Goal: Task Accomplishment & Management: Manage account settings

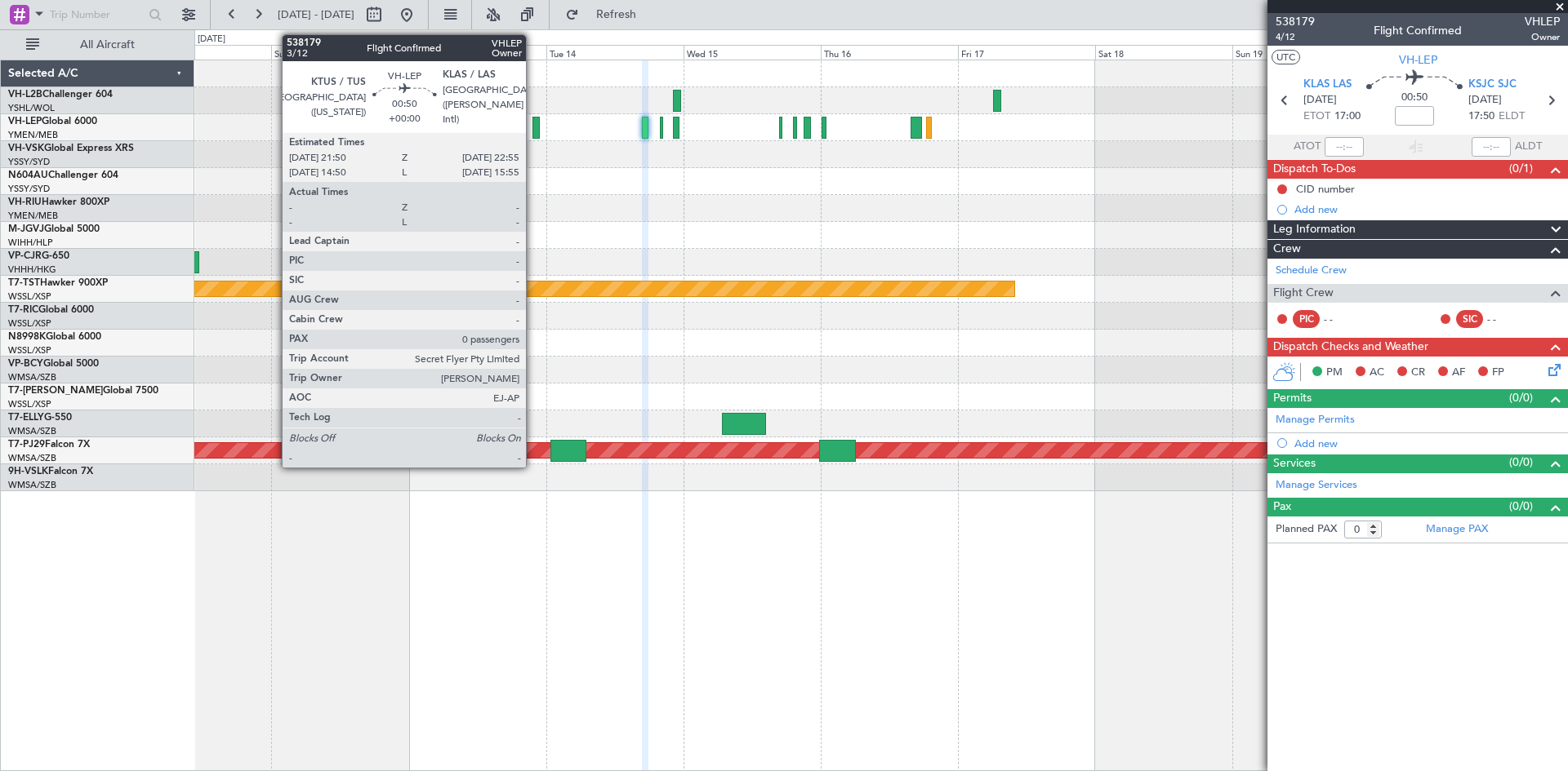
click at [533, 133] on div at bounding box center [536, 128] width 7 height 22
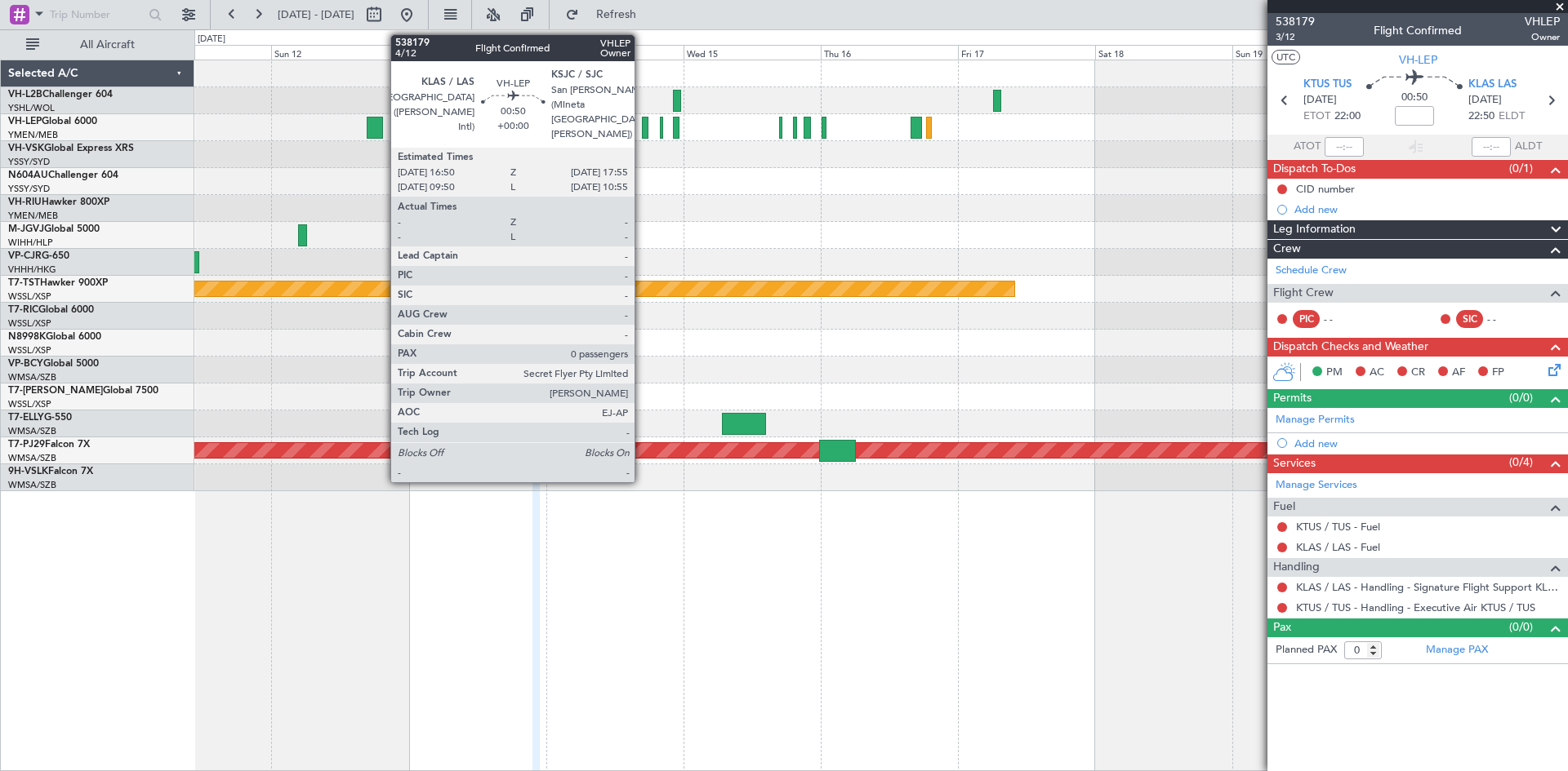
click at [642, 133] on div at bounding box center [645, 128] width 7 height 22
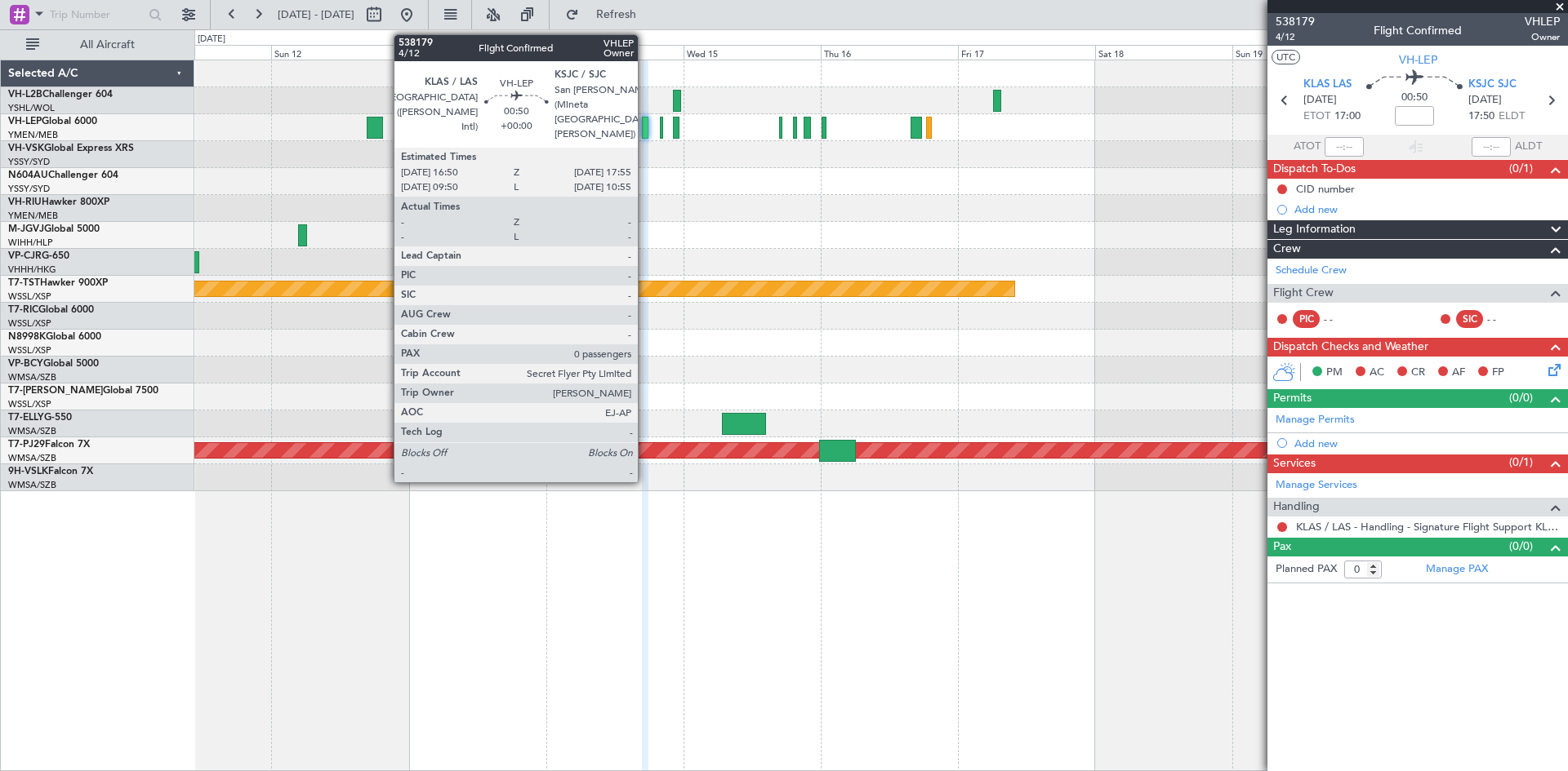
click at [645, 129] on div at bounding box center [645, 128] width 7 height 22
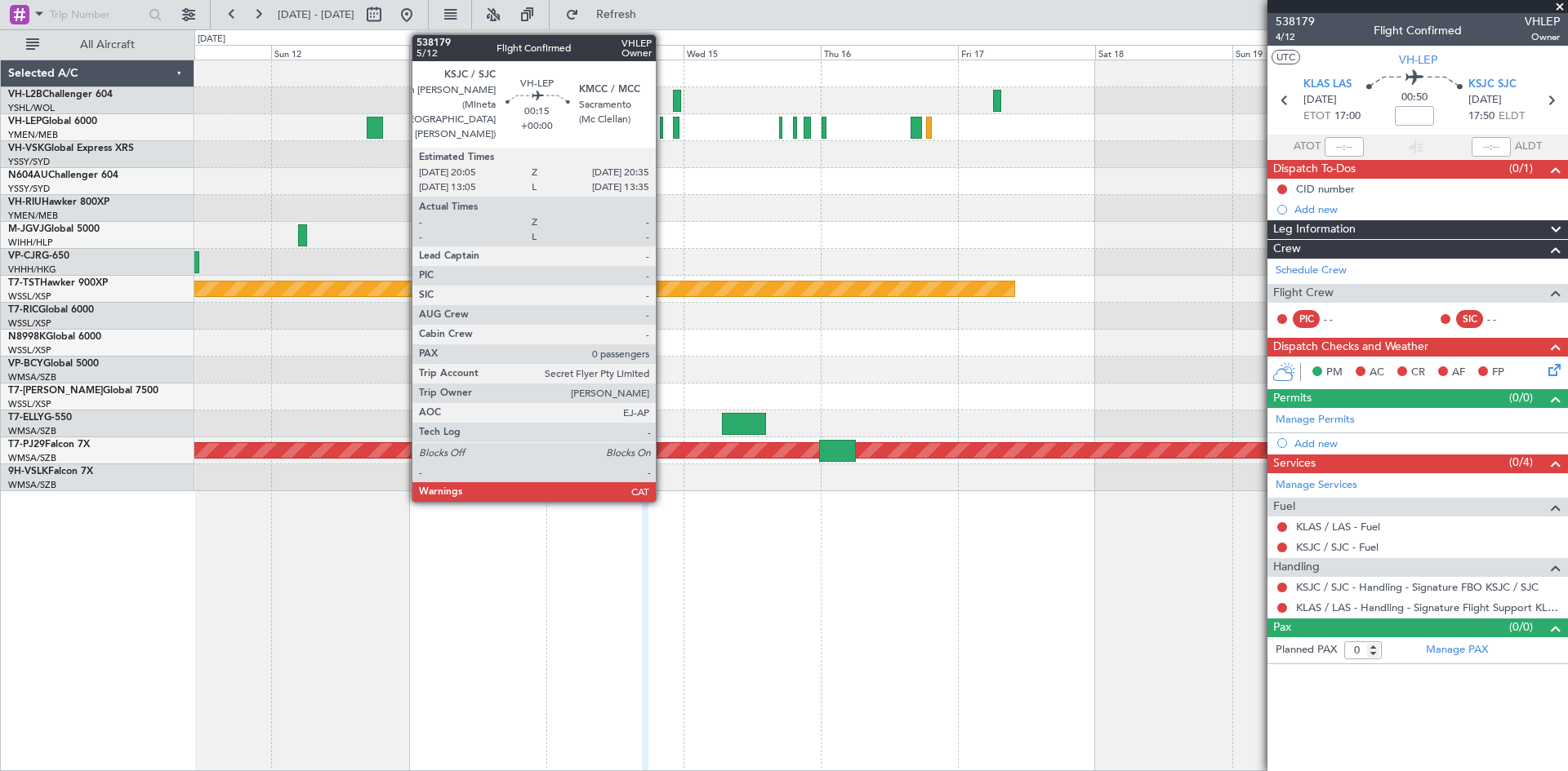
click at [663, 131] on div at bounding box center [660, 128] width 3 height 22
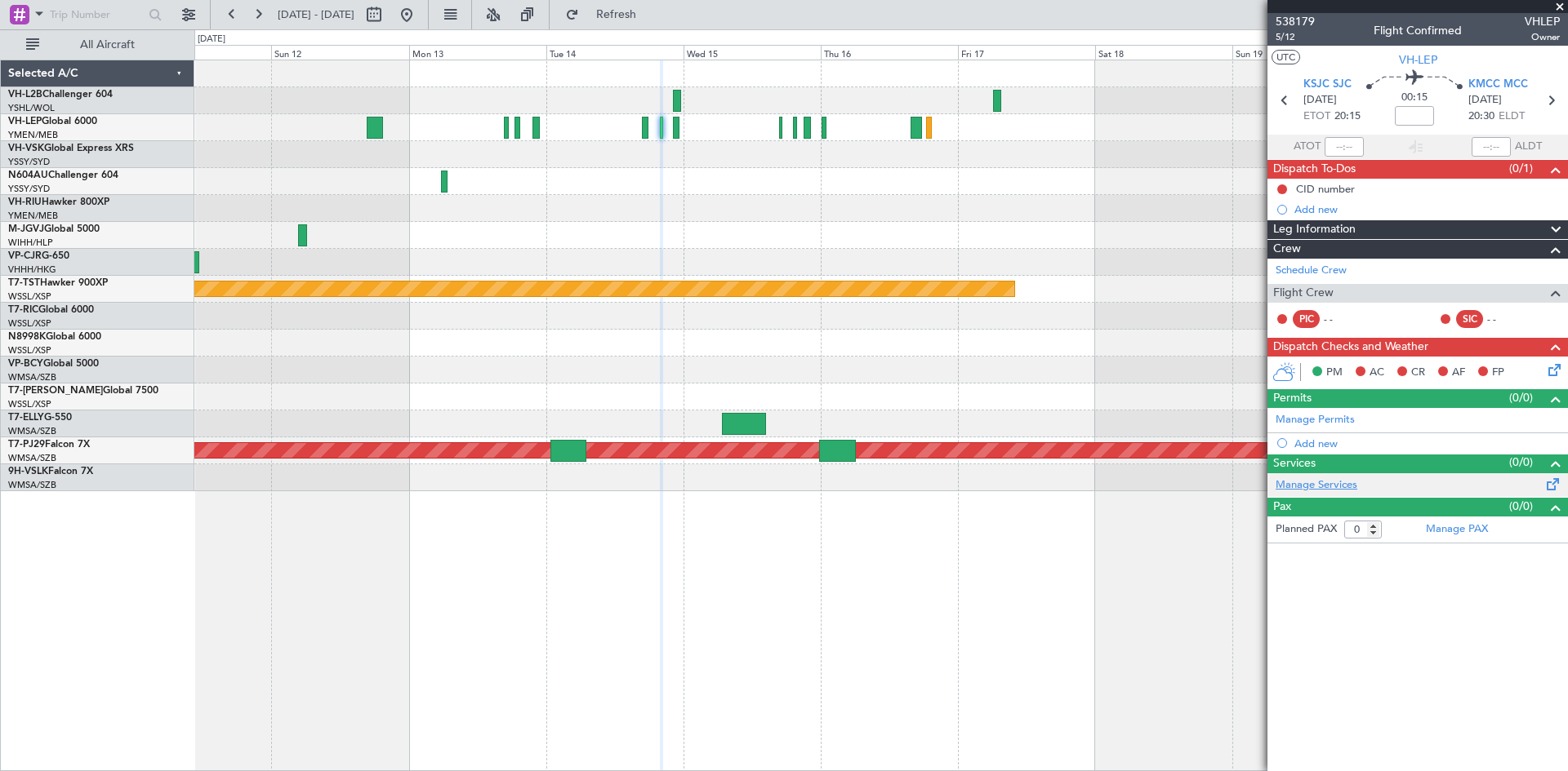
click at [1333, 486] on link "Manage Services" at bounding box center [1316, 485] width 81 height 16
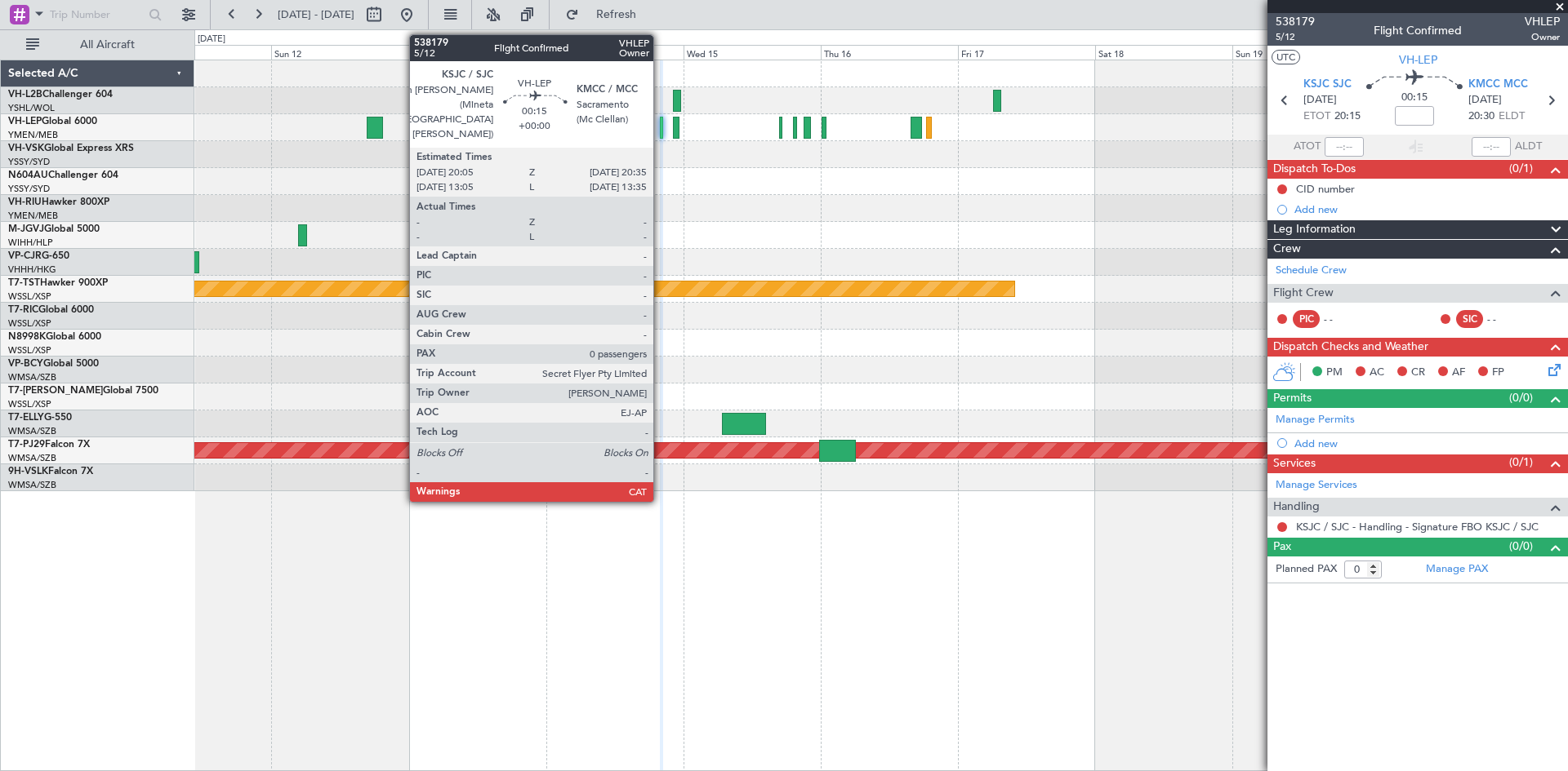
click at [661, 125] on div at bounding box center [660, 128] width 3 height 22
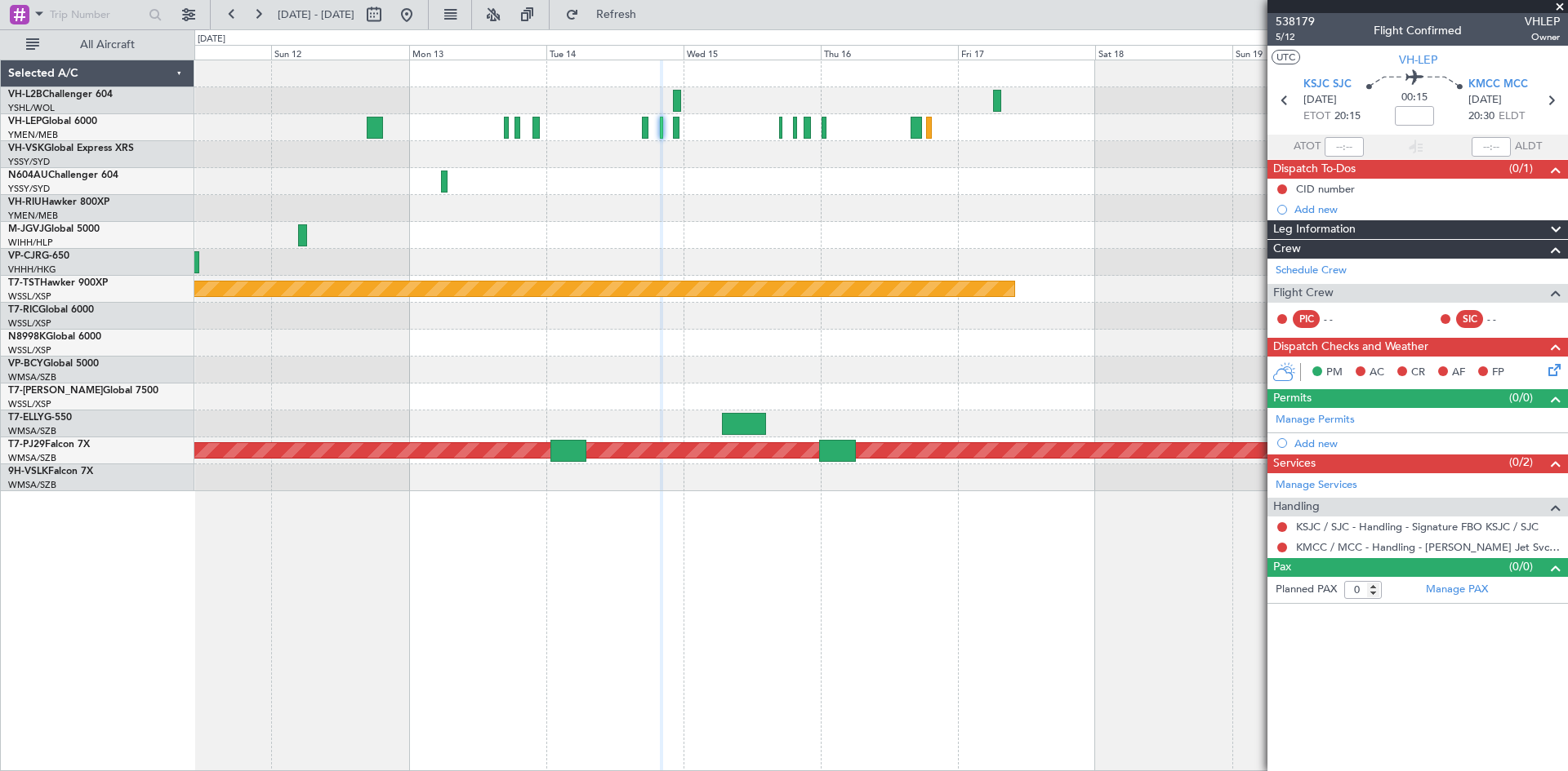
click at [664, 134] on div at bounding box center [881, 128] width 1373 height 27
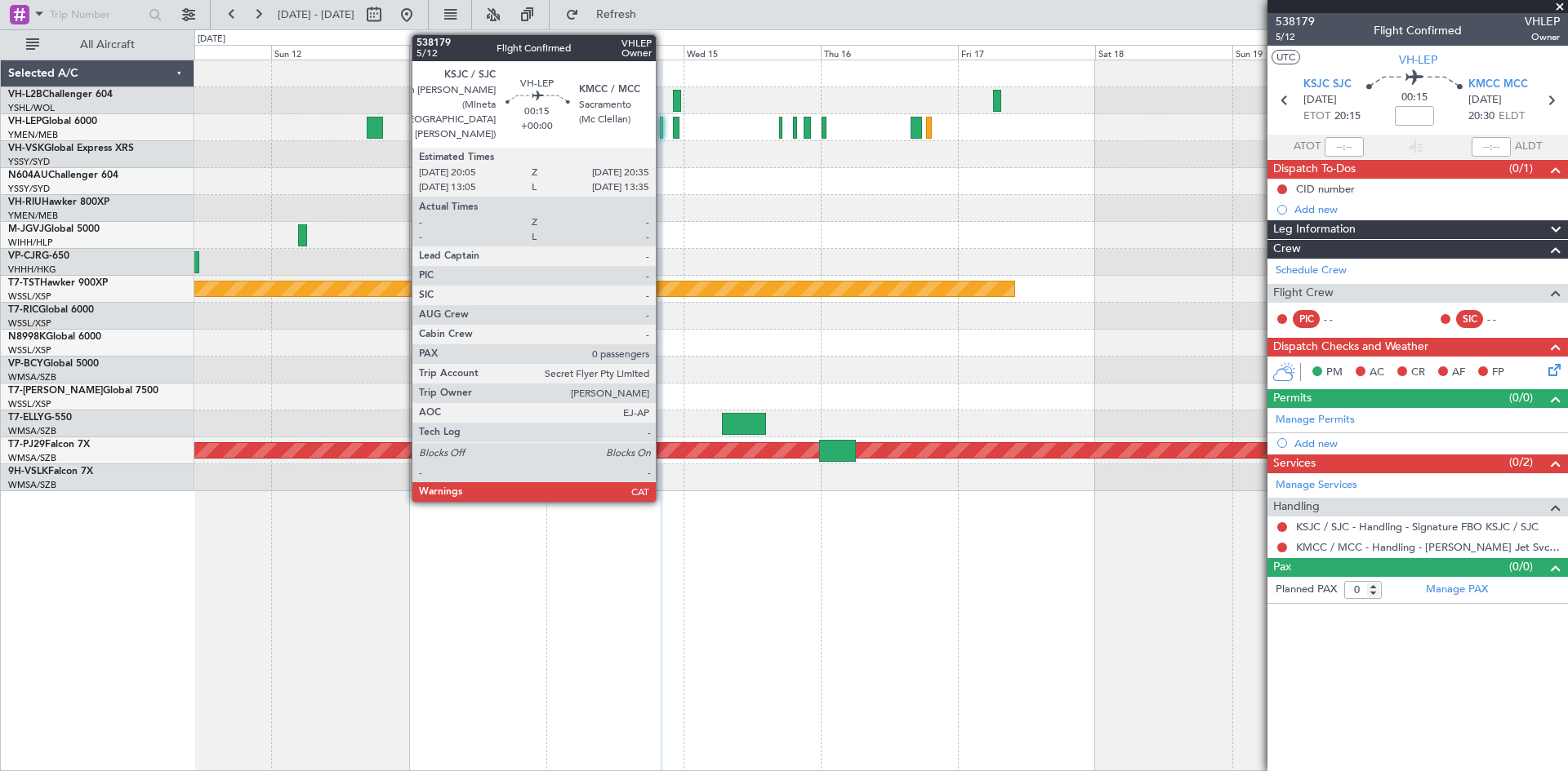
click at [663, 134] on div at bounding box center [660, 128] width 3 height 22
click at [661, 127] on div at bounding box center [660, 128] width 3 height 22
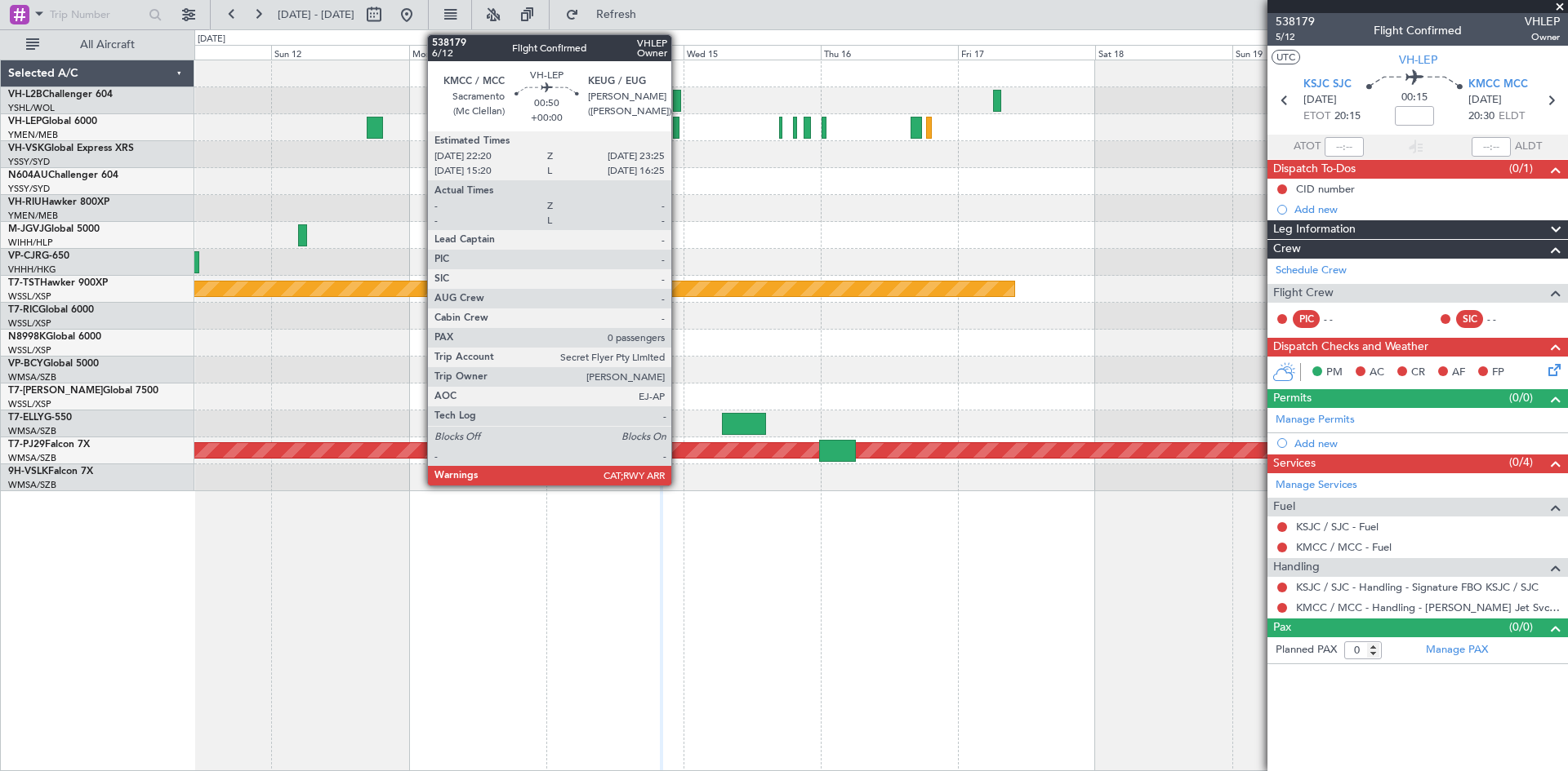
click at [679, 132] on div at bounding box center [676, 128] width 7 height 22
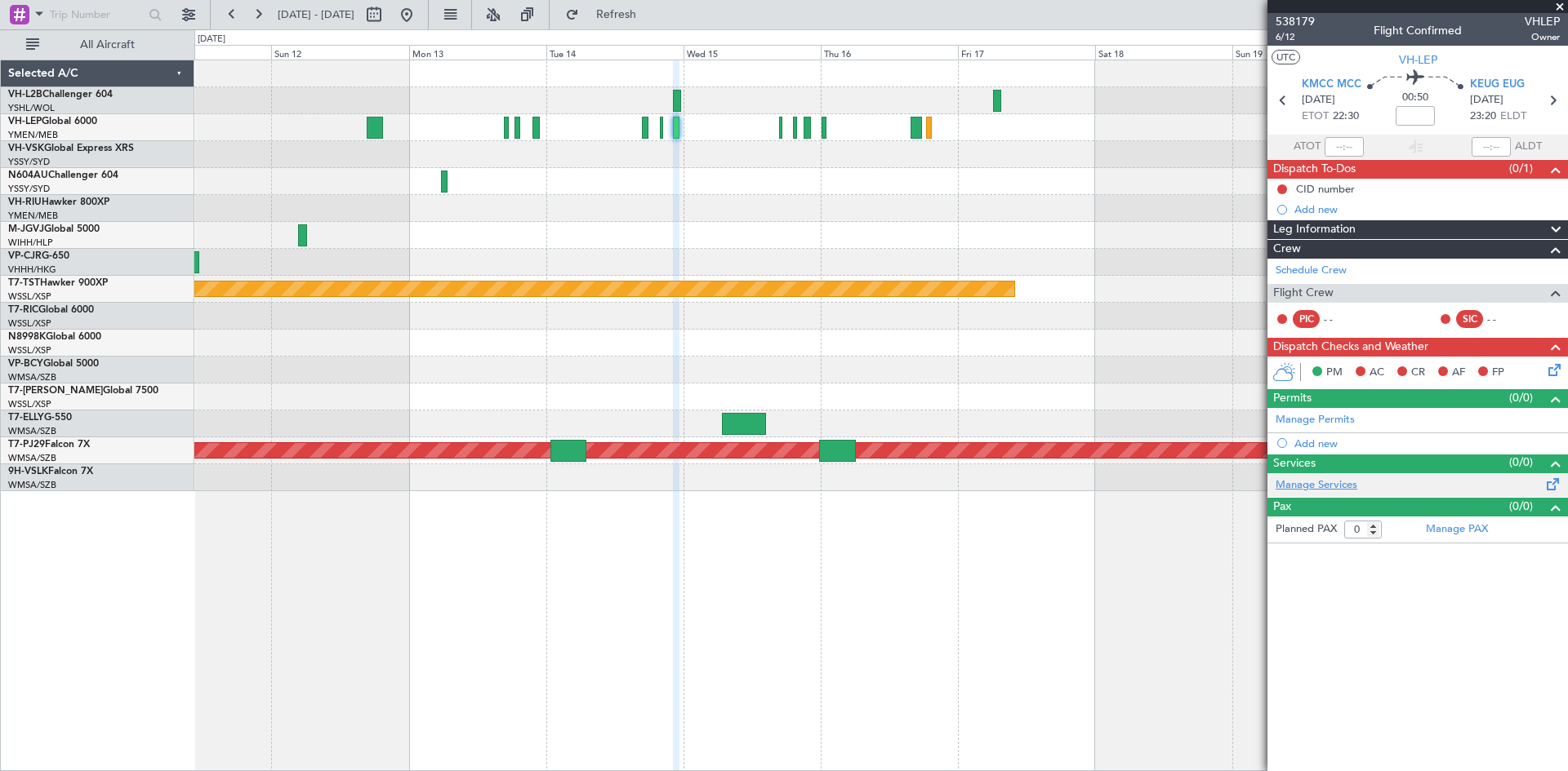
click at [1306, 484] on link "Manage Services" at bounding box center [1316, 485] width 81 height 16
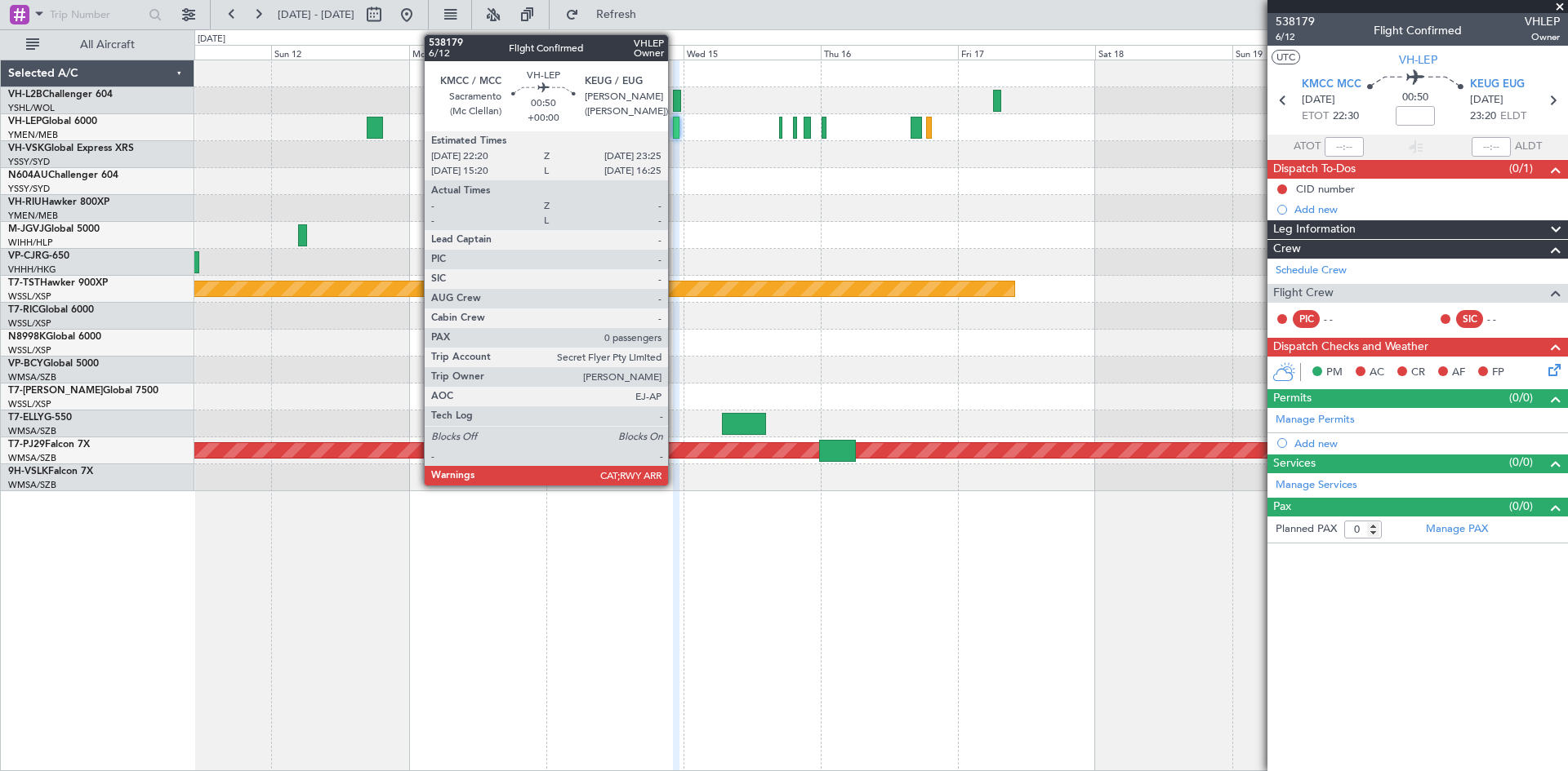
click at [675, 134] on div at bounding box center [676, 128] width 7 height 22
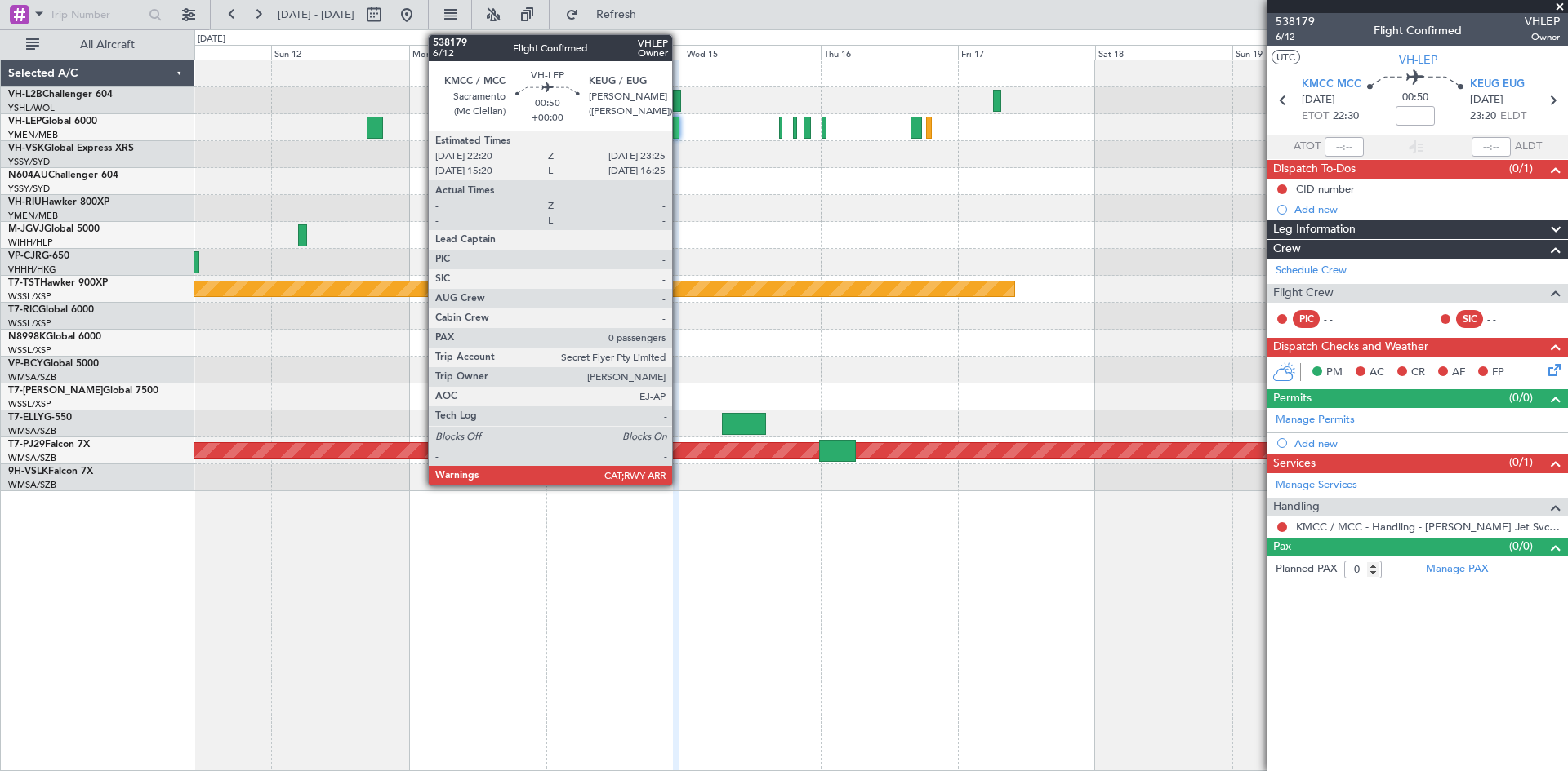
click at [680, 125] on div at bounding box center [676, 128] width 7 height 22
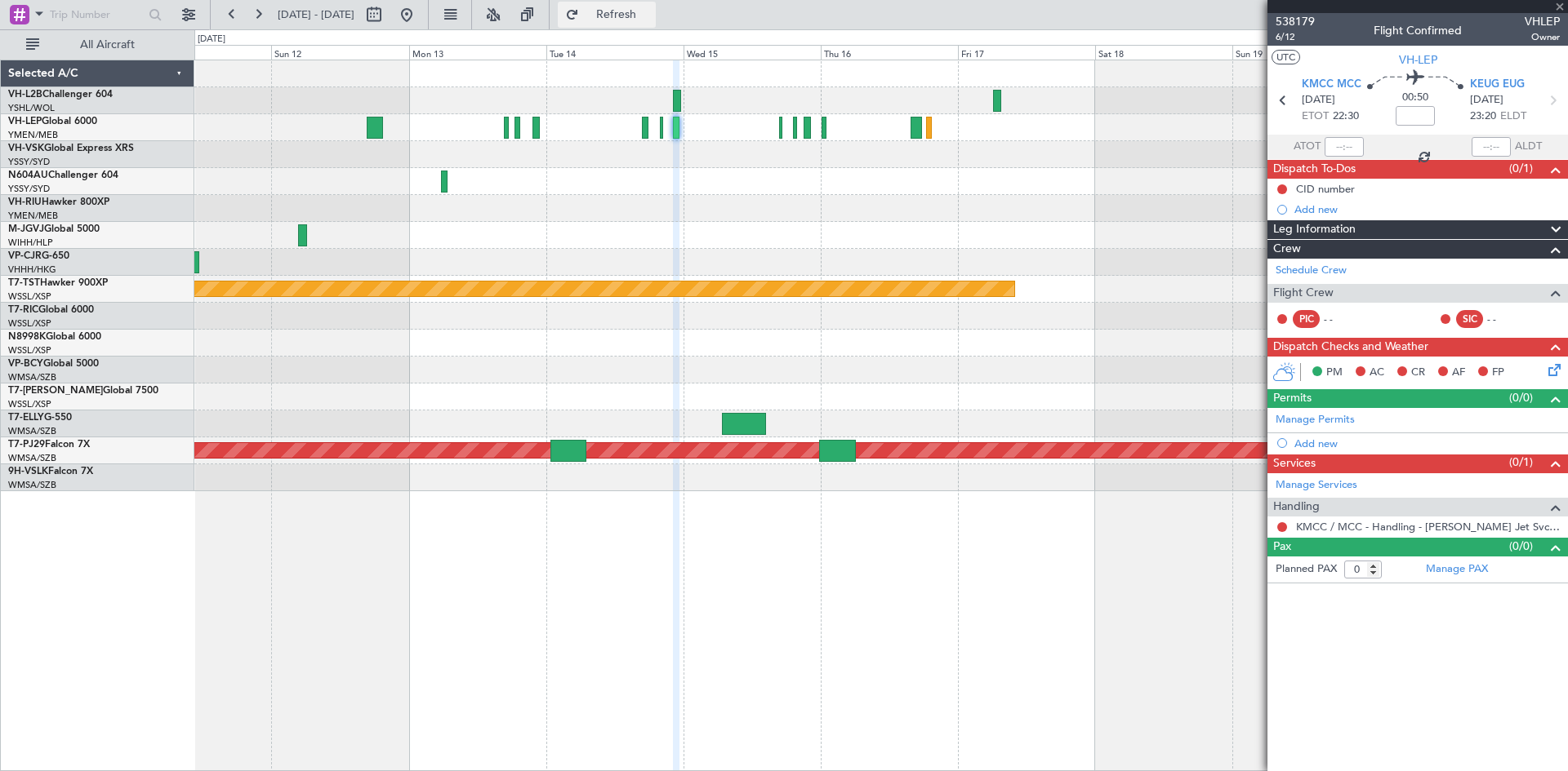
click at [613, 23] on button "Refresh" at bounding box center [606, 14] width 98 height 26
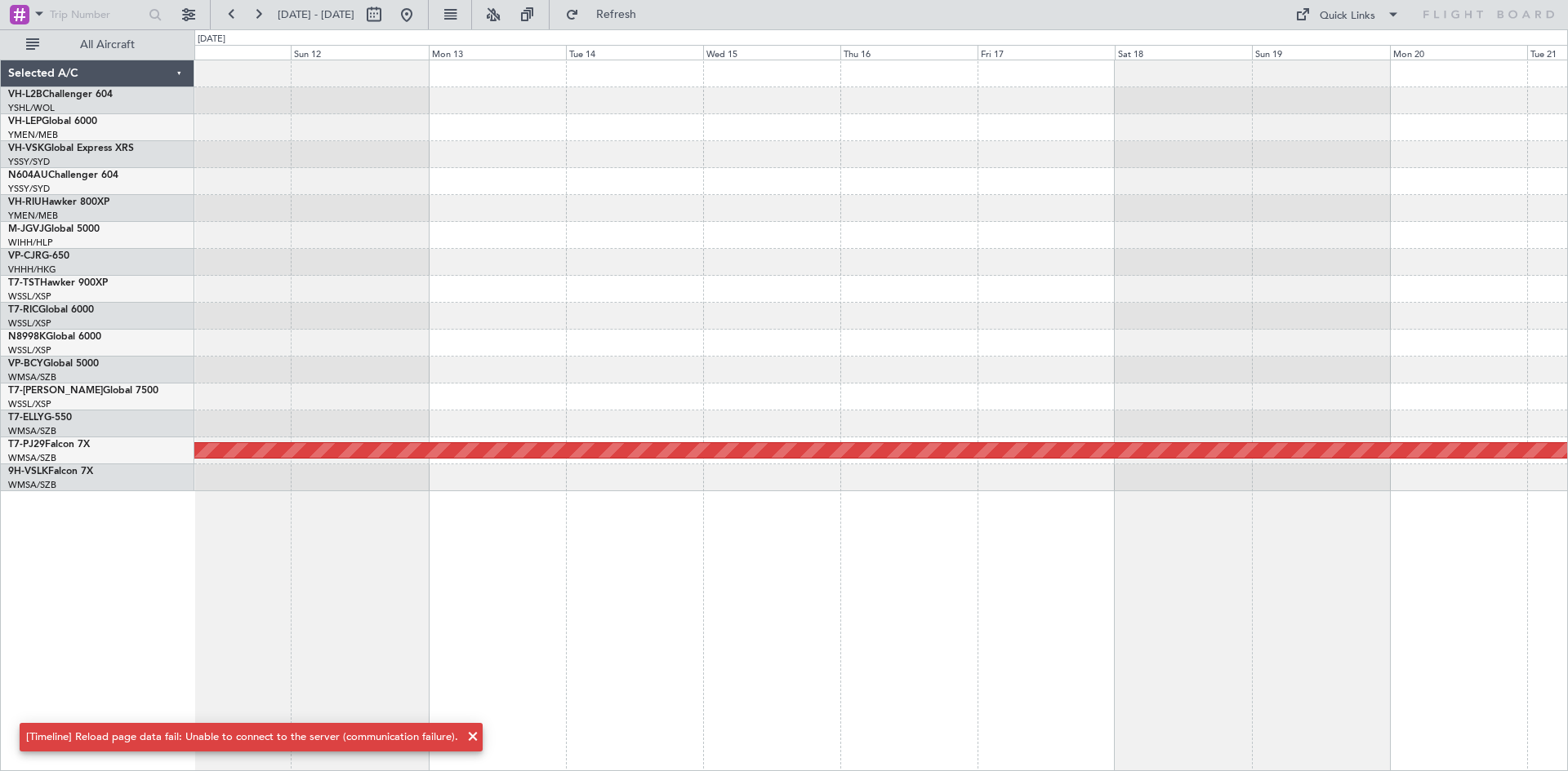
click at [501, 124] on div at bounding box center [881, 128] width 1373 height 27
click at [631, 18] on button "Refreshing..." at bounding box center [606, 14] width 98 height 26
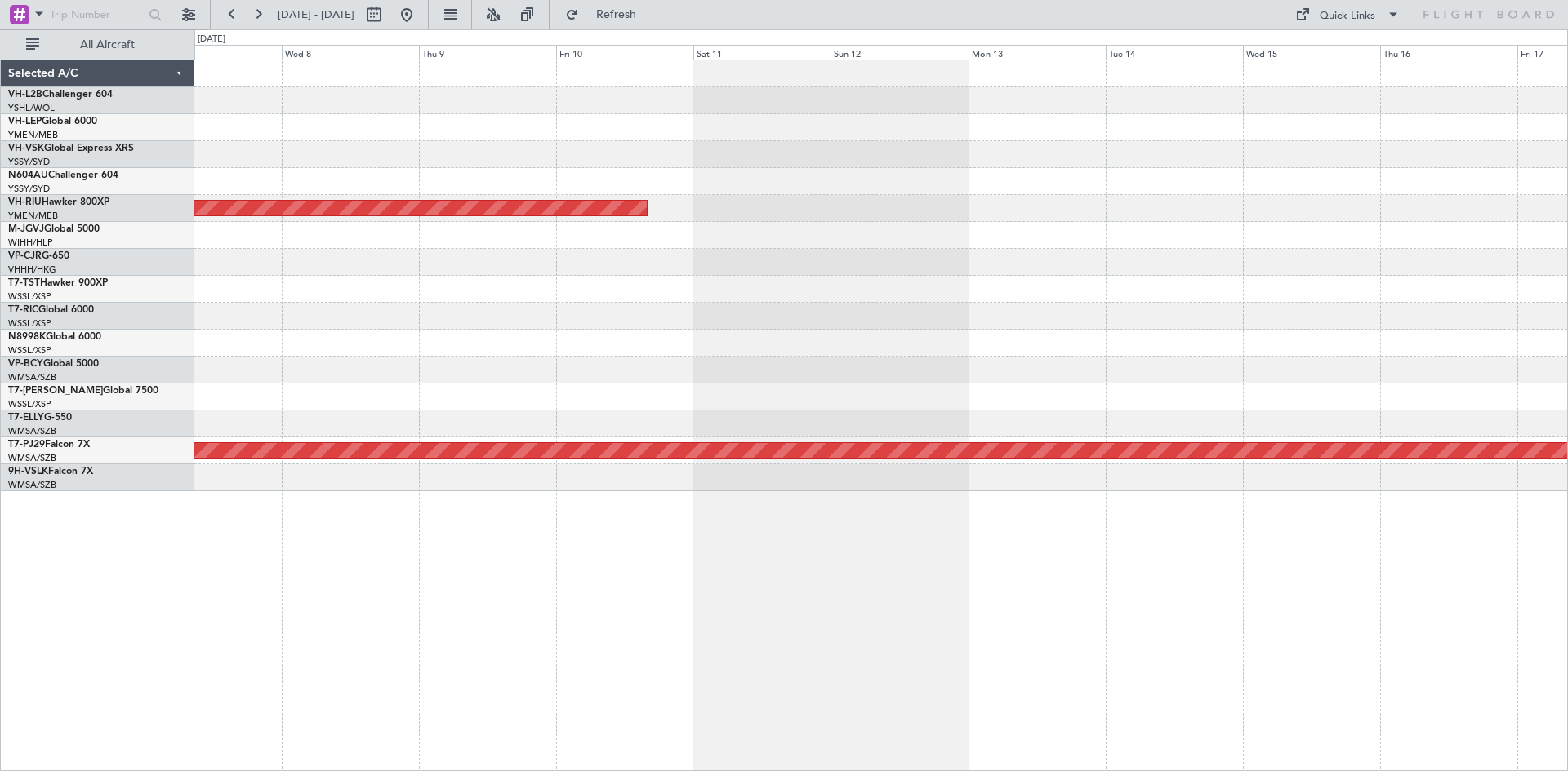
click at [899, 265] on div "Planned Maint Melbourne (Essendon) Planned Maint Kuala Lumpur (Sultan Abdul Azi…" at bounding box center [881, 275] width 1373 height 431
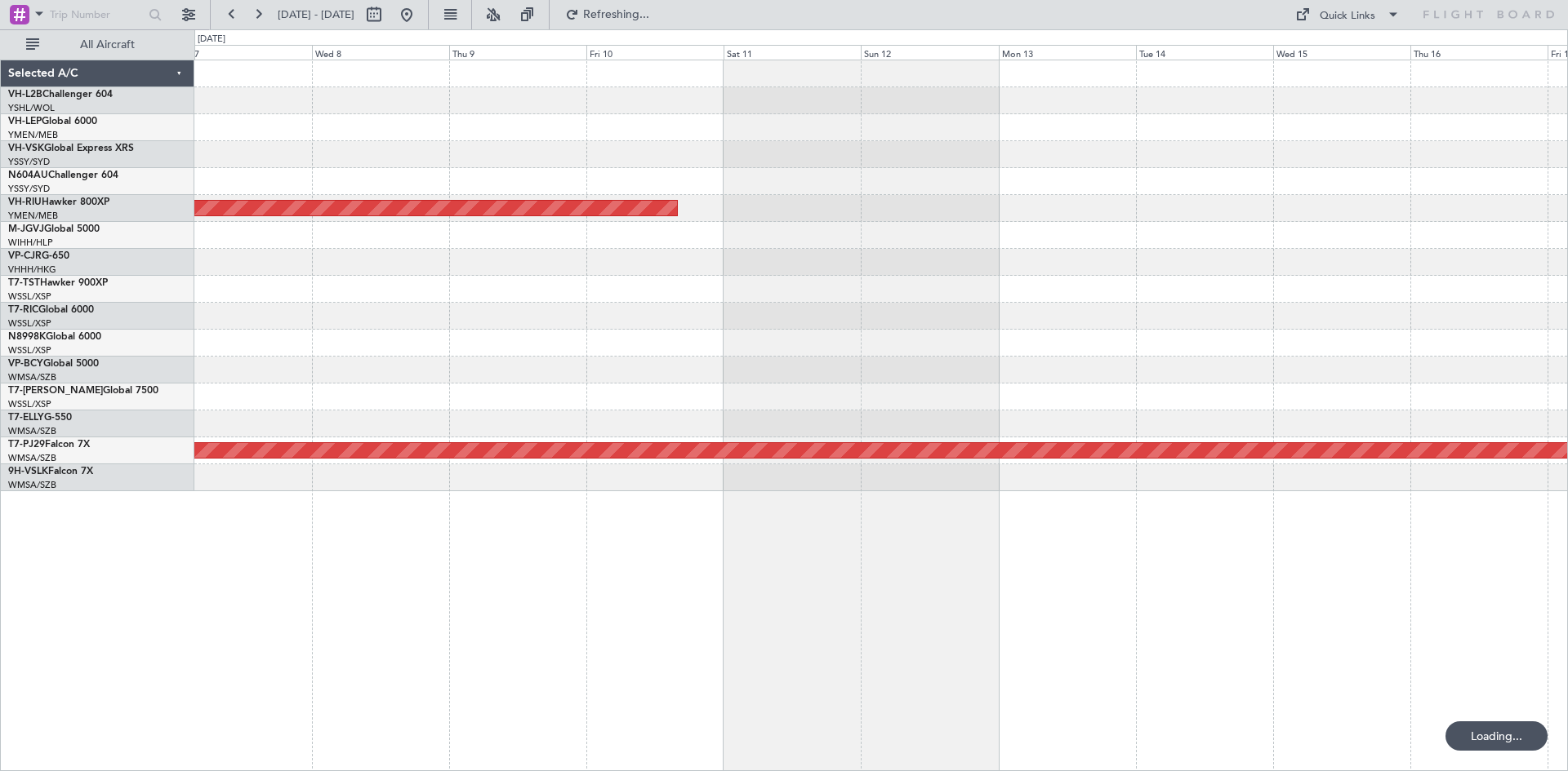
click at [648, 271] on div "Planned Maint Melbourne (Essendon) Planned Maint Kuala Lumpur (Sultan Abdul Azi…" at bounding box center [881, 275] width 1373 height 431
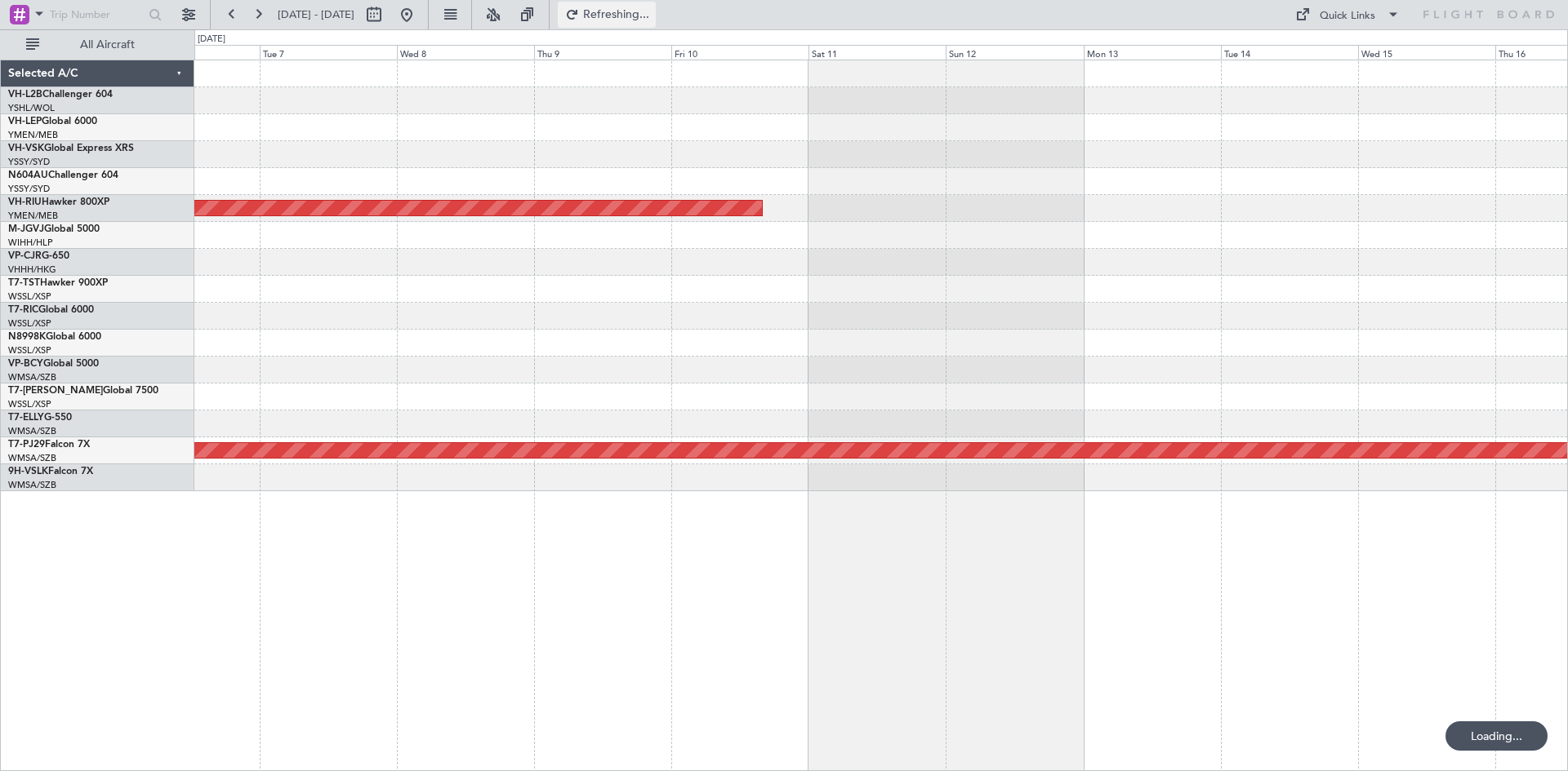
click at [645, 19] on span "Refreshing..." at bounding box center [616, 14] width 69 height 12
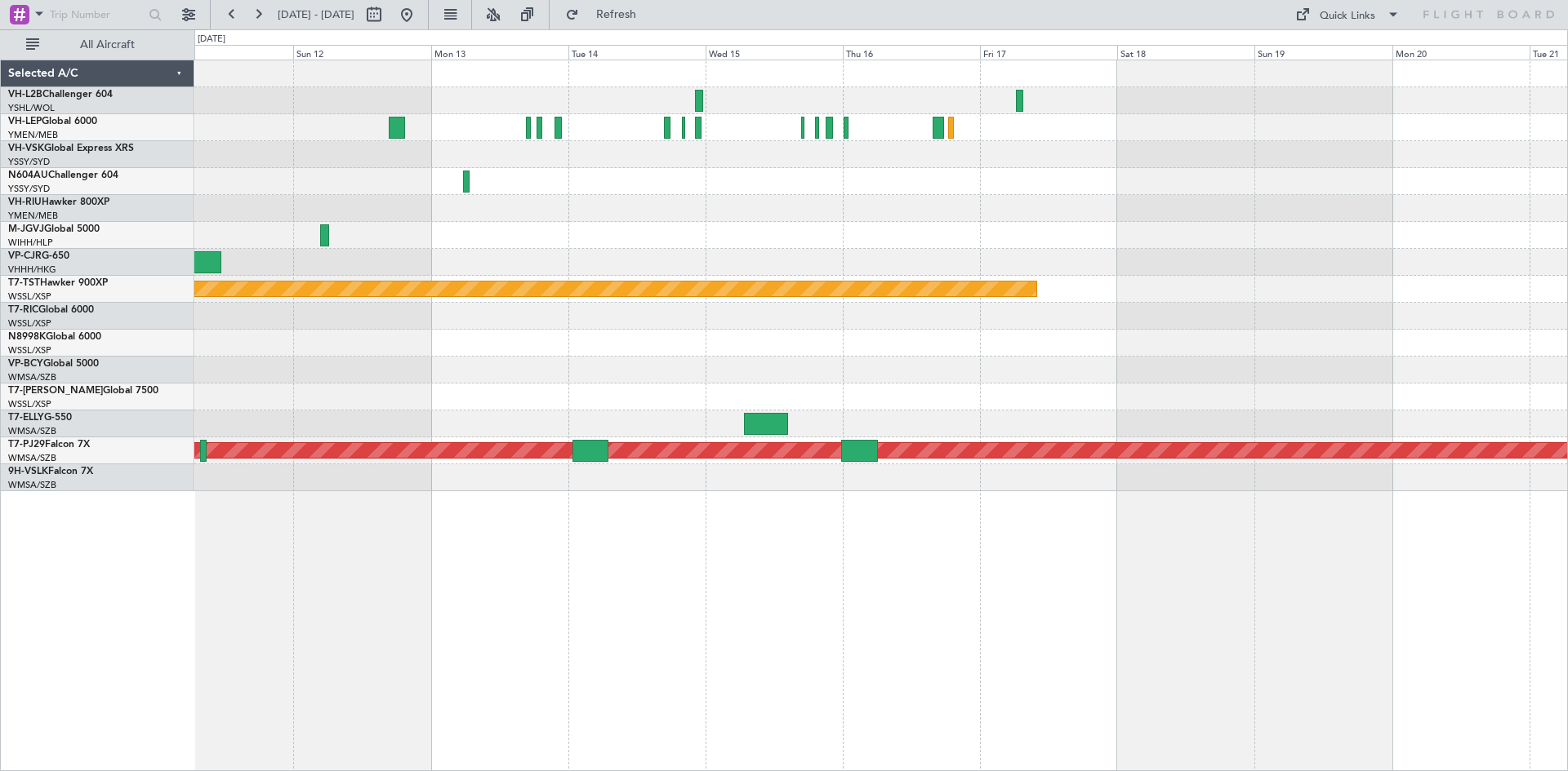
click at [560, 254] on div "Planned Maint Melbourne (Essendon) Planned Maint Singapore (Seletar) Planned Ma…" at bounding box center [881, 275] width 1373 height 431
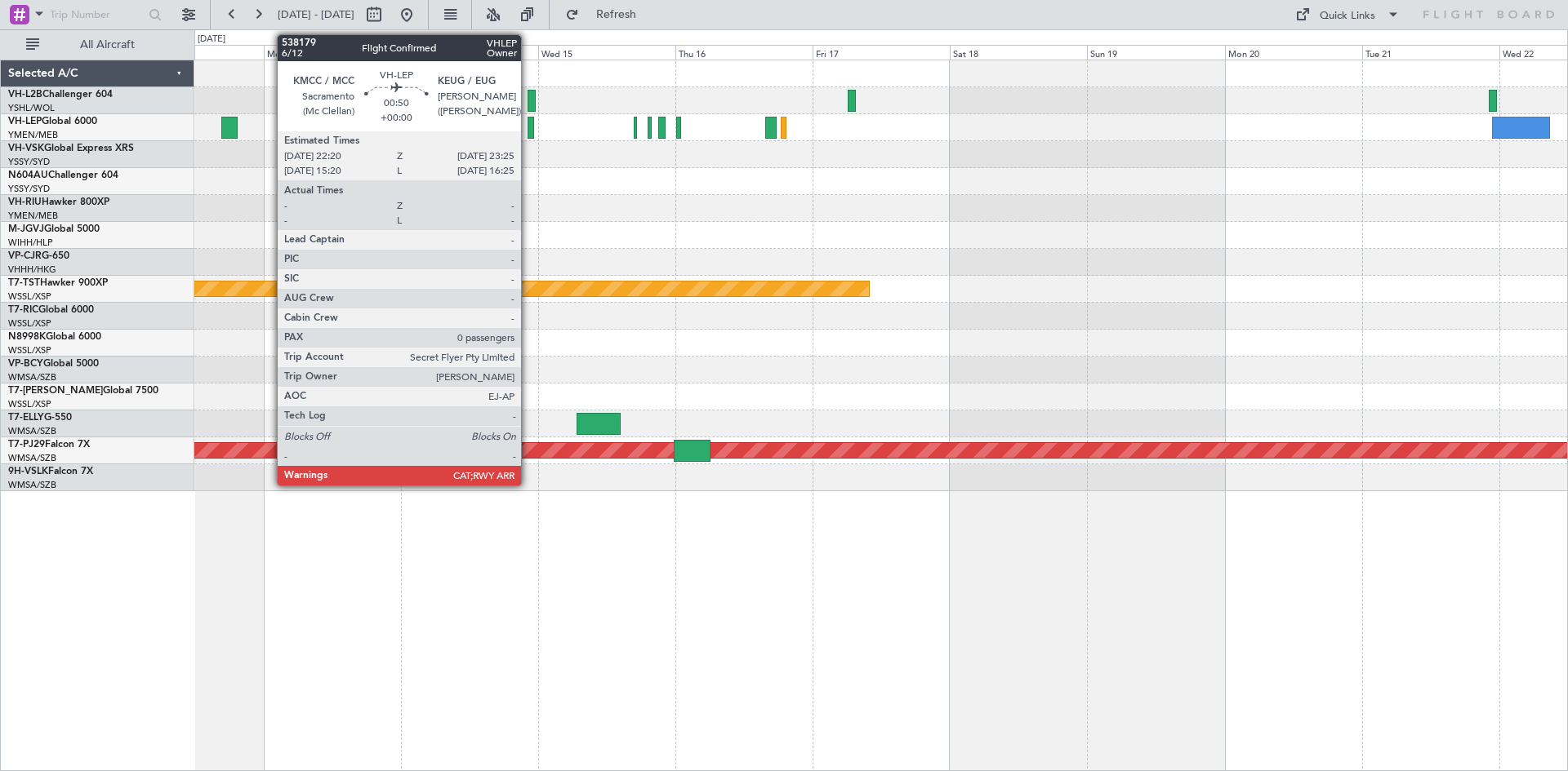
click at [528, 138] on div at bounding box center [531, 128] width 7 height 22
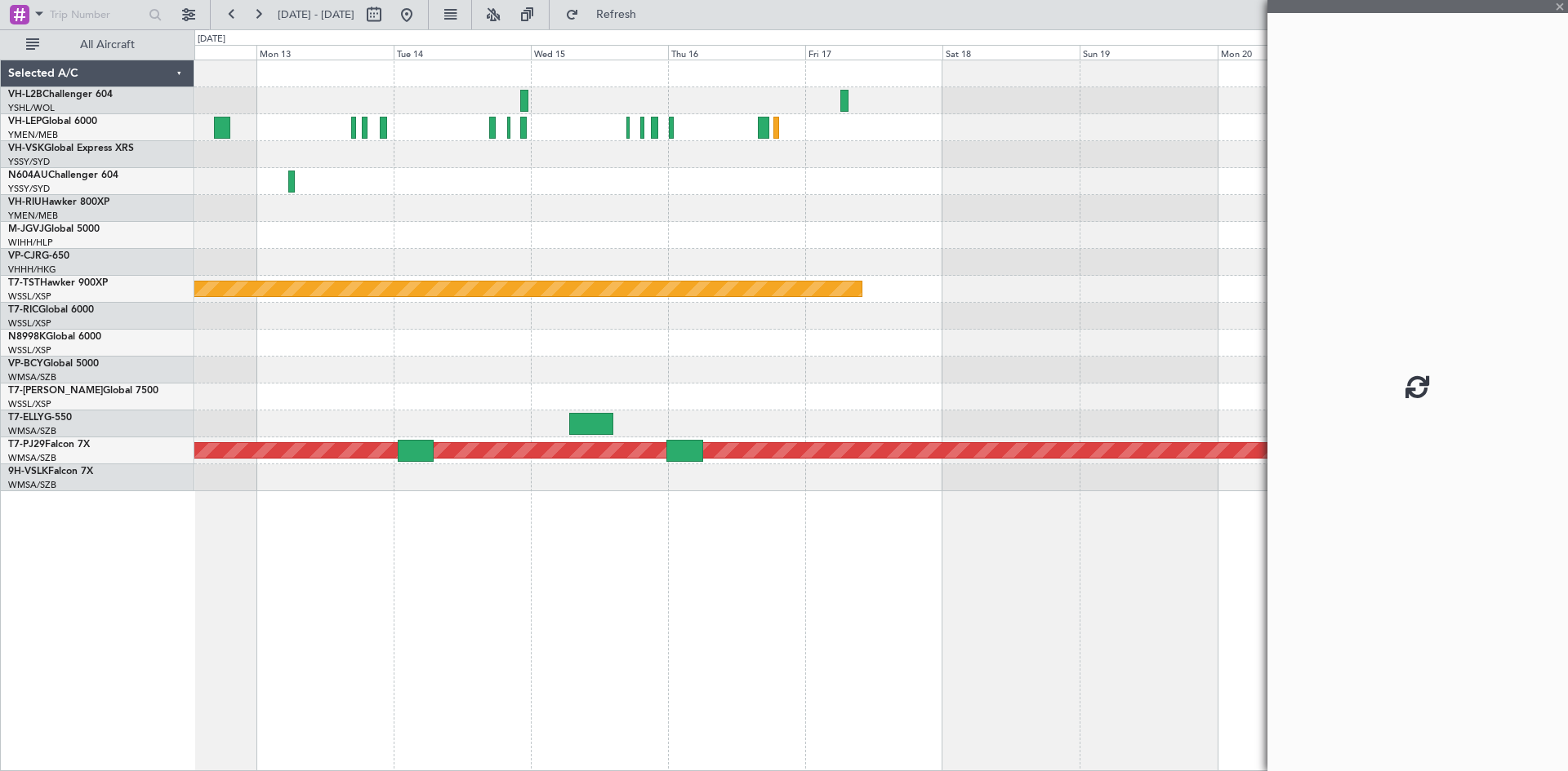
click at [789, 234] on div at bounding box center [881, 236] width 1373 height 27
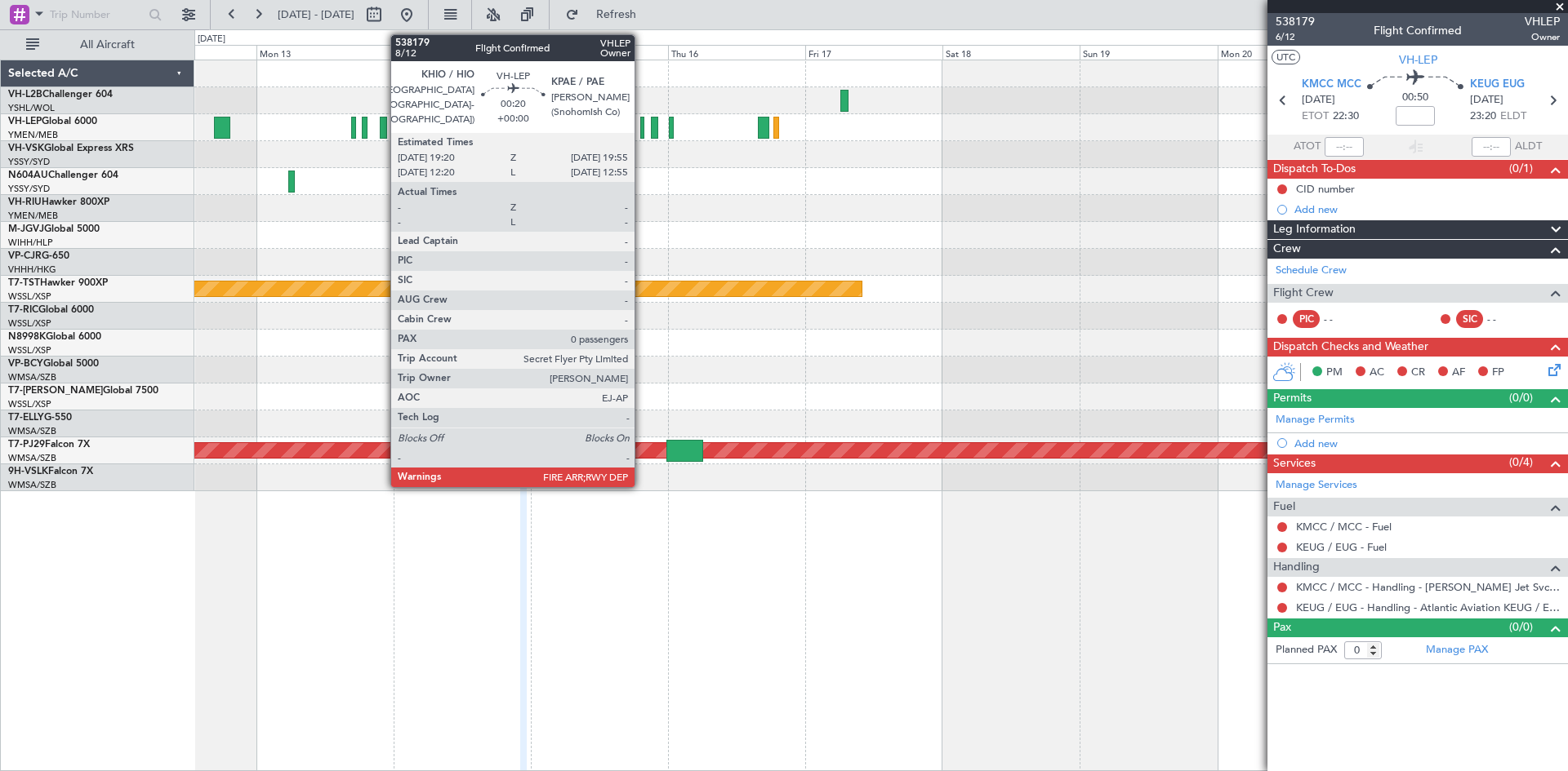
click at [642, 134] on div at bounding box center [642, 128] width 4 height 22
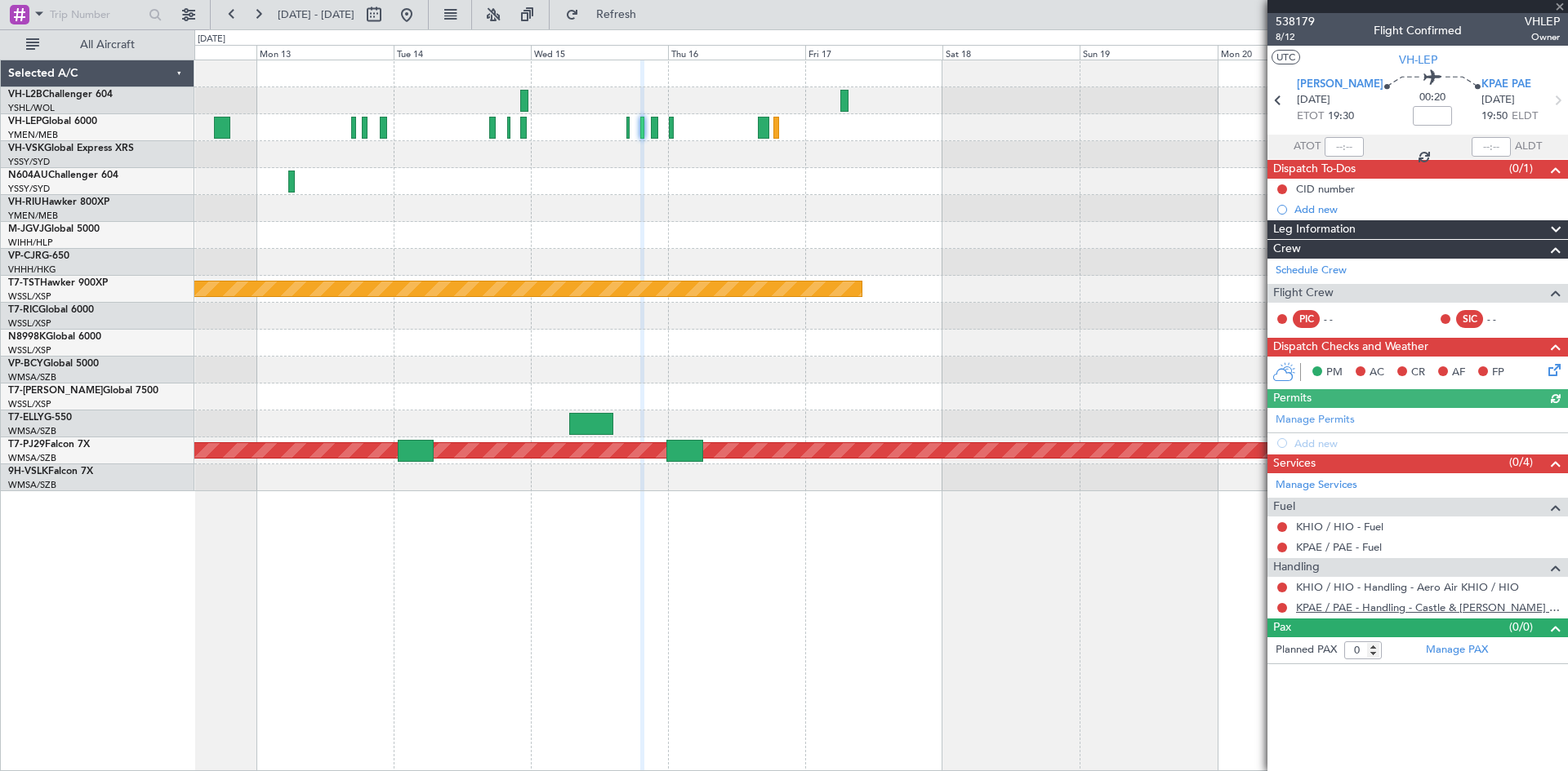
click at [1357, 613] on link "KPAE / PAE - Handling - Castle & Cooke Avn KPAE / PAE" at bounding box center [1427, 608] width 264 height 14
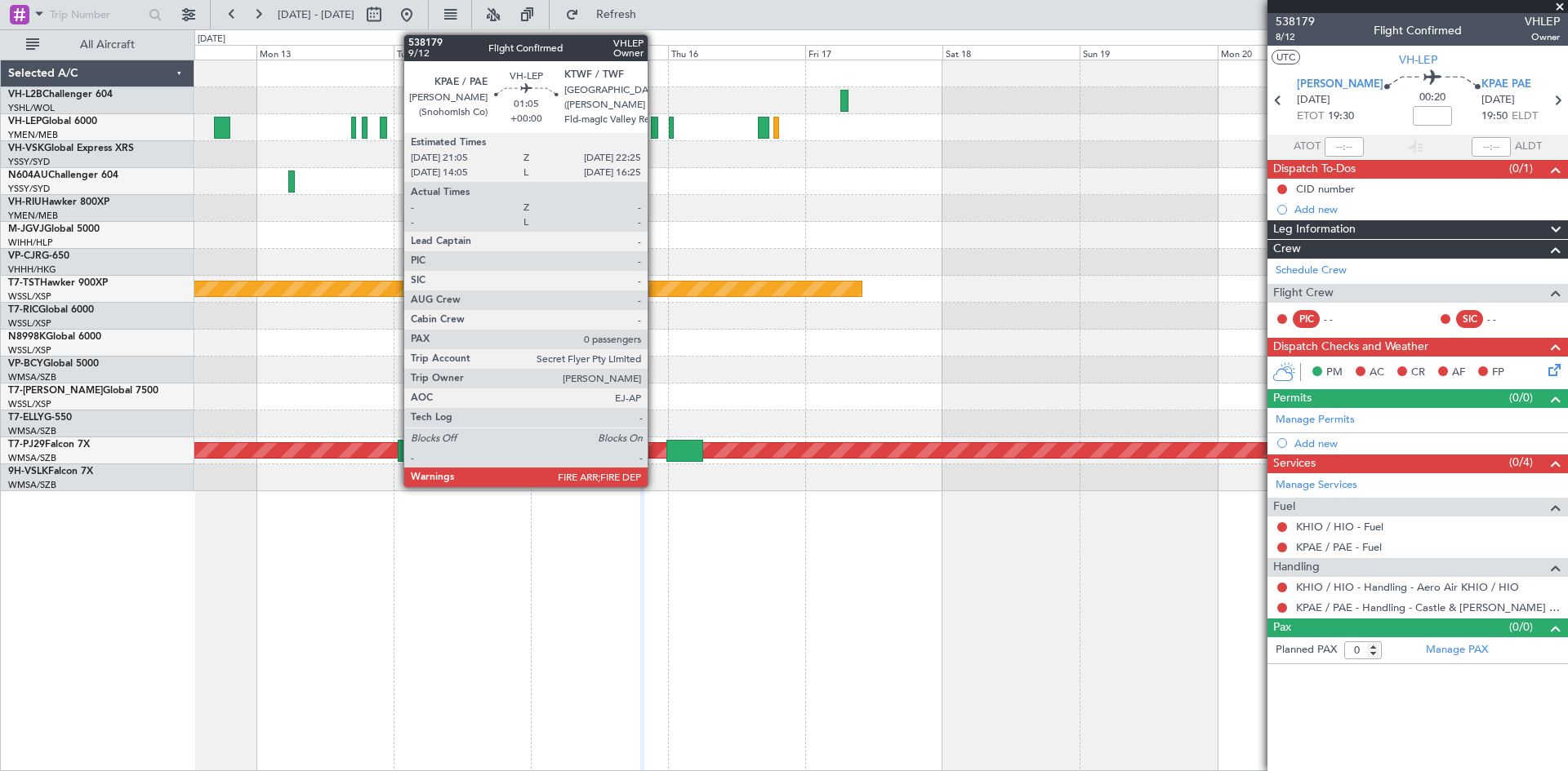
click at [654, 134] on div at bounding box center [654, 128] width 8 height 22
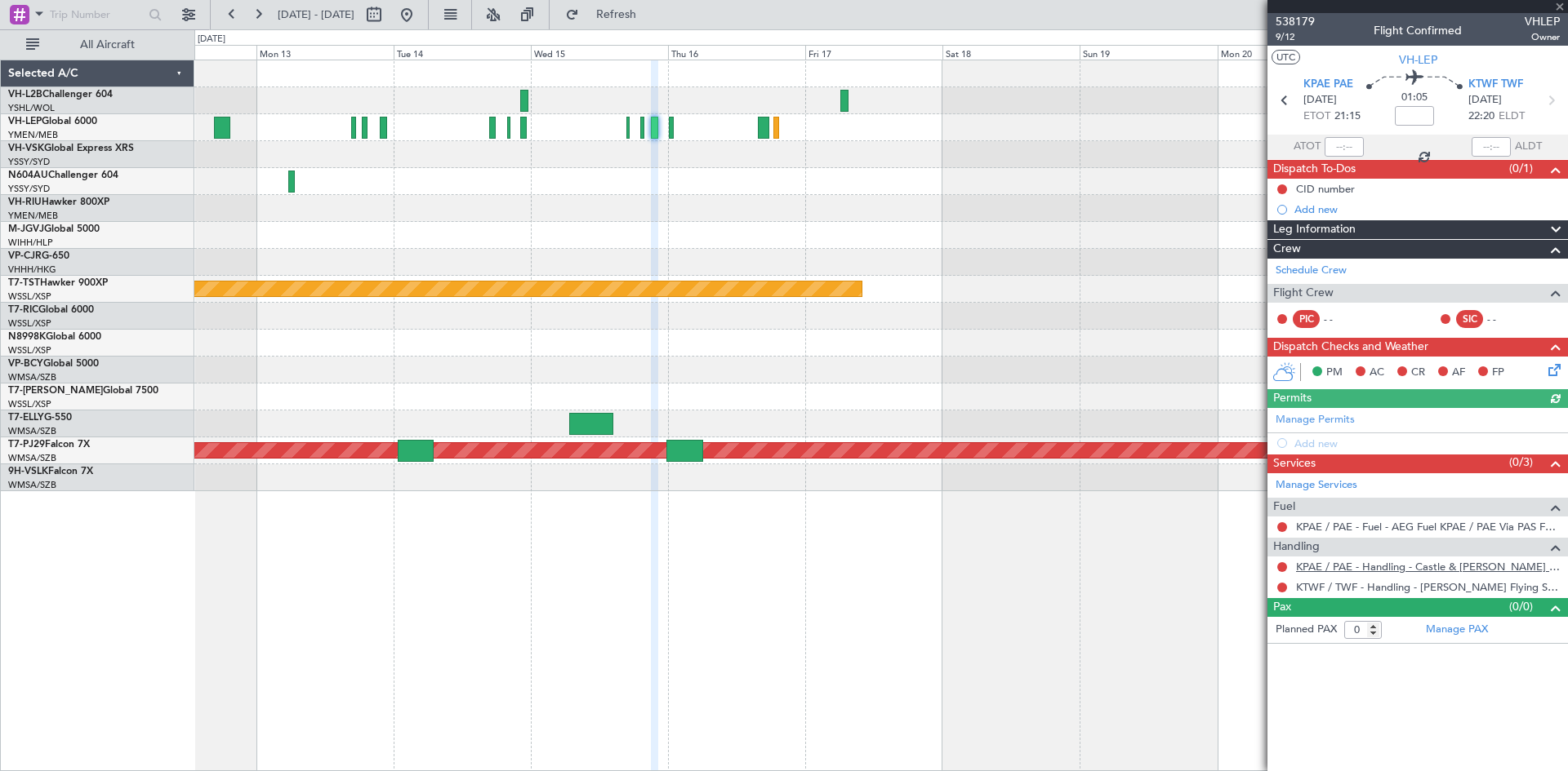
click at [1344, 572] on link "KPAE / PAE - Handling - Castle & Cooke Avn KPAE / PAE" at bounding box center [1427, 566] width 264 height 14
click at [1284, 96] on icon at bounding box center [1285, 100] width 21 height 21
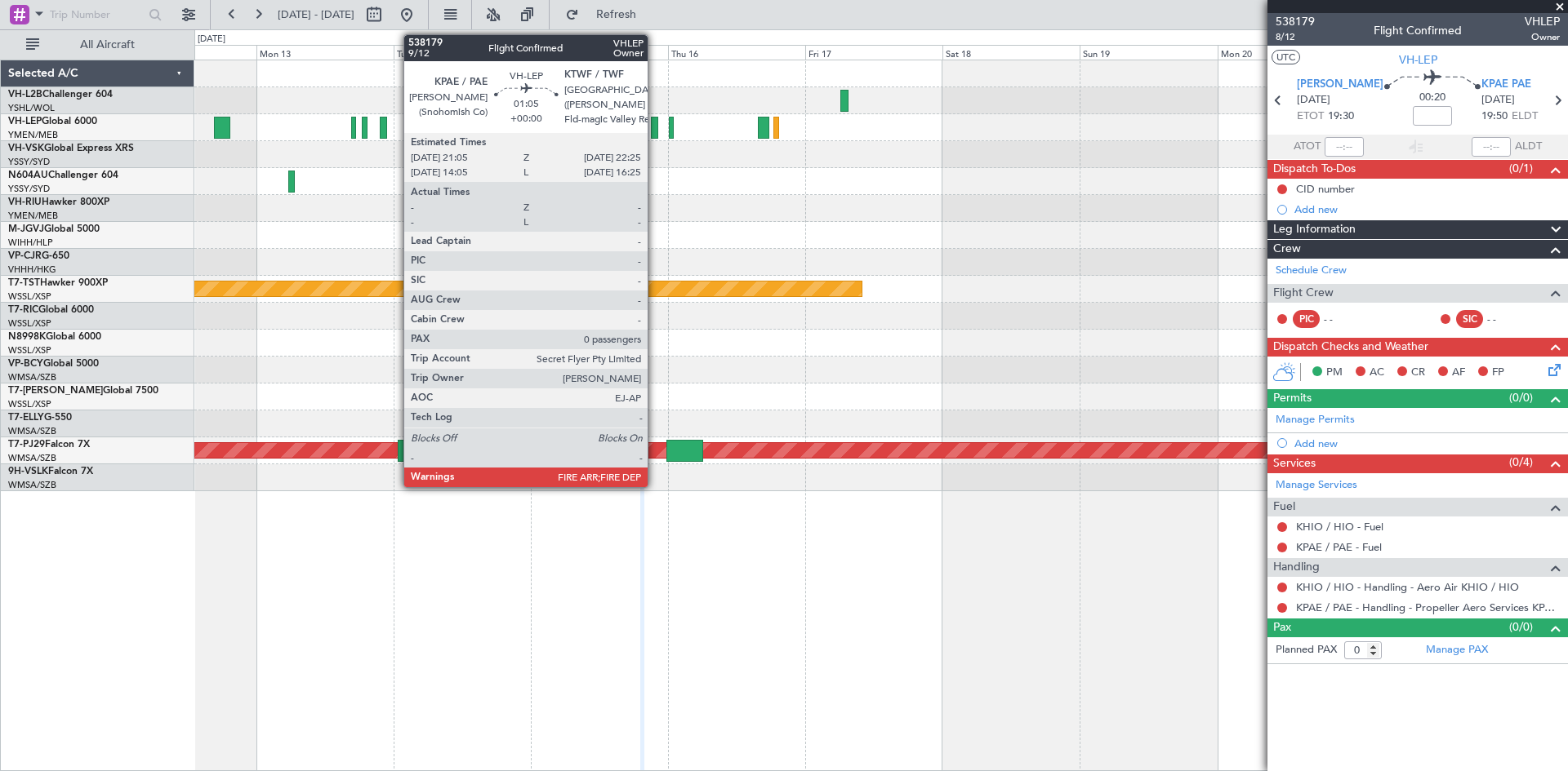
click at [654, 134] on div at bounding box center [654, 128] width 8 height 22
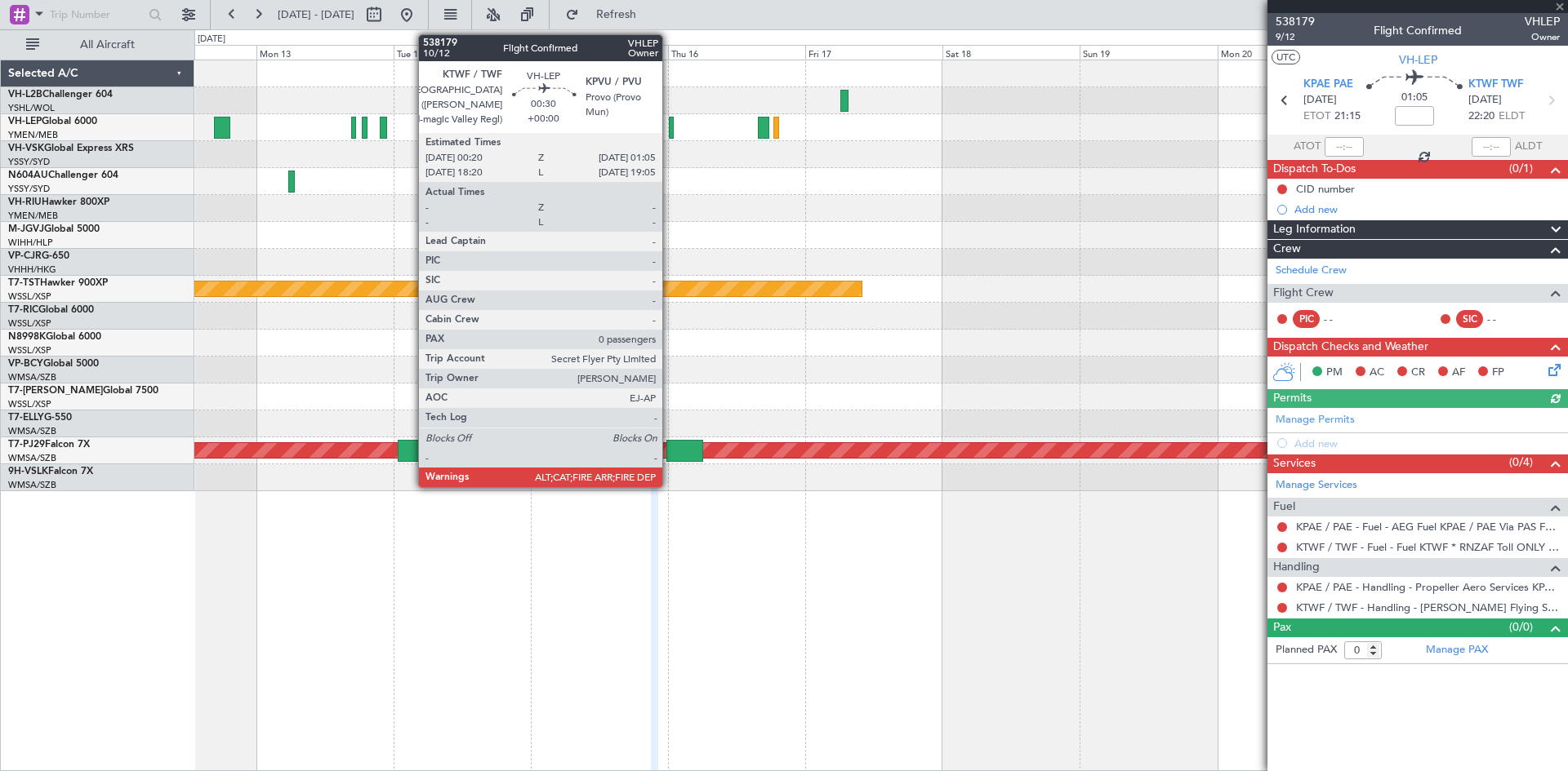
click at [670, 130] on div at bounding box center [671, 128] width 5 height 22
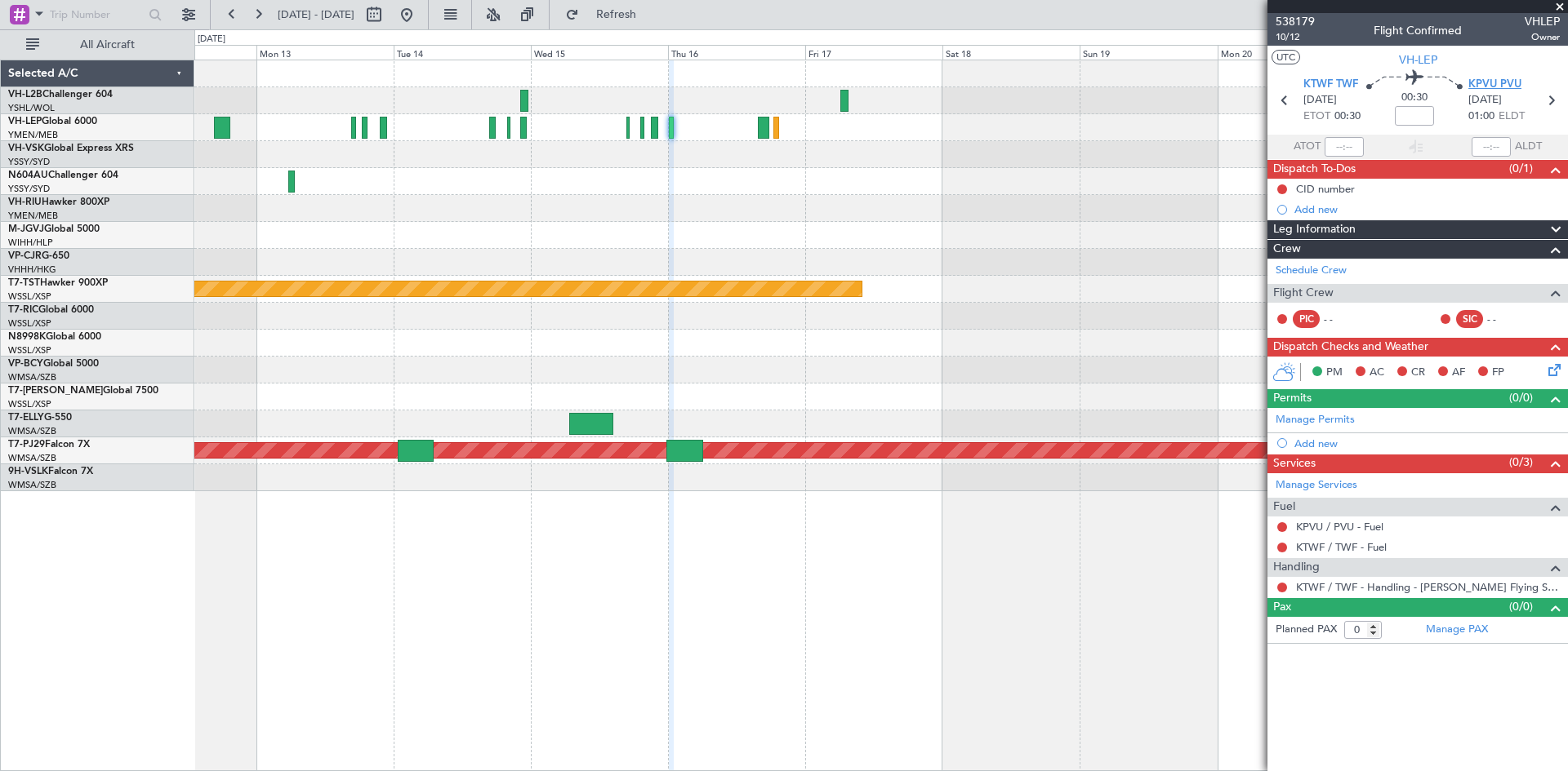
click at [1483, 81] on span "KPVU PVU" at bounding box center [1495, 84] width 53 height 16
click at [621, 13] on button "Refresh" at bounding box center [606, 14] width 98 height 26
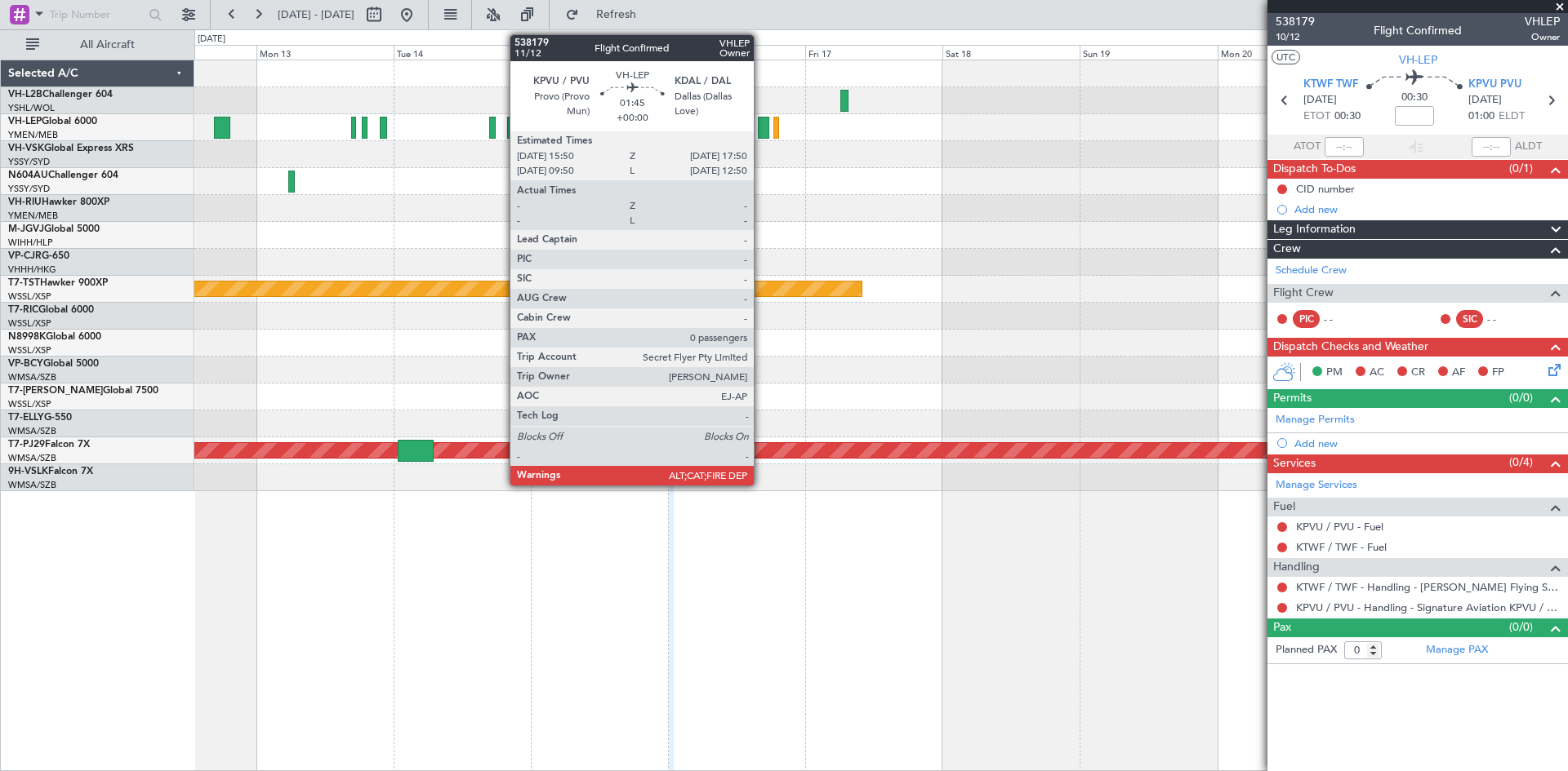
click at [761, 128] on div at bounding box center [764, 128] width 13 height 22
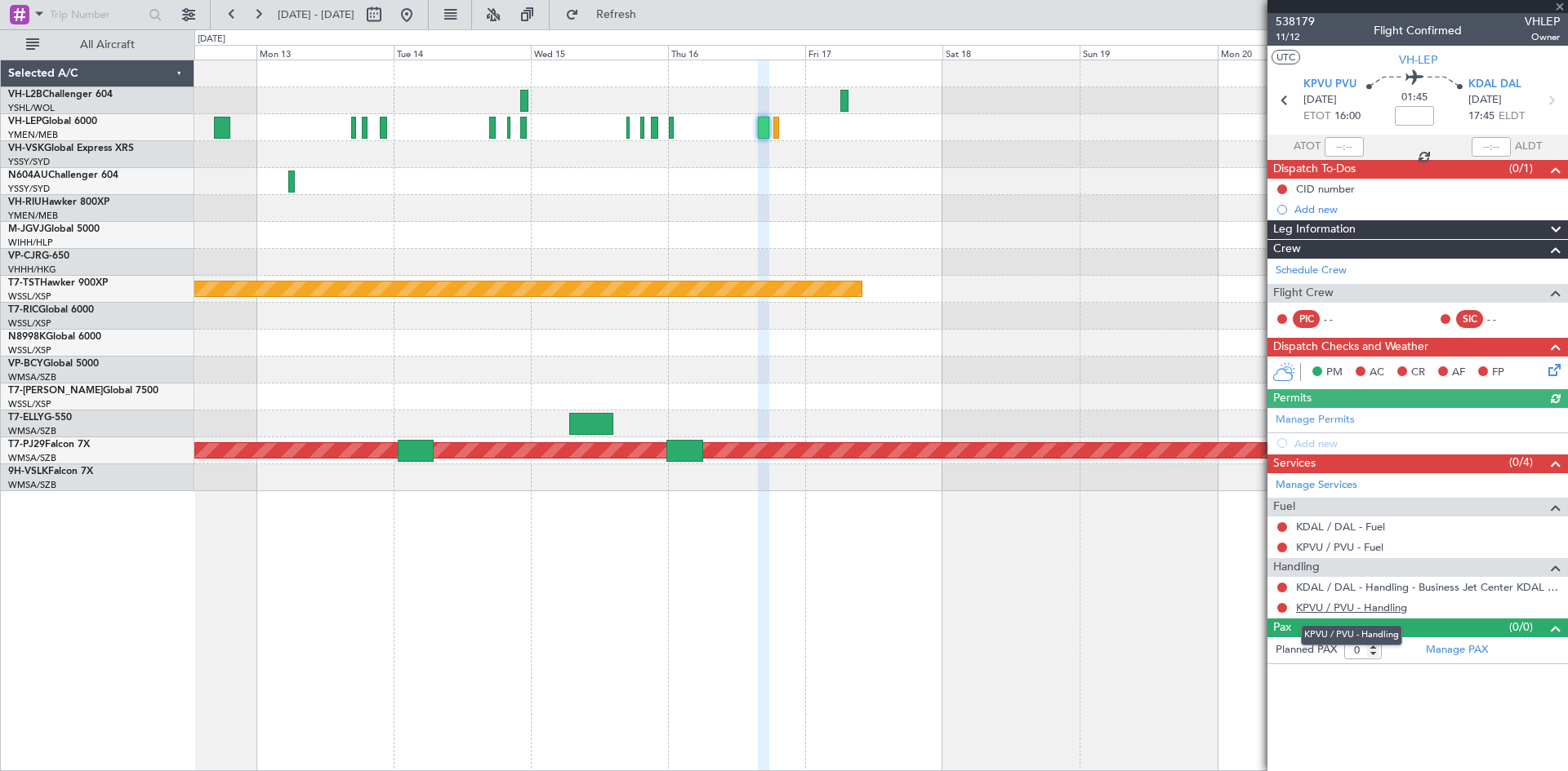
click at [1379, 606] on link "KPVU / PVU - Handling" at bounding box center [1350, 608] width 111 height 14
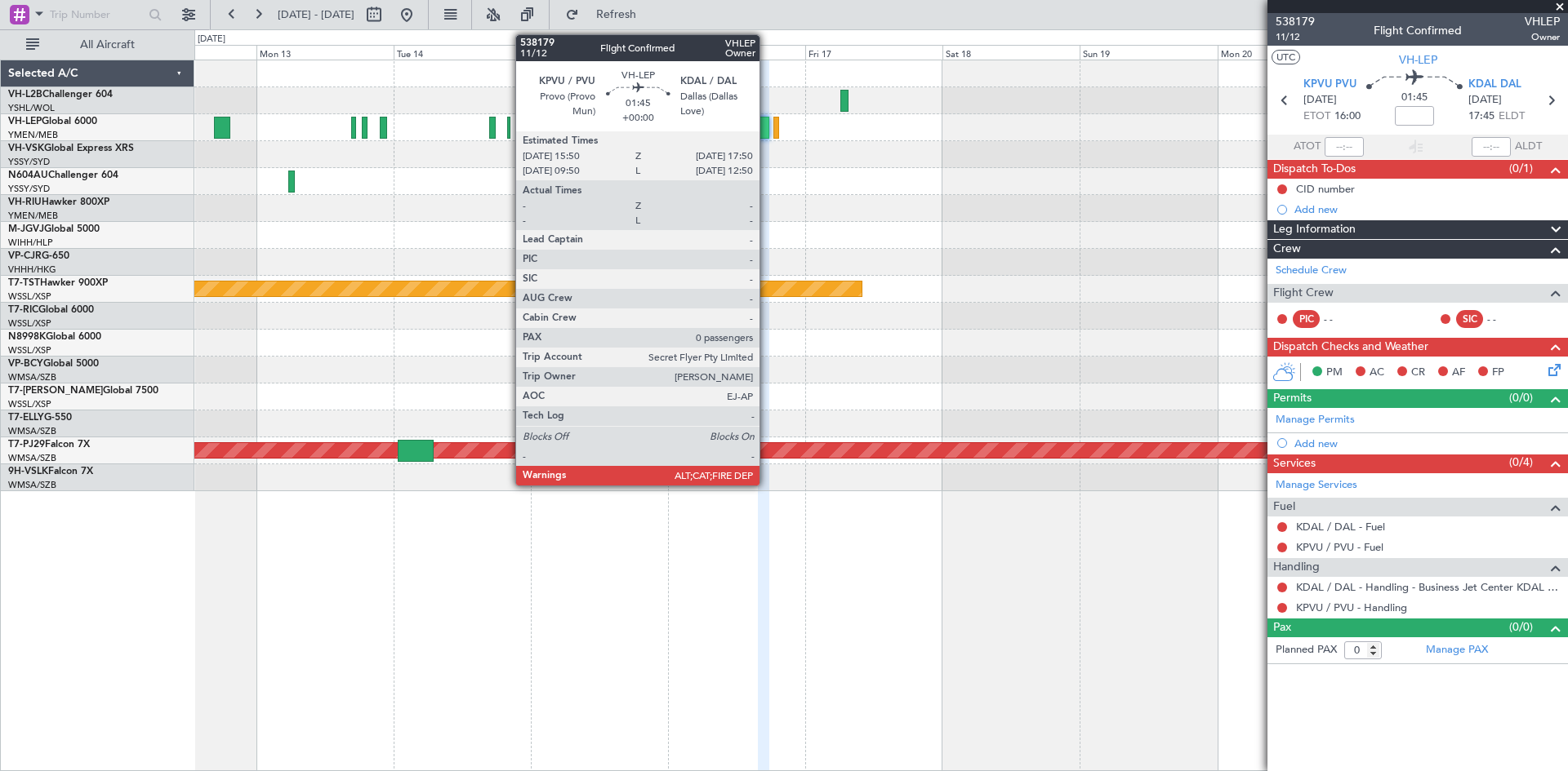
click at [767, 128] on div at bounding box center [764, 128] width 13 height 22
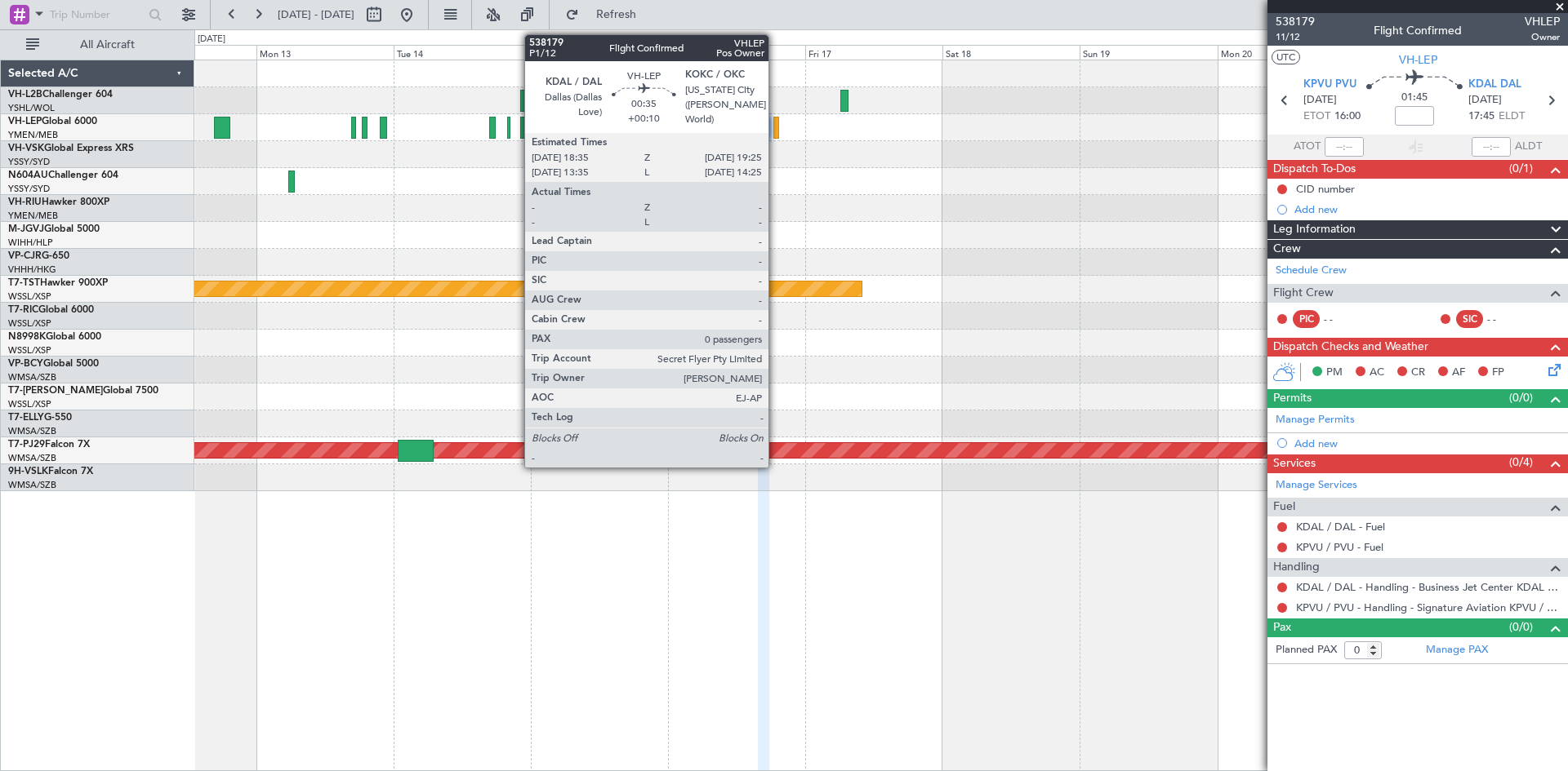
click at [775, 134] on div at bounding box center [775, 128] width 5 height 22
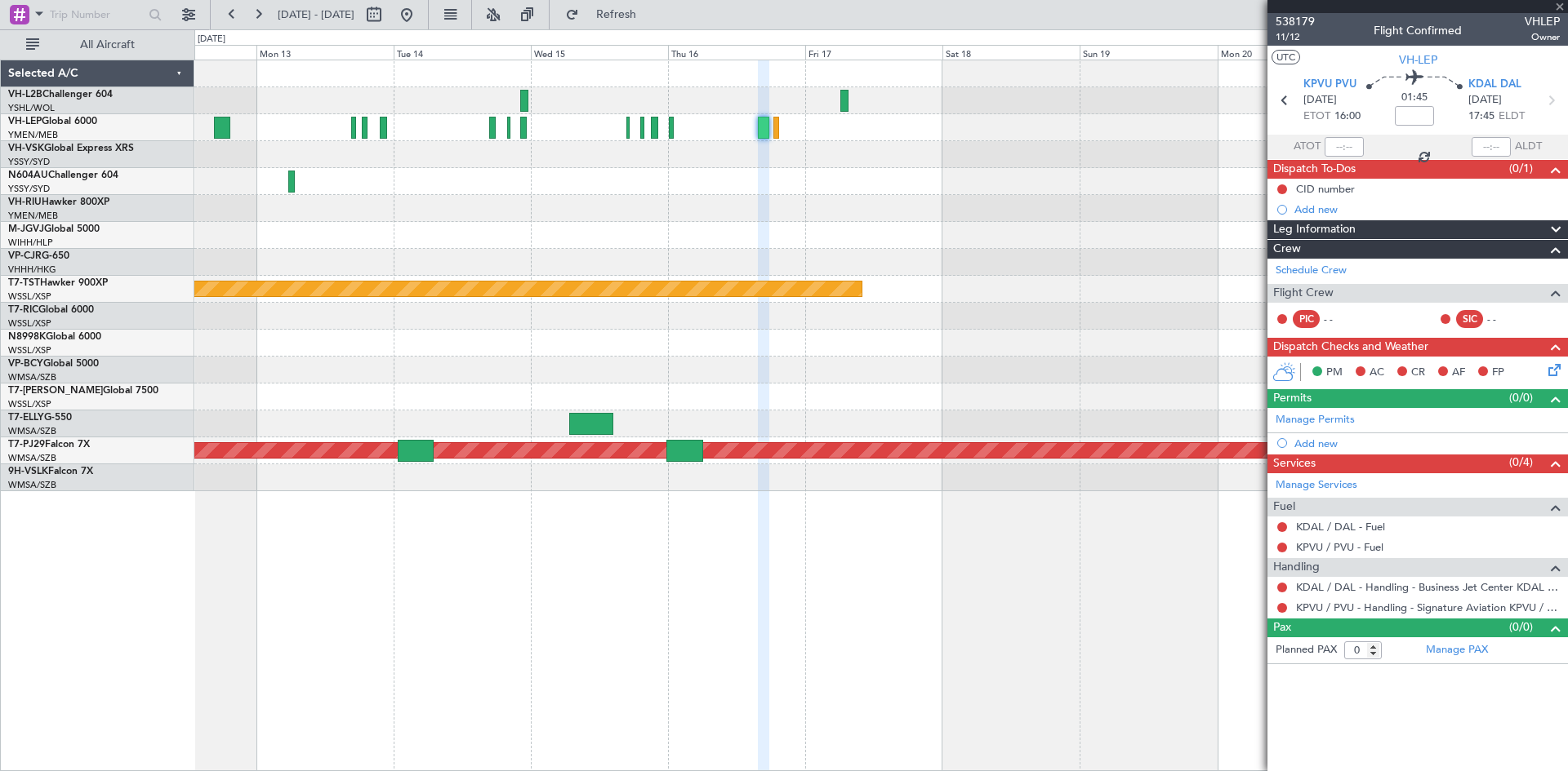
type input "+00:10"
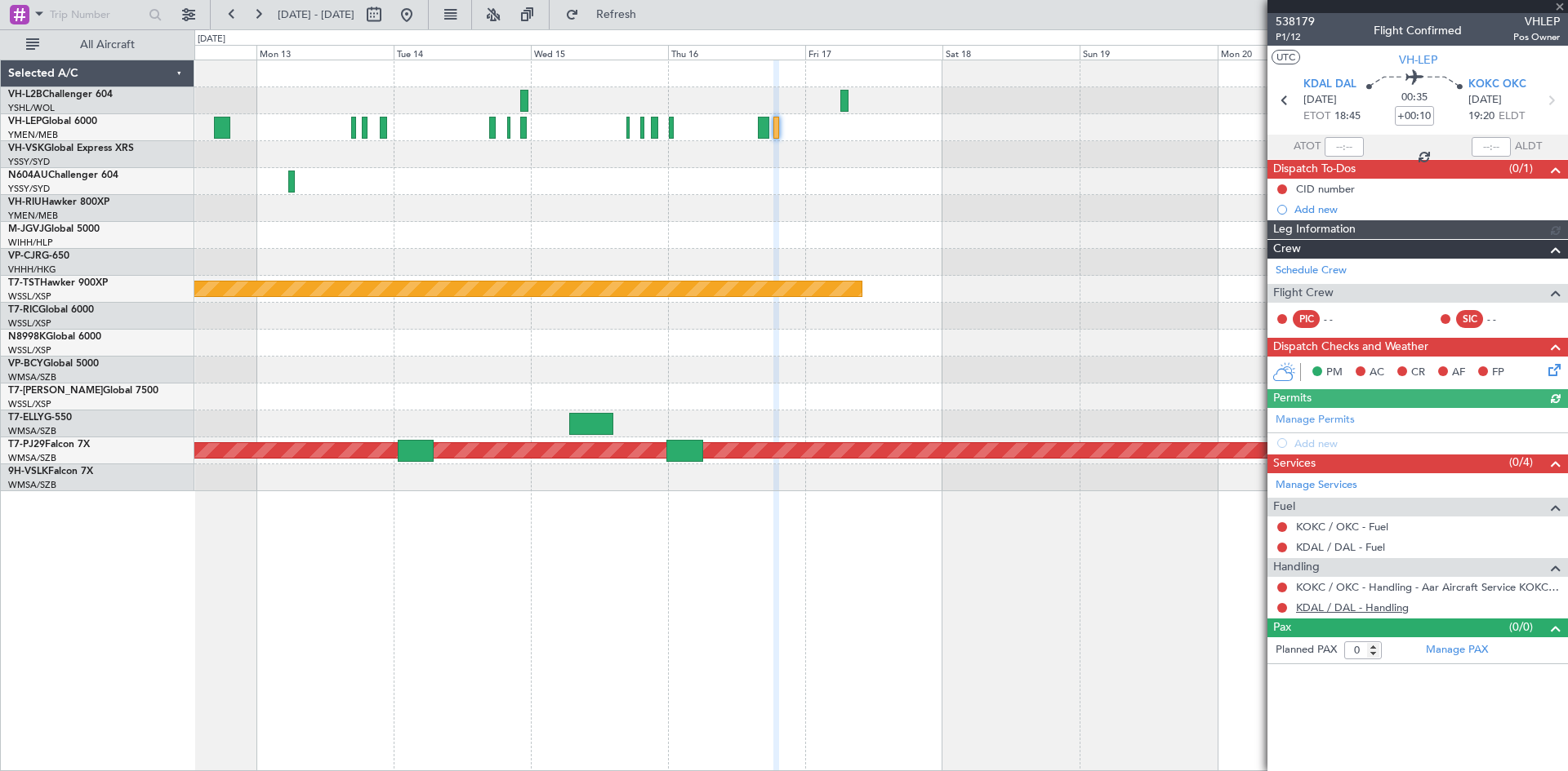
click at [1383, 607] on link "KDAL / DAL - Handling" at bounding box center [1351, 608] width 113 height 14
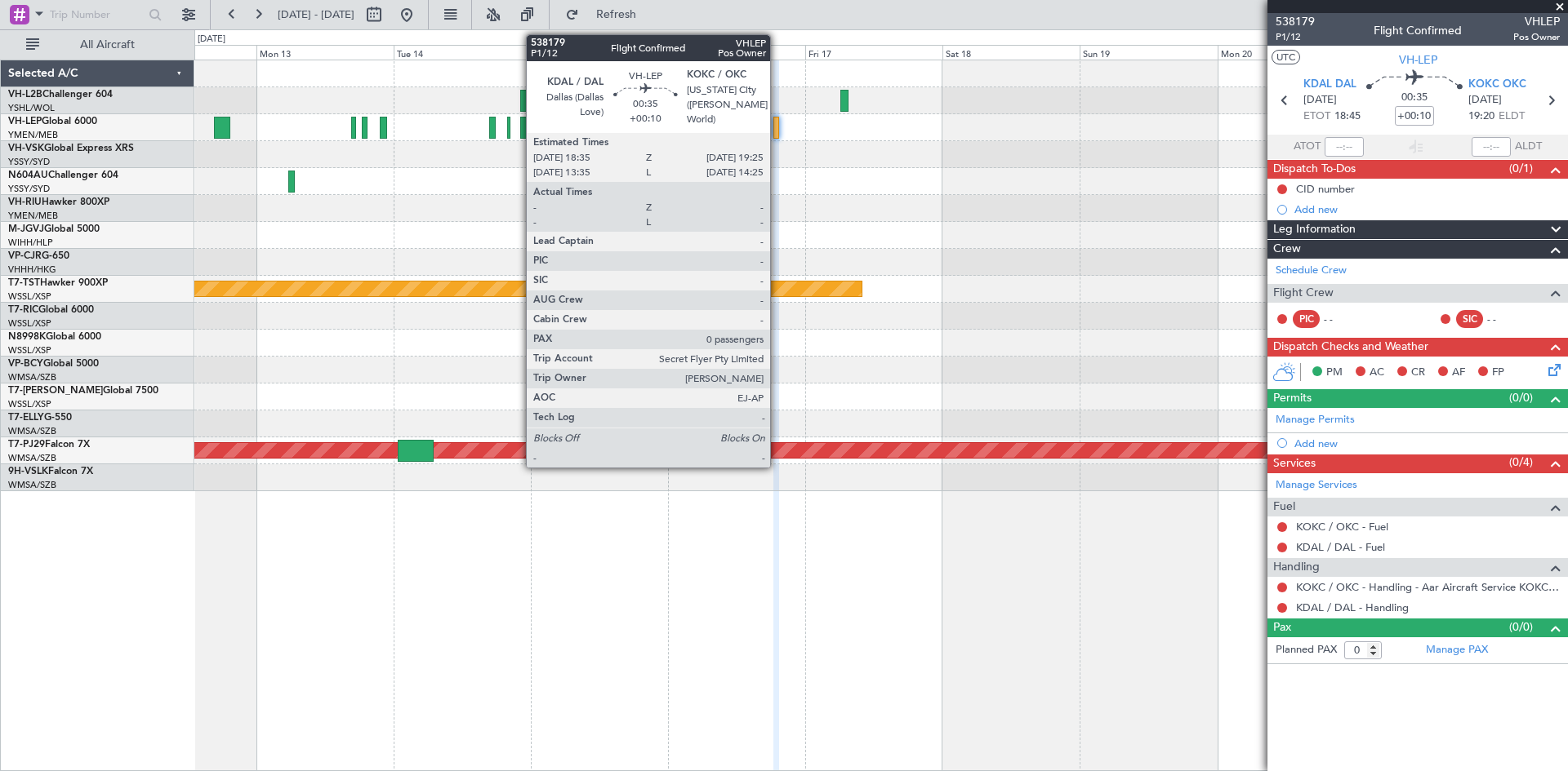
click at [777, 133] on div at bounding box center [775, 128] width 5 height 22
click at [776, 135] on div at bounding box center [775, 128] width 5 height 22
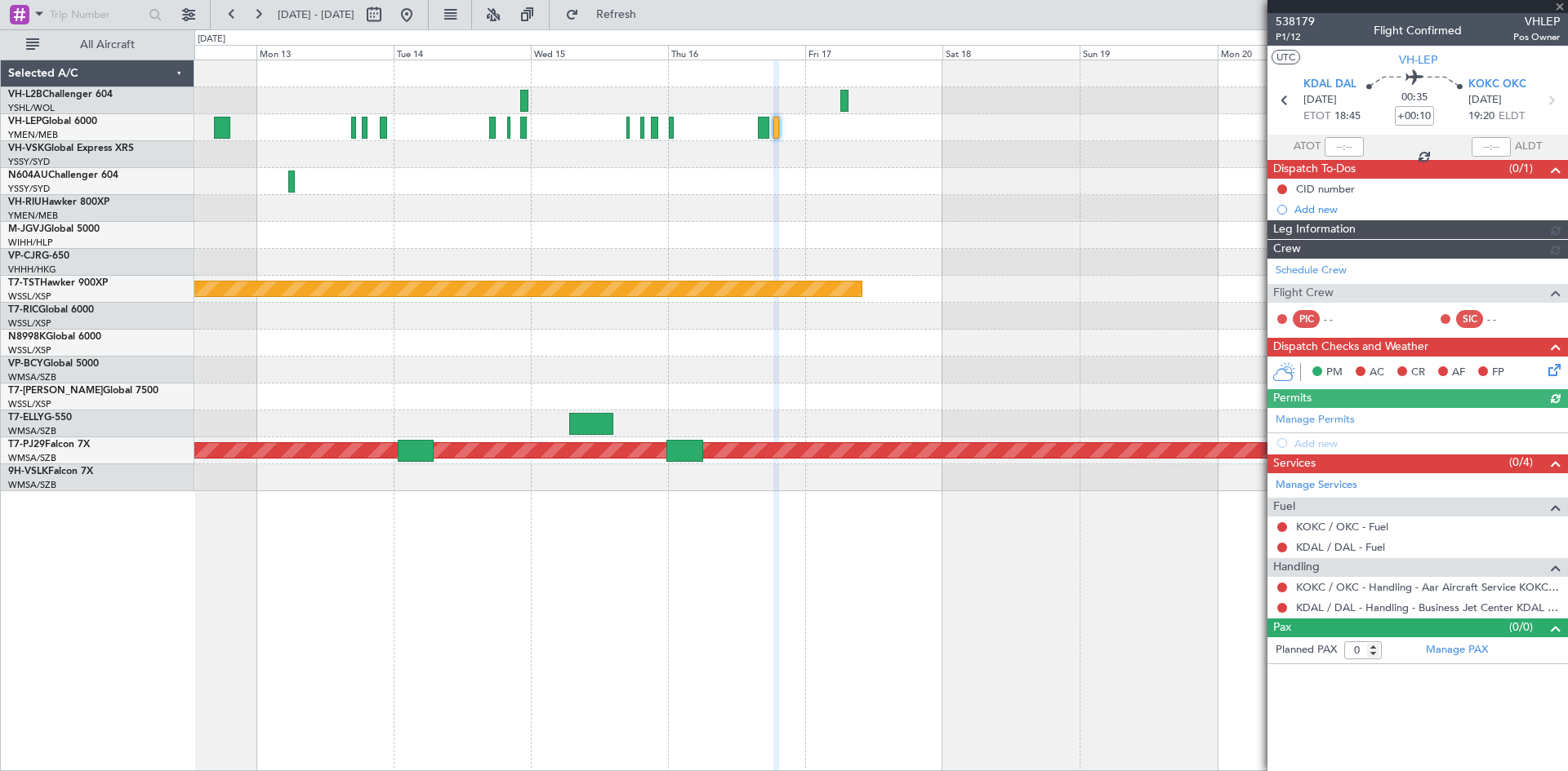
click at [767, 138] on div at bounding box center [764, 128] width 13 height 22
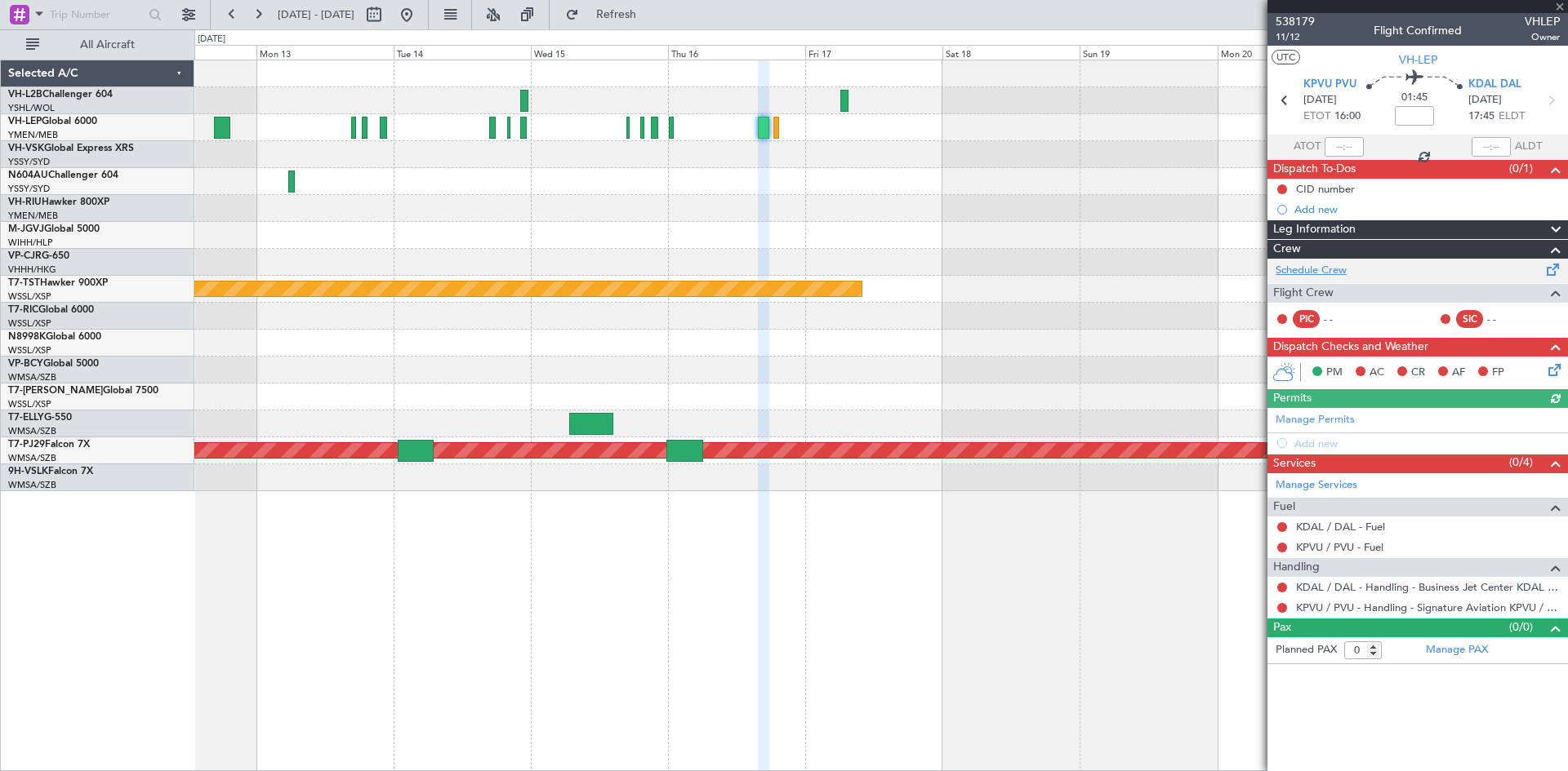
click at [1321, 266] on link "Schedule Crew" at bounding box center [1310, 271] width 71 height 16
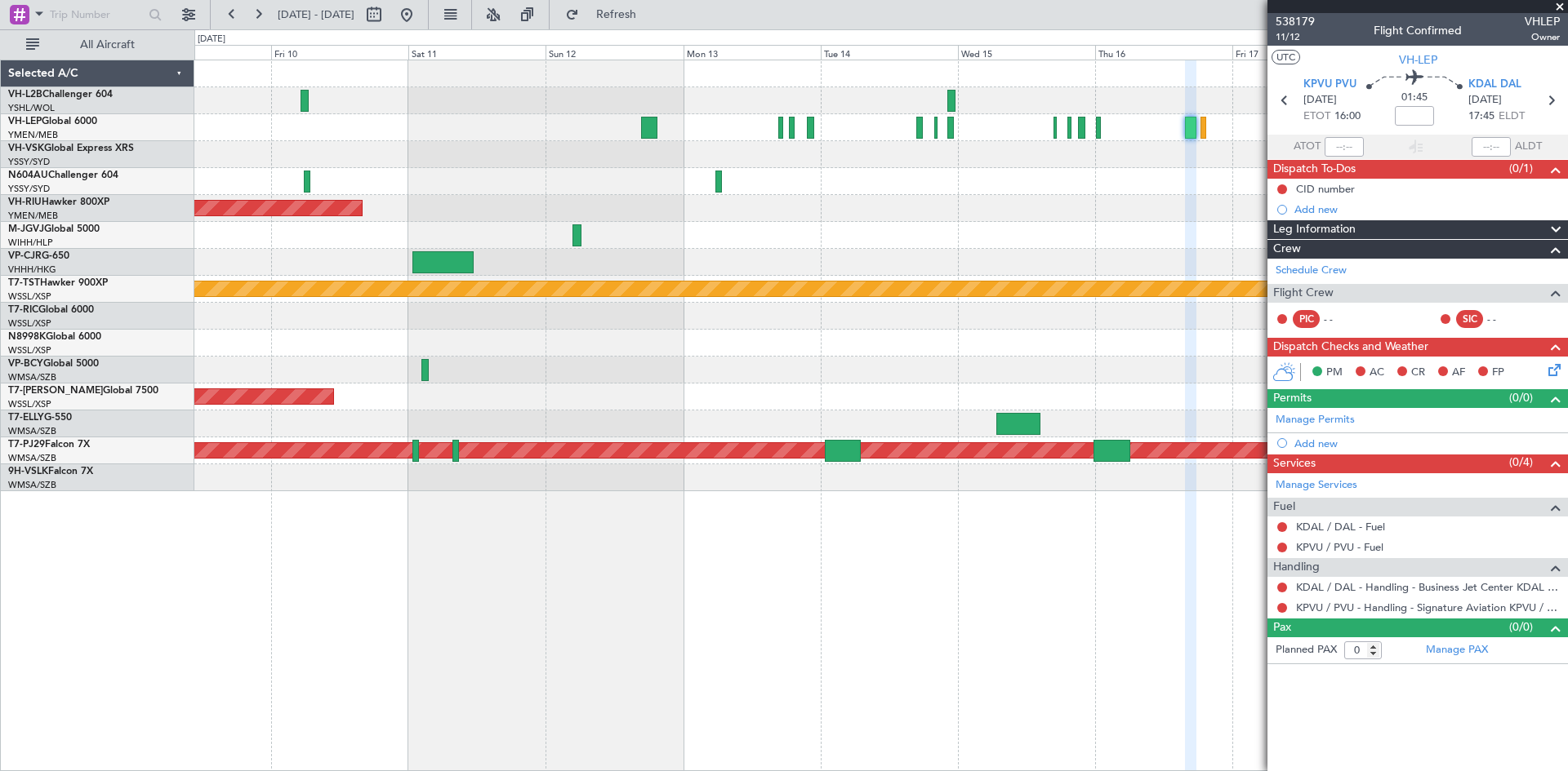
click at [896, 171] on div "Unplanned Maint Melbourne (Essendon) No Crew Planned Maint Melbourne (Essendon)…" at bounding box center [881, 275] width 1373 height 431
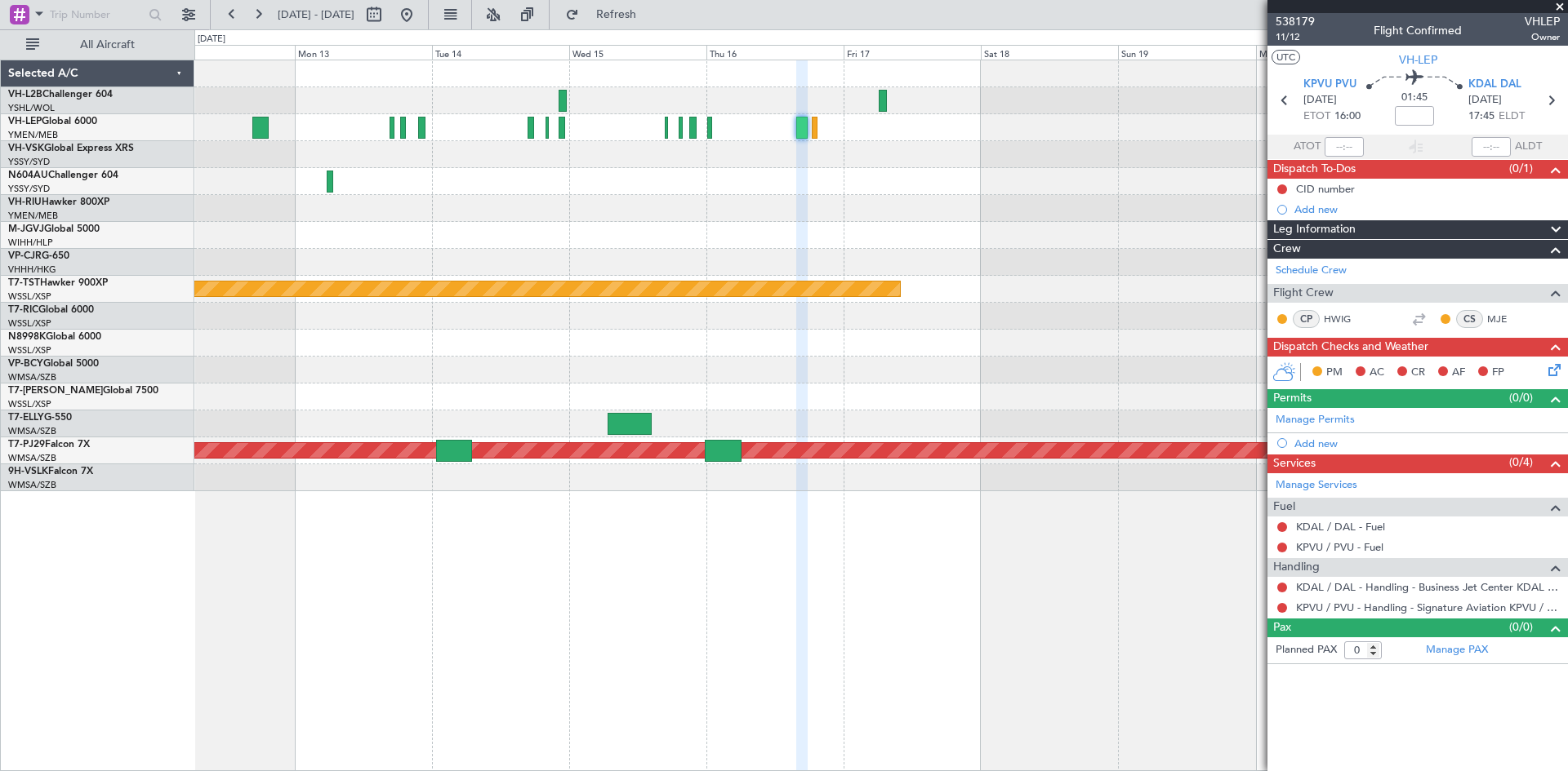
click at [649, 230] on div "Planned Maint Melbourne (Essendon) Planned Maint Singapore (Seletar) Planned Ma…" at bounding box center [881, 275] width 1373 height 431
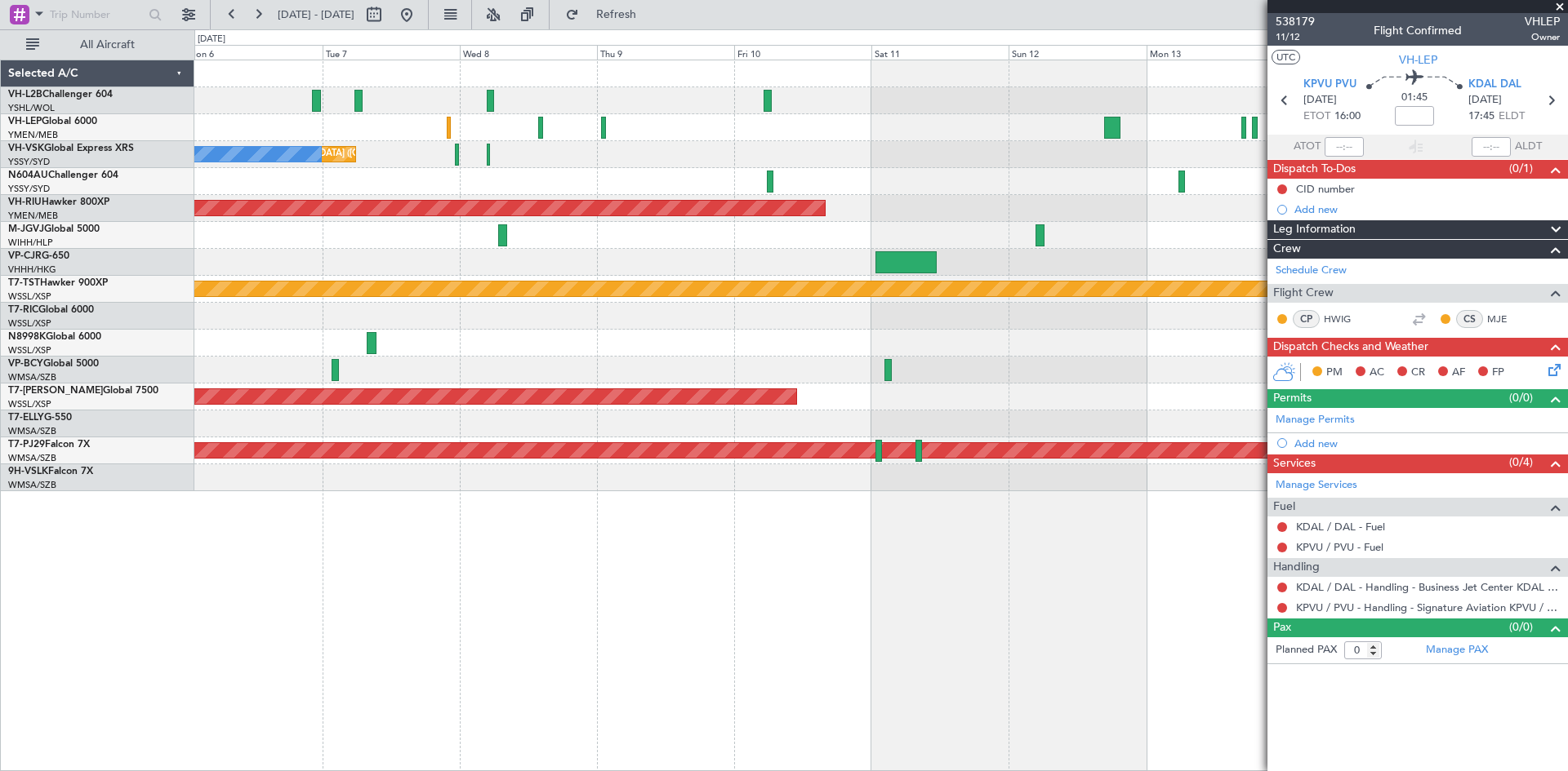
click at [1097, 241] on div at bounding box center [881, 236] width 1373 height 27
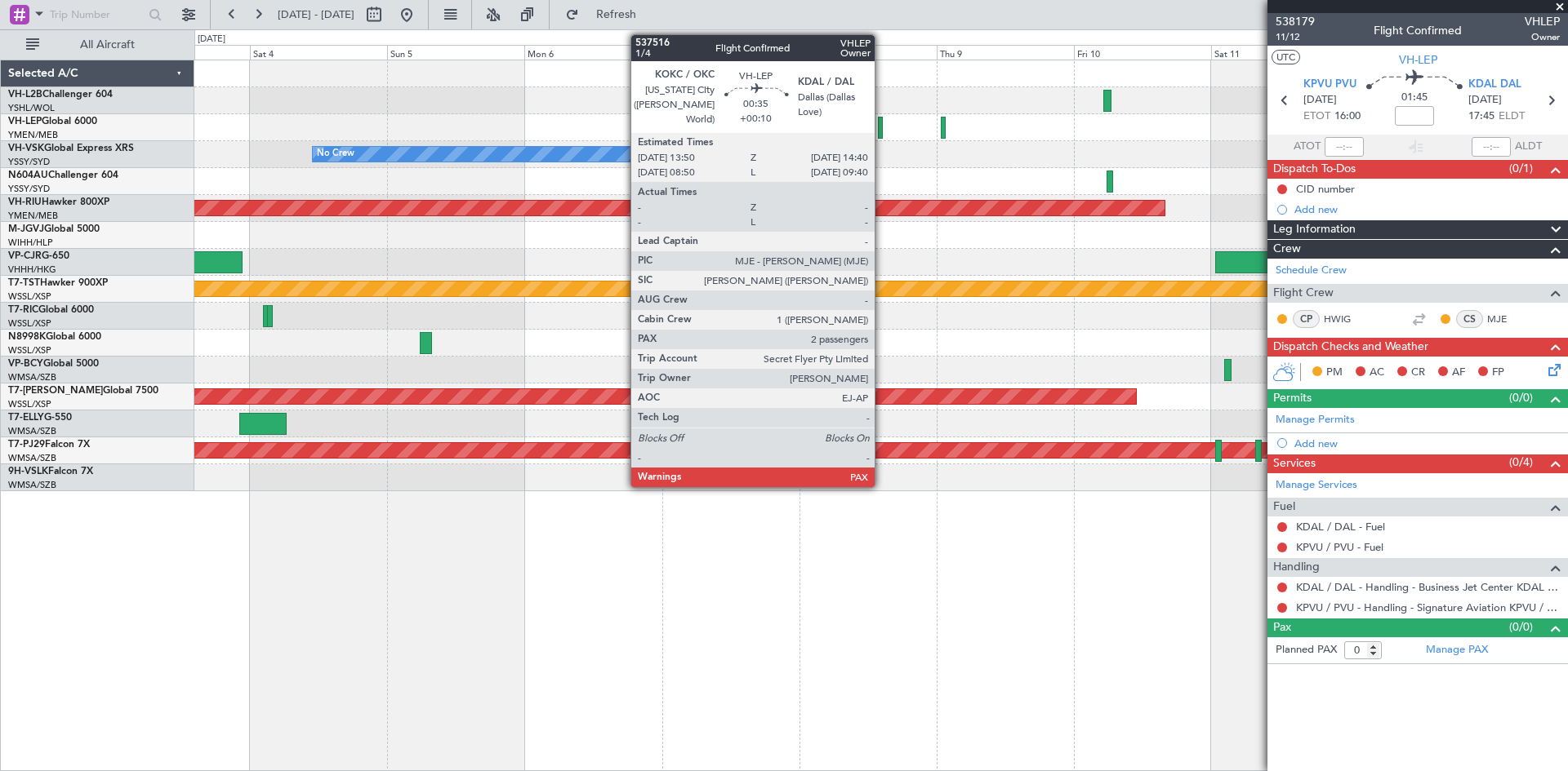
click at [882, 131] on div at bounding box center [880, 128] width 5 height 22
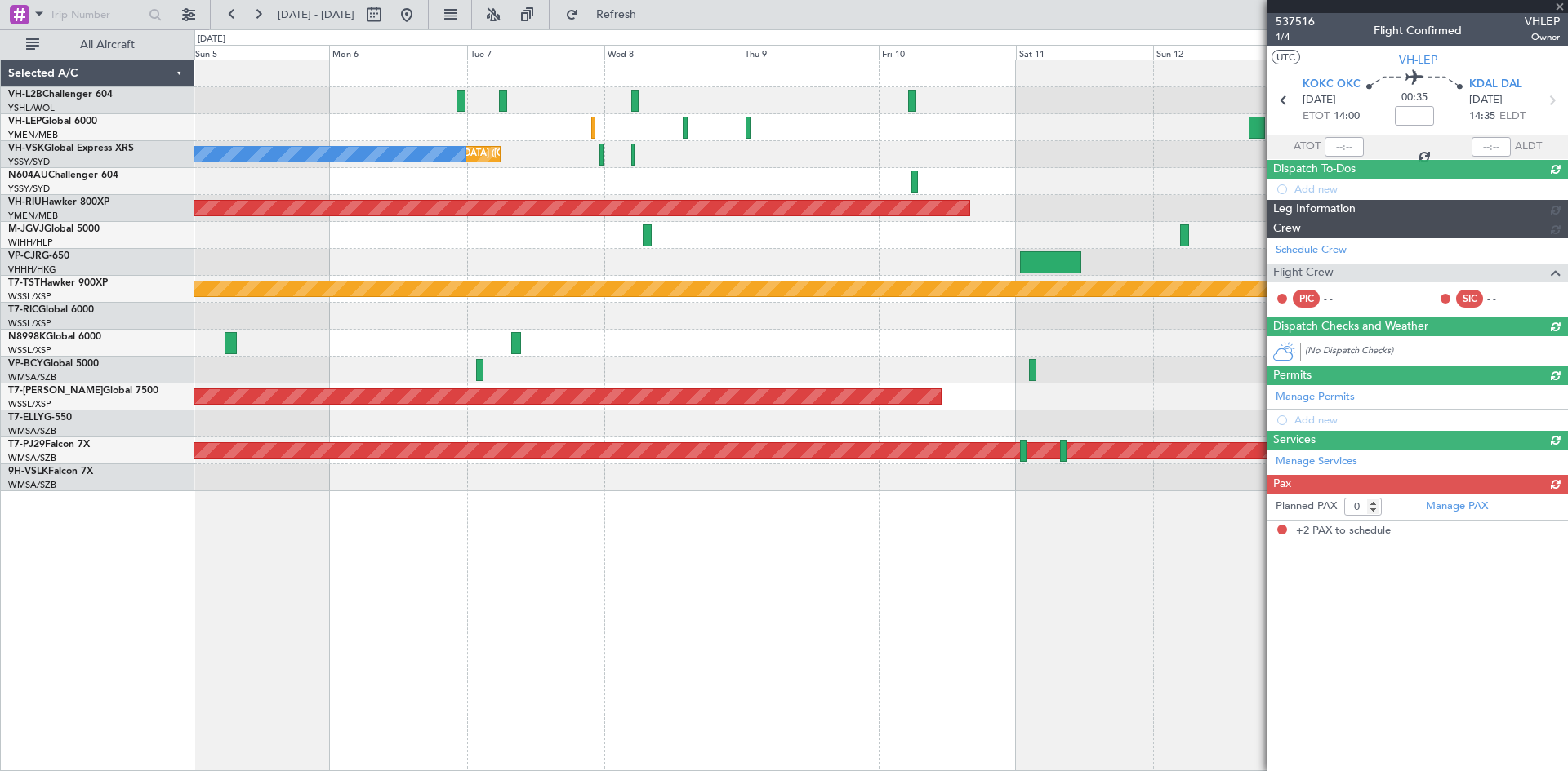
type input "+00:10"
type input "2"
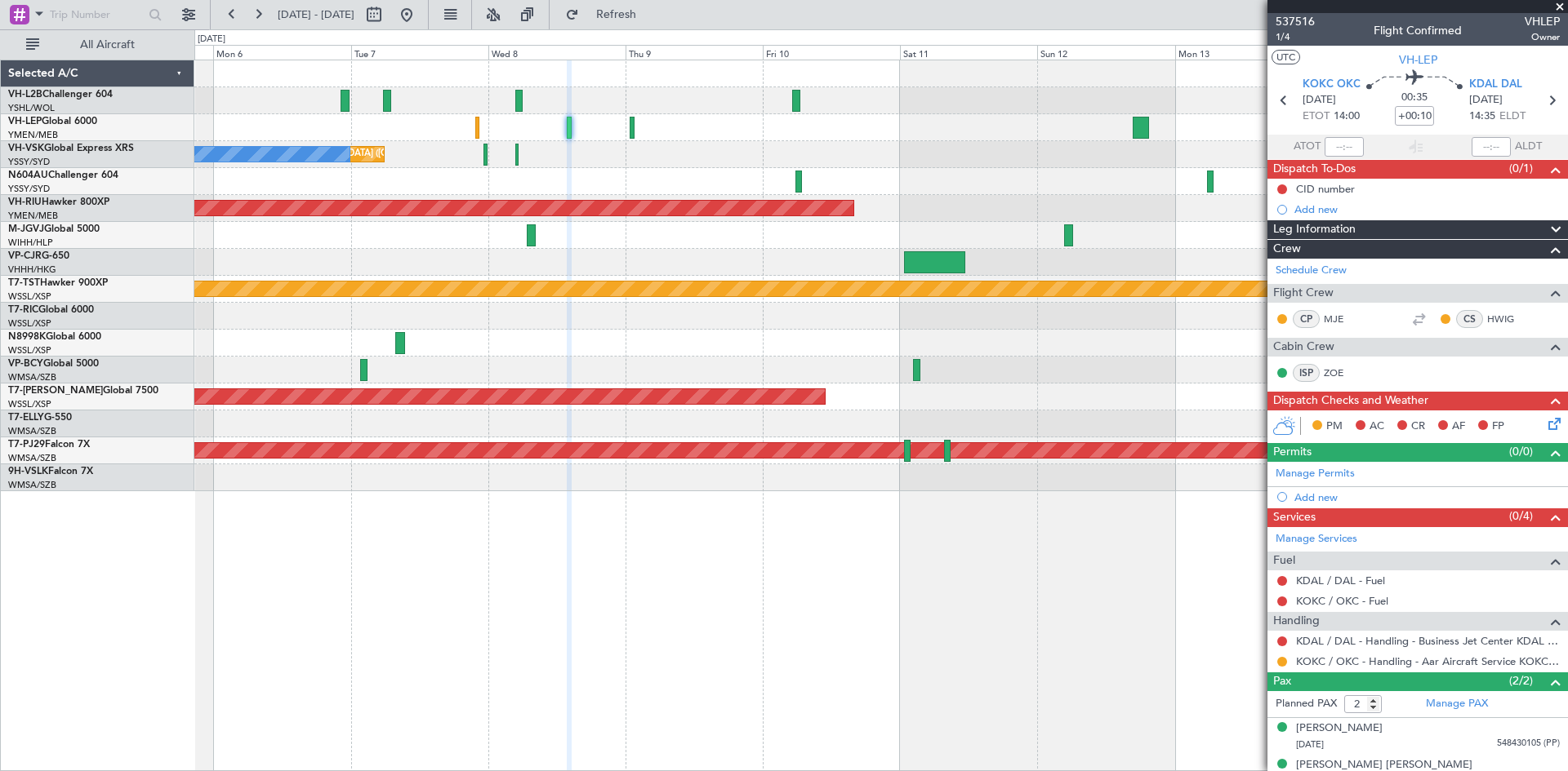
click at [988, 197] on div "Unplanned Maint Melbourne (Essendon) No Crew Planned Maint Melbourne (Essendon)…" at bounding box center [881, 275] width 1373 height 431
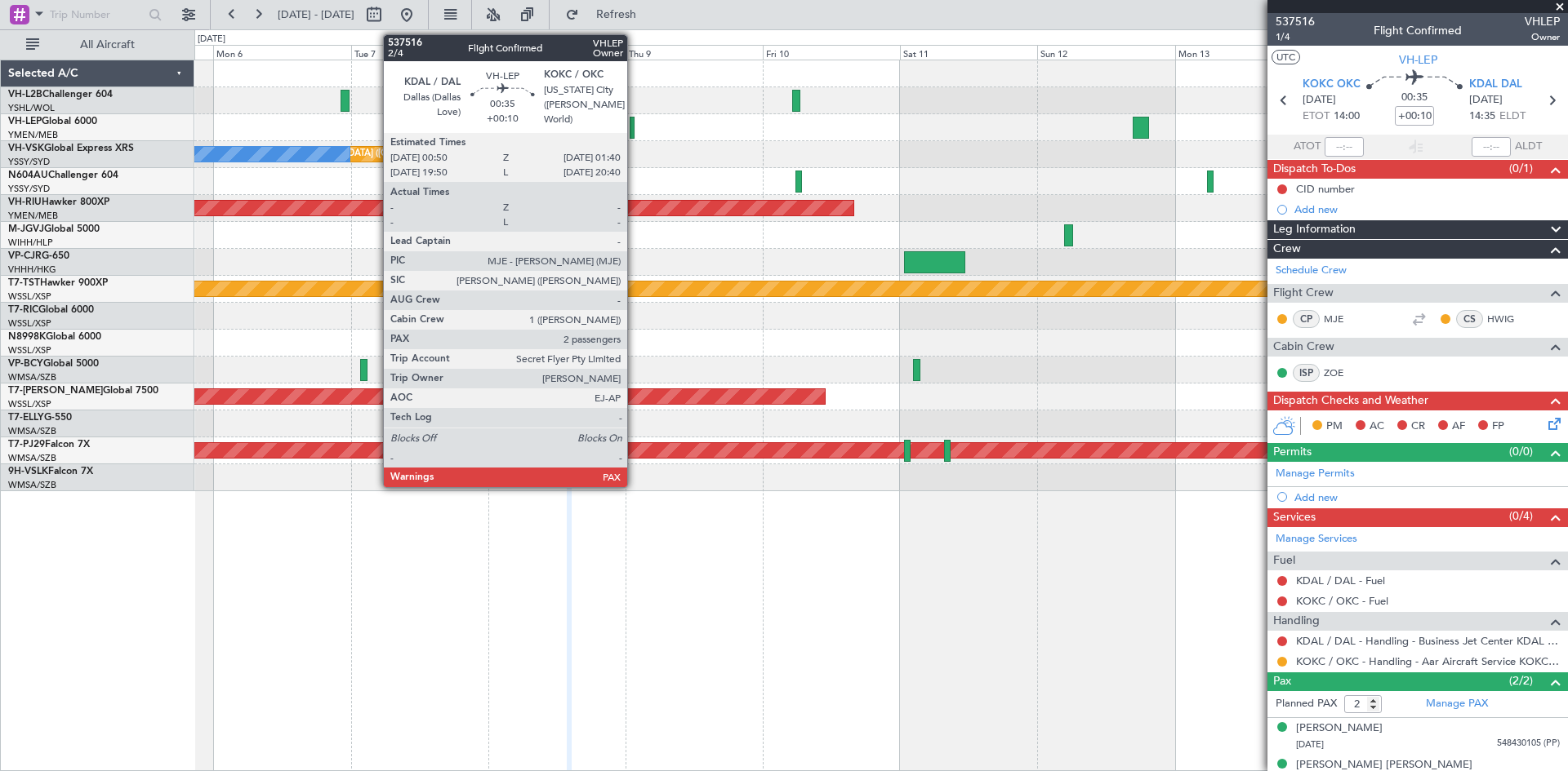
click at [634, 128] on div at bounding box center [631, 128] width 5 height 22
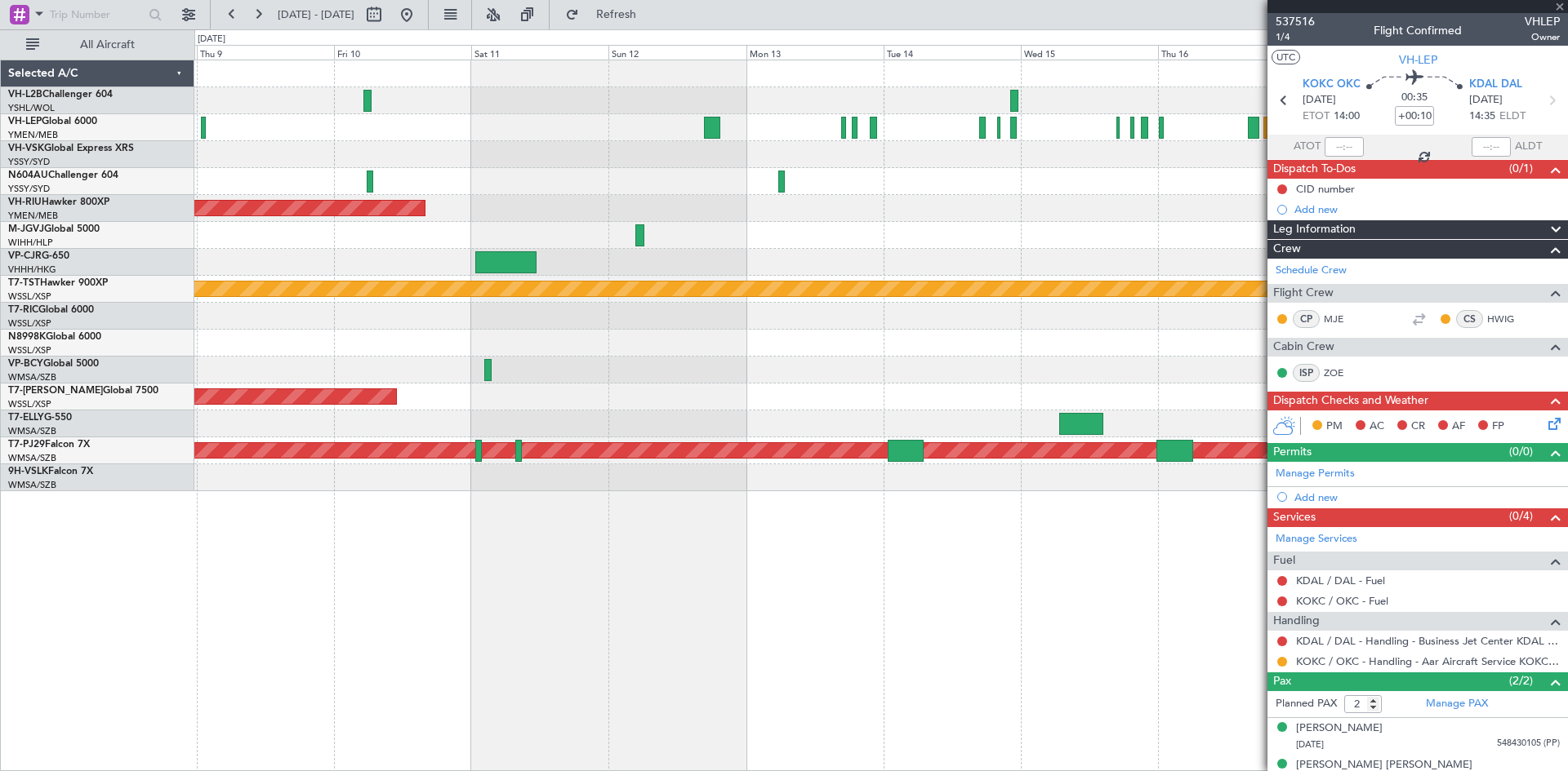
click at [553, 171] on div at bounding box center [881, 182] width 1373 height 27
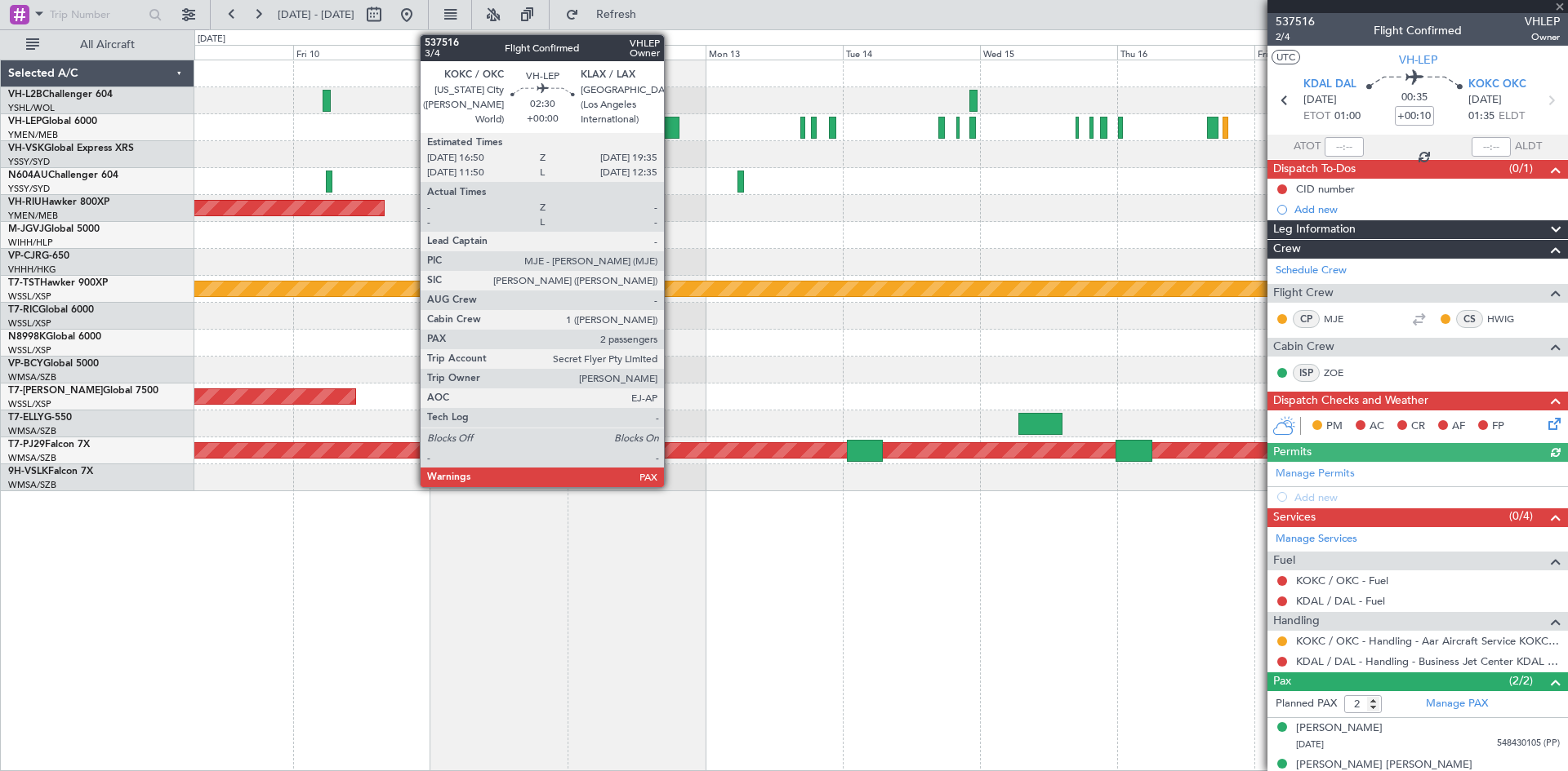
click at [671, 134] on div at bounding box center [671, 128] width 16 height 22
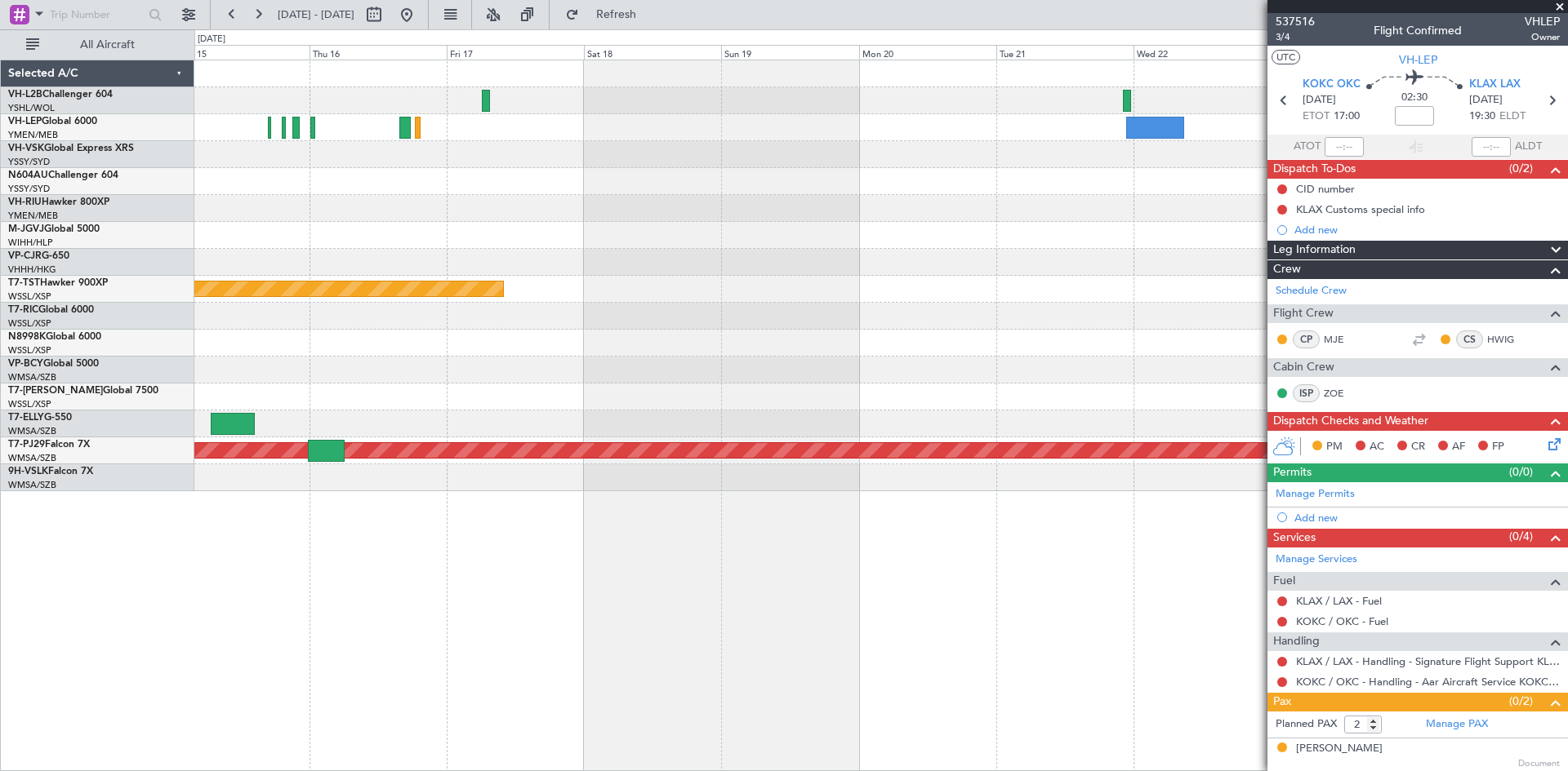
click at [595, 201] on div at bounding box center [881, 209] width 1373 height 27
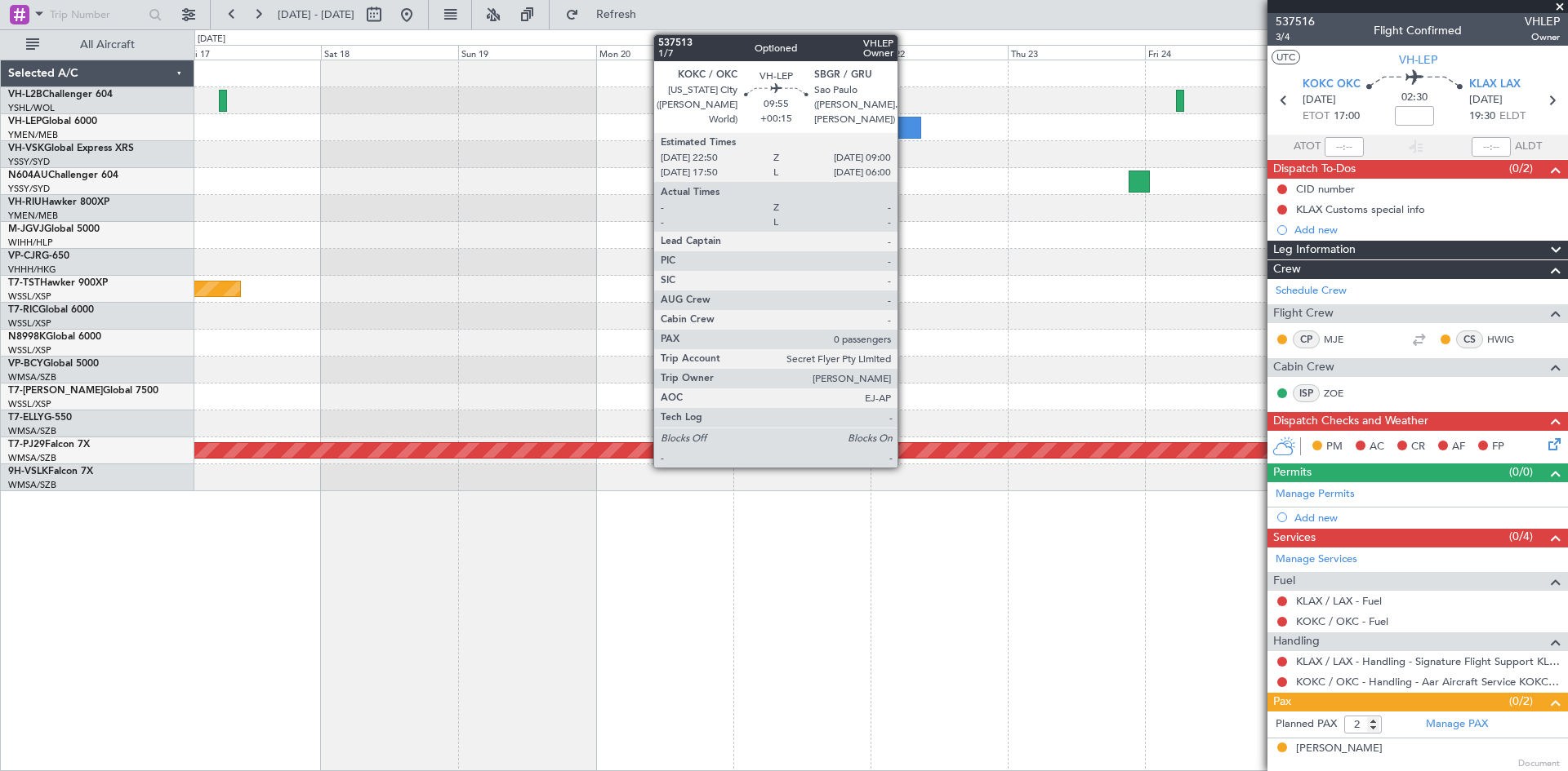
click at [905, 135] on div at bounding box center [892, 128] width 59 height 22
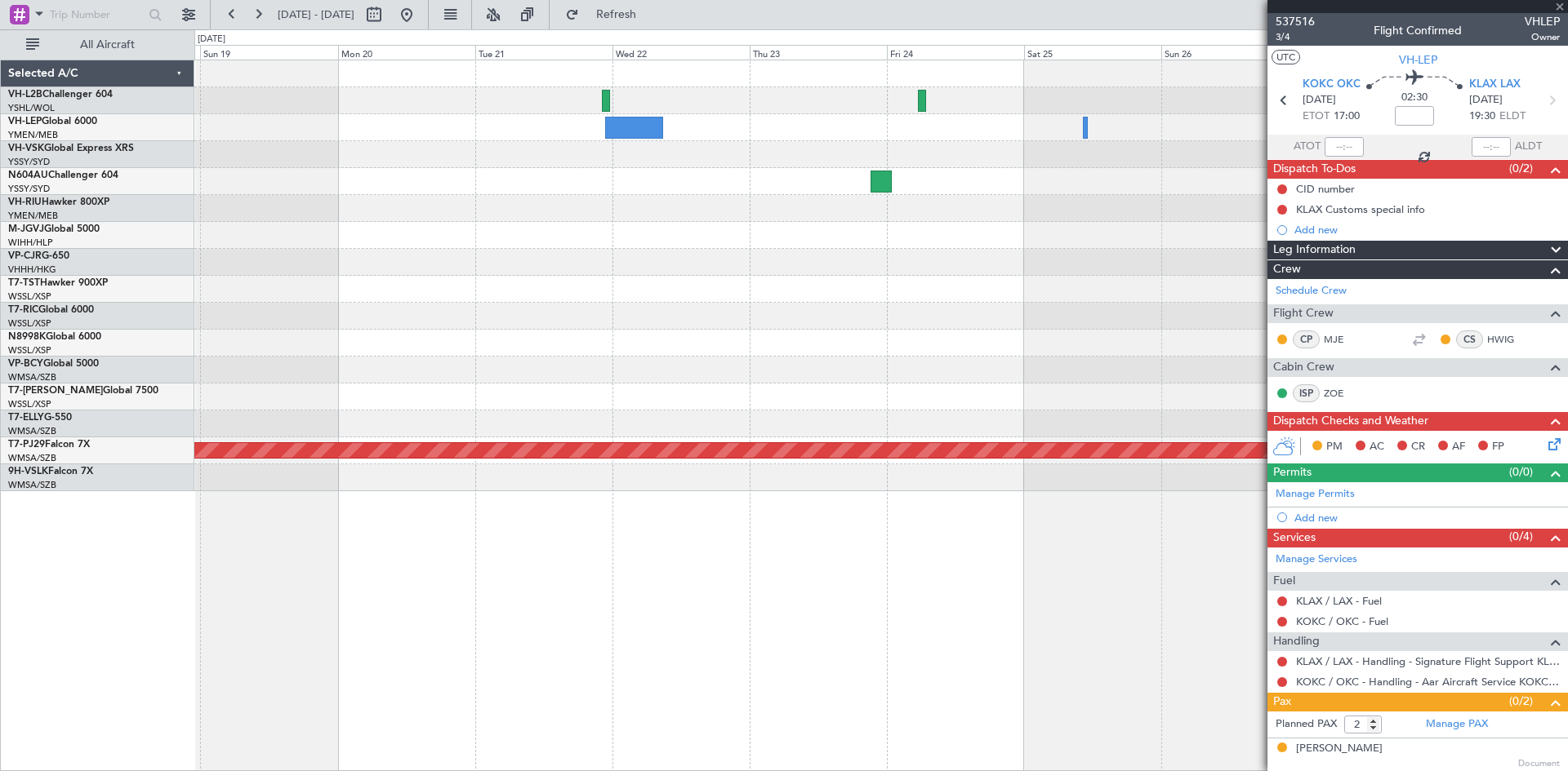
type input "+00:15"
type input "0"
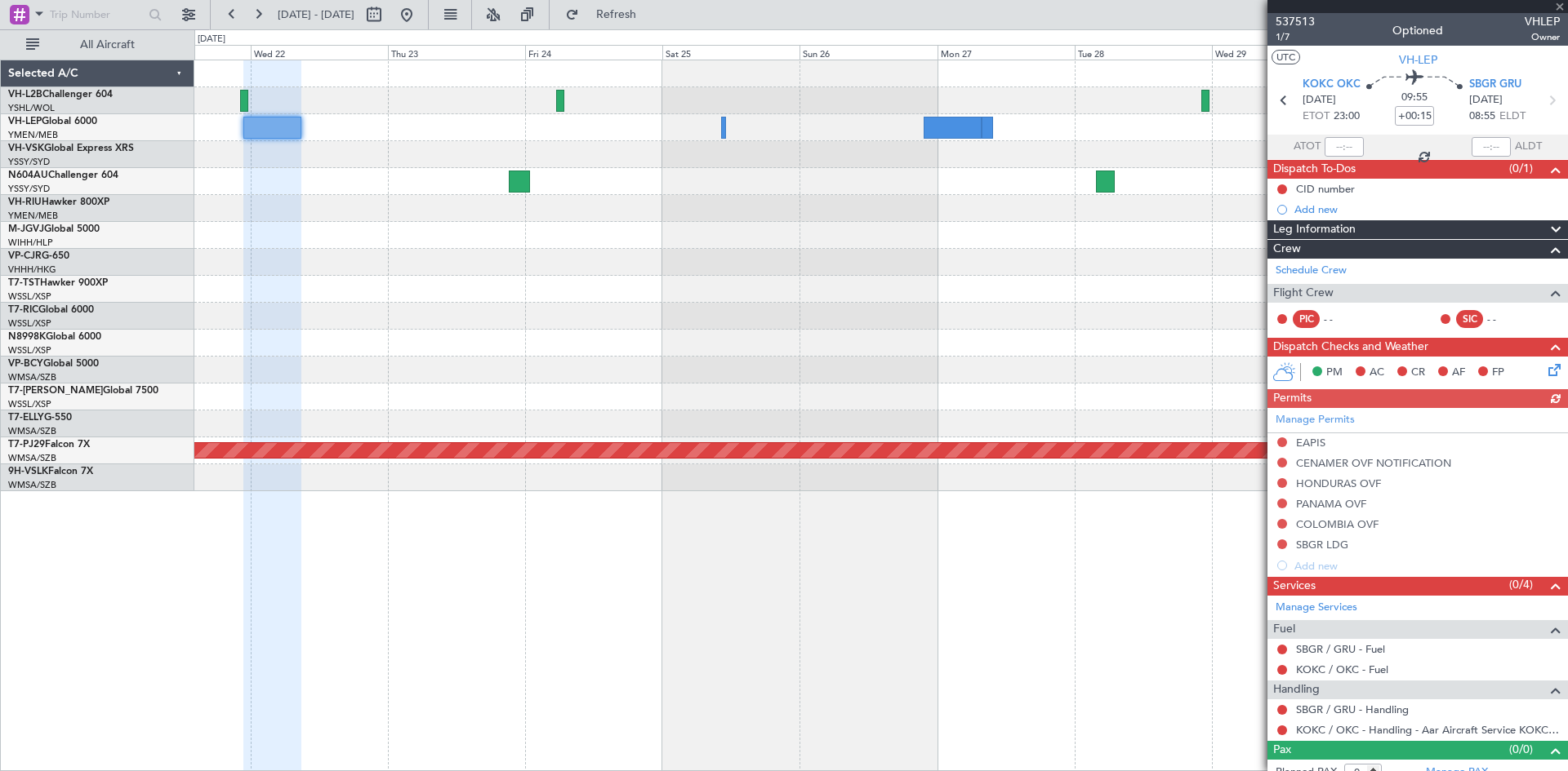
click at [681, 280] on div "Planned Maint Sydney (Kingsford Smith Intl) Planned Maint Kuala Lumpur (Sultan …" at bounding box center [881, 275] width 1373 height 431
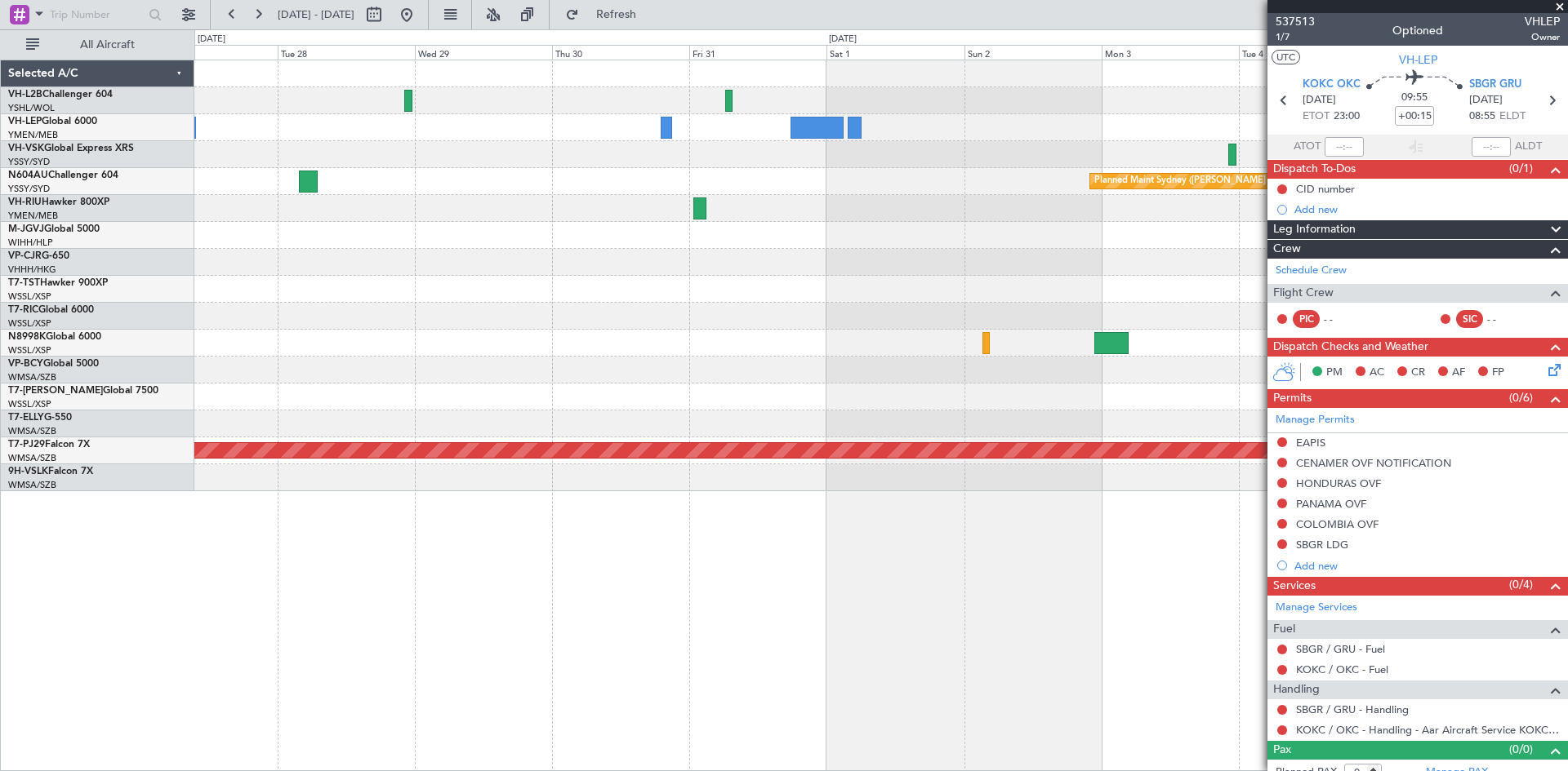
click at [654, 301] on div "Planned Maint Sydney (Kingsford Smith Intl) Planned Maint Kuala Lumpur (Sultan …" at bounding box center [881, 275] width 1373 height 431
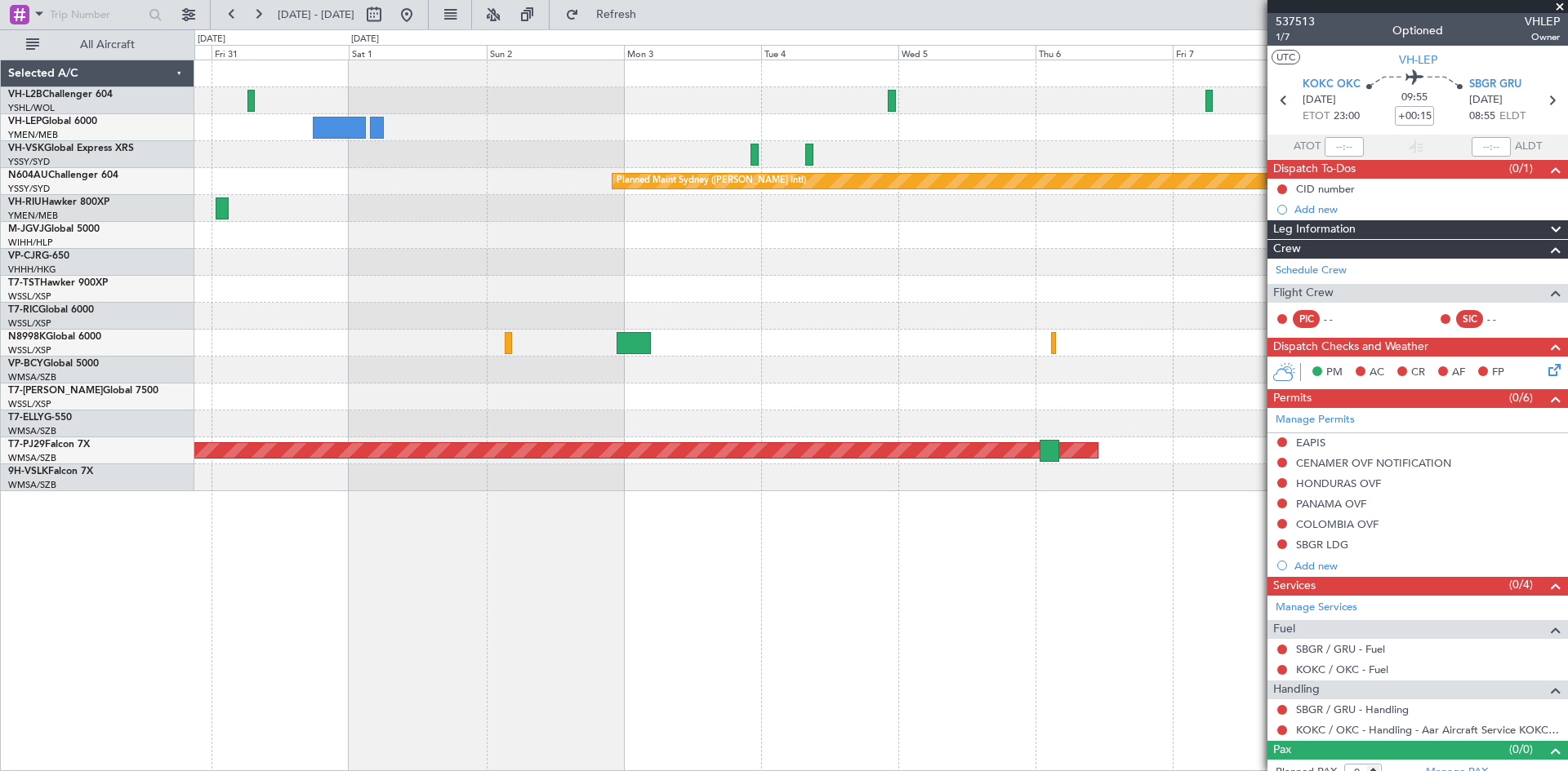
click at [662, 265] on div "Planned Maint Sydney (Kingsford Smith Intl) Planned Maint Kuala Lumpur (Sultan …" at bounding box center [881, 275] width 1373 height 431
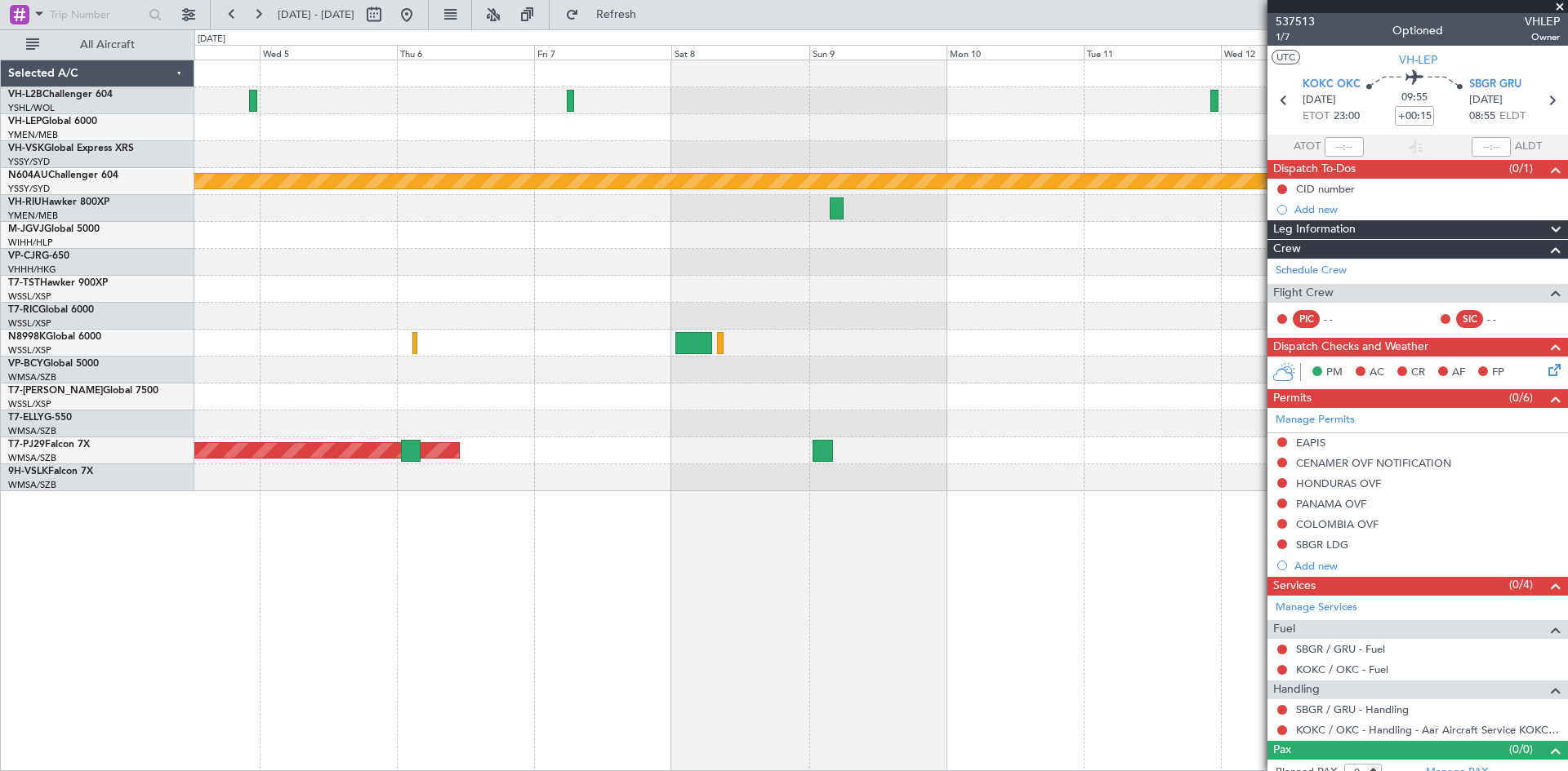
click at [602, 281] on div "Planned Maint Sydney (Kingsford Smith Intl) Planned Maint Kuala Lumpur (Sultan …" at bounding box center [881, 275] width 1373 height 431
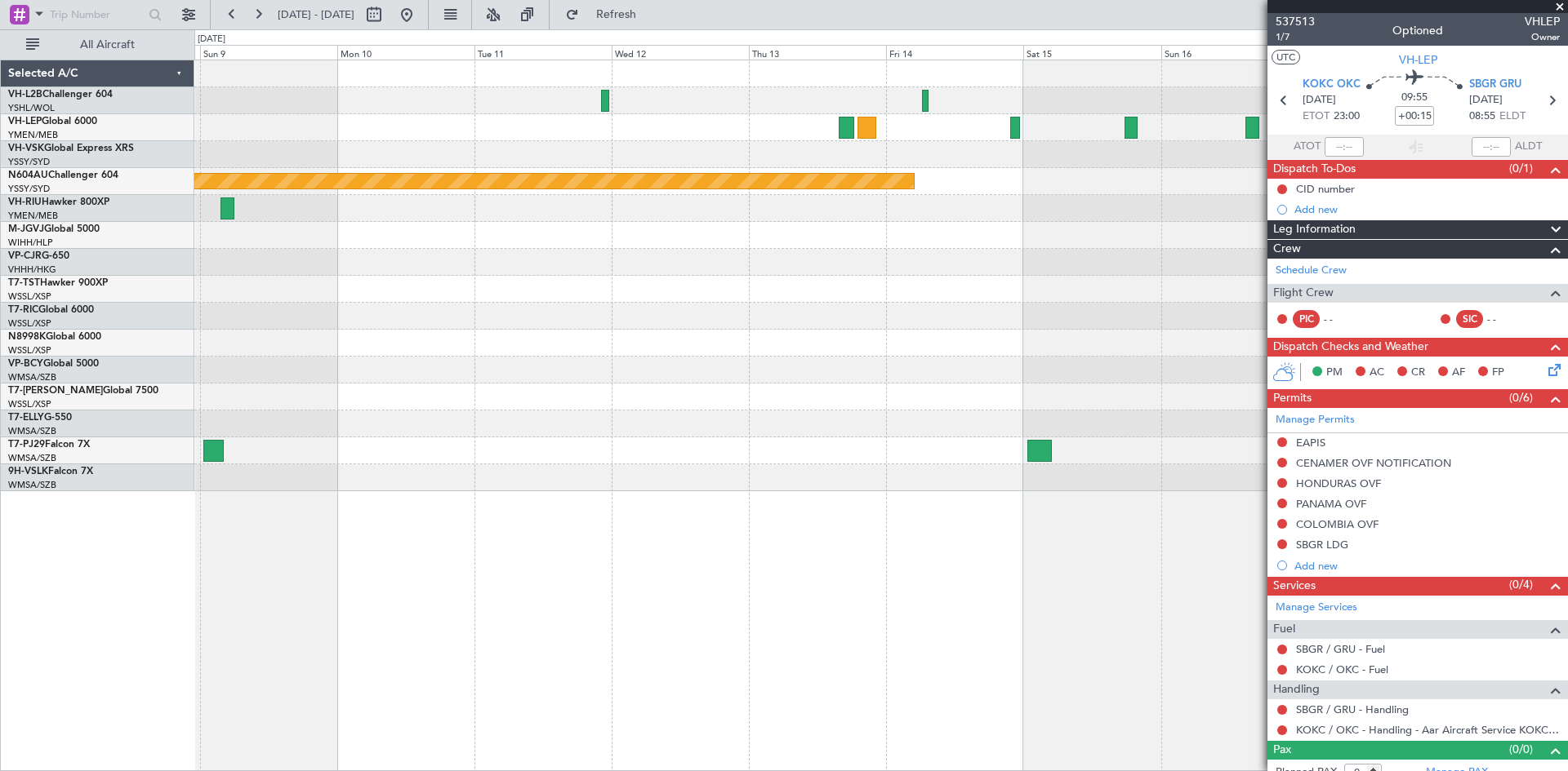
click at [632, 299] on div at bounding box center [881, 289] width 1373 height 27
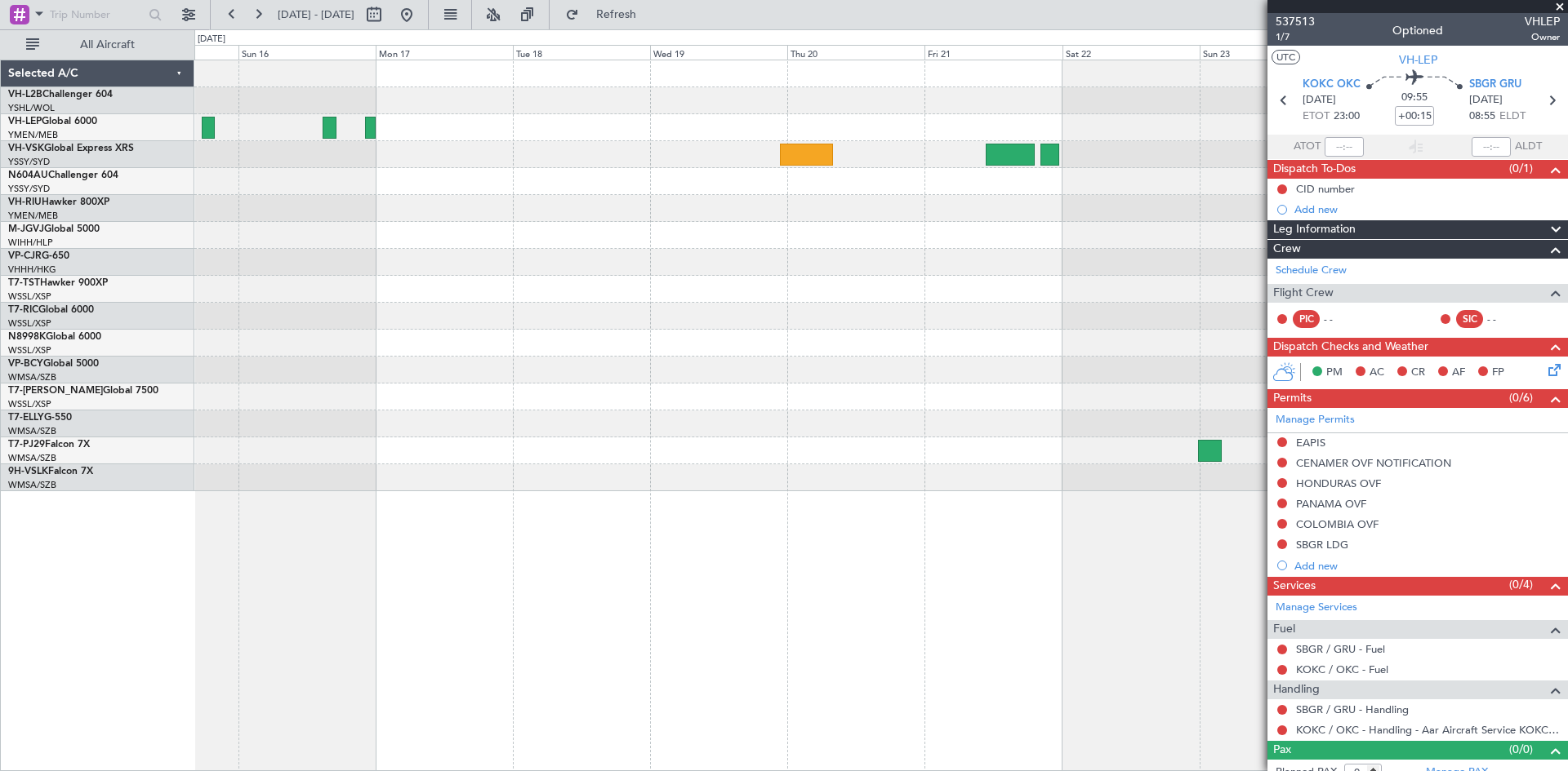
click at [506, 221] on div "Planned Maint Sydney ([PERSON_NAME] Intl)" at bounding box center [881, 275] width 1373 height 431
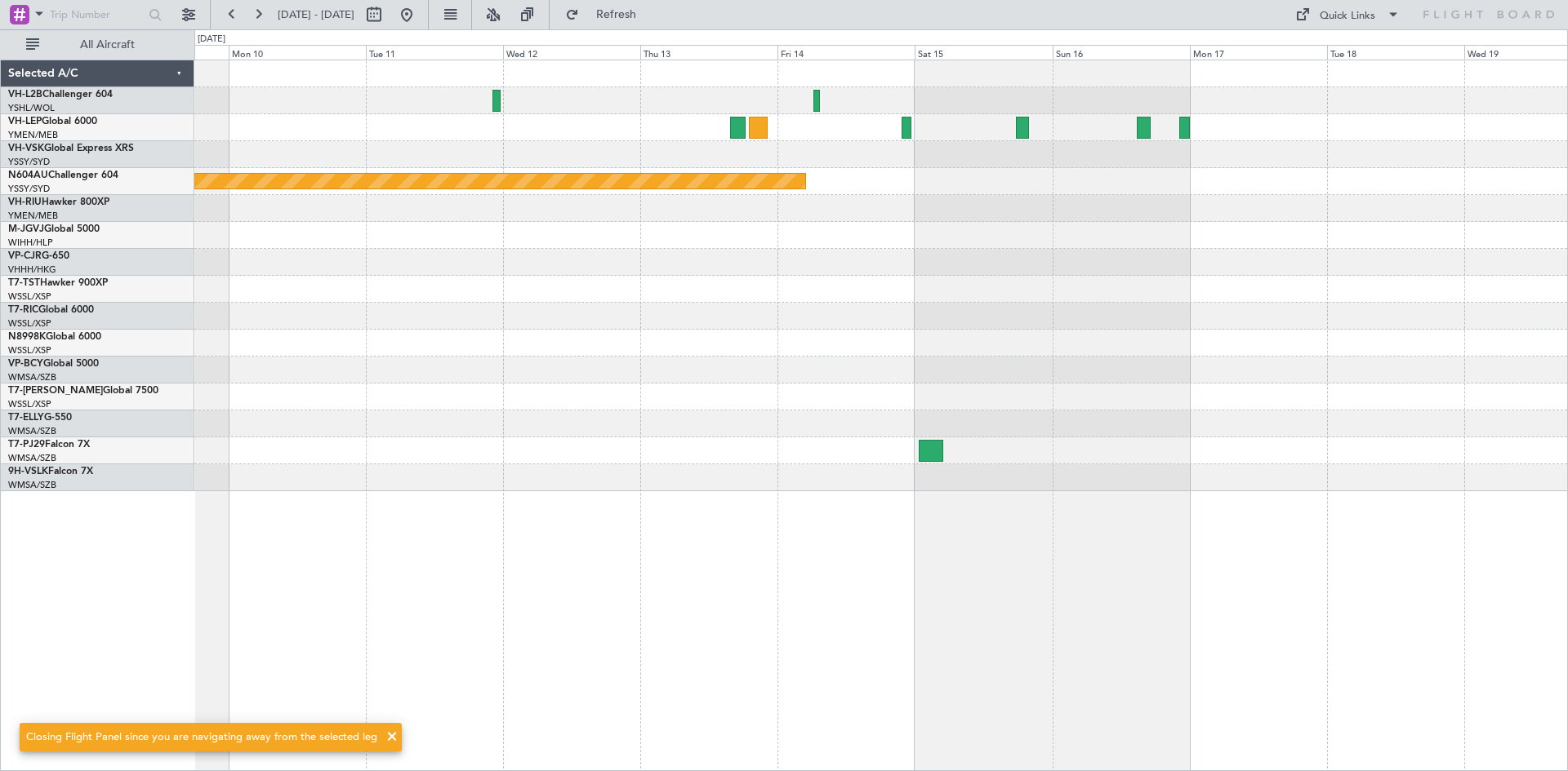
click at [1106, 258] on div at bounding box center [881, 263] width 1373 height 27
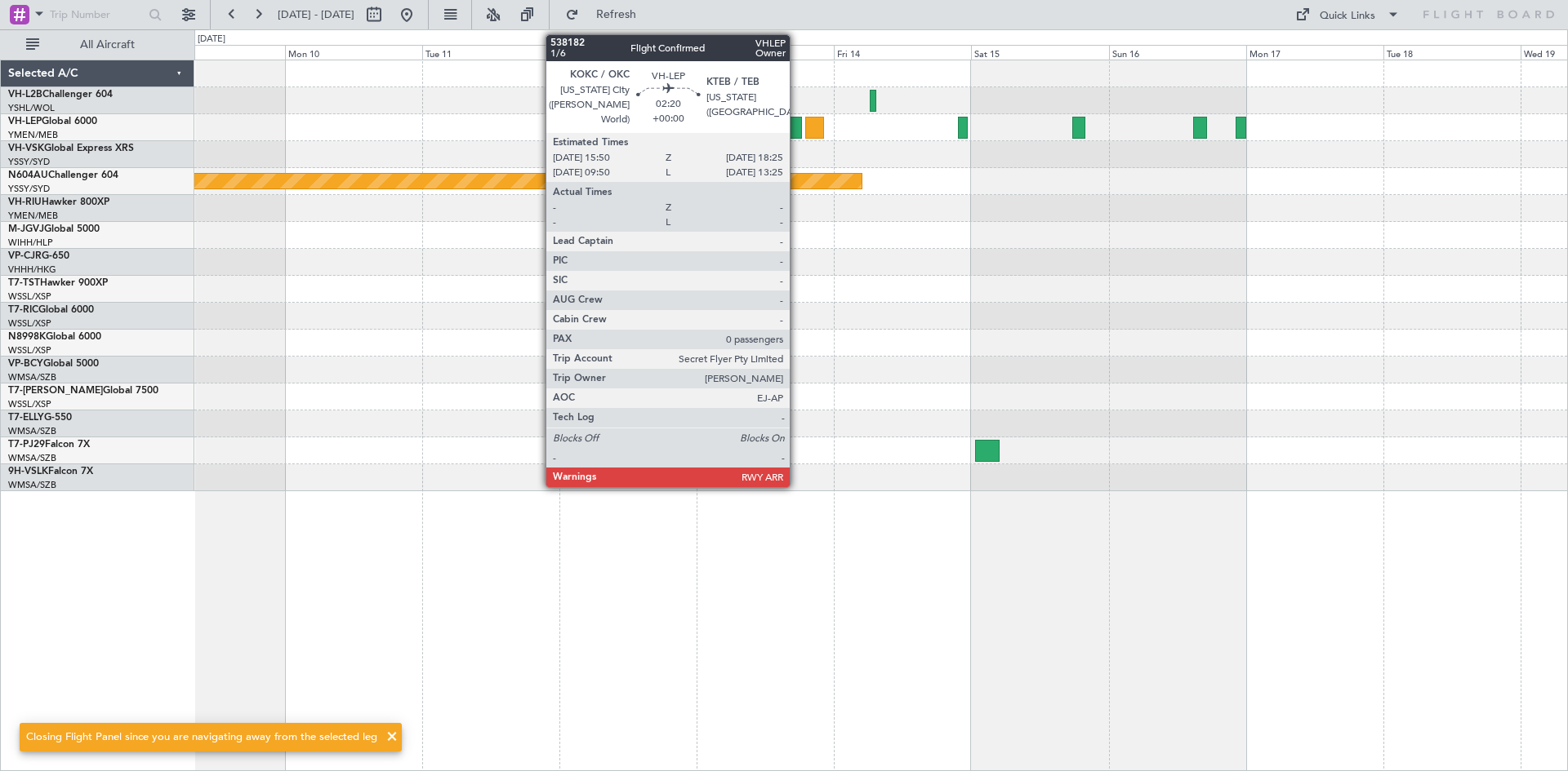
click at [797, 132] on div at bounding box center [794, 128] width 15 height 22
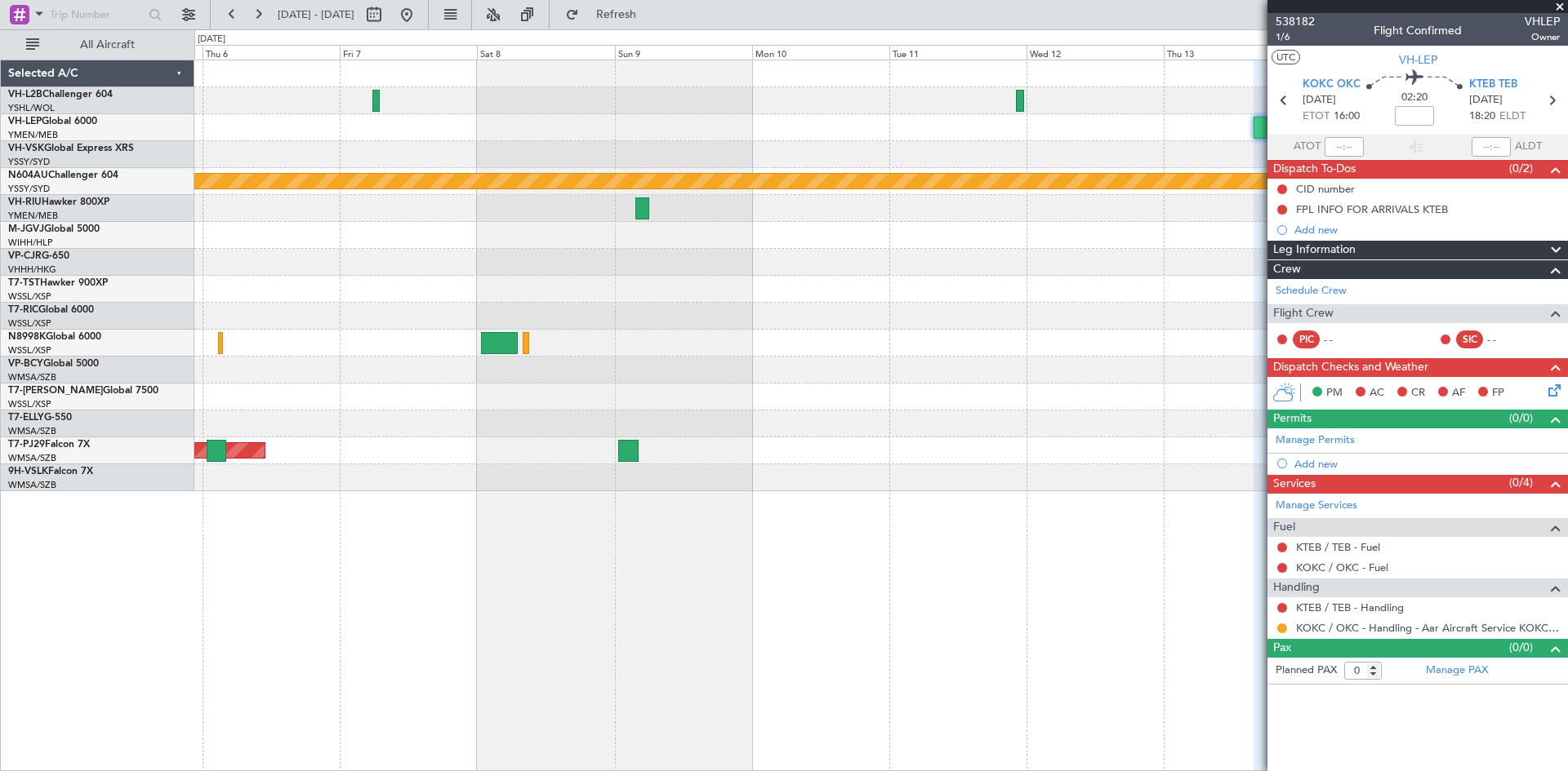
click at [1125, 264] on div at bounding box center [881, 263] width 1373 height 27
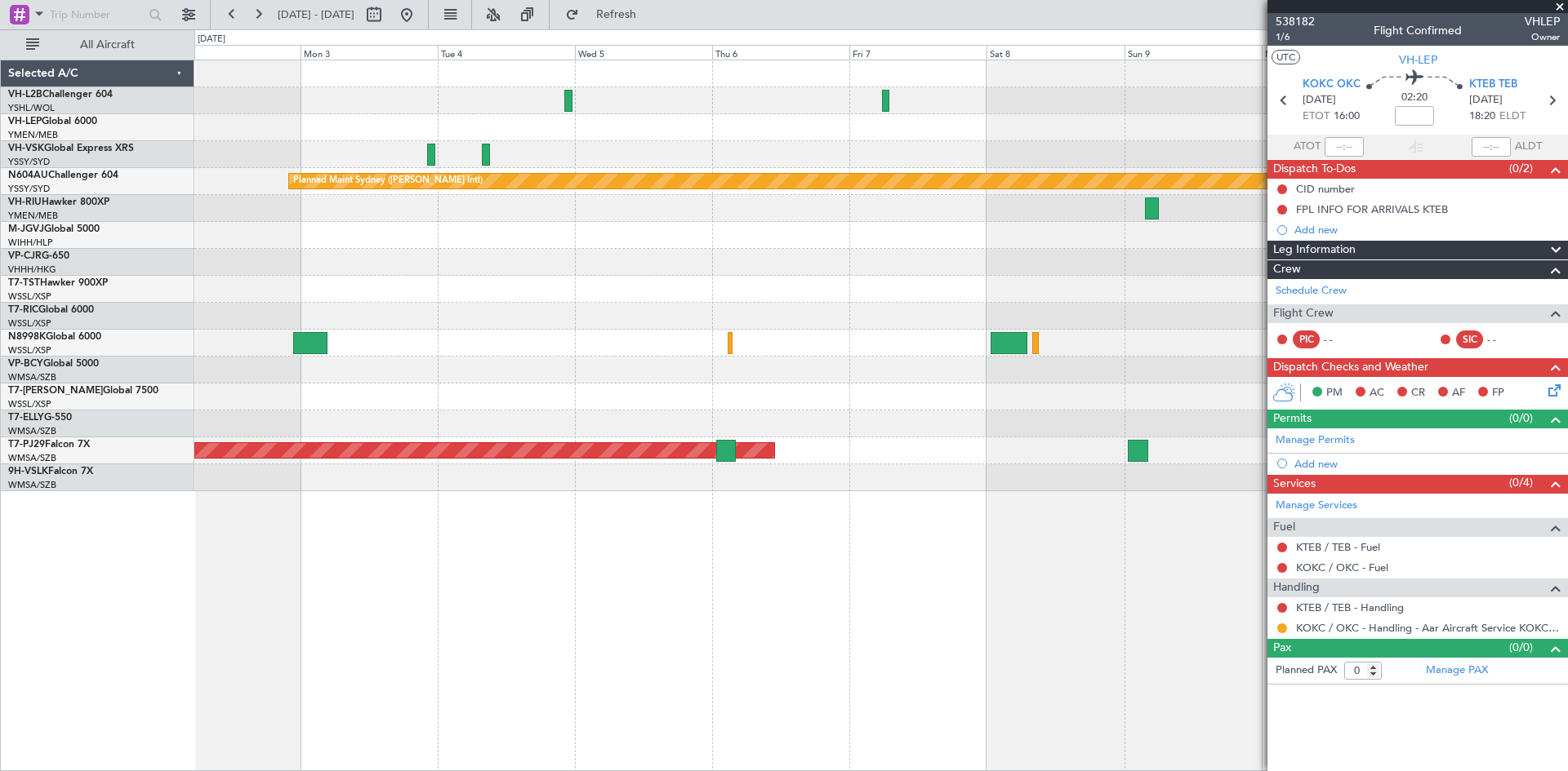
click at [1096, 288] on div at bounding box center [881, 289] width 1373 height 27
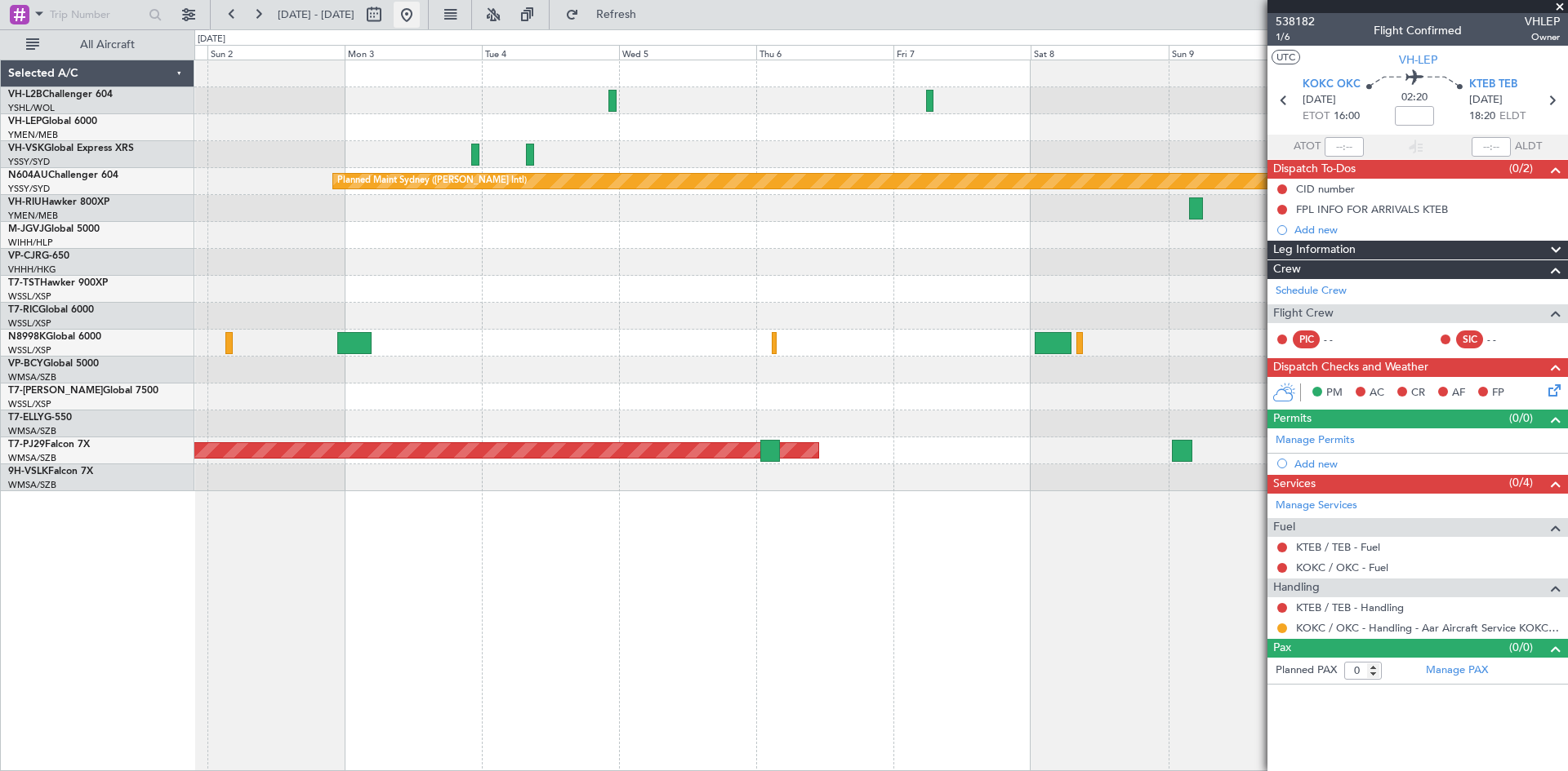
click at [420, 11] on button at bounding box center [406, 14] width 26 height 26
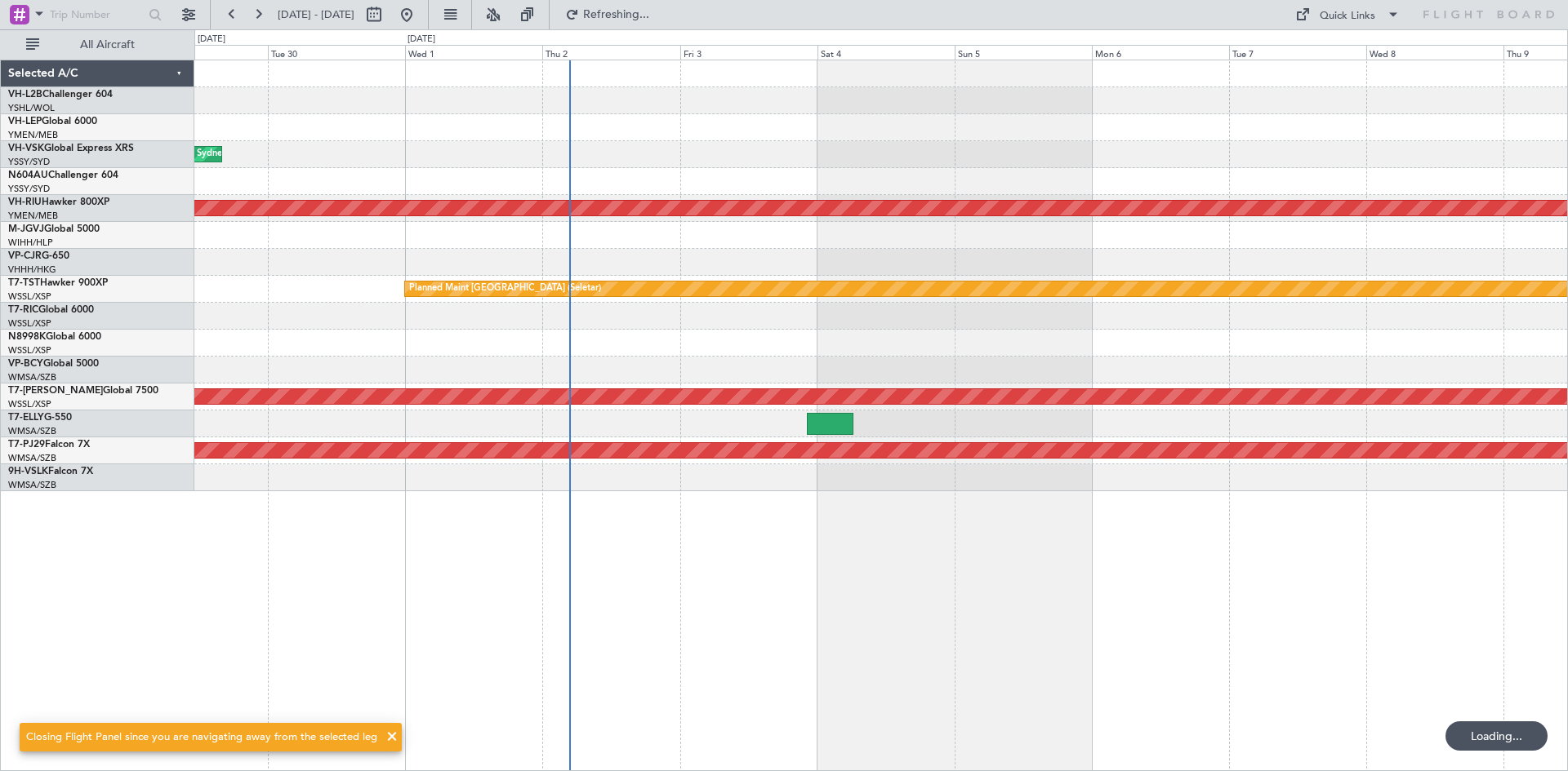
click at [399, 290] on div "Planned Maint [GEOGRAPHIC_DATA] (Seletar)" at bounding box center [881, 289] width 1373 height 27
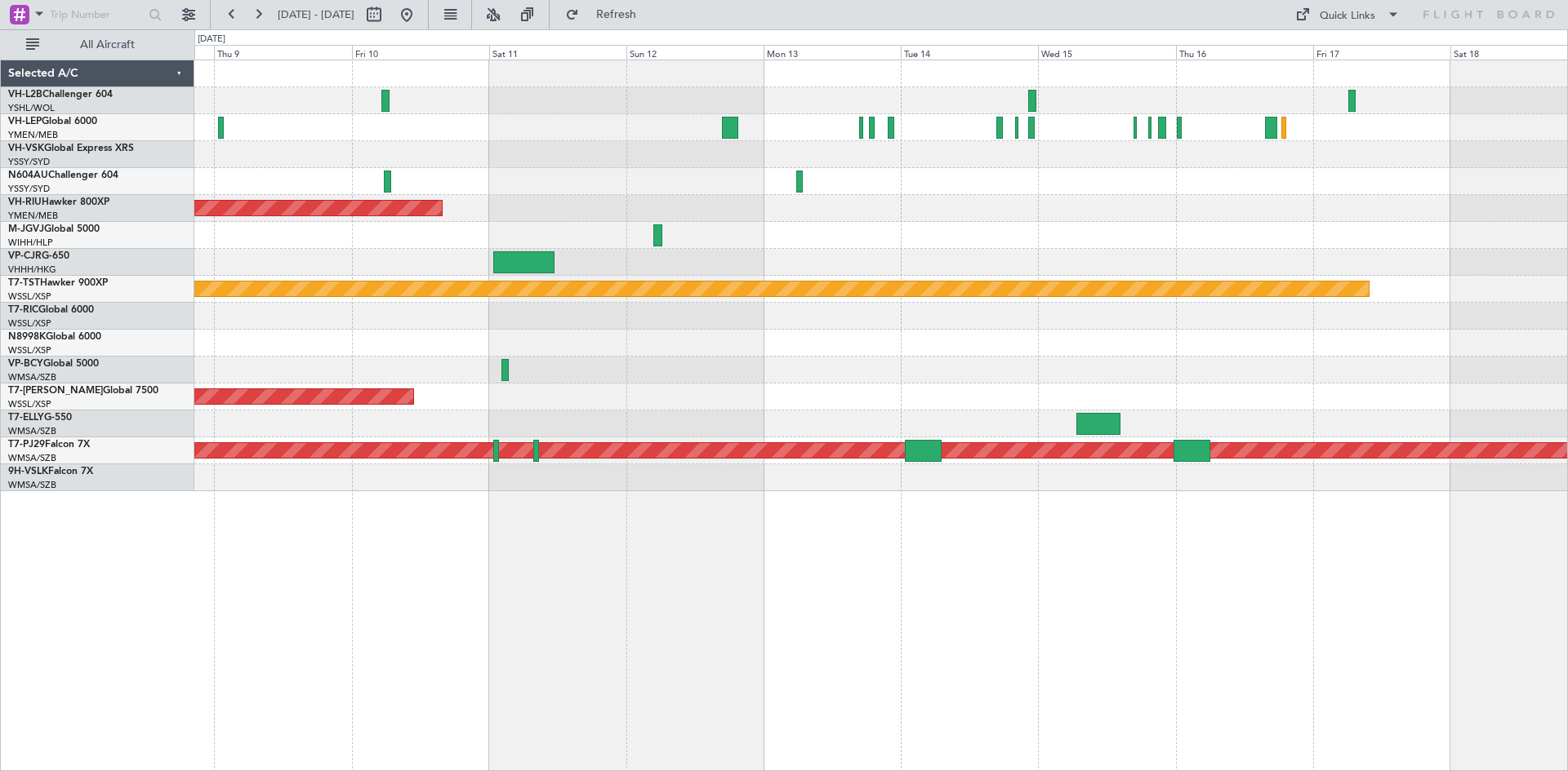
click at [605, 246] on div "Unplanned Maint Melbourne (Essendon) No Crew Planned Maint Melbourne (Essendon)…" at bounding box center [881, 275] width 1373 height 431
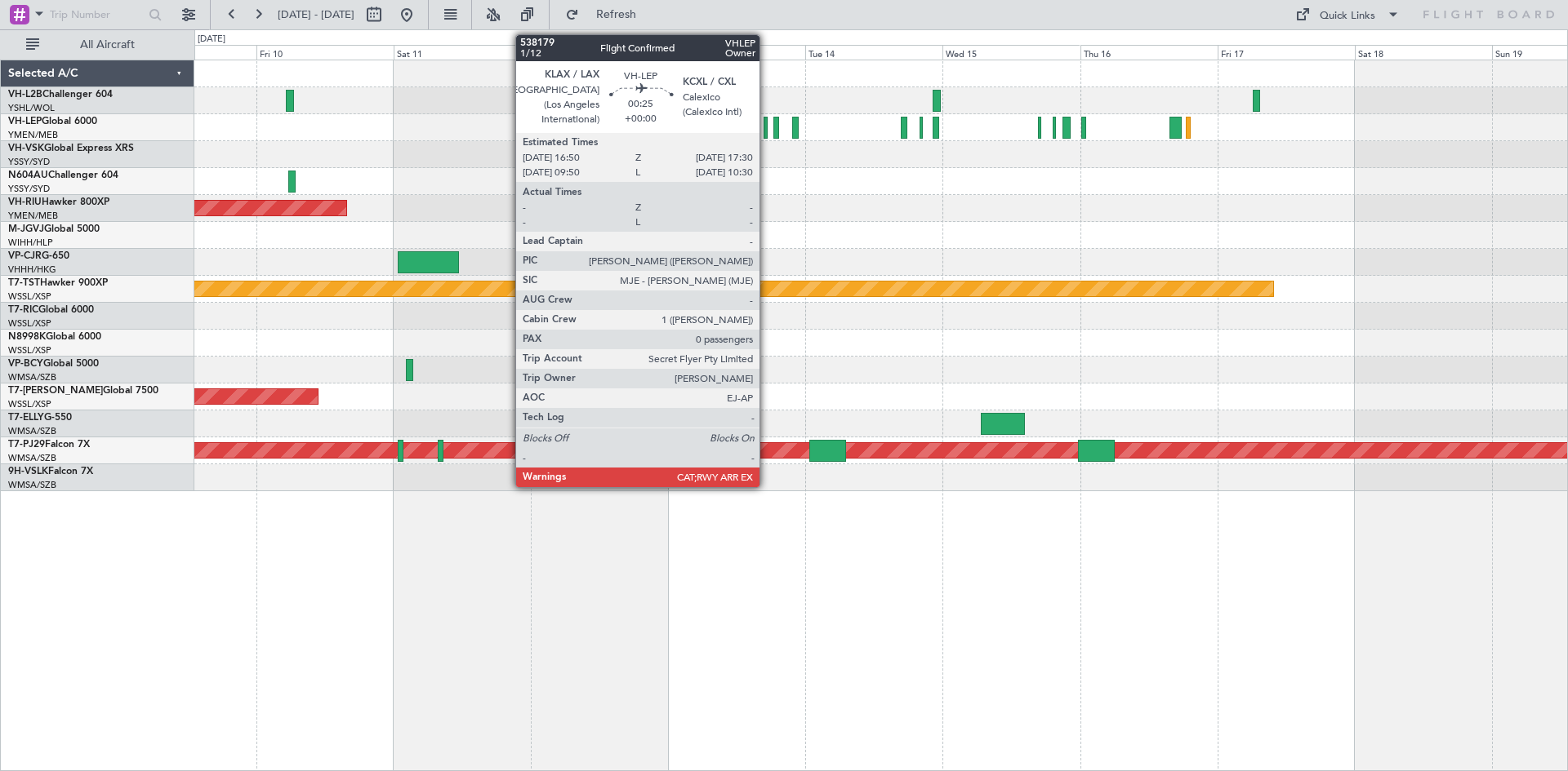
click at [767, 133] on div at bounding box center [766, 128] width 4 height 22
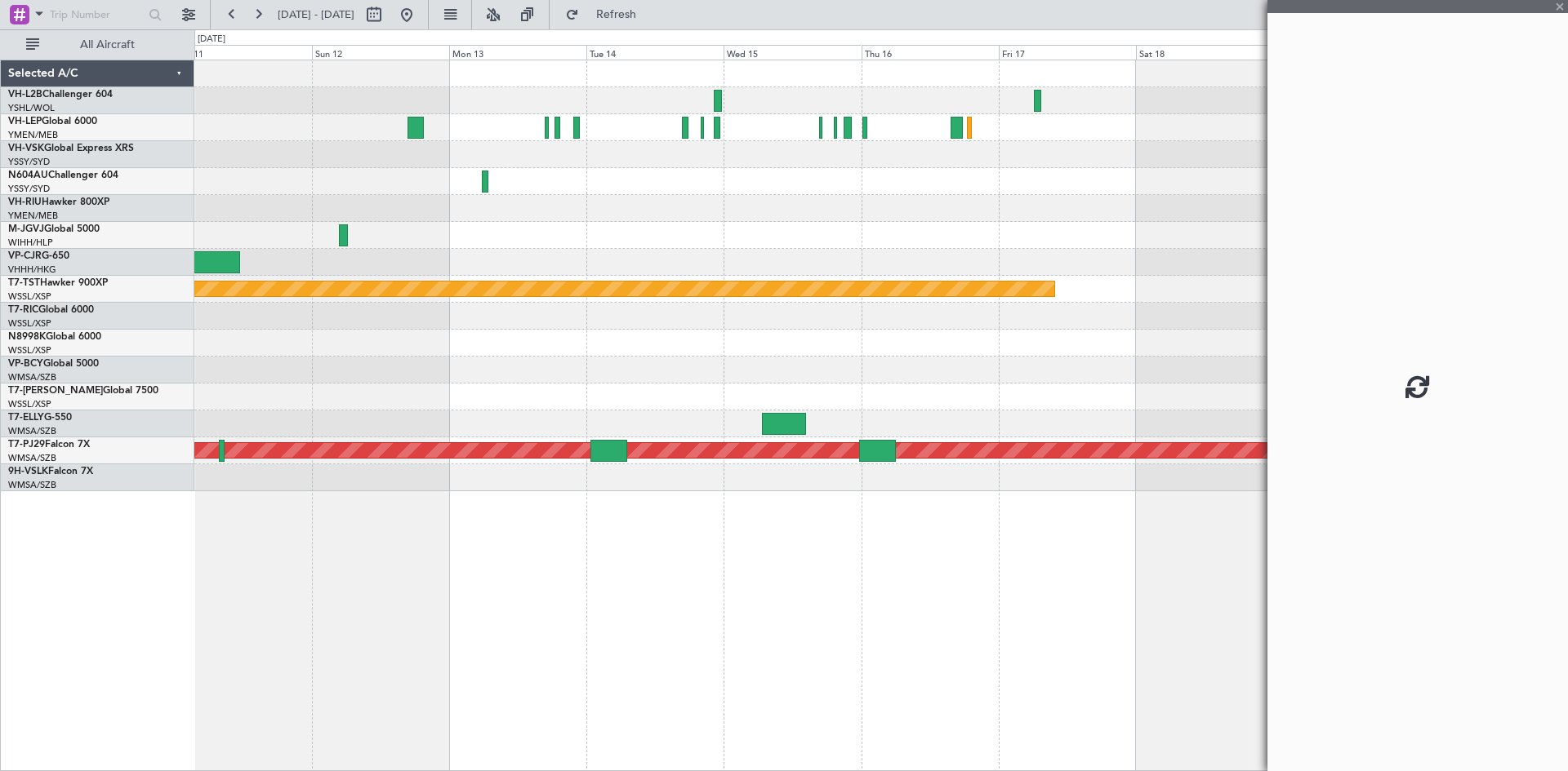
click at [672, 242] on div "Planned Maint Melbourne (Essendon) Planned Maint Singapore (Seletar) Planned Ma…" at bounding box center [881, 275] width 1373 height 431
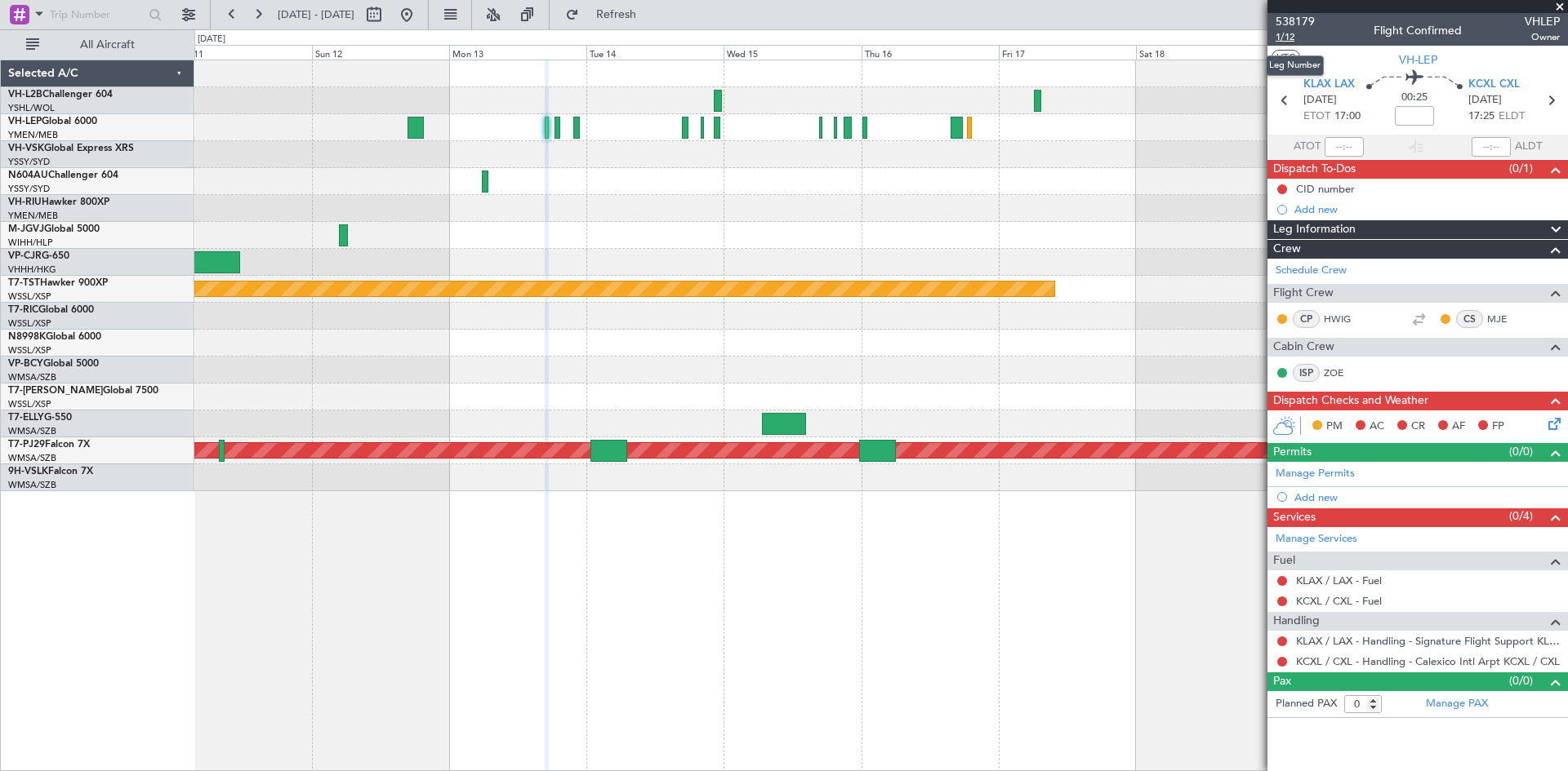
click at [1296, 40] on span "1/12" at bounding box center [1294, 37] width 40 height 14
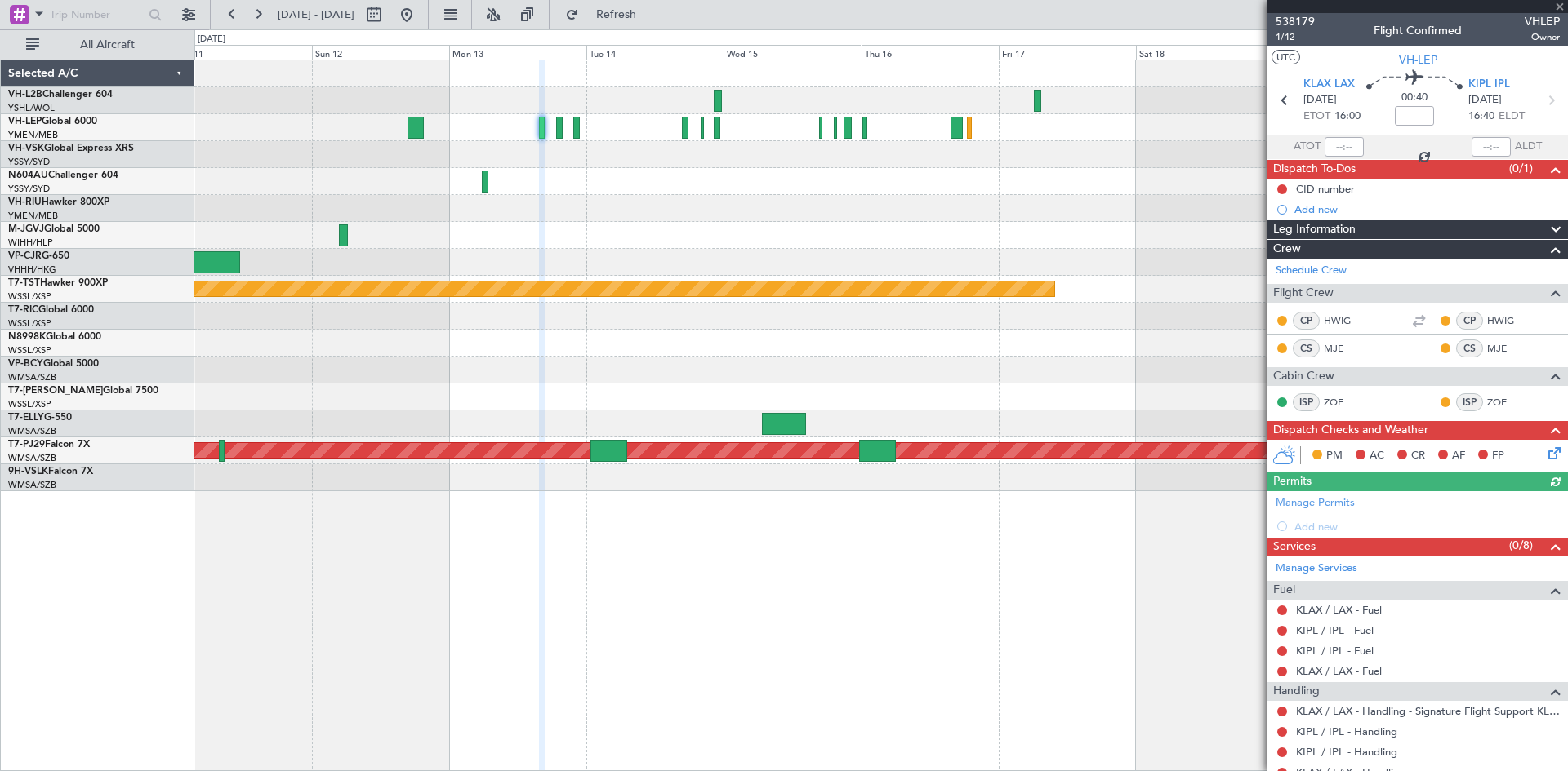
scroll to position [57, 0]
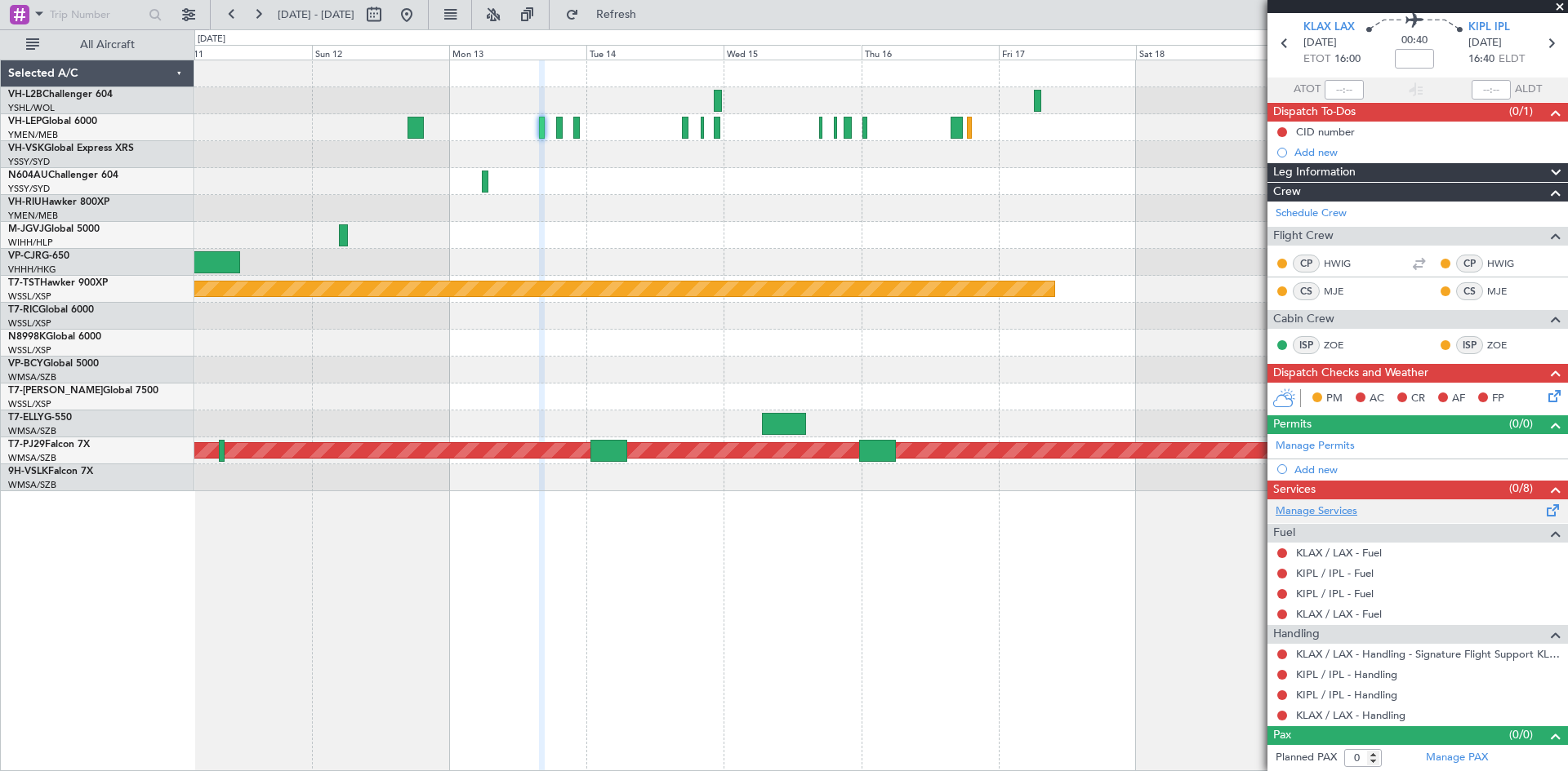
click at [1313, 506] on link "Manage Services" at bounding box center [1316, 511] width 81 height 16
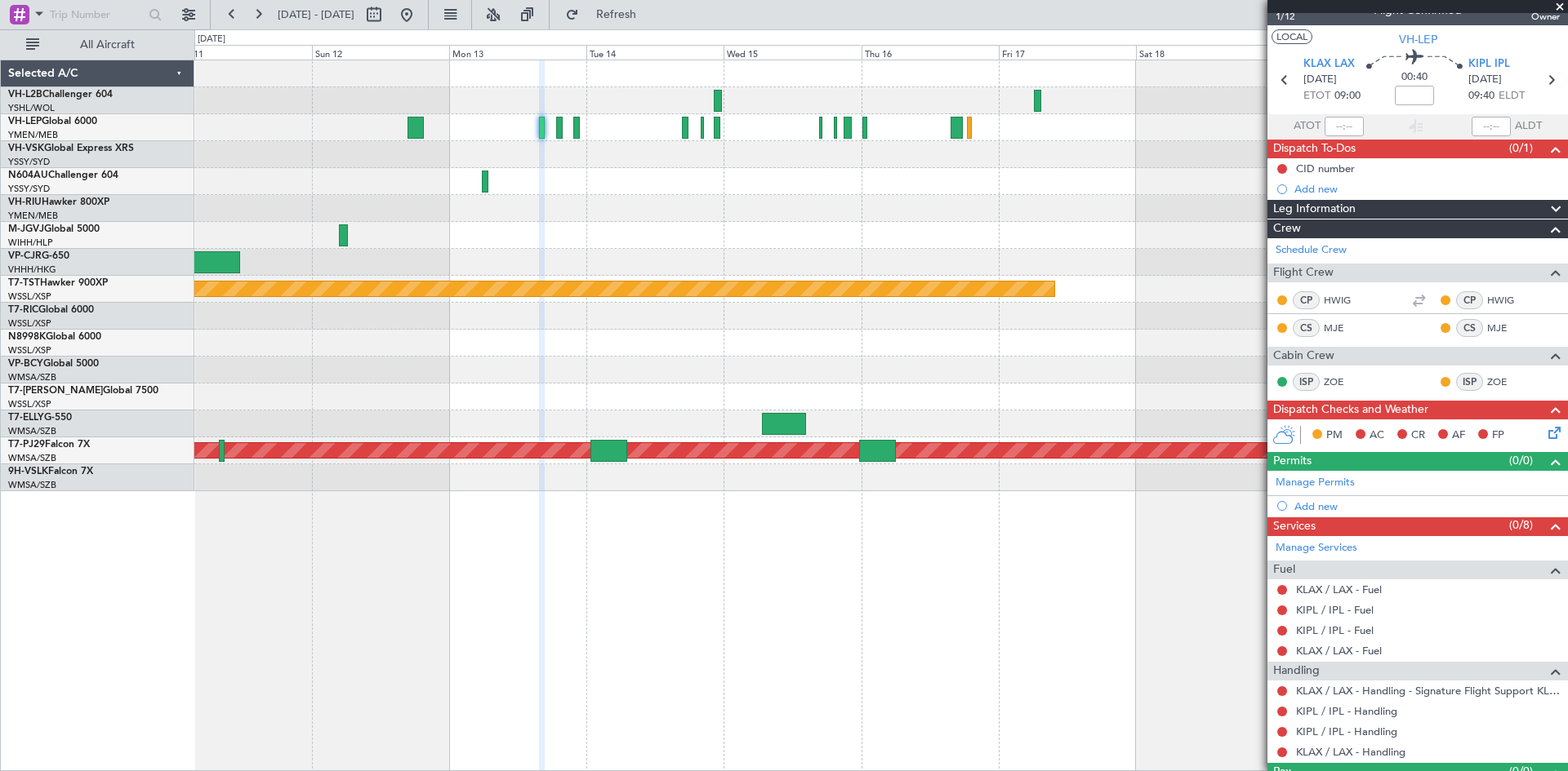
scroll to position [0, 0]
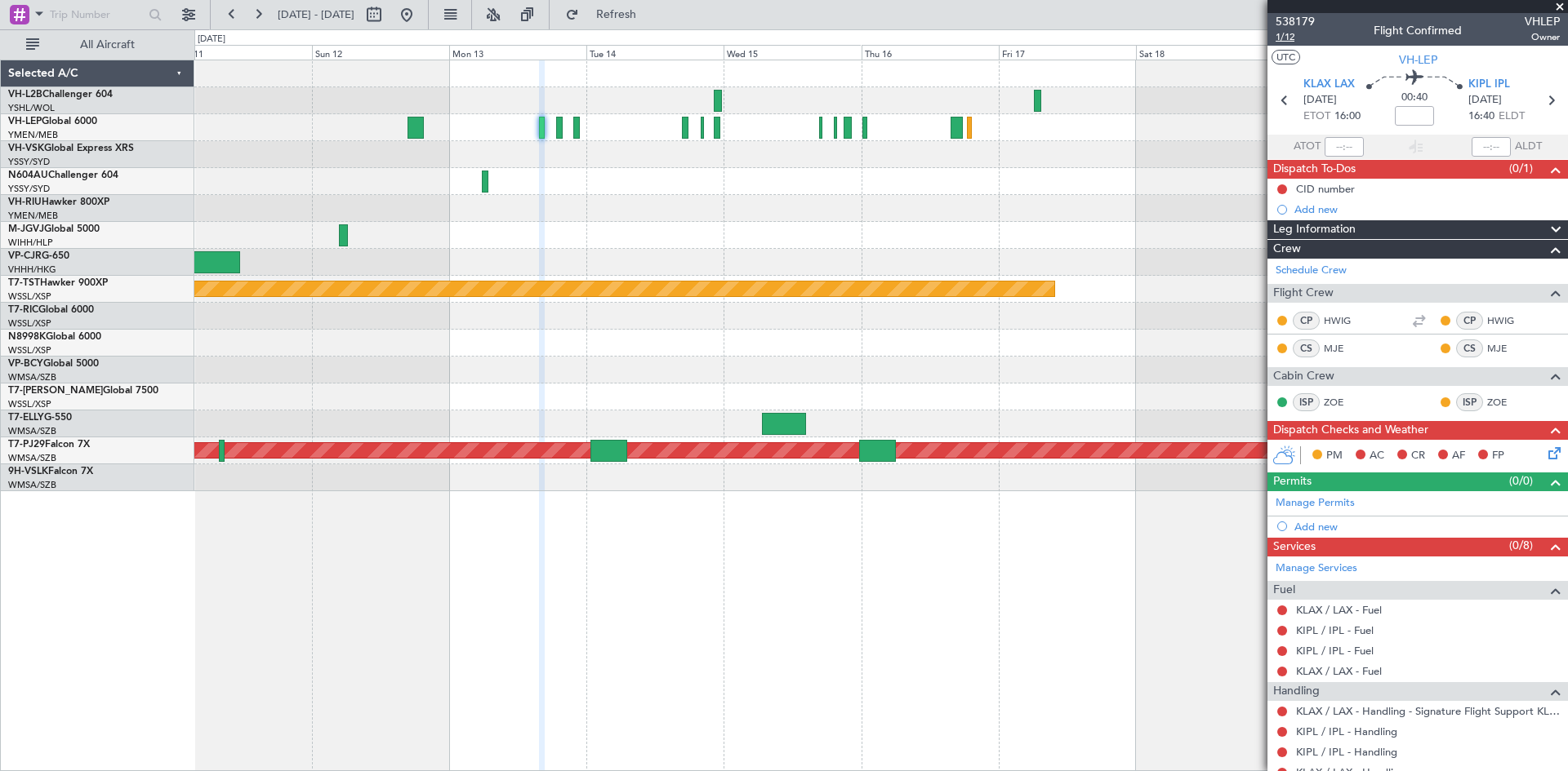
click at [1288, 34] on span "1/12" at bounding box center [1294, 37] width 40 height 14
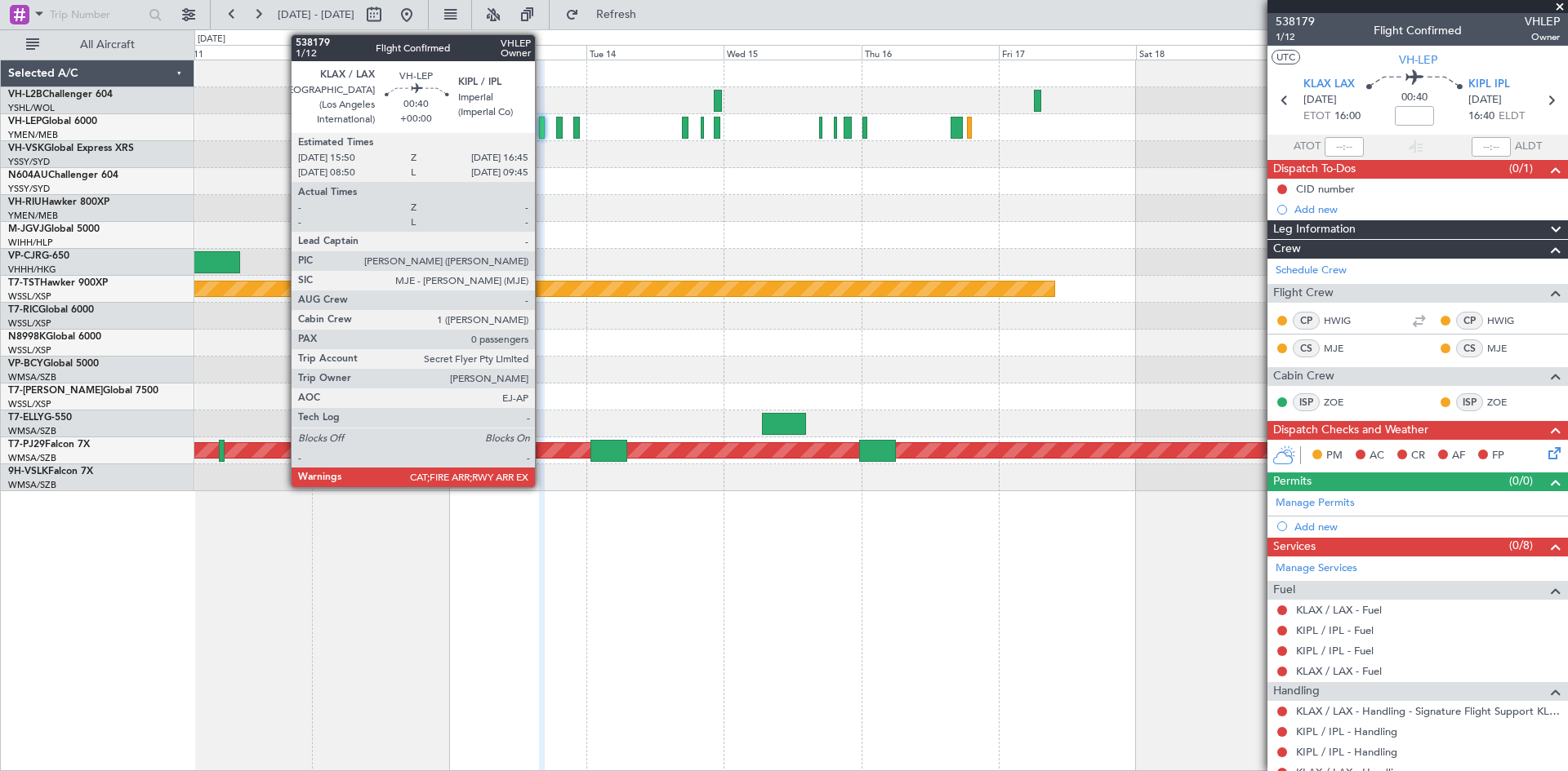
click at [542, 128] on div at bounding box center [541, 128] width 6 height 22
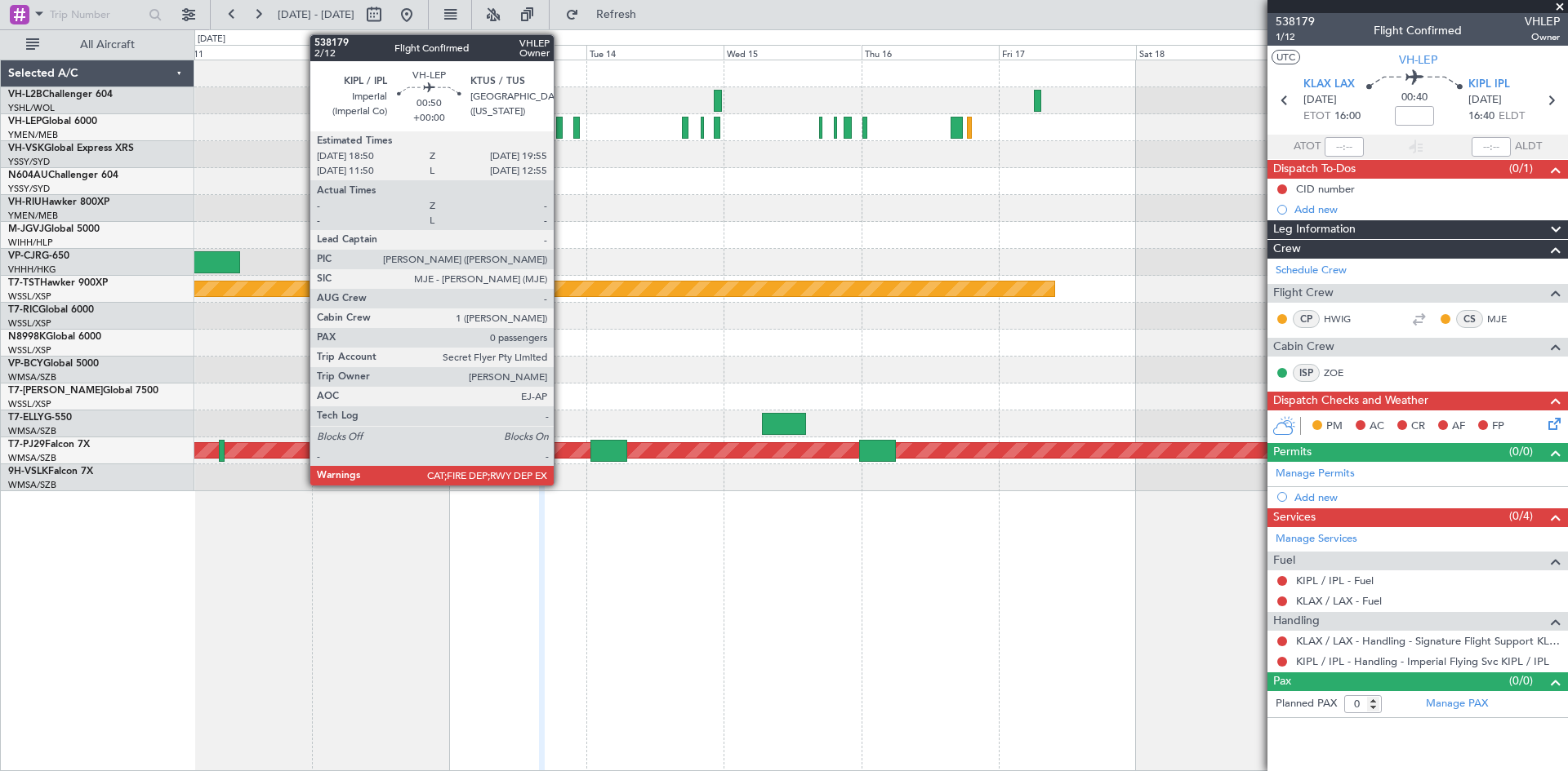
click at [561, 136] on div at bounding box center [559, 128] width 7 height 22
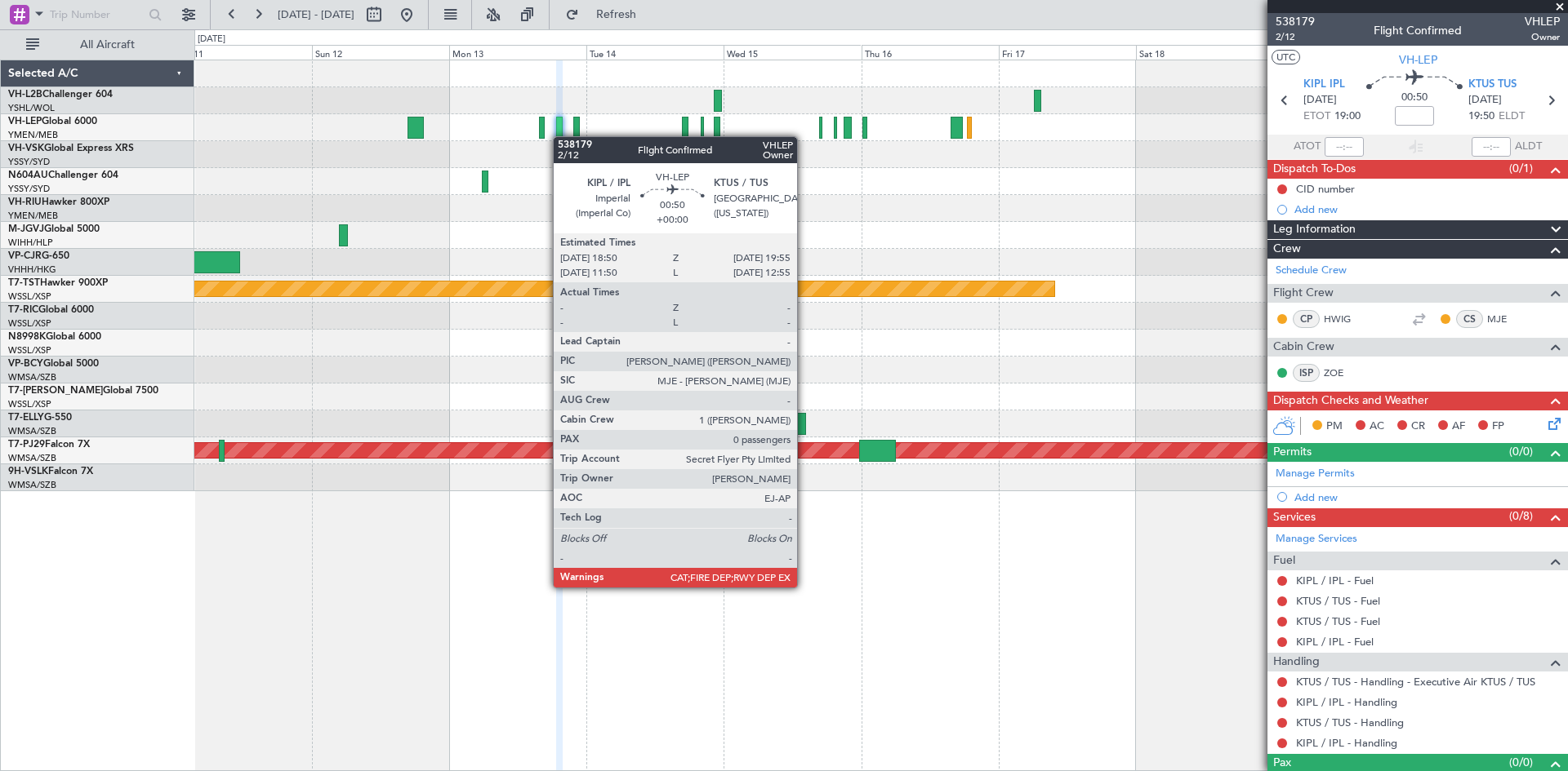
click at [561, 136] on div at bounding box center [559, 128] width 7 height 22
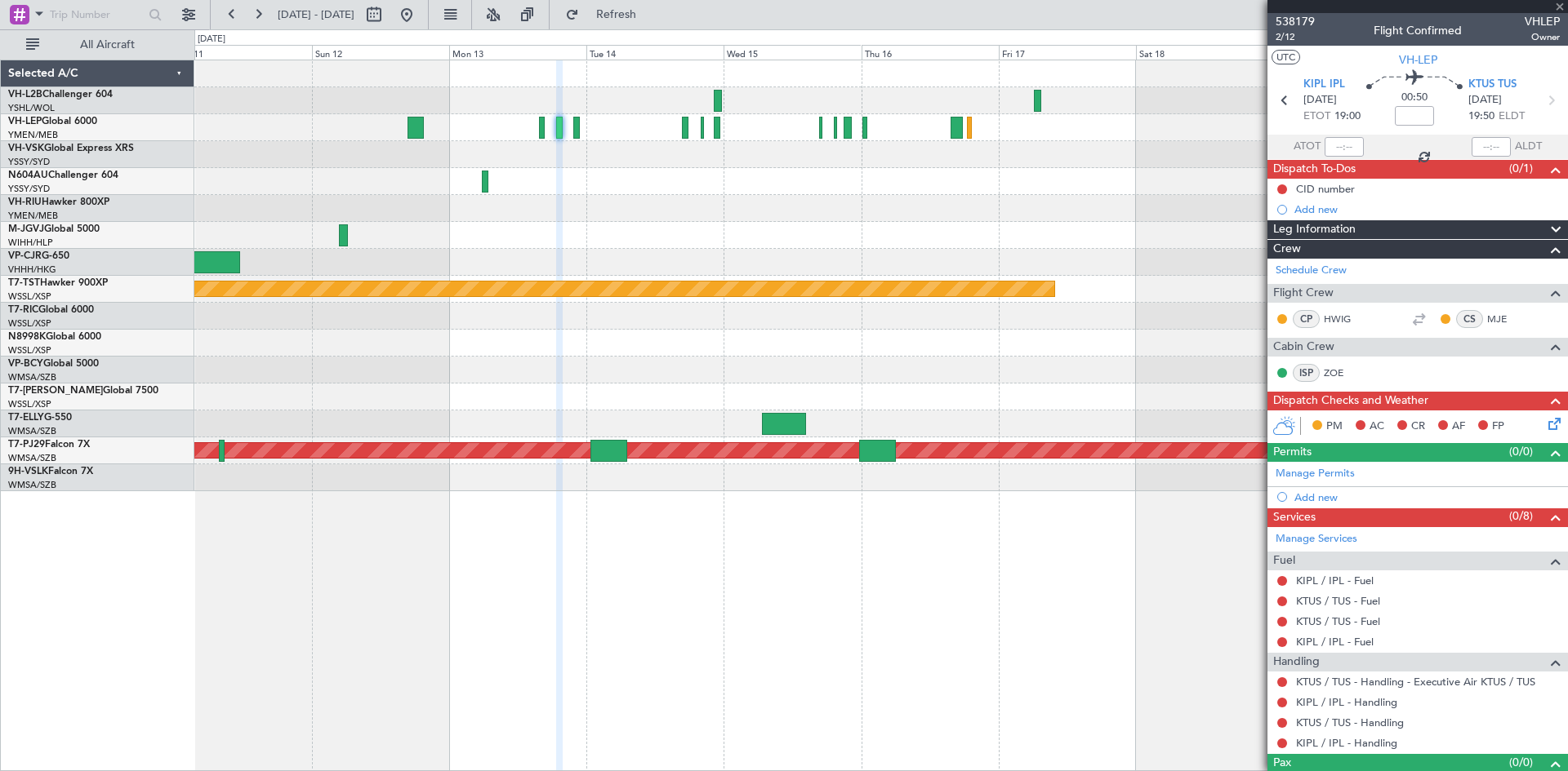
click at [559, 136] on div at bounding box center [559, 128] width 7 height 22
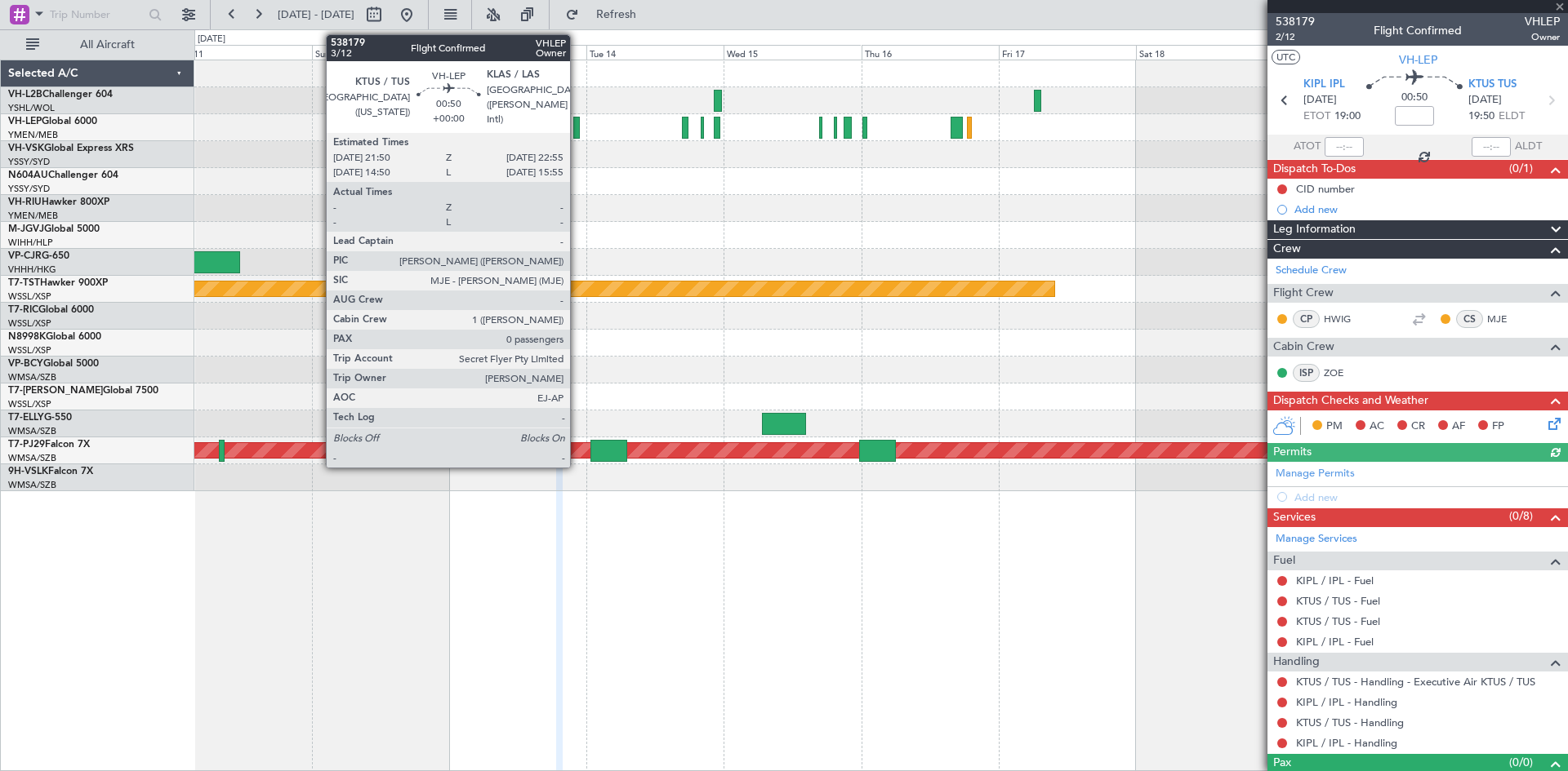
click at [577, 135] on div at bounding box center [576, 128] width 7 height 22
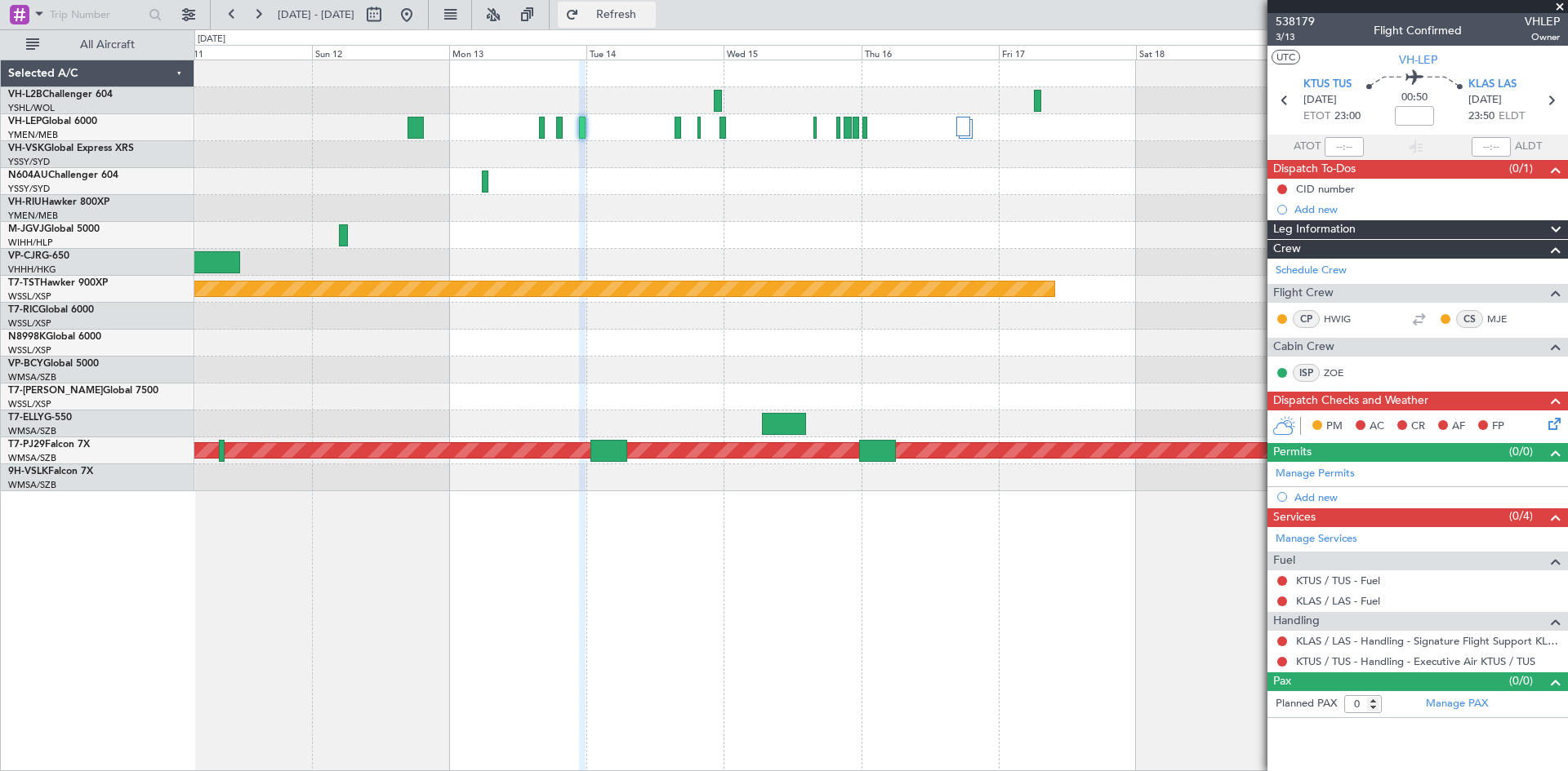
click at [622, 22] on button "Refresh" at bounding box center [606, 14] width 98 height 26
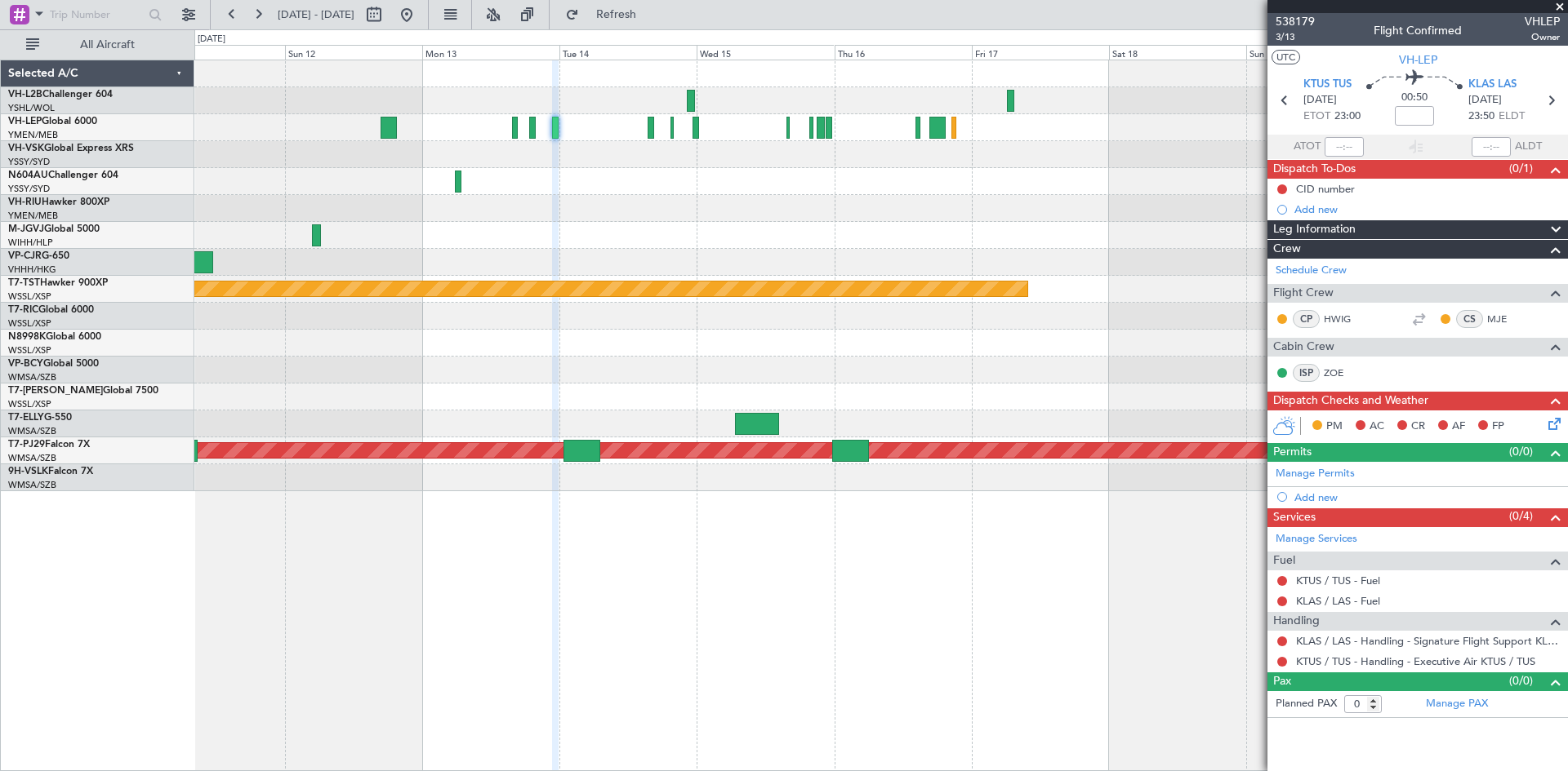
click at [828, 183] on div at bounding box center [881, 182] width 1373 height 27
click at [634, 7] on button "Refresh" at bounding box center [606, 14] width 98 height 26
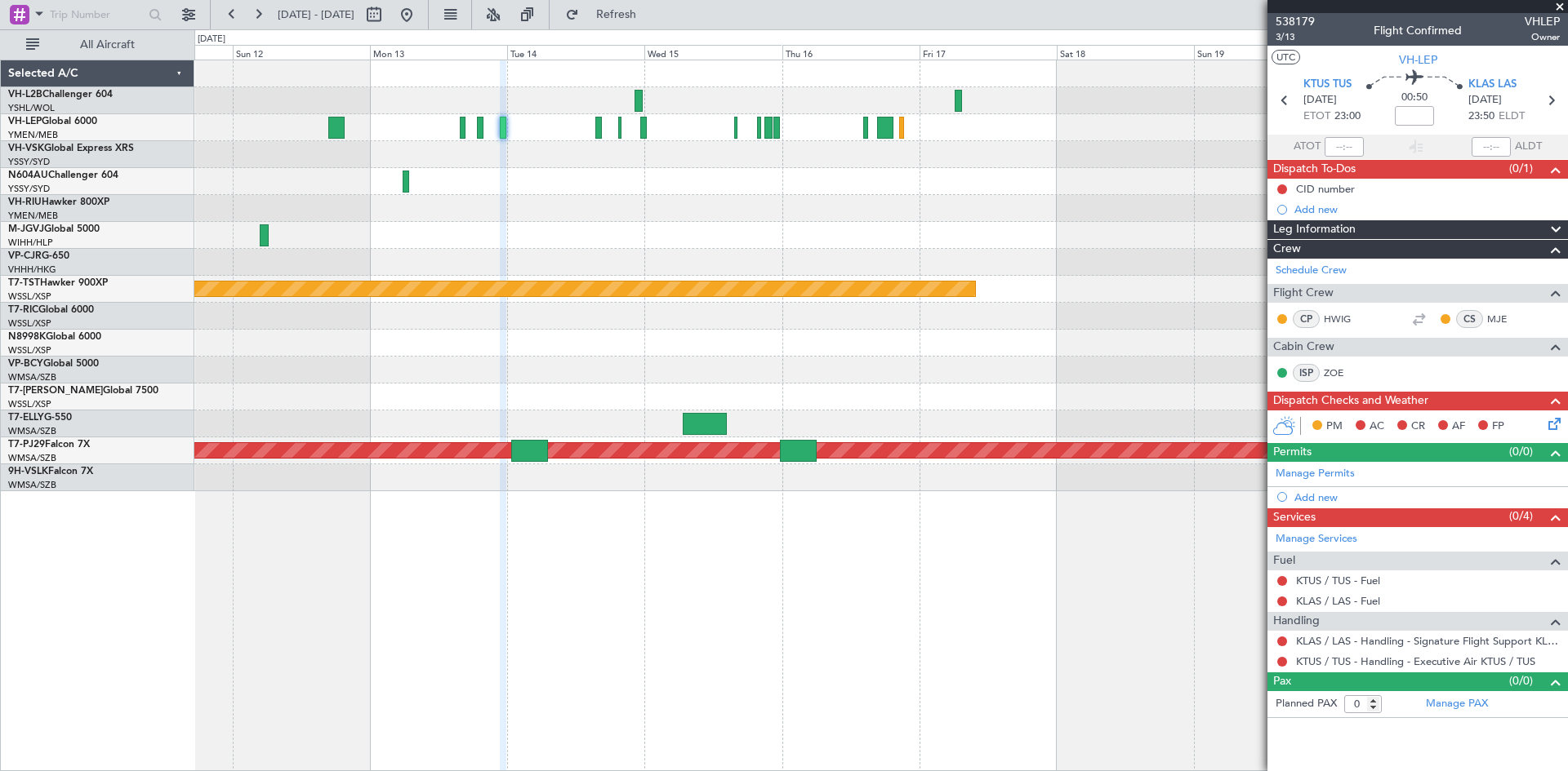
click at [990, 214] on div "Planned Maint [GEOGRAPHIC_DATA] ([GEOGRAPHIC_DATA])" at bounding box center [881, 209] width 1373 height 27
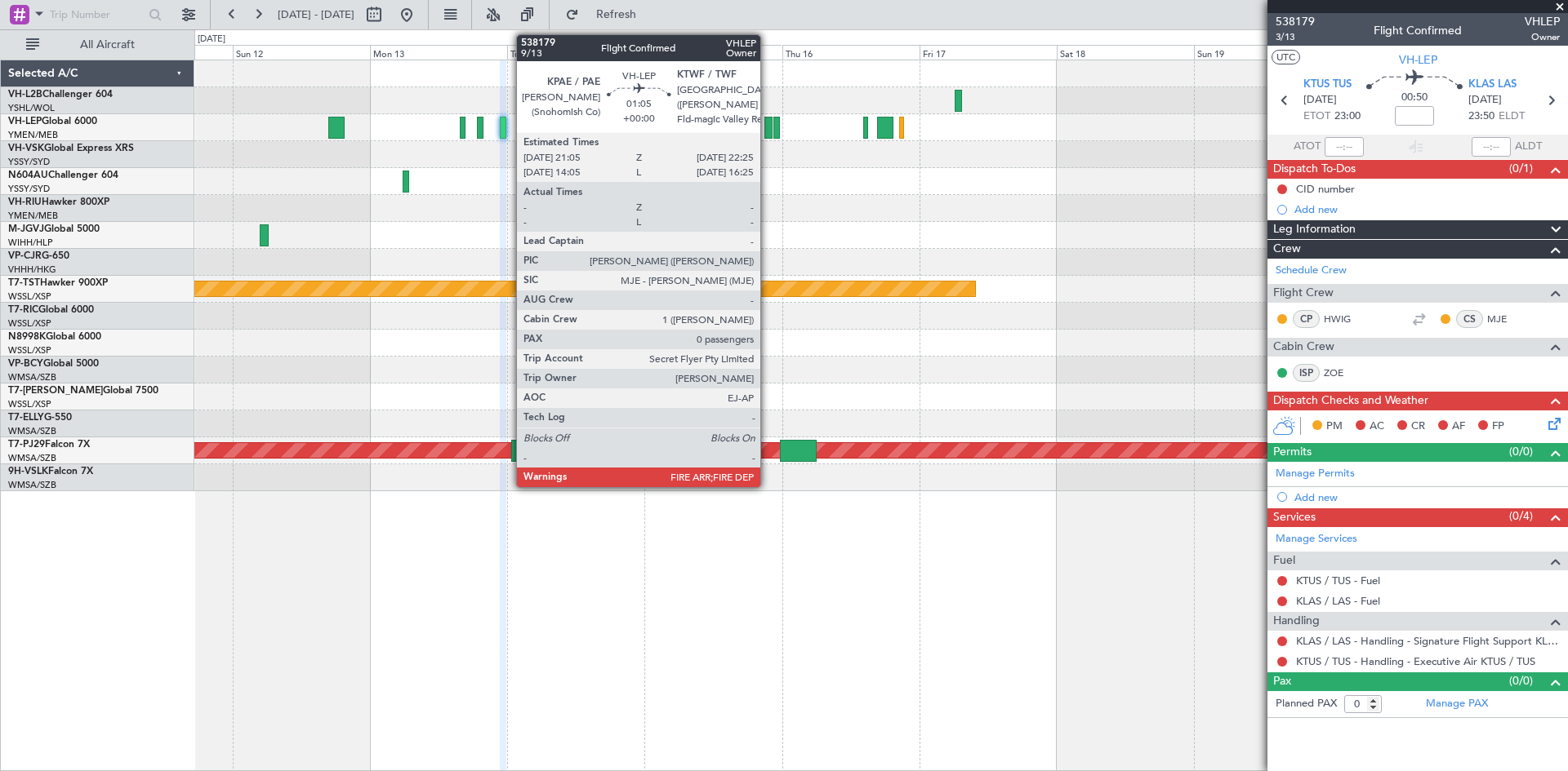
click at [768, 136] on div at bounding box center [769, 128] width 8 height 22
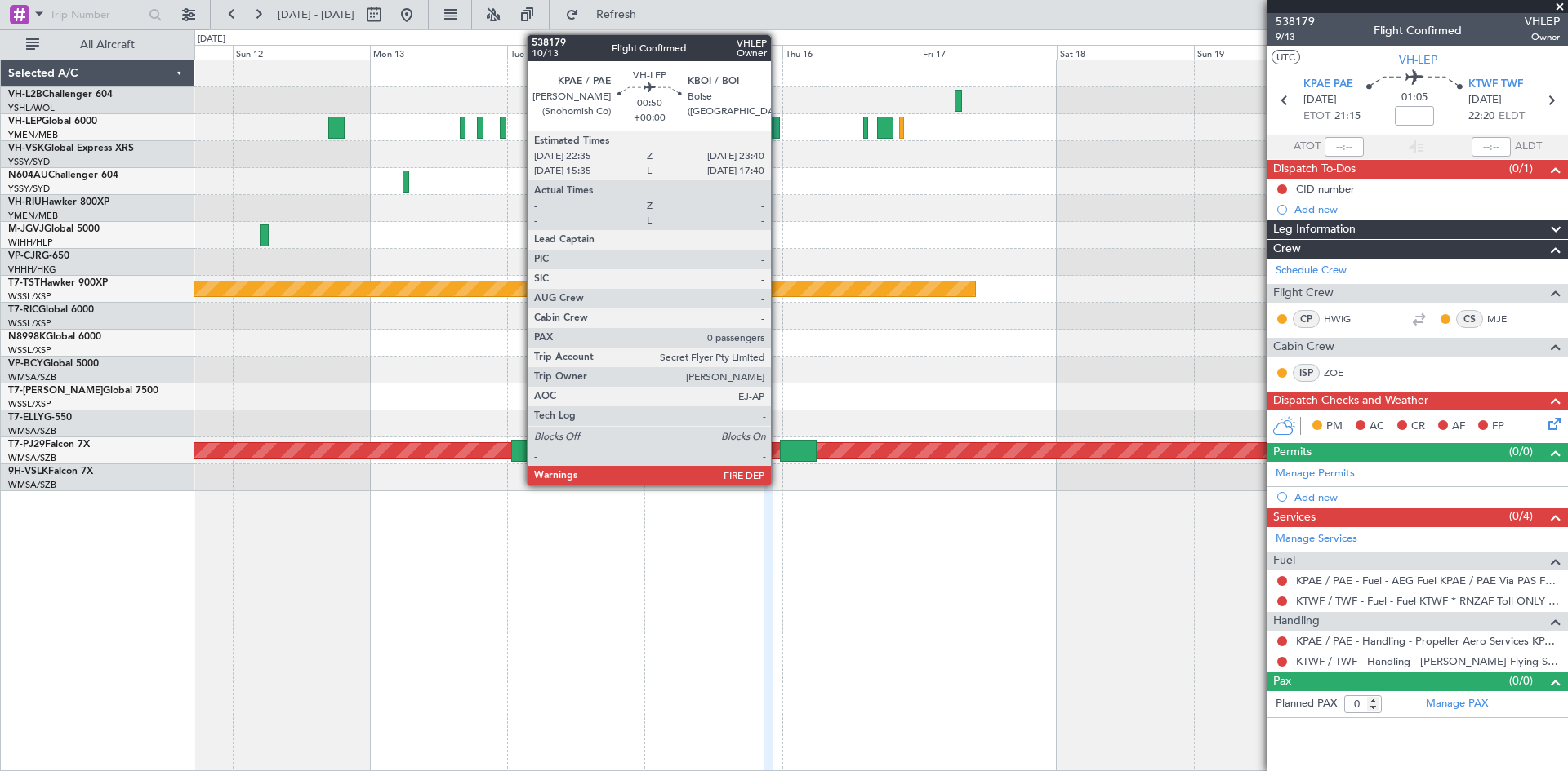
click at [778, 136] on div at bounding box center [776, 128] width 7 height 22
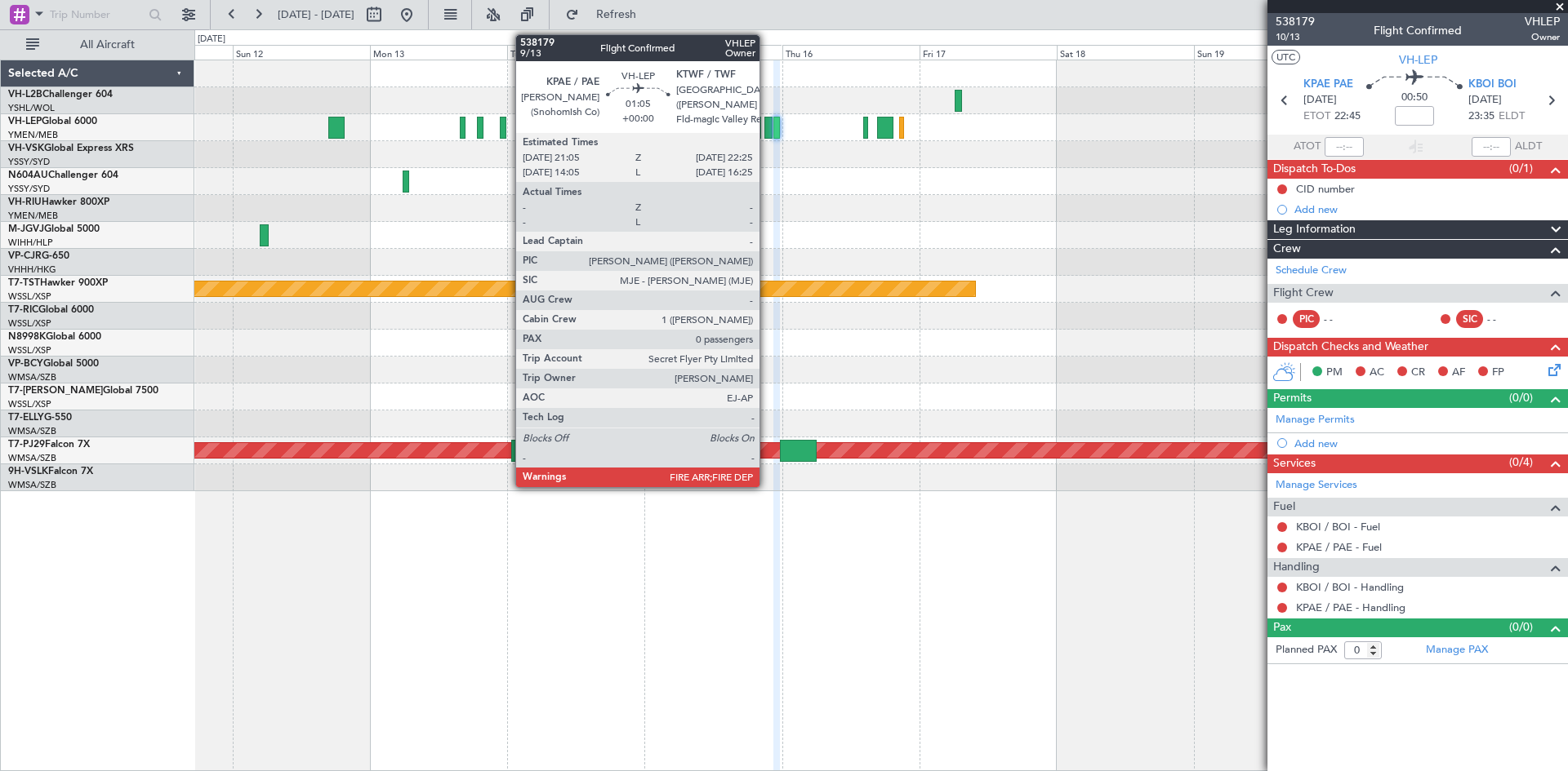
click at [767, 133] on div at bounding box center [769, 128] width 8 height 22
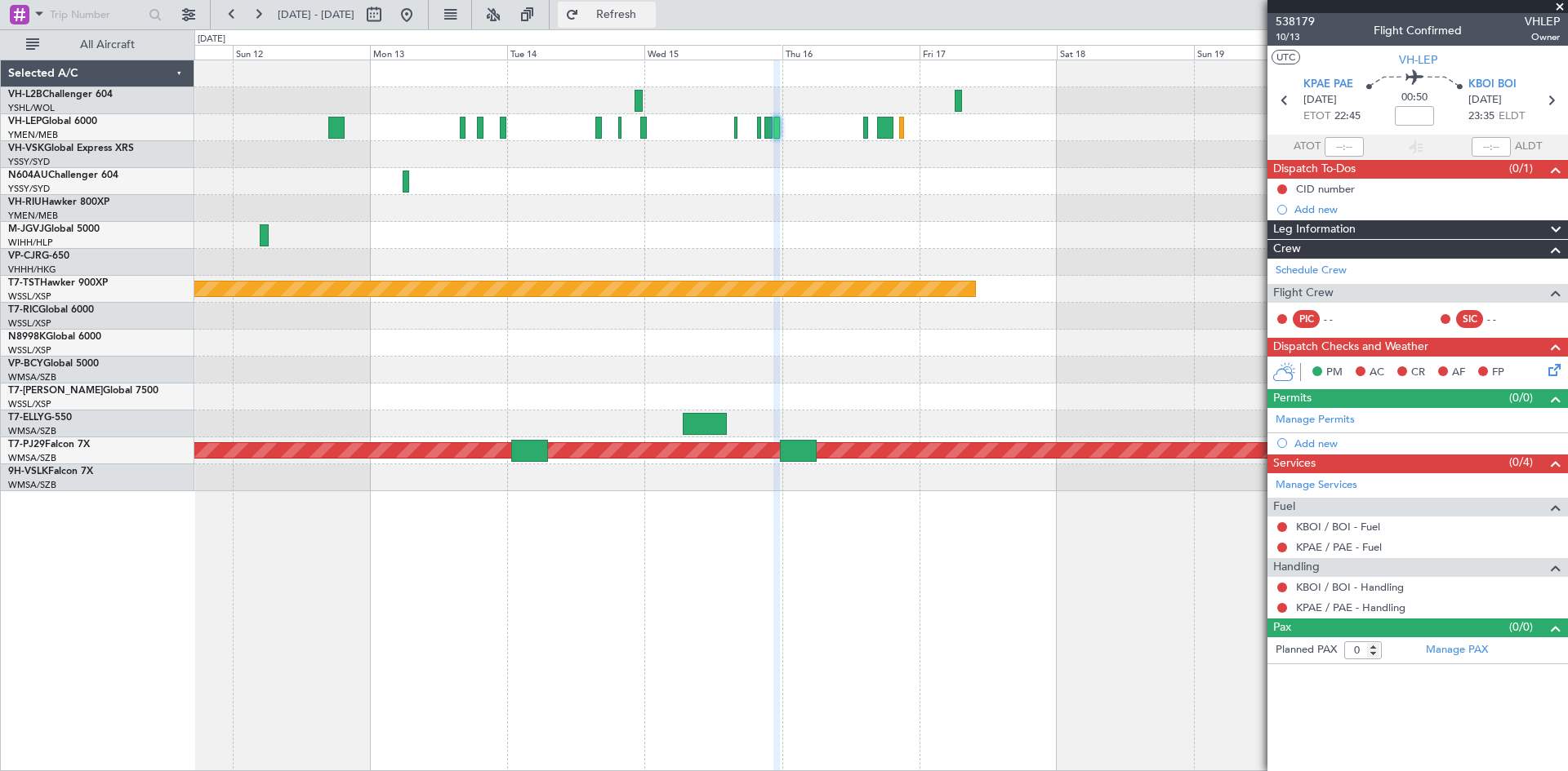
click at [612, 15] on button "Refresh" at bounding box center [606, 14] width 98 height 26
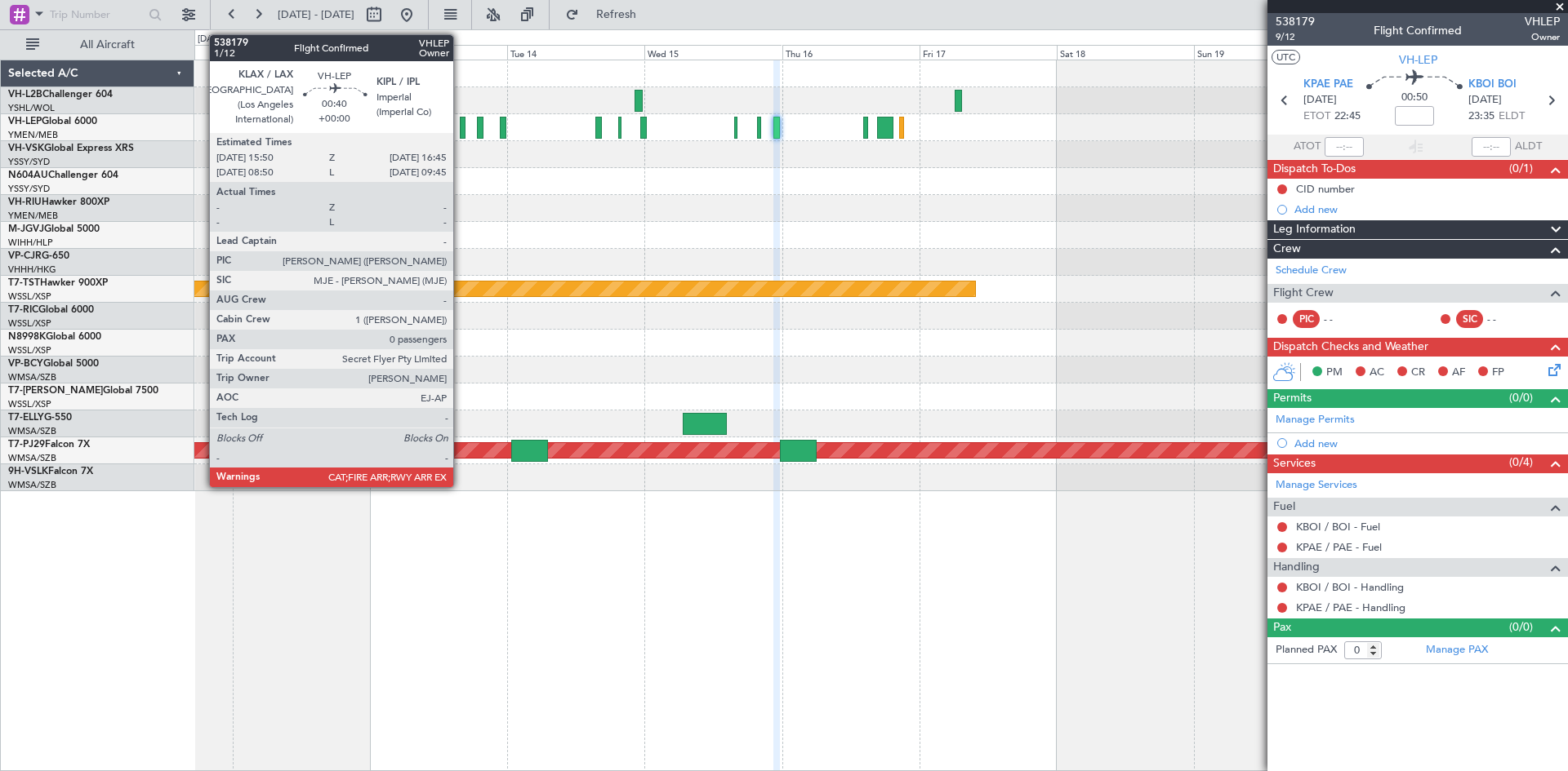
click at [460, 128] on div at bounding box center [462, 128] width 6 height 22
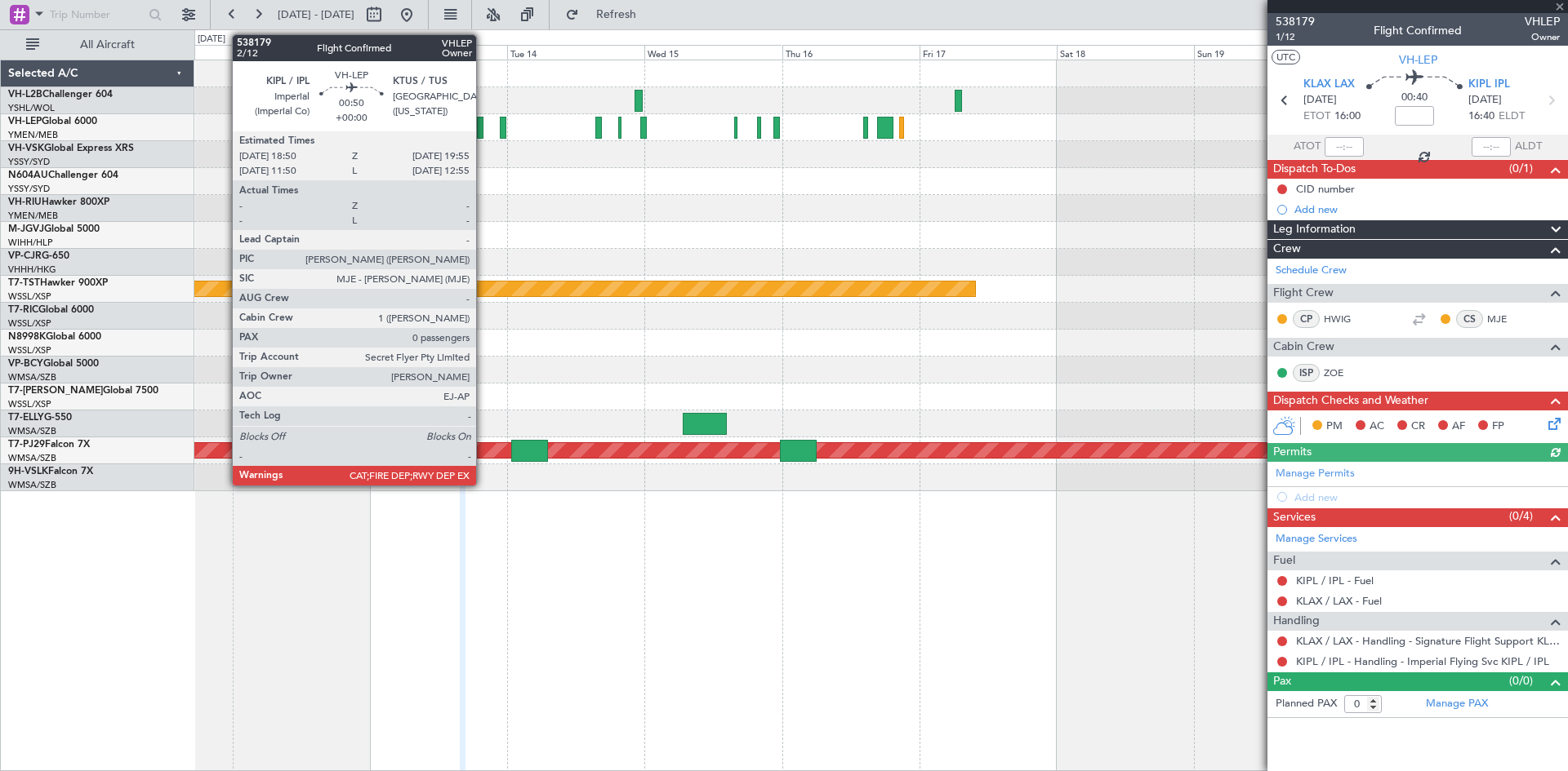
click at [483, 138] on div at bounding box center [479, 128] width 7 height 22
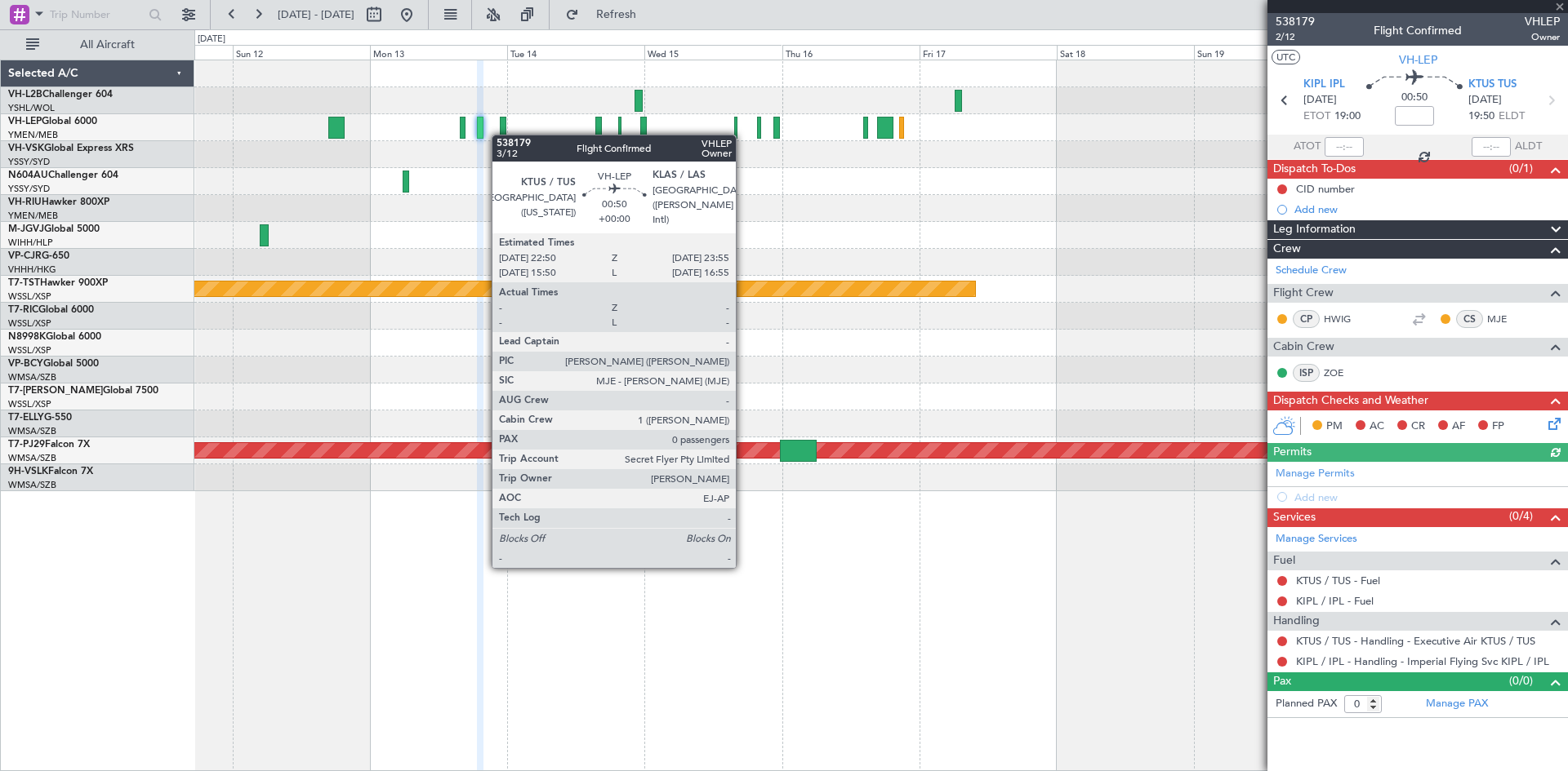
click at [500, 134] on div at bounding box center [503, 128] width 7 height 22
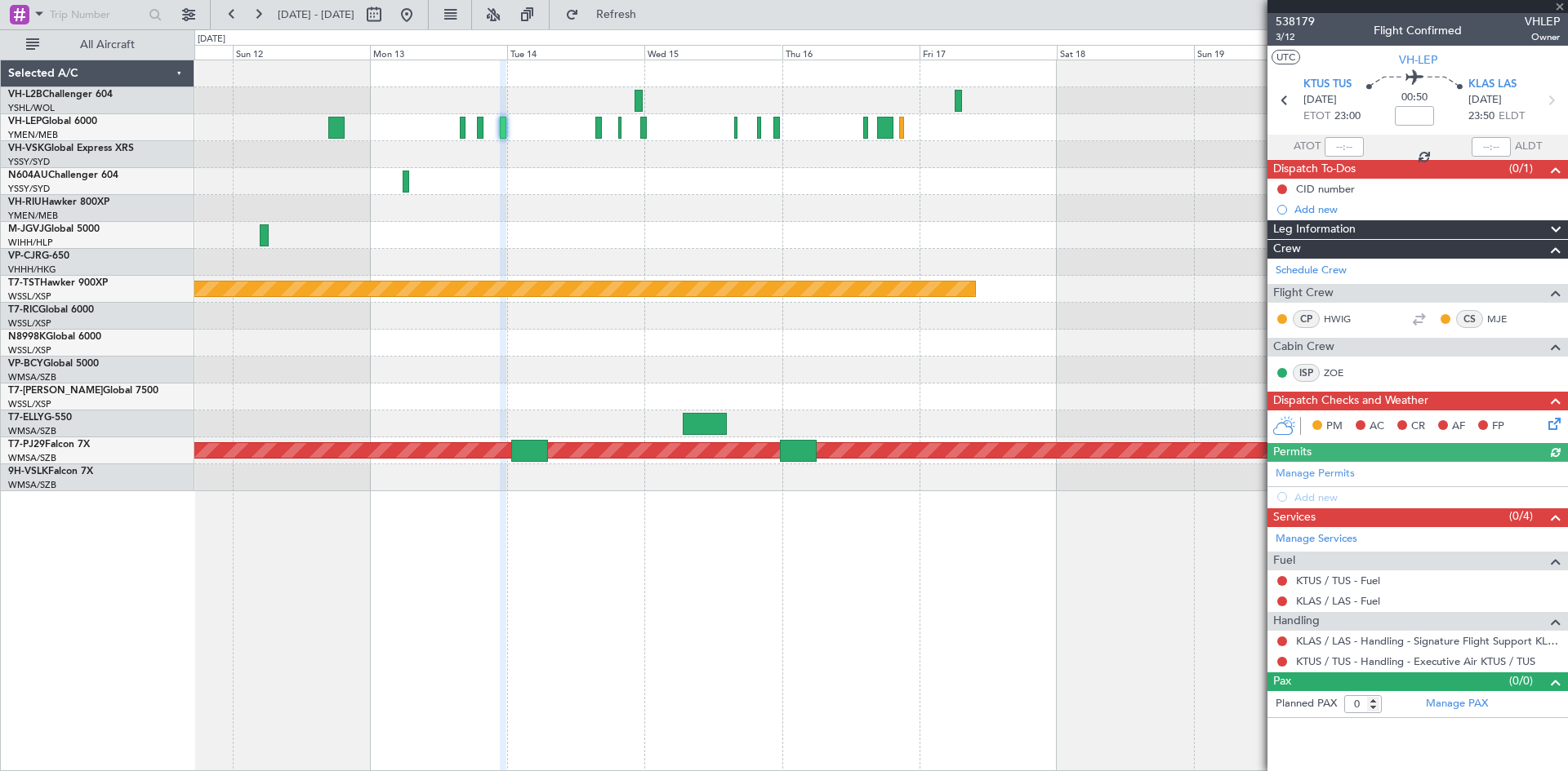
click at [602, 133] on div at bounding box center [881, 128] width 1373 height 27
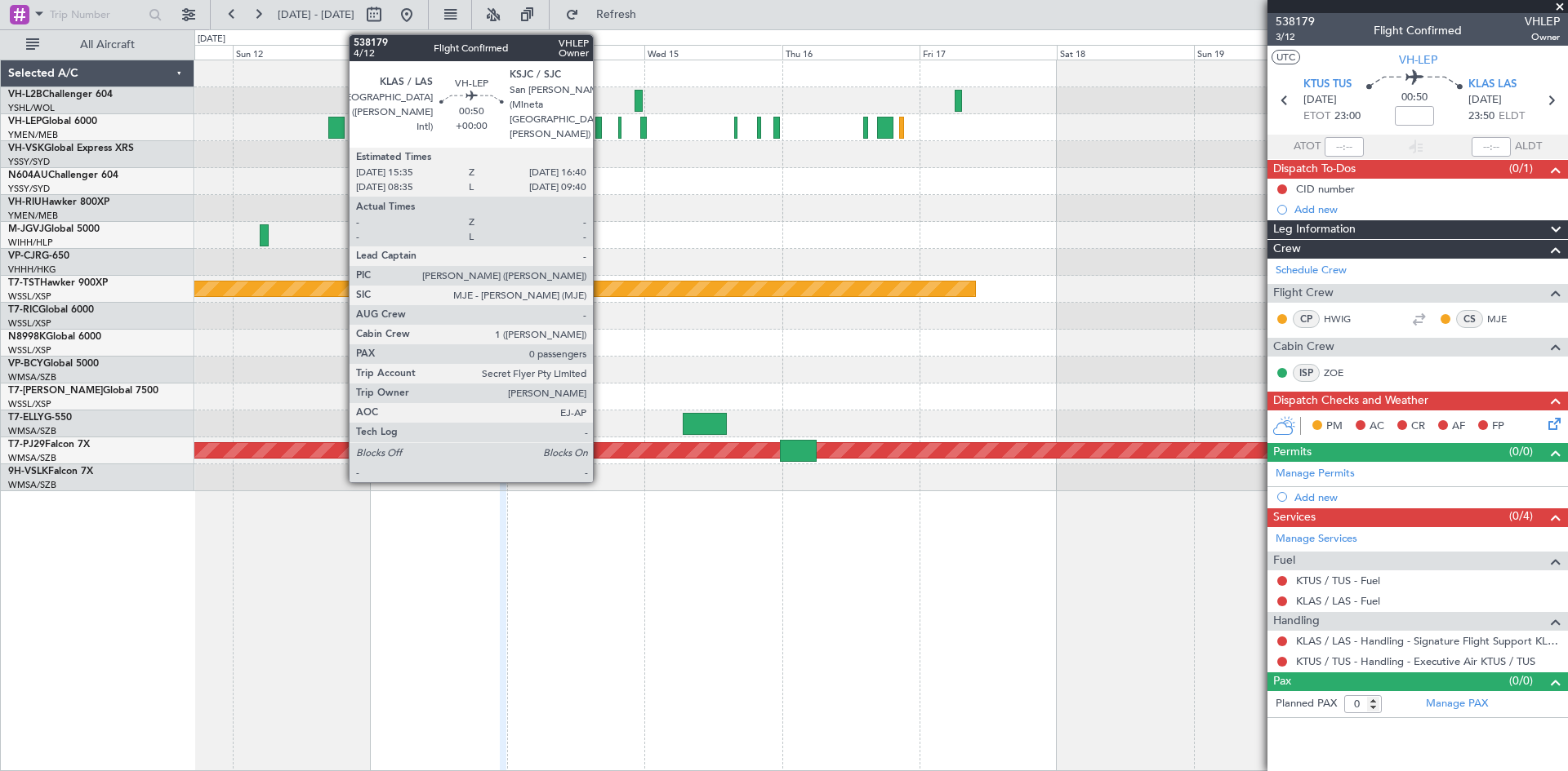
click at [600, 134] on div at bounding box center [598, 128] width 7 height 22
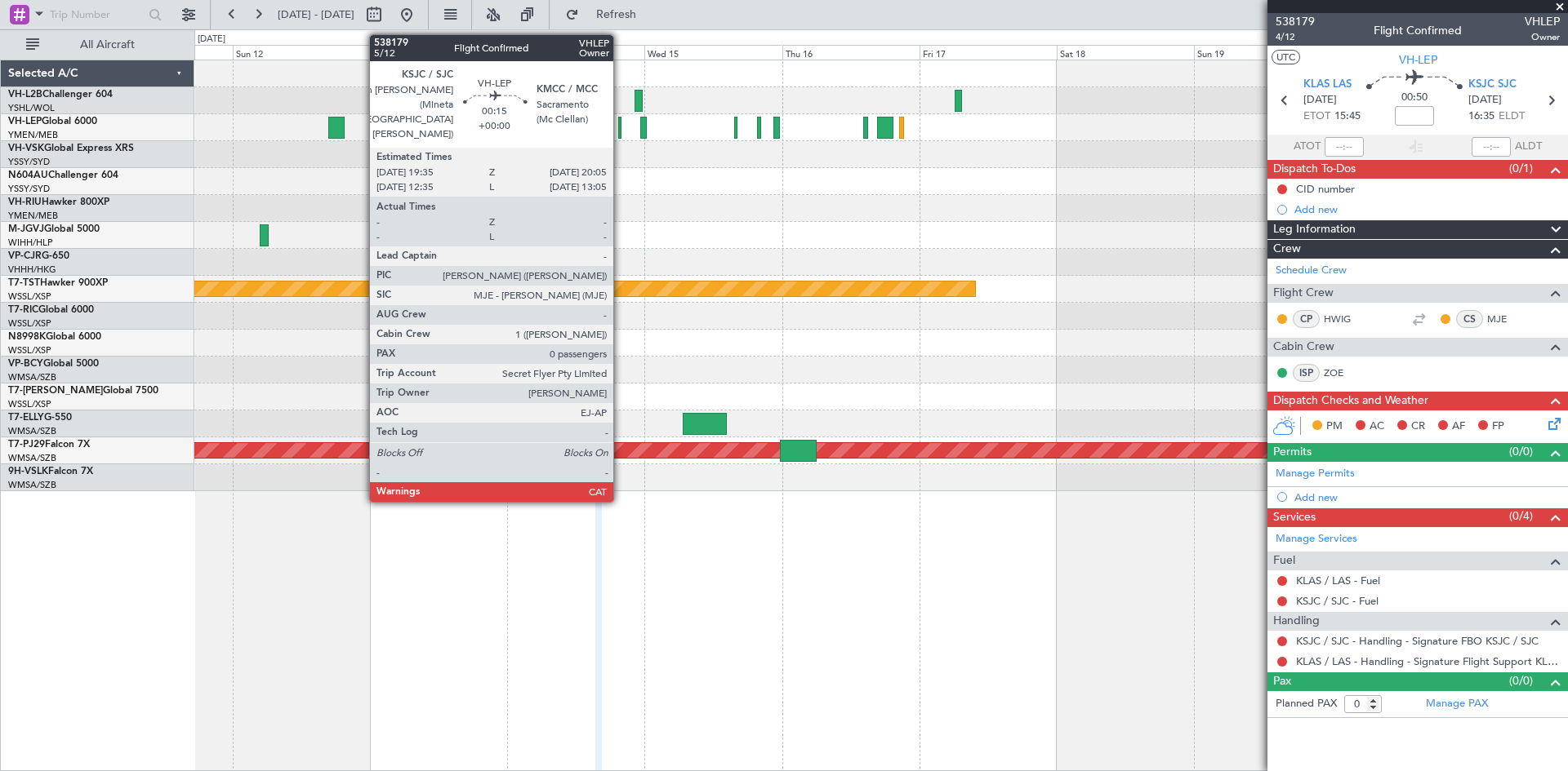
click at [621, 133] on div at bounding box center [619, 128] width 3 height 22
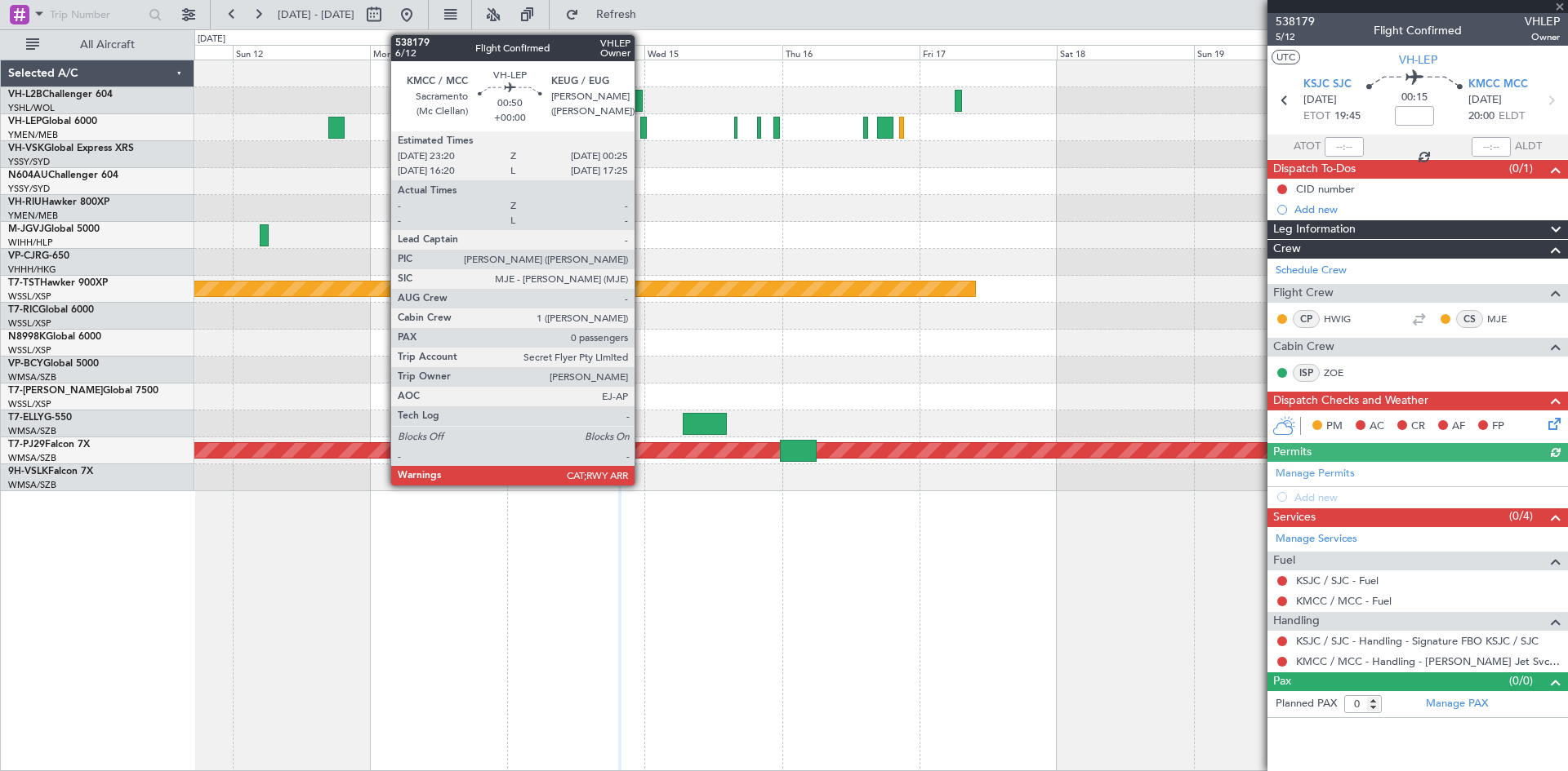
click at [642, 133] on div at bounding box center [643, 128] width 7 height 22
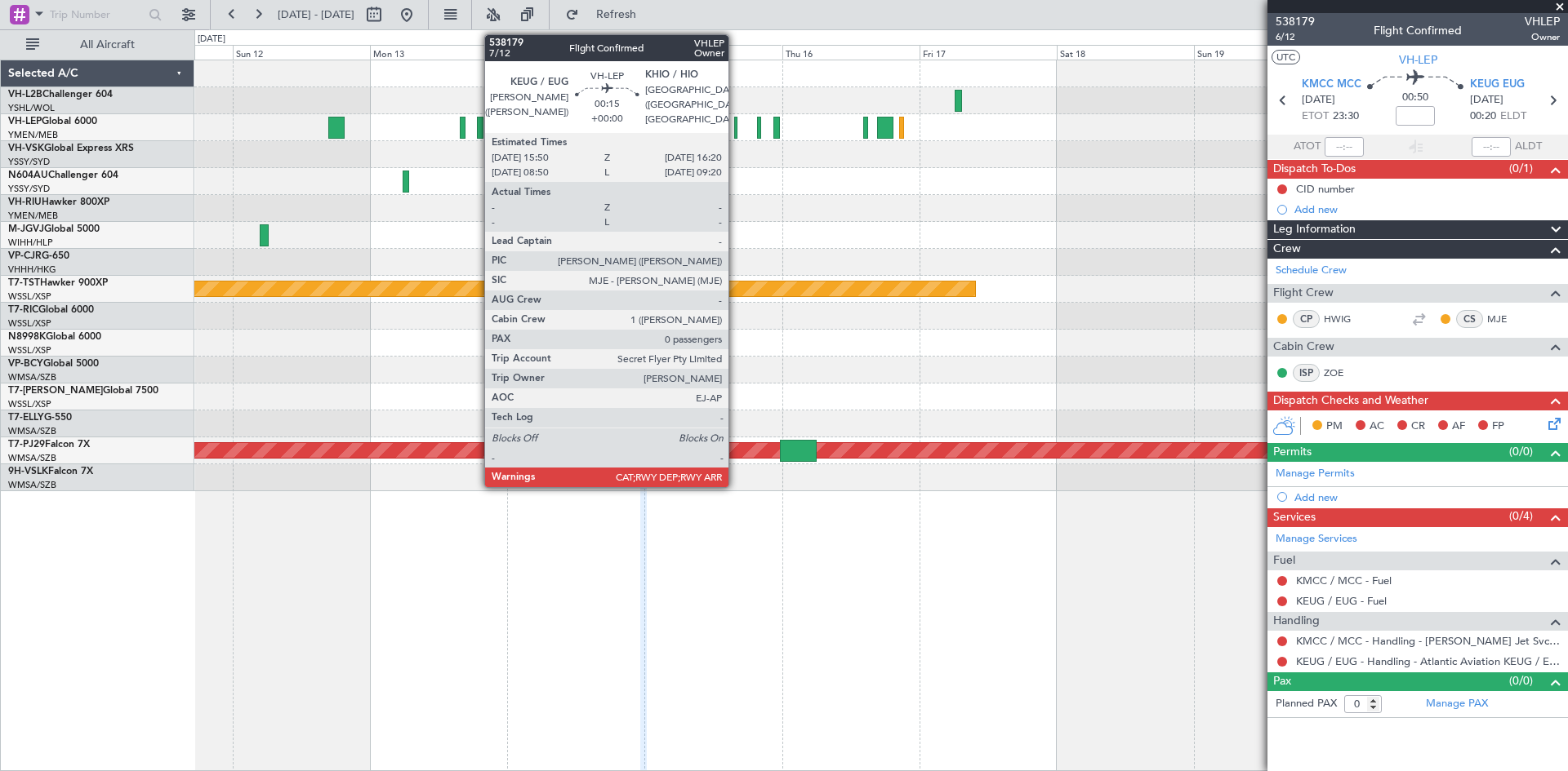
click at [736, 133] on div at bounding box center [735, 128] width 3 height 22
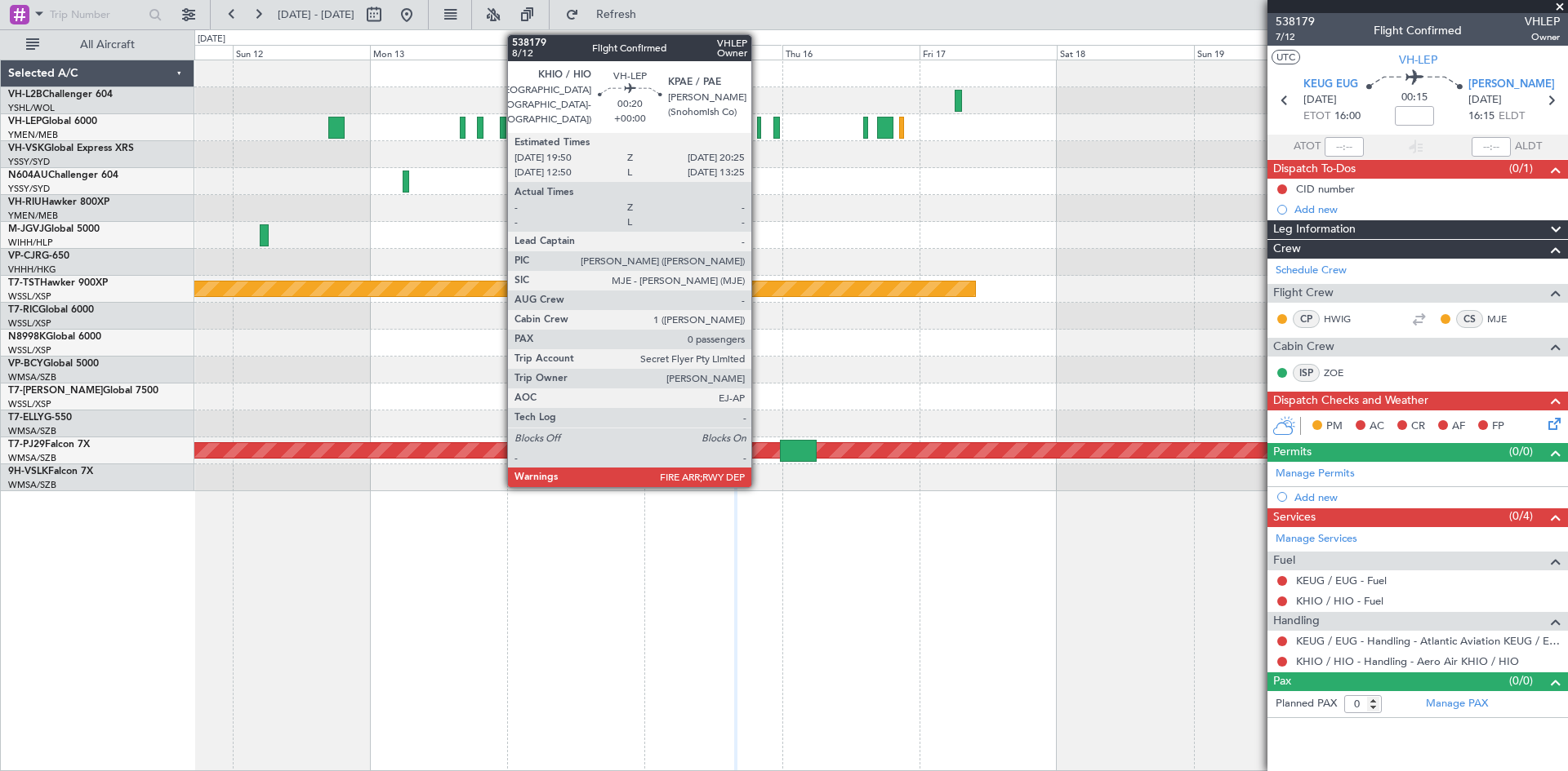
click at [759, 138] on div at bounding box center [759, 128] width 4 height 22
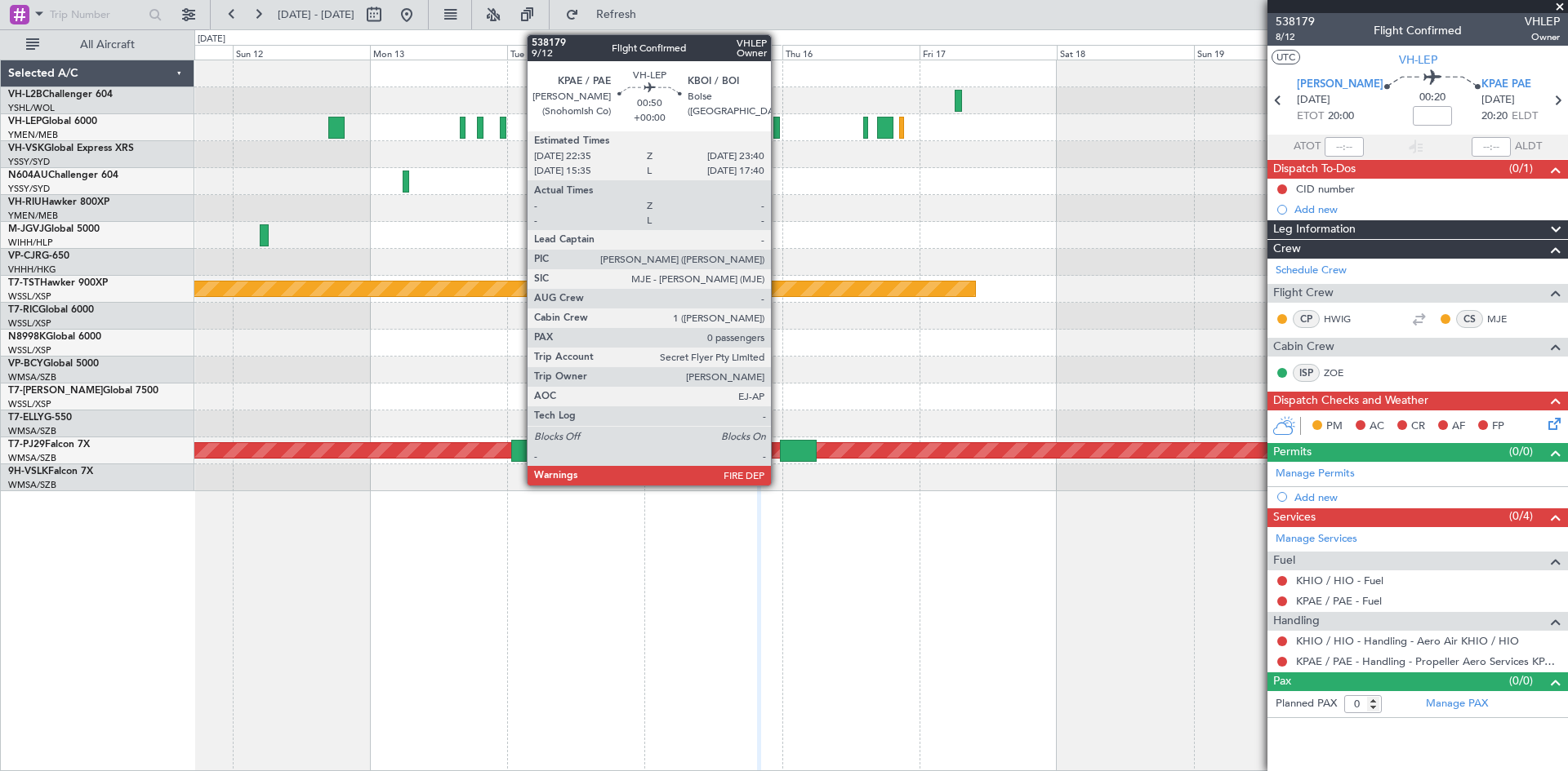
click at [778, 132] on div at bounding box center [776, 128] width 7 height 22
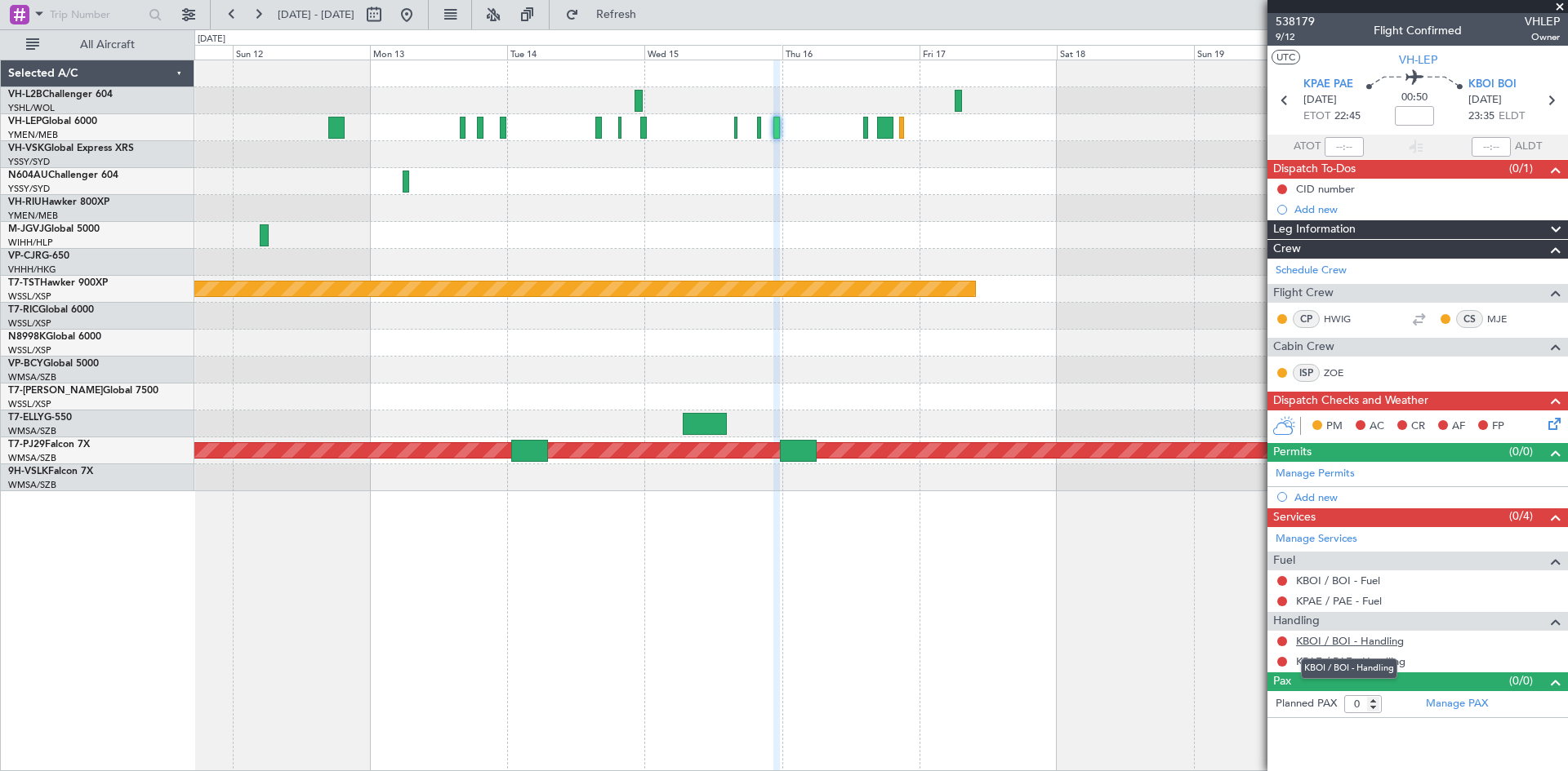
click at [1373, 637] on link "KBOI / BOI - Handling" at bounding box center [1349, 641] width 107 height 14
click at [1356, 666] on div "KBOI / BOI - Handling" at bounding box center [1349, 669] width 97 height 20
click at [1383, 666] on link "KPAE / PAE - Handling" at bounding box center [1350, 661] width 109 height 14
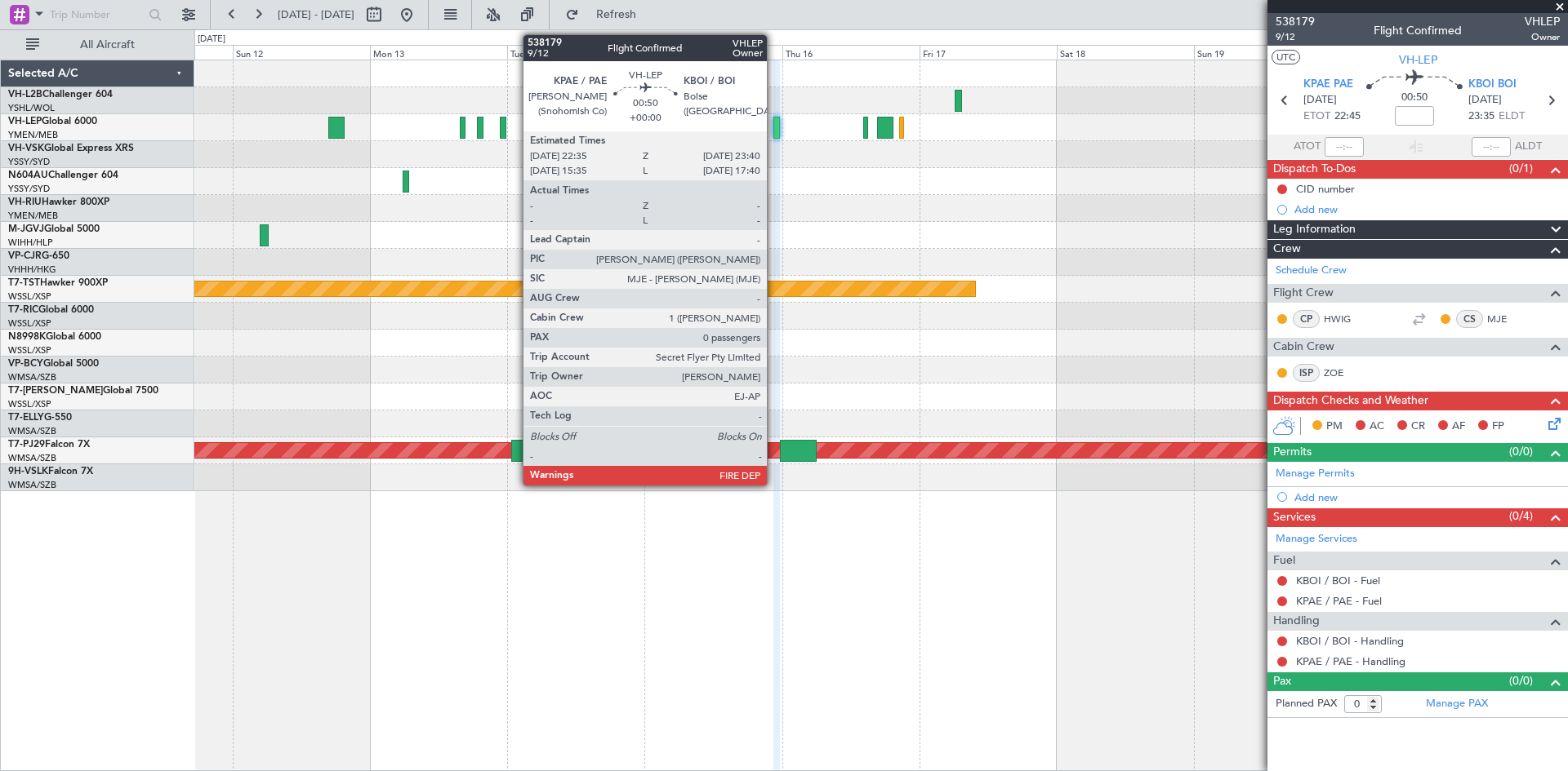
click at [774, 125] on div at bounding box center [776, 128] width 7 height 22
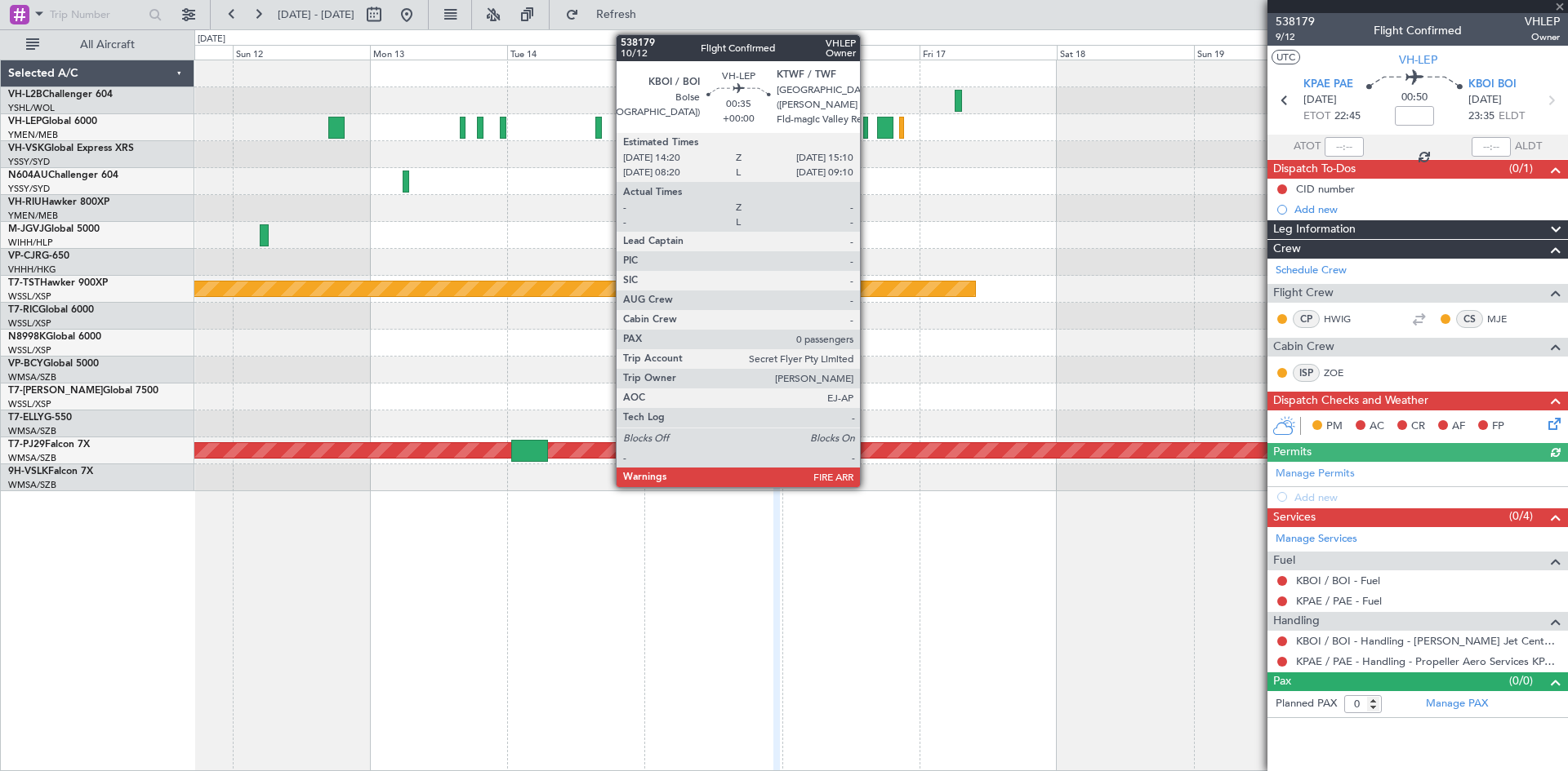
click at [866, 134] on div at bounding box center [865, 128] width 5 height 22
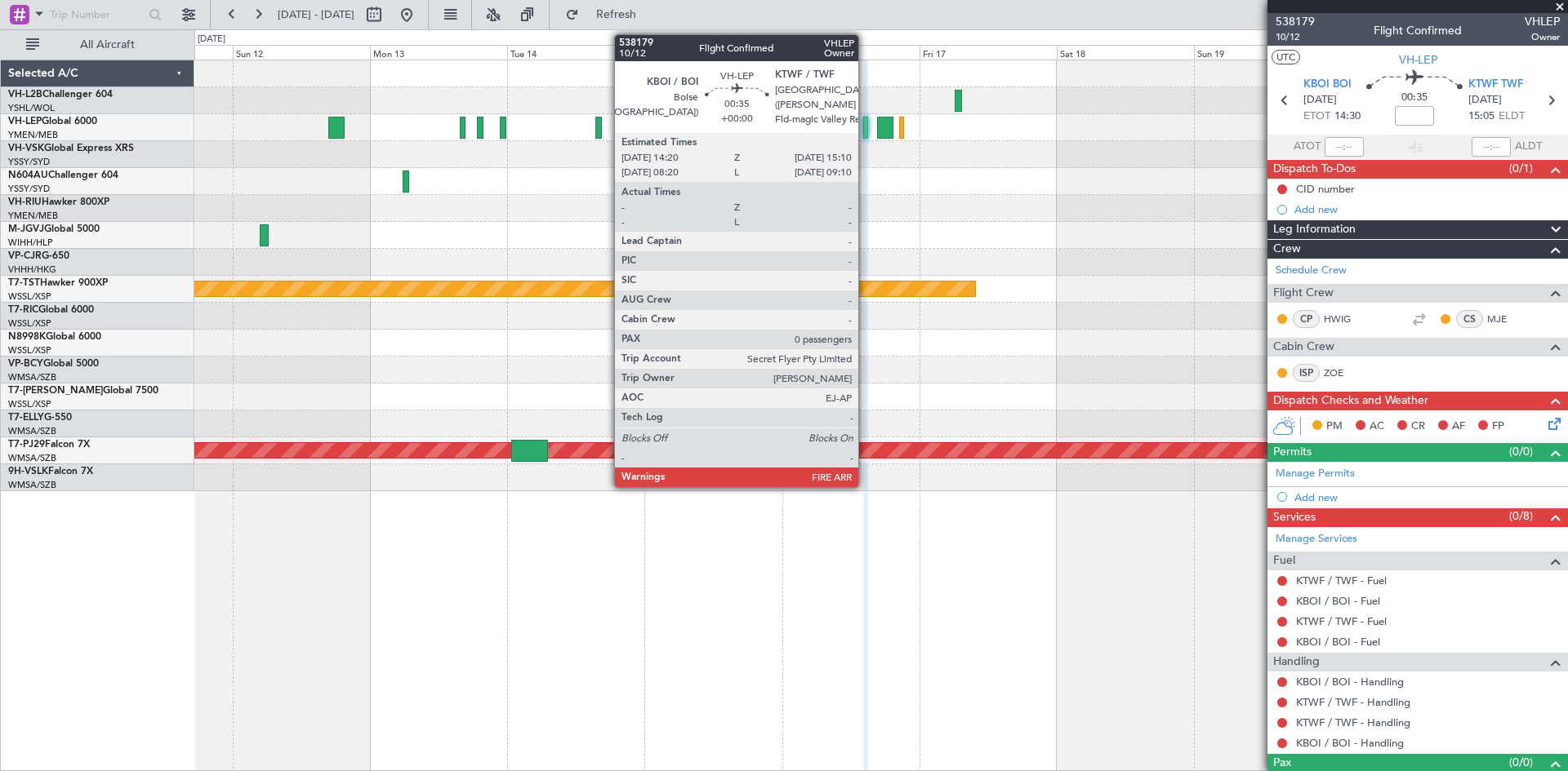
click at [865, 127] on div at bounding box center [865, 128] width 5 height 22
click at [868, 136] on div at bounding box center [865, 128] width 5 height 22
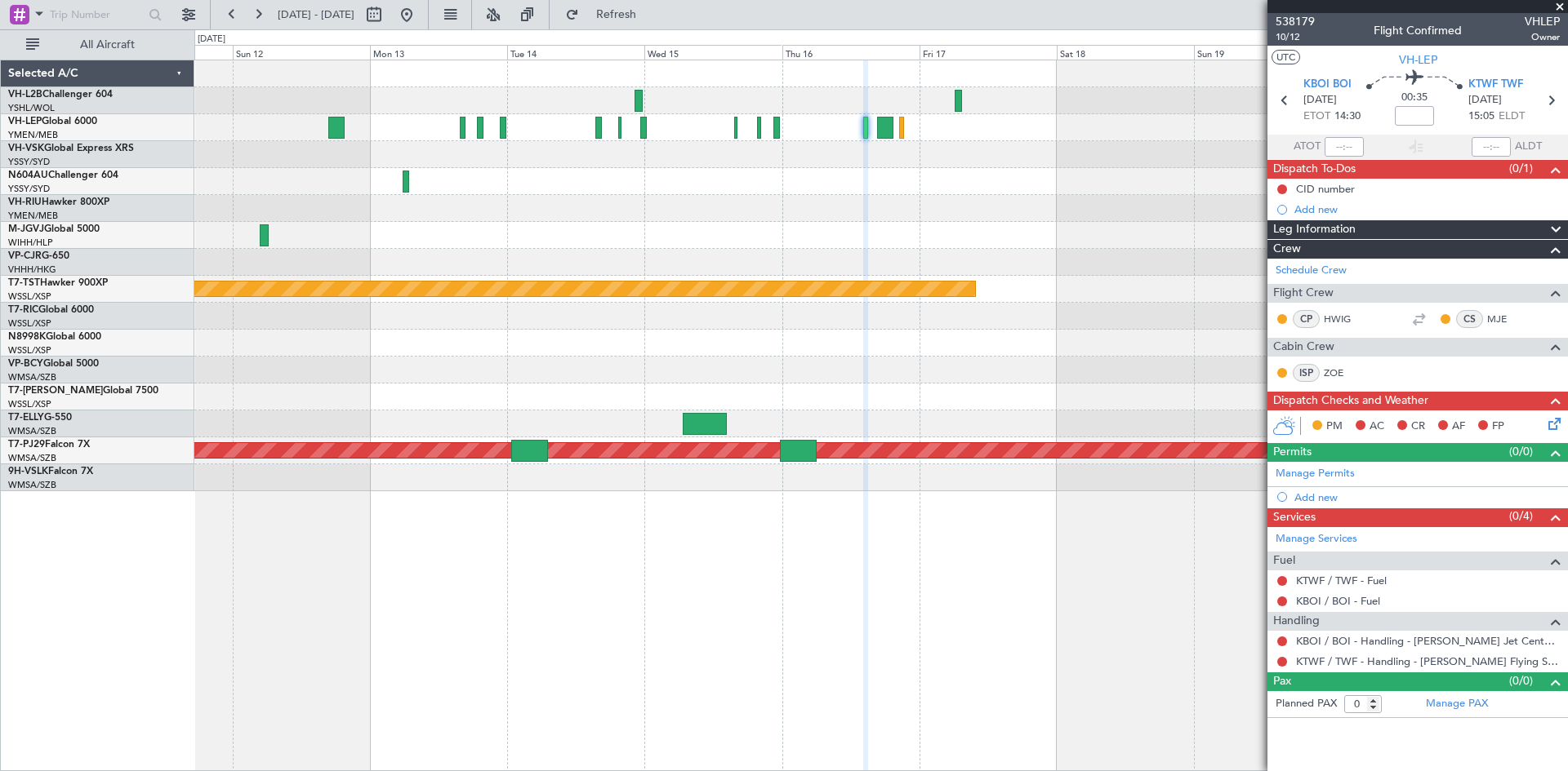
click at [894, 129] on div at bounding box center [881, 128] width 1373 height 27
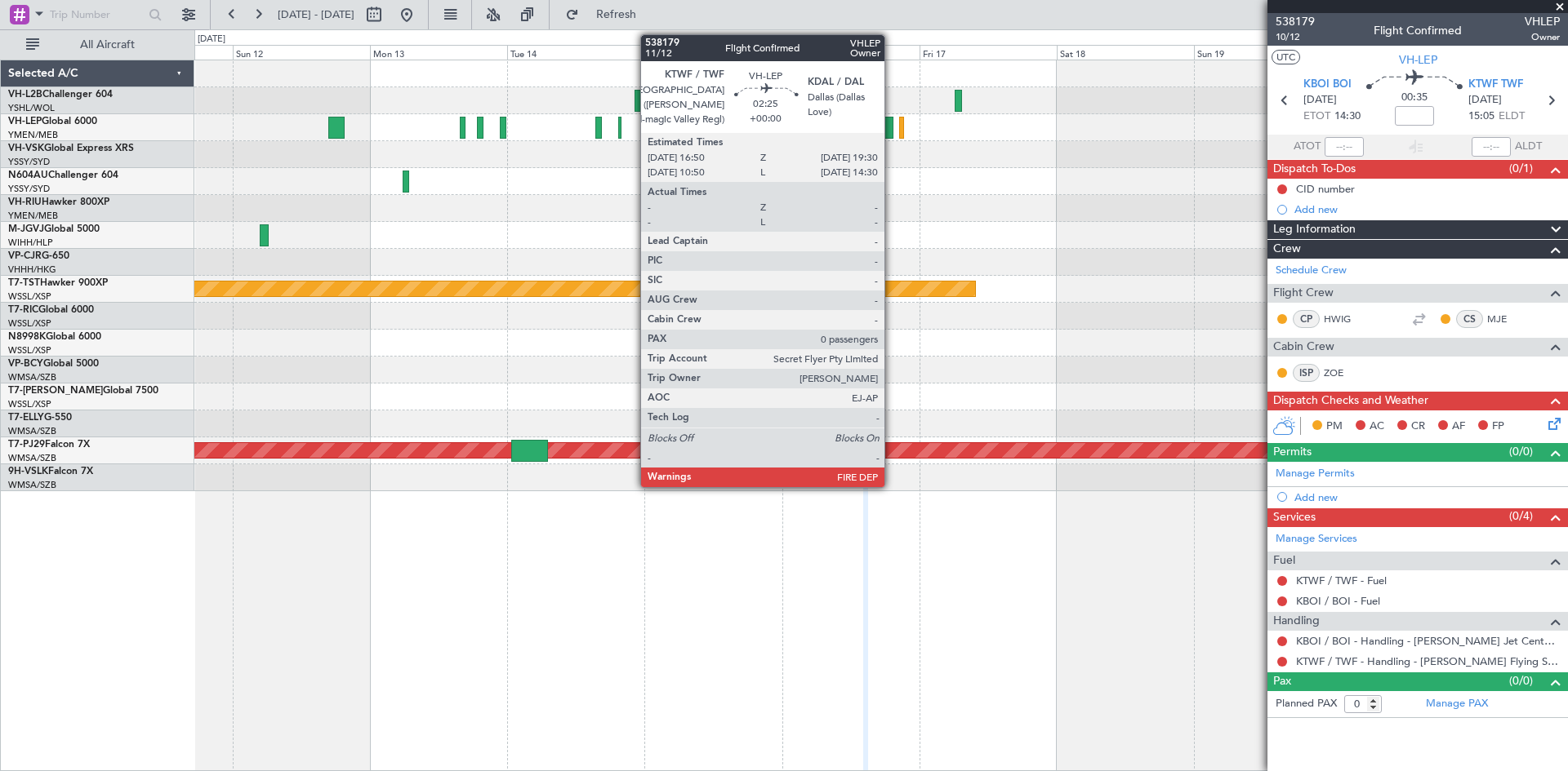
click at [891, 131] on div at bounding box center [885, 128] width 15 height 22
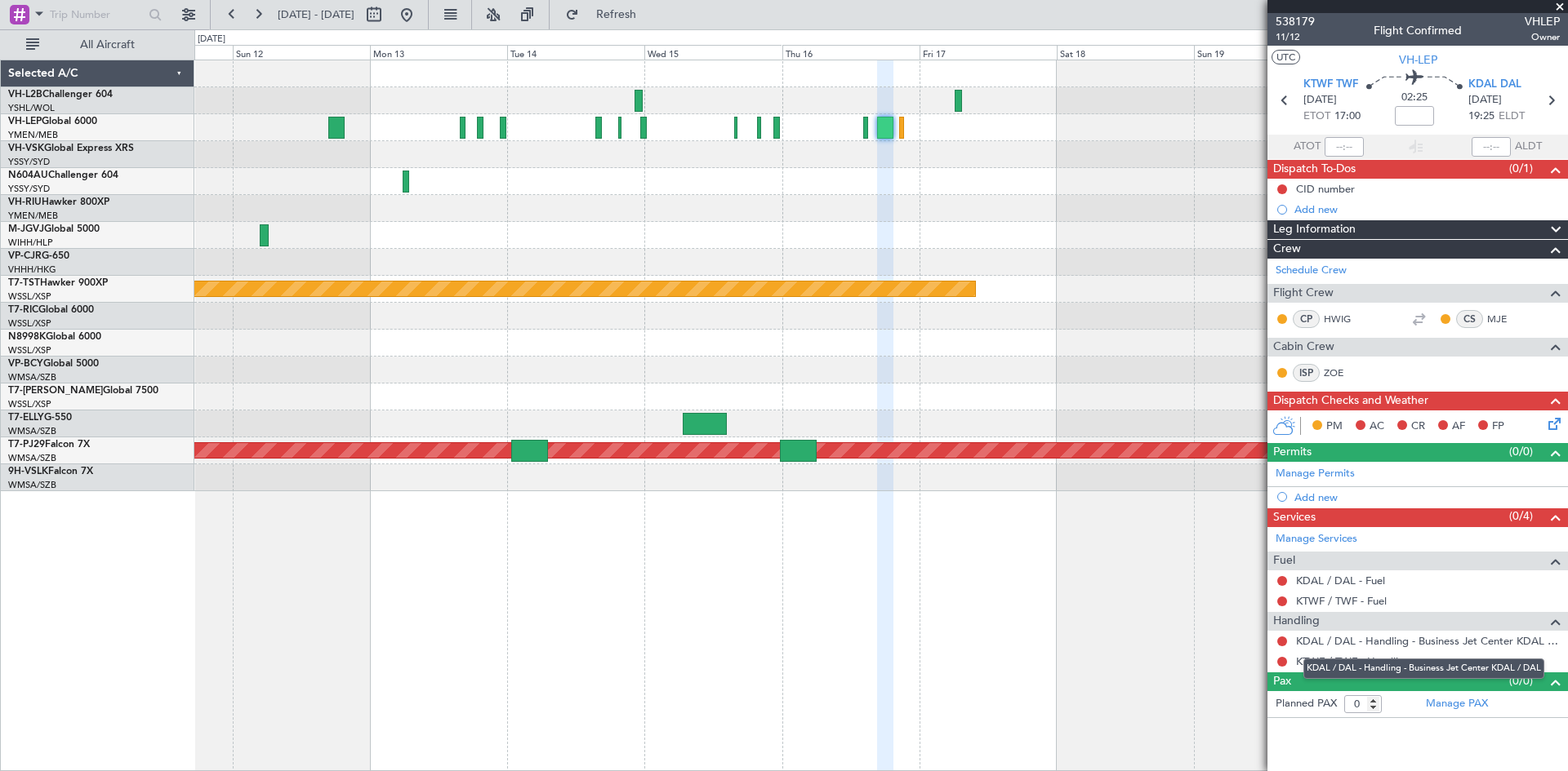
click at [1334, 670] on div "KDAL / DAL - Handling - Business Jet Center KDAL / DAL" at bounding box center [1423, 669] width 241 height 20
click at [1325, 662] on link "KTWF / TWF - Handling" at bounding box center [1352, 661] width 114 height 14
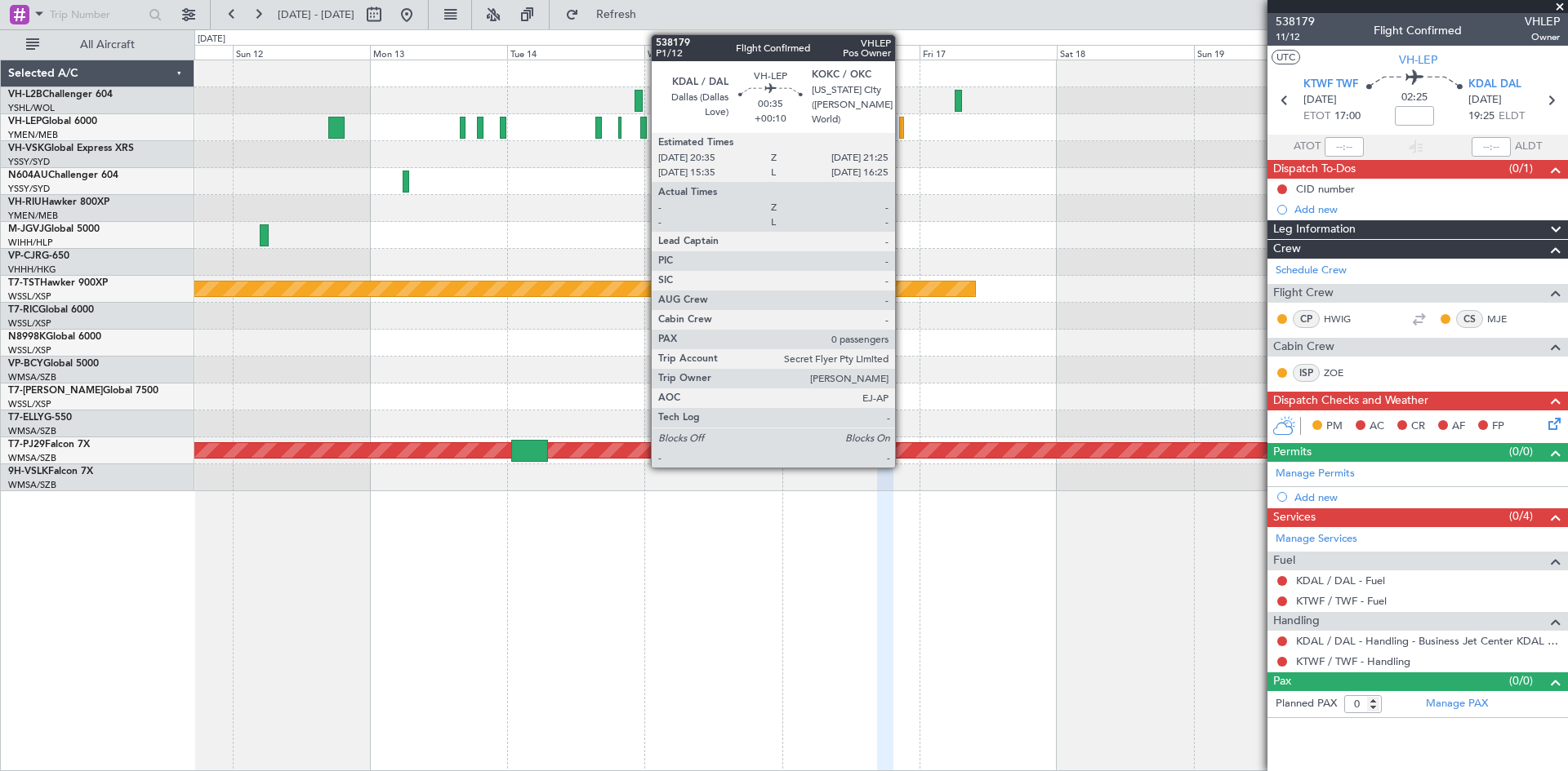
click at [902, 134] on div at bounding box center [901, 128] width 5 height 22
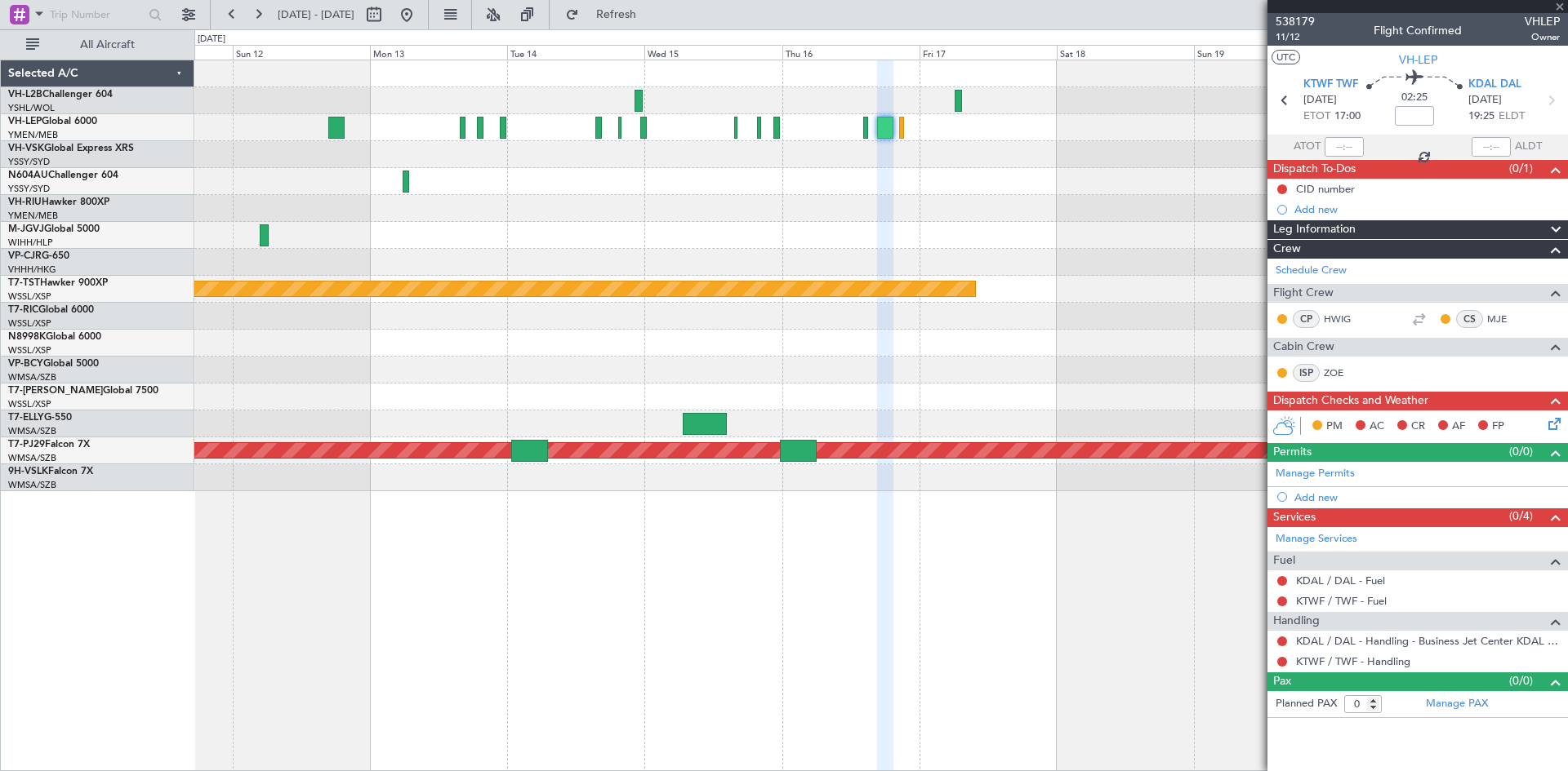
type input "+00:10"
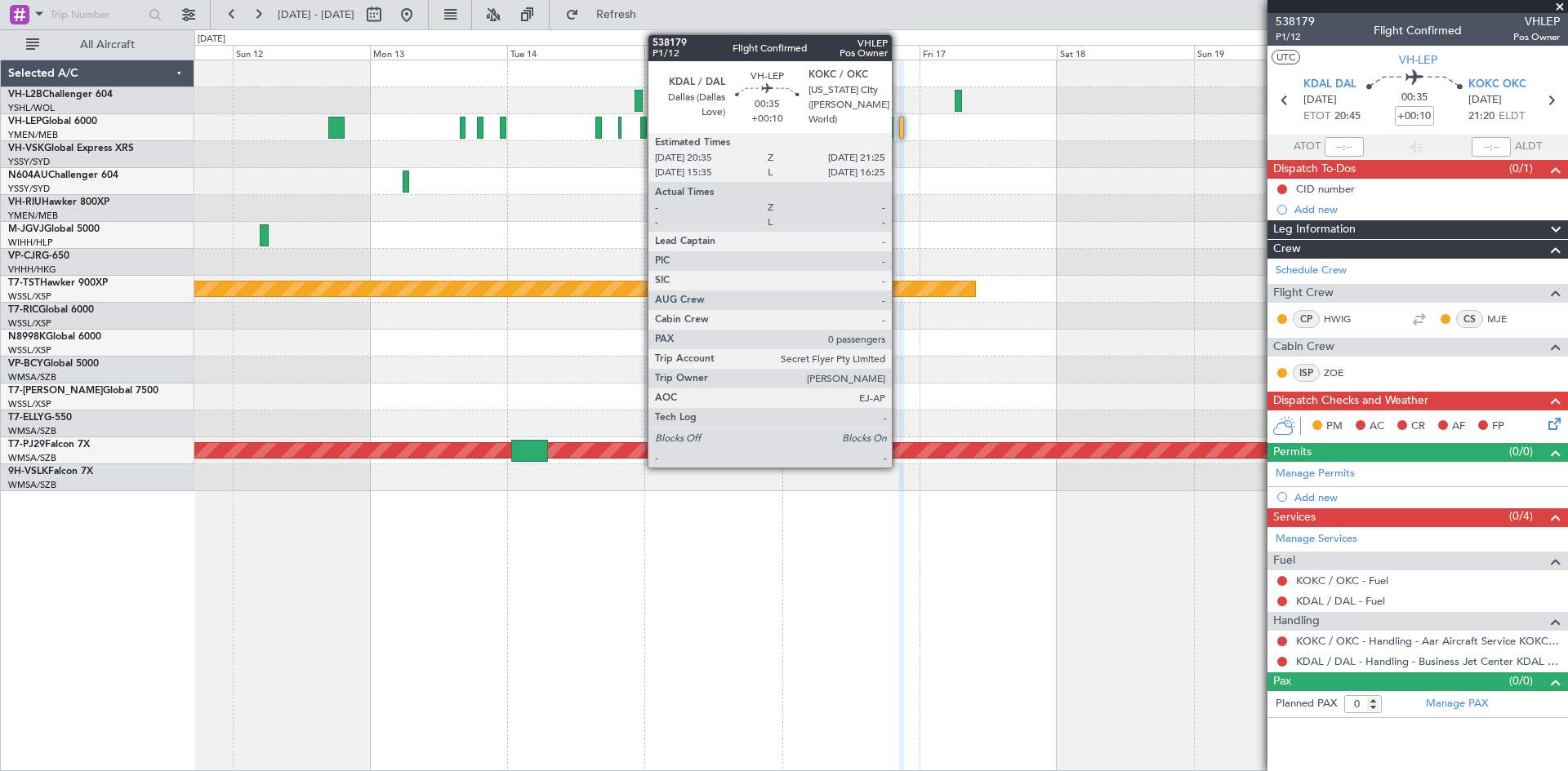
click at [899, 128] on div at bounding box center [901, 128] width 5 height 22
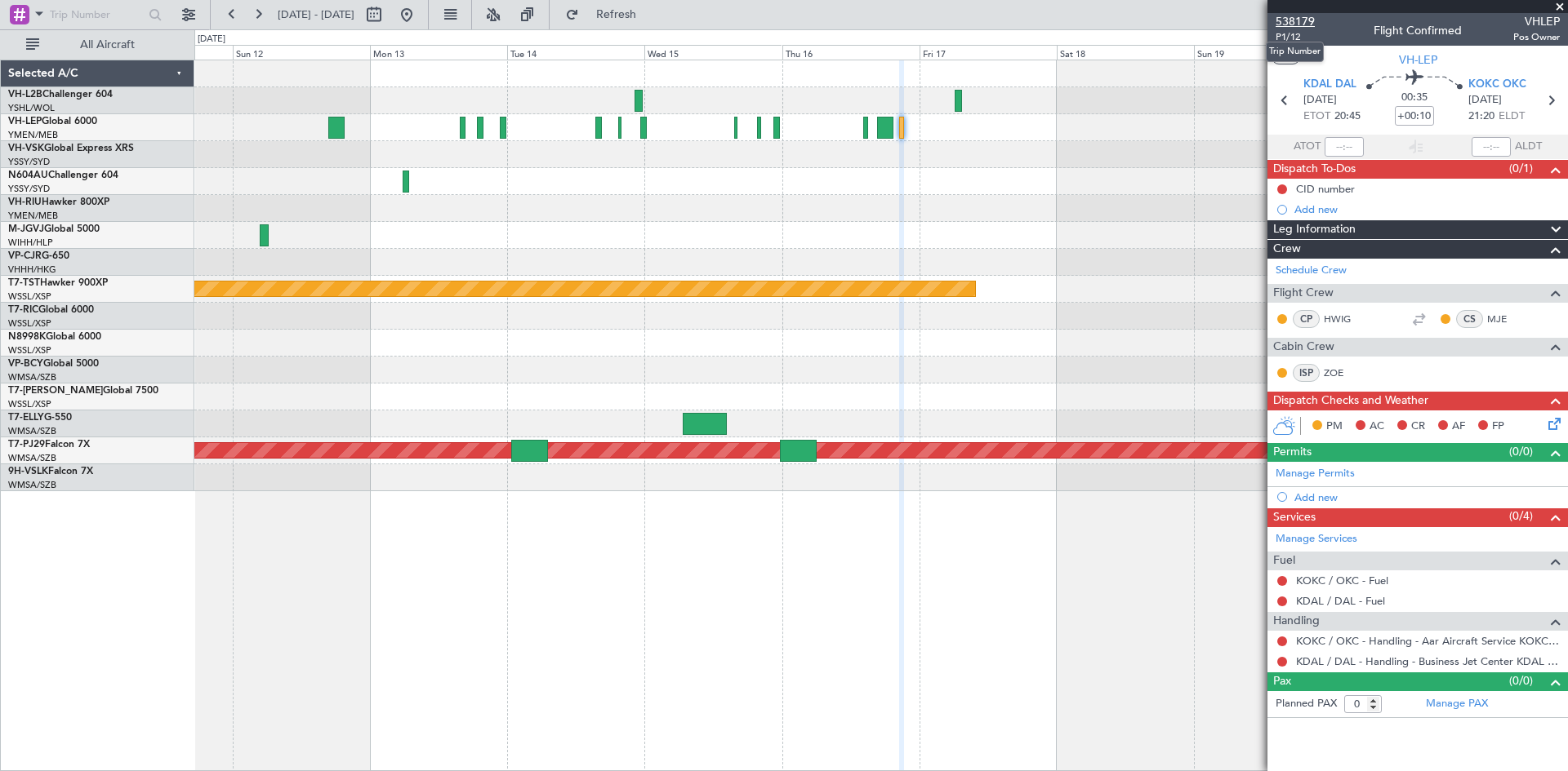
click at [1292, 19] on span "538179" at bounding box center [1294, 22] width 40 height 17
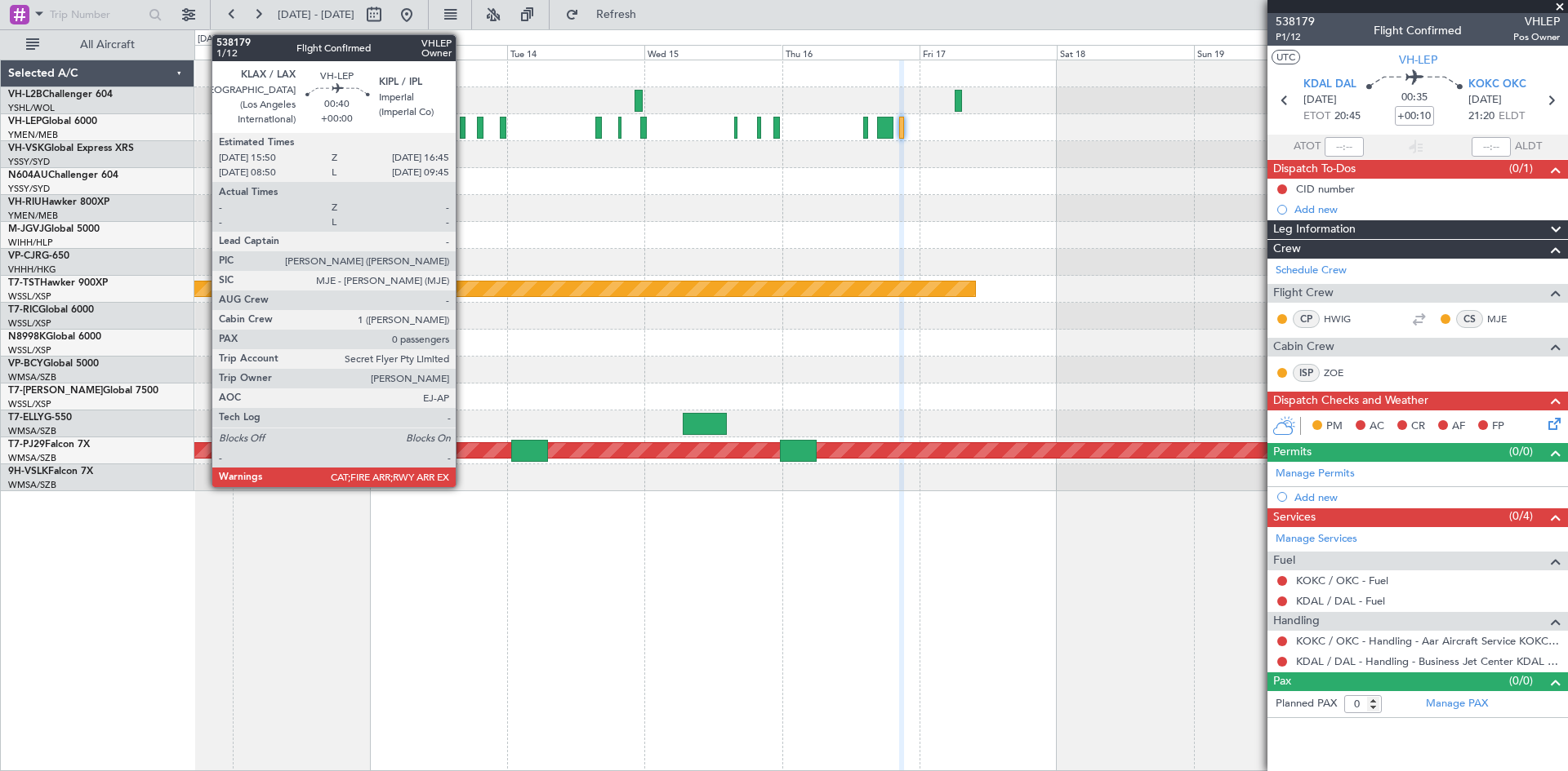
click at [463, 132] on div at bounding box center [462, 128] width 6 height 22
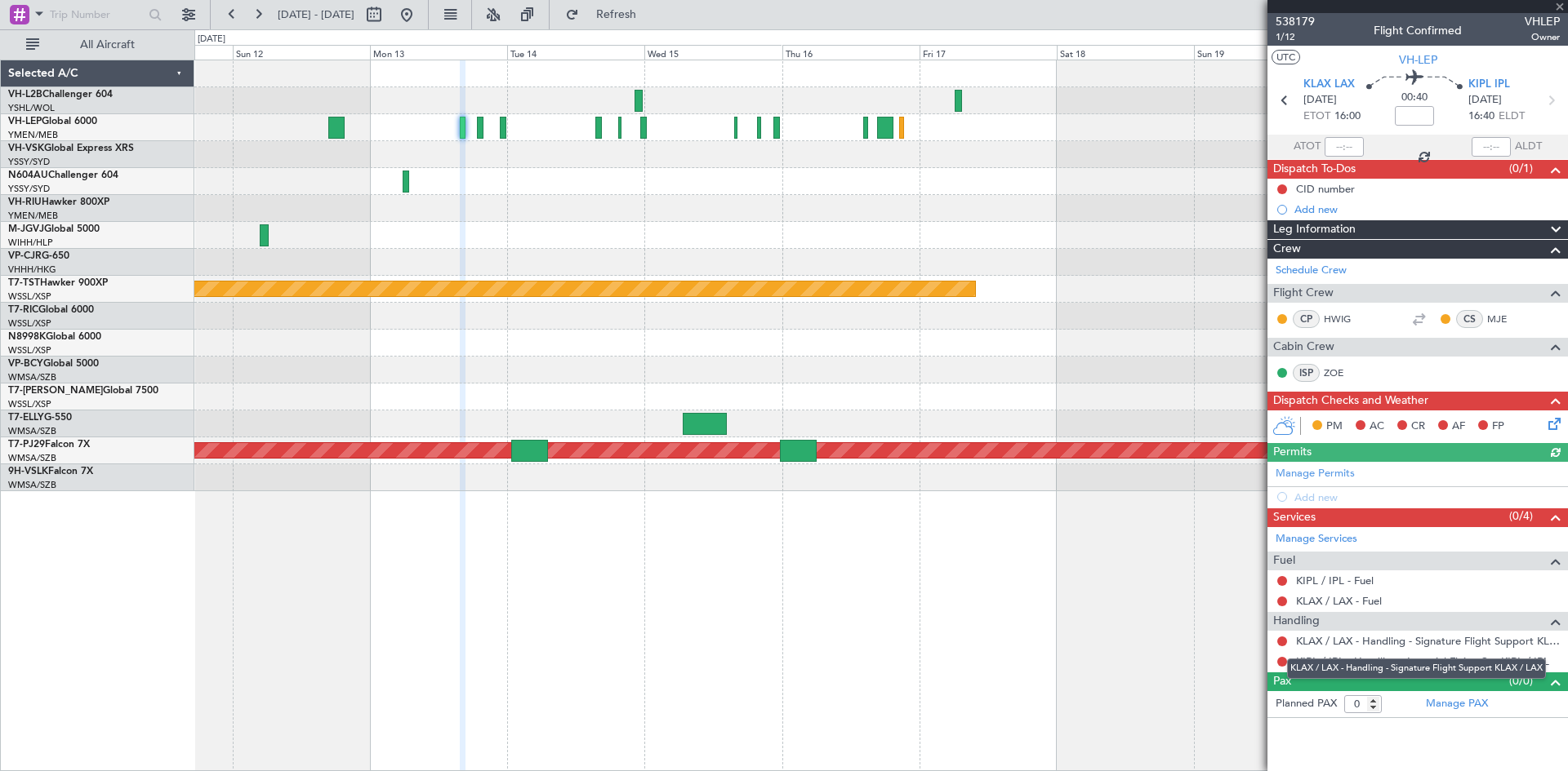
click at [1441, 667] on mat-tooltip-component "KLAX / LAX - Handling - Signature Flight Support KLAX / LAX" at bounding box center [1415, 669] width 281 height 43
click at [1437, 664] on link "KIPL / IPL - Handling - Imperial Flying Svc KIPL / IPL" at bounding box center [1422, 661] width 253 height 14
click at [1412, 667] on link "KIPL / IPL - Handling - Imperial Flying Svc KIPL / IPL" at bounding box center [1422, 661] width 253 height 14
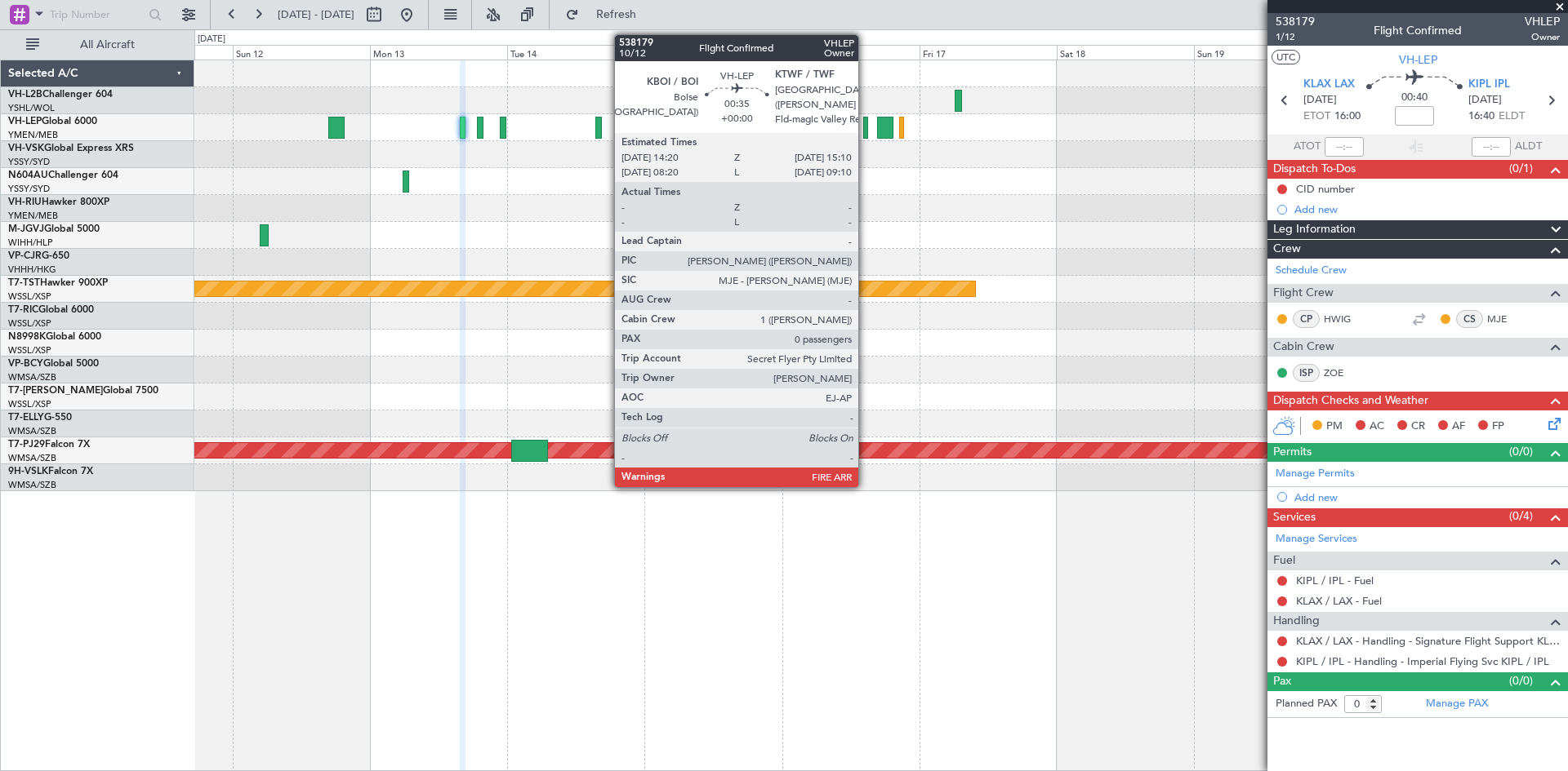
click at [865, 138] on div at bounding box center [865, 128] width 5 height 22
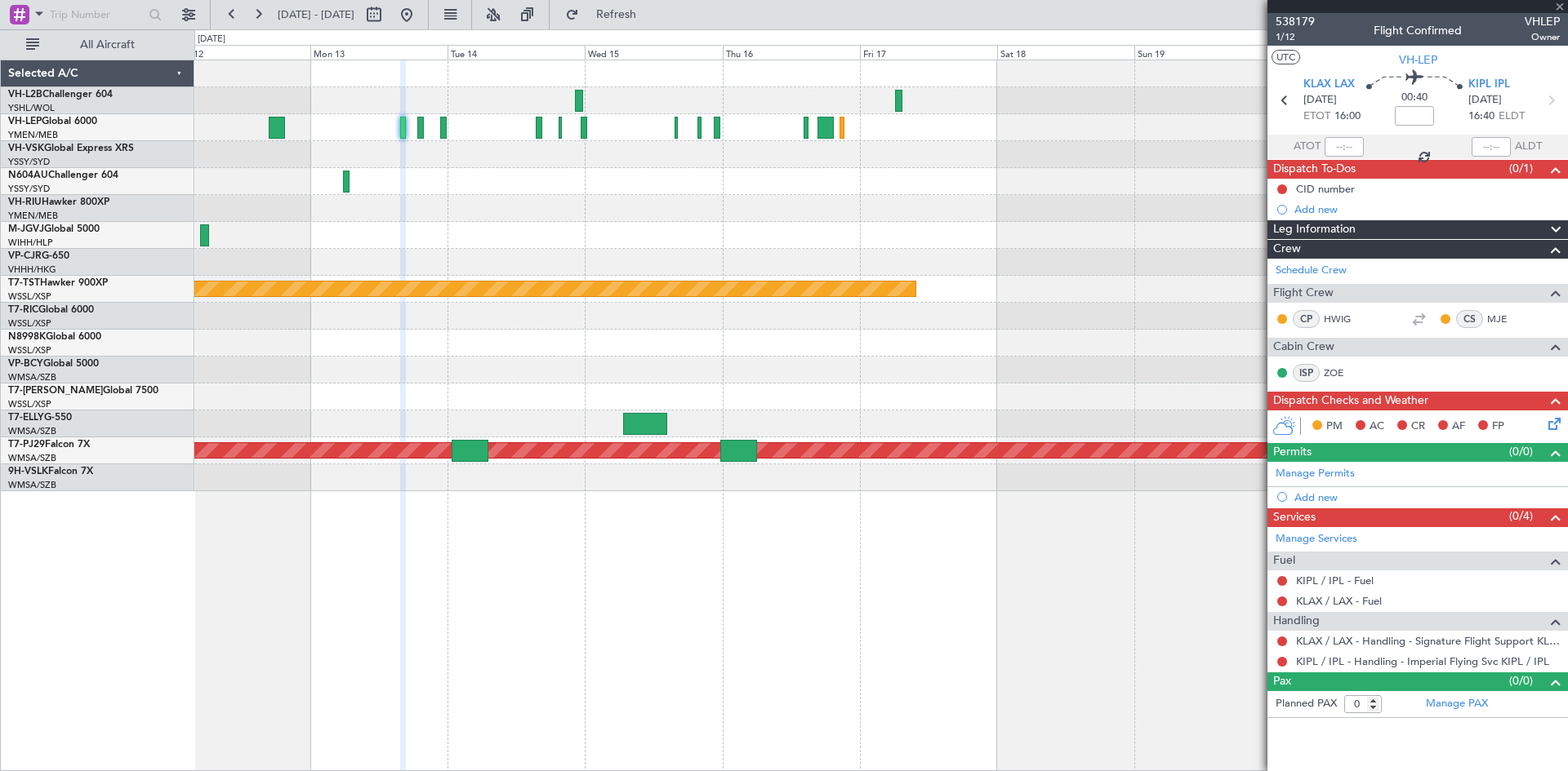
click at [1016, 286] on div "Planned Maint [GEOGRAPHIC_DATA] (Seletar)" at bounding box center [881, 289] width 1373 height 27
click at [1402, 664] on link "KTWF / TWF - Handling - Reeder Flying Svc. Inc KTWF / TWF" at bounding box center [1427, 661] width 264 height 14
click at [1488, 82] on span "KTWF TWF" at bounding box center [1495, 84] width 55 height 16
click at [1379, 657] on link "KTWF / TWF - Handling - Reeder Flying Svc. Inc KTWF / TWF" at bounding box center [1427, 661] width 264 height 14
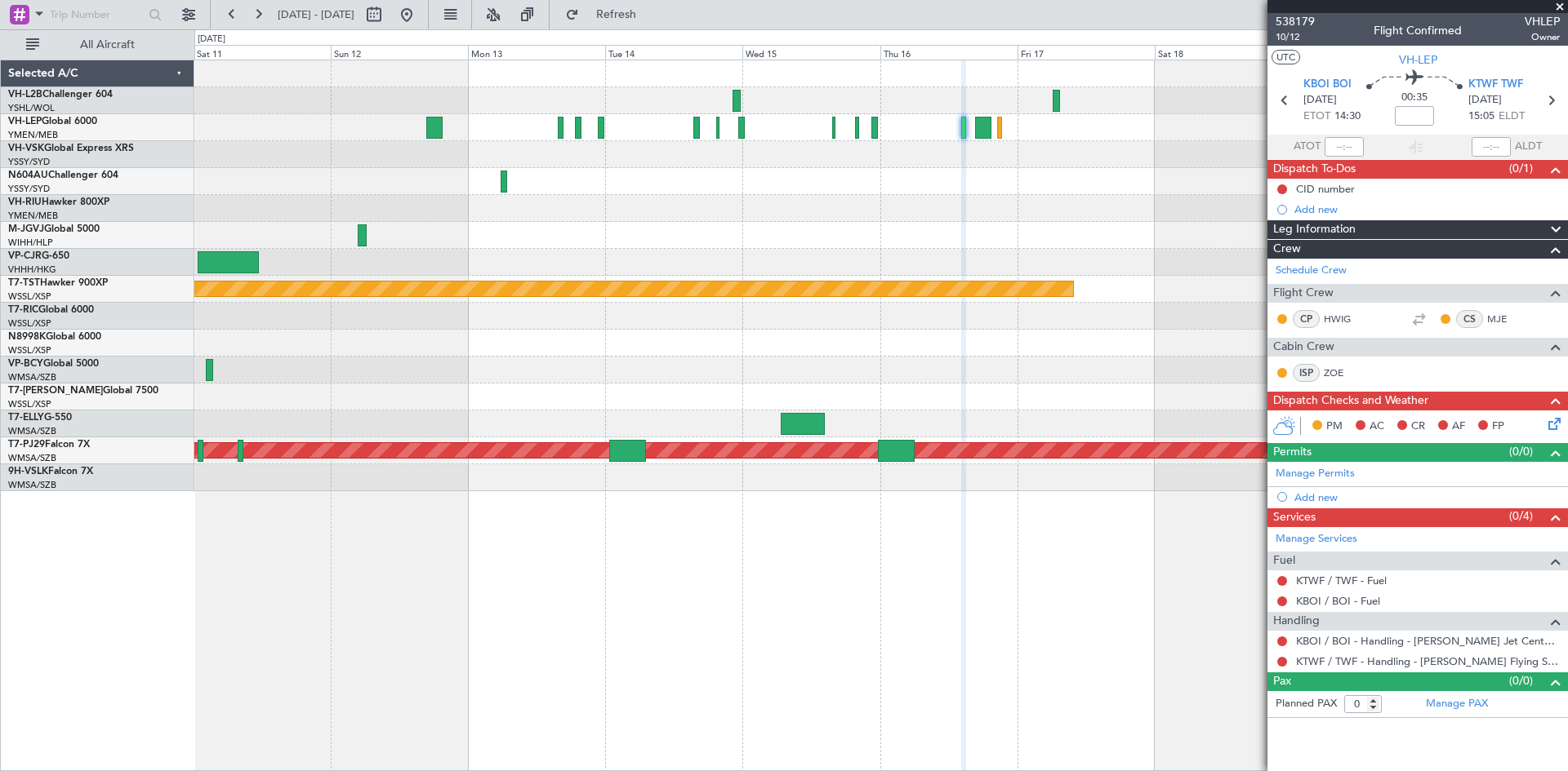
click at [1154, 407] on div "Planned Maint [GEOGRAPHIC_DATA] (Seletar)" at bounding box center [881, 397] width 1373 height 27
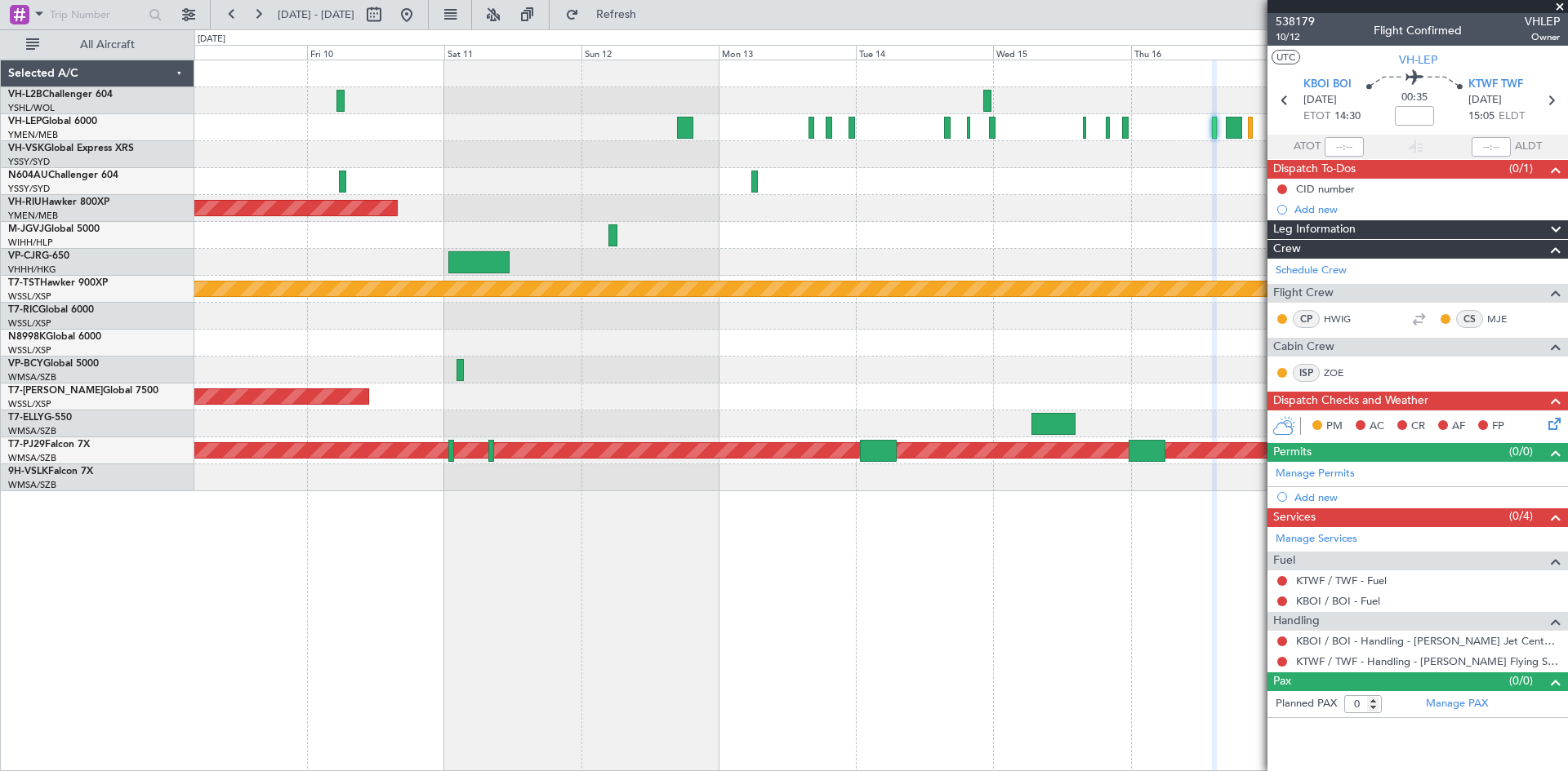
click at [626, 176] on div at bounding box center [881, 182] width 1373 height 27
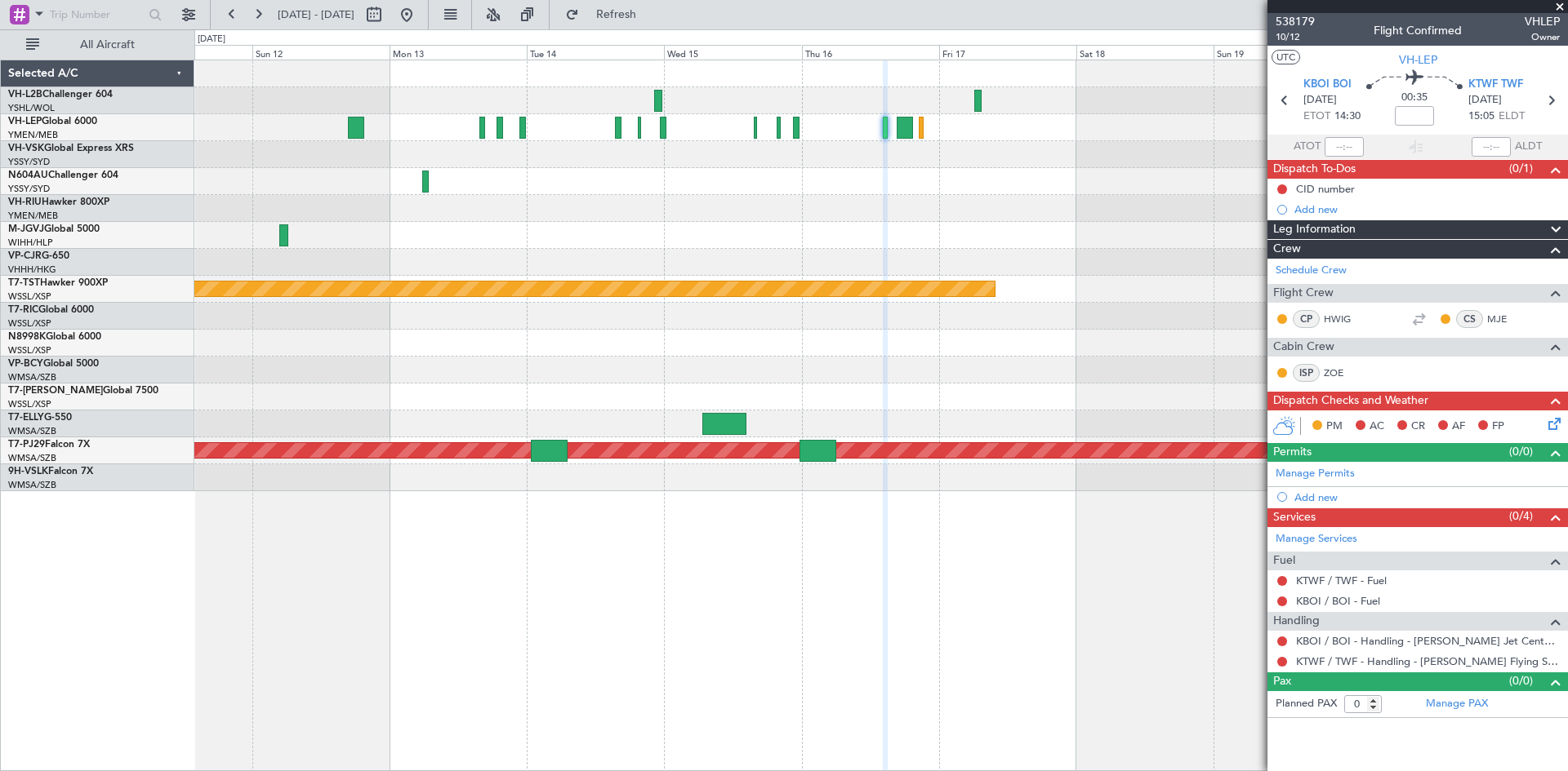
click at [643, 187] on div at bounding box center [881, 182] width 1373 height 27
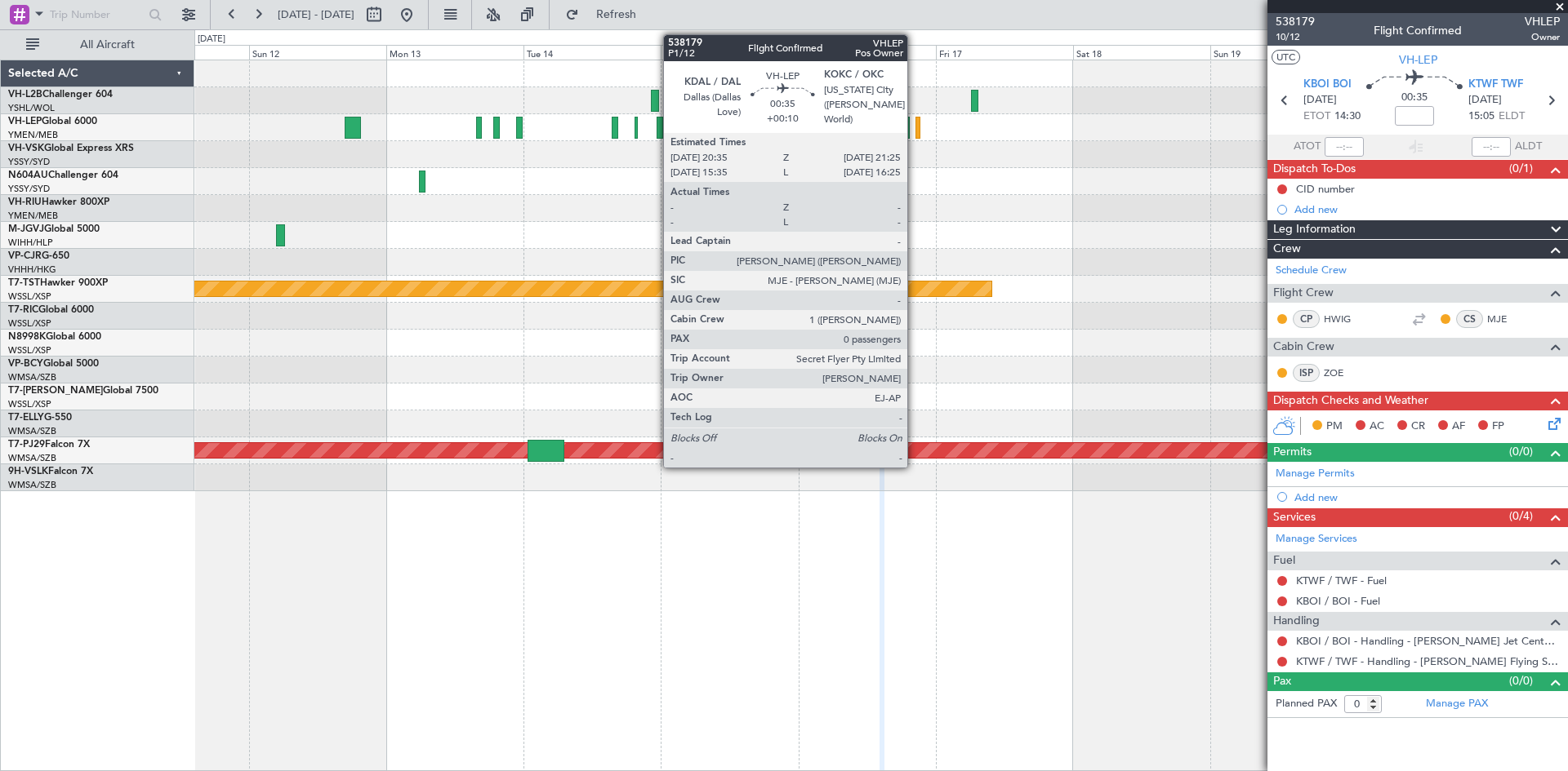
click at [915, 137] on div at bounding box center [917, 128] width 5 height 22
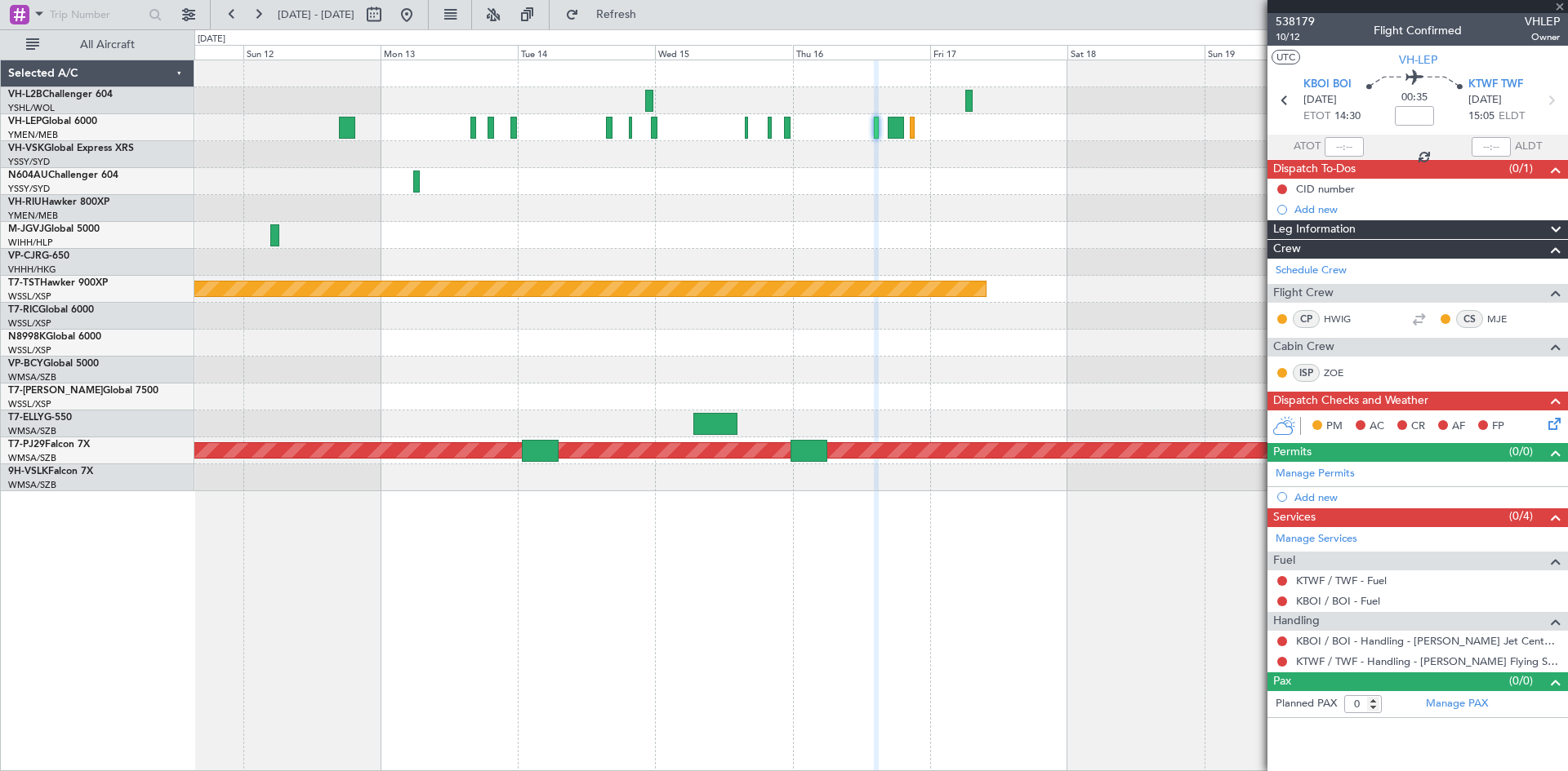
click at [912, 176] on div at bounding box center [881, 182] width 1373 height 27
type input "+00:10"
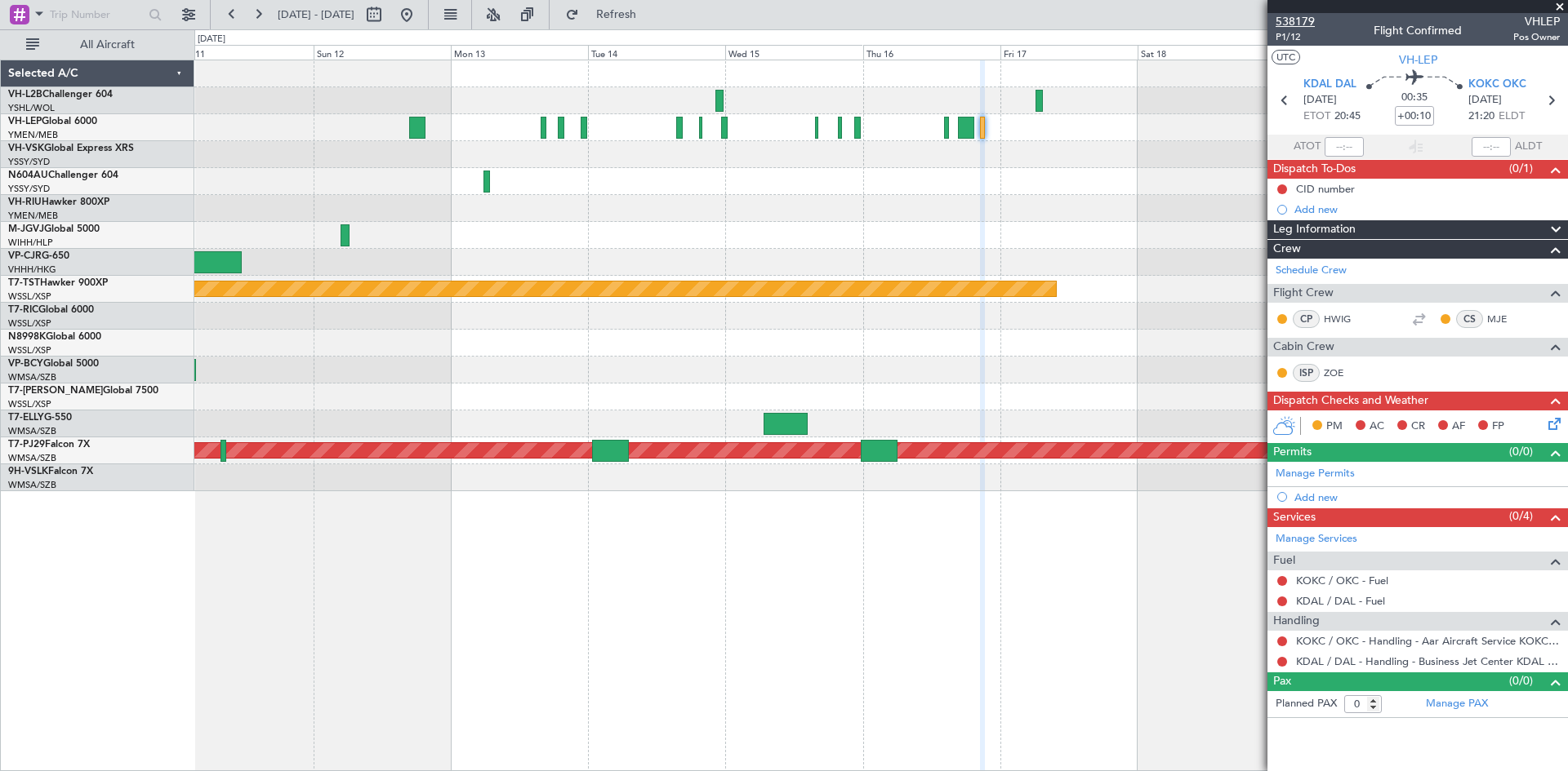
click at [1308, 23] on span "538179" at bounding box center [1294, 22] width 40 height 17
click at [387, 12] on button at bounding box center [373, 14] width 26 height 26
select select "10"
select select "2025"
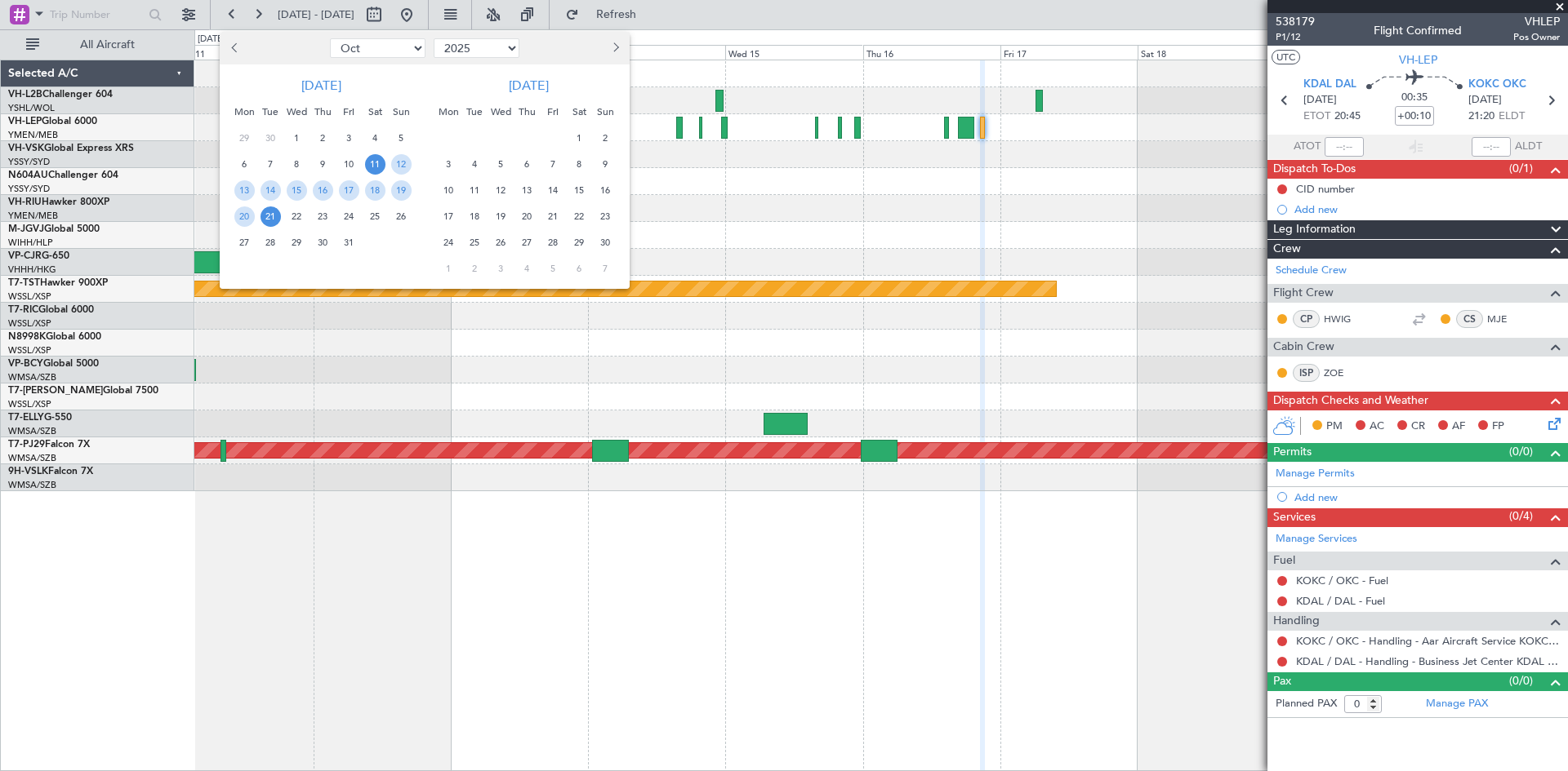
click at [517, 212] on div "20" at bounding box center [526, 215] width 26 height 26
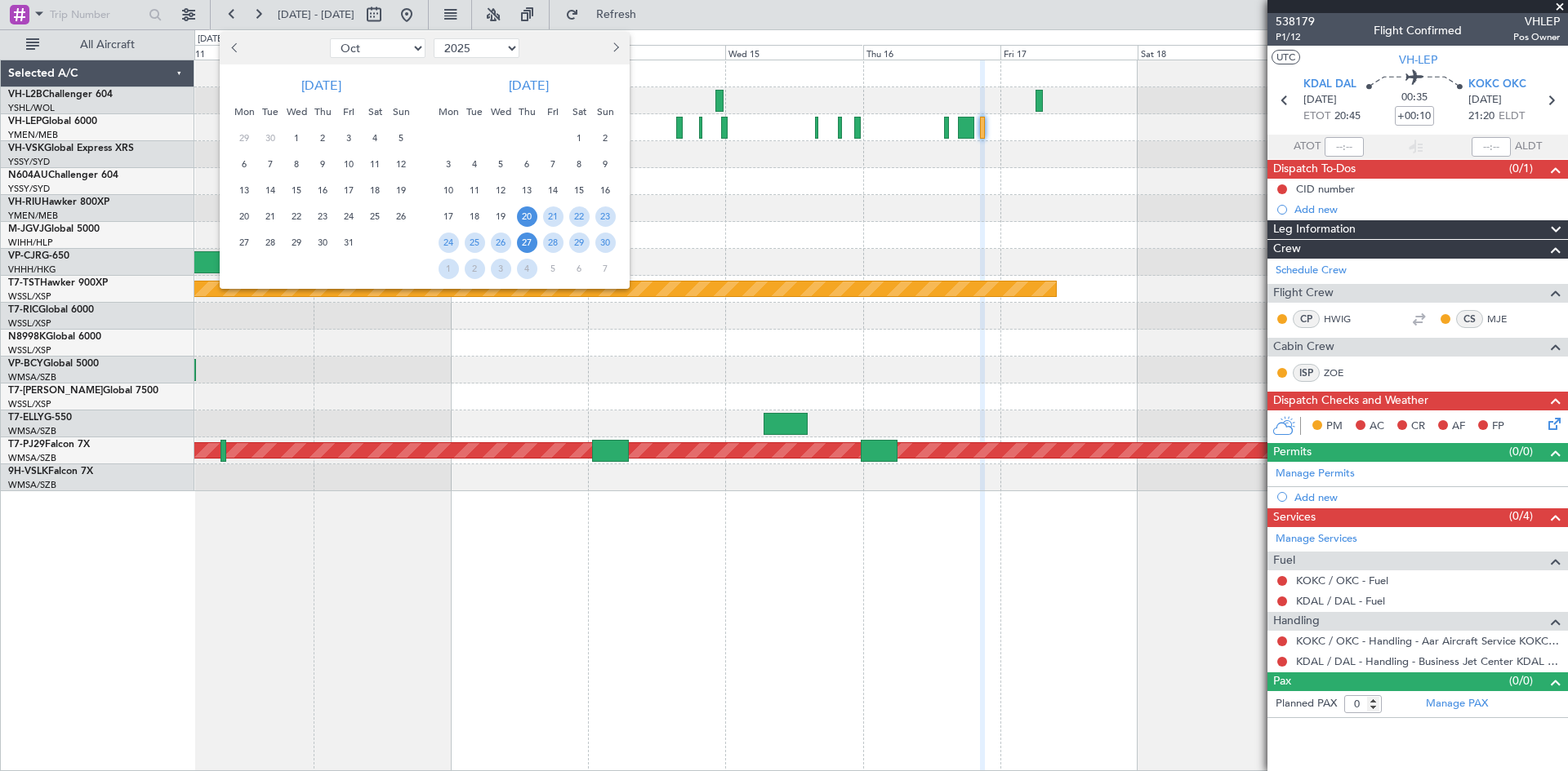
click at [533, 242] on span "27" at bounding box center [527, 243] width 20 height 20
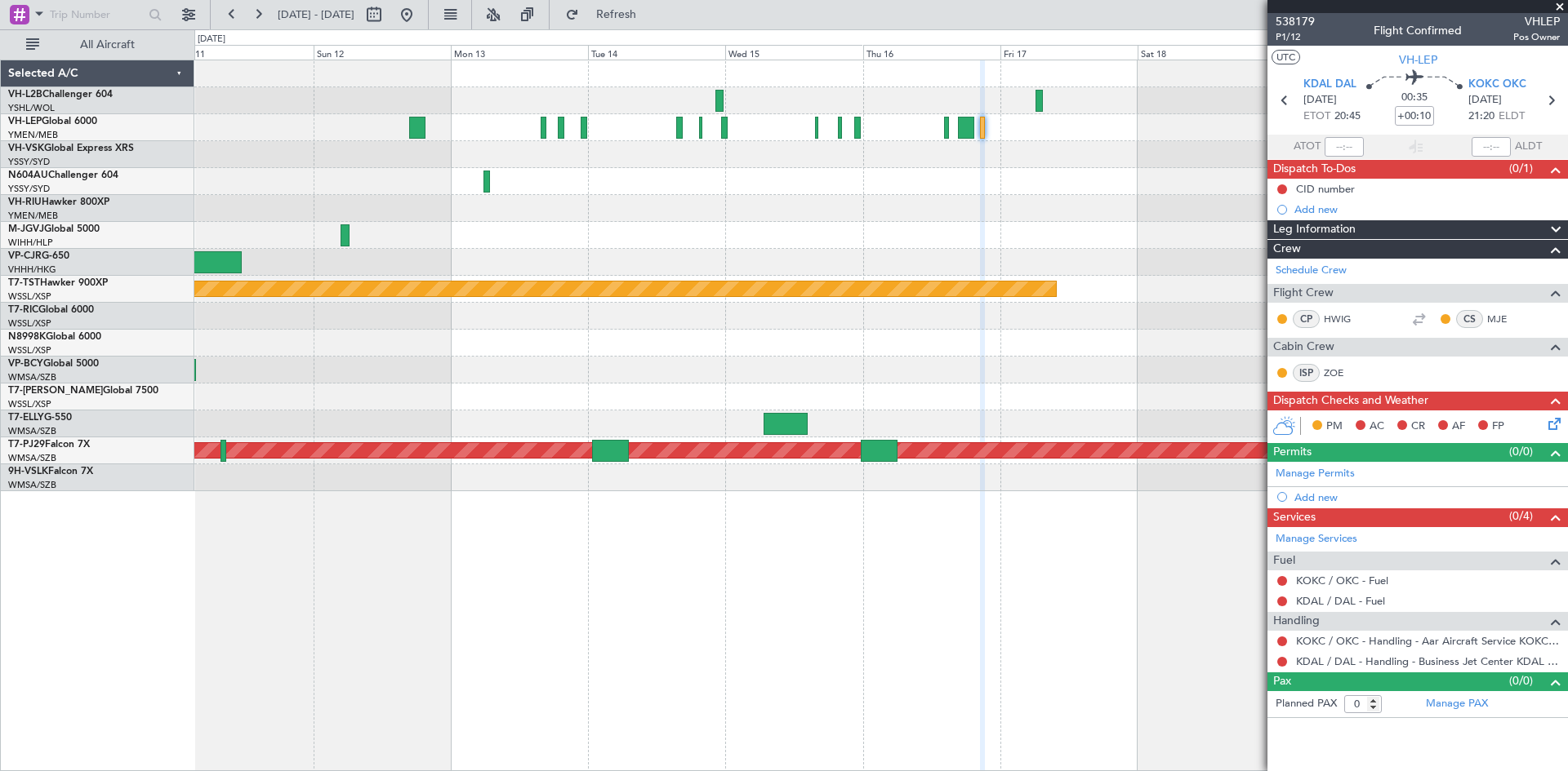
select select "11"
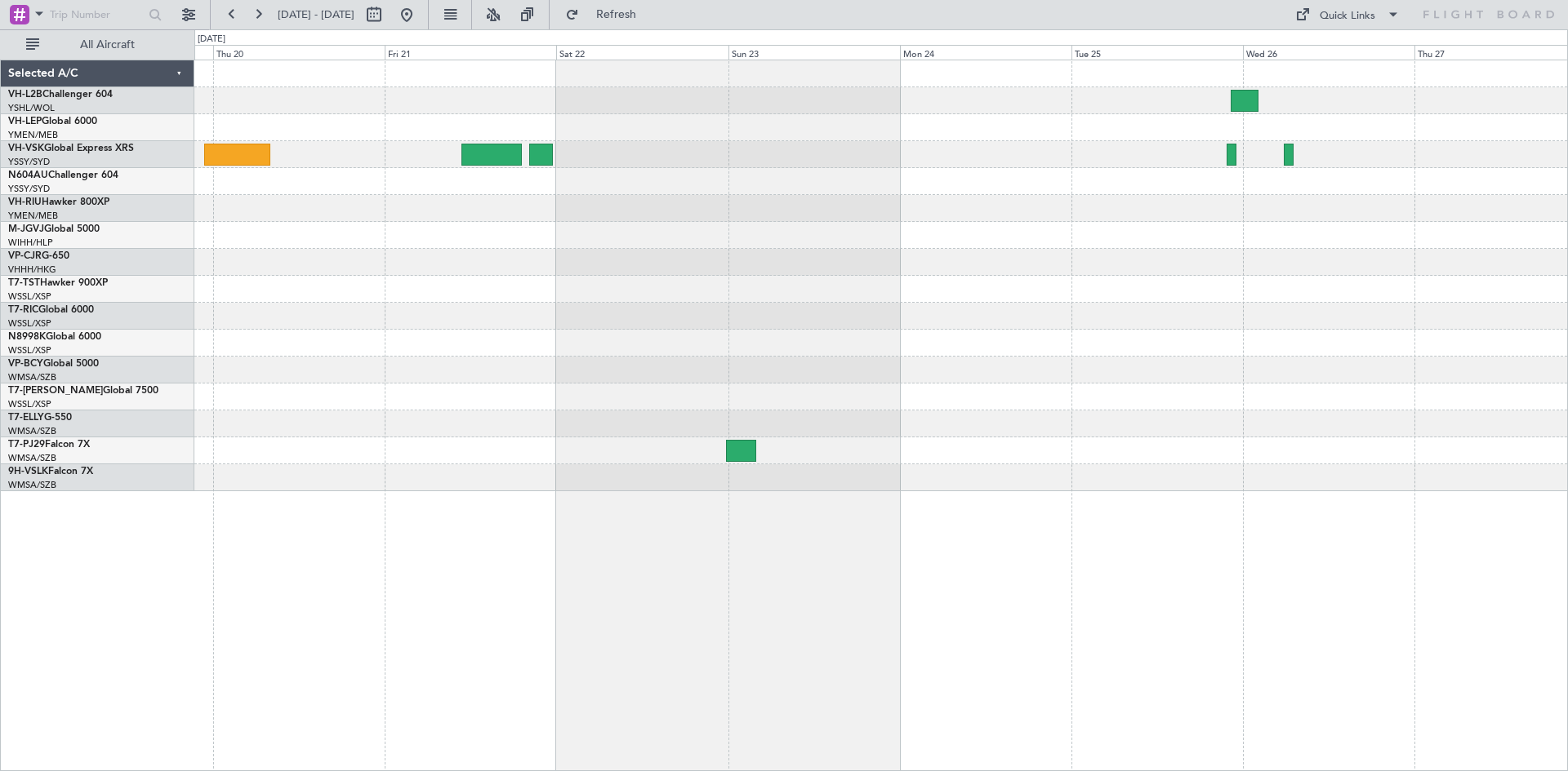
click at [823, 189] on div at bounding box center [881, 182] width 1373 height 27
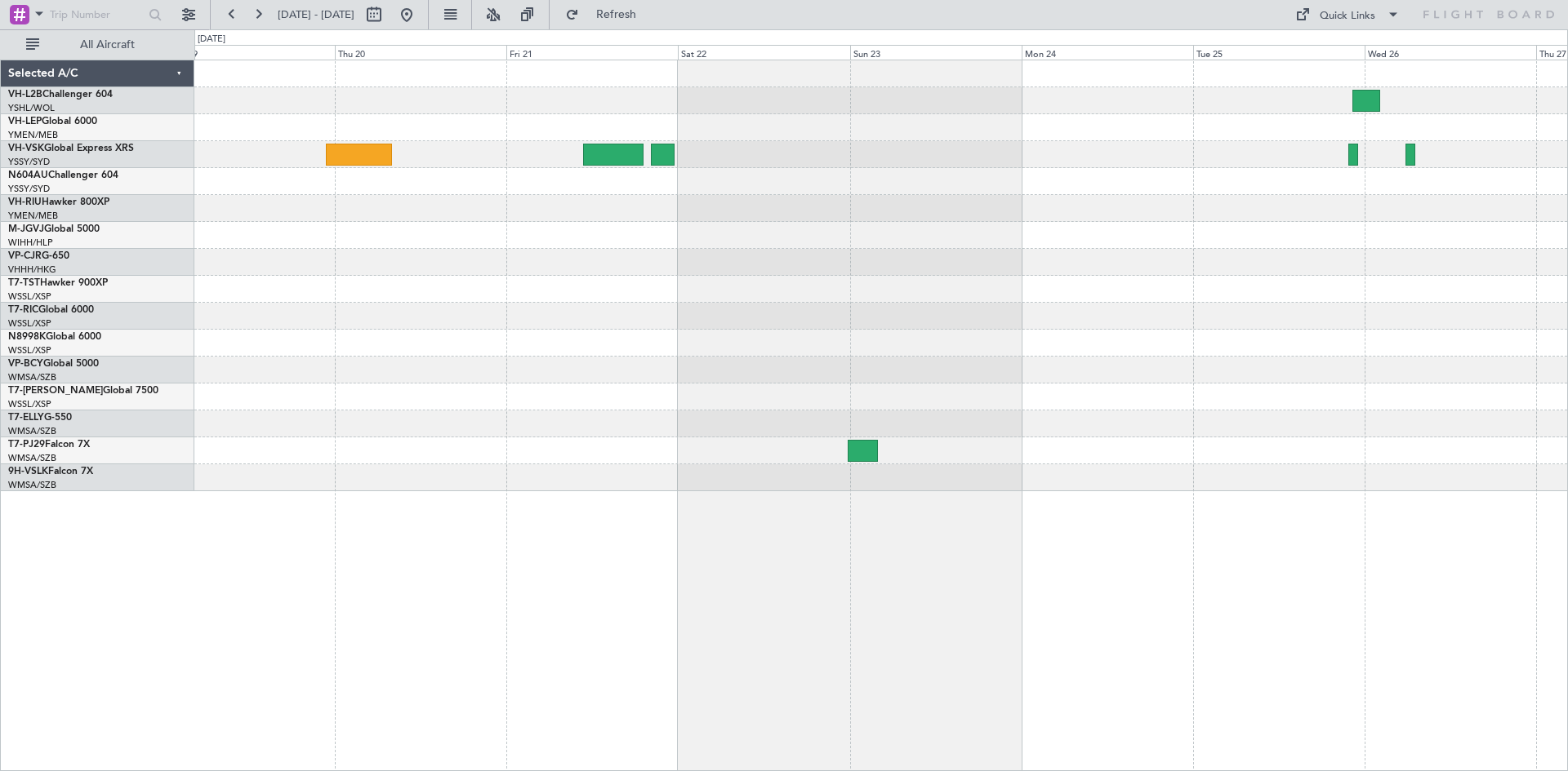
click at [702, 239] on div at bounding box center [881, 236] width 1373 height 27
click at [420, 10] on button at bounding box center [406, 14] width 26 height 26
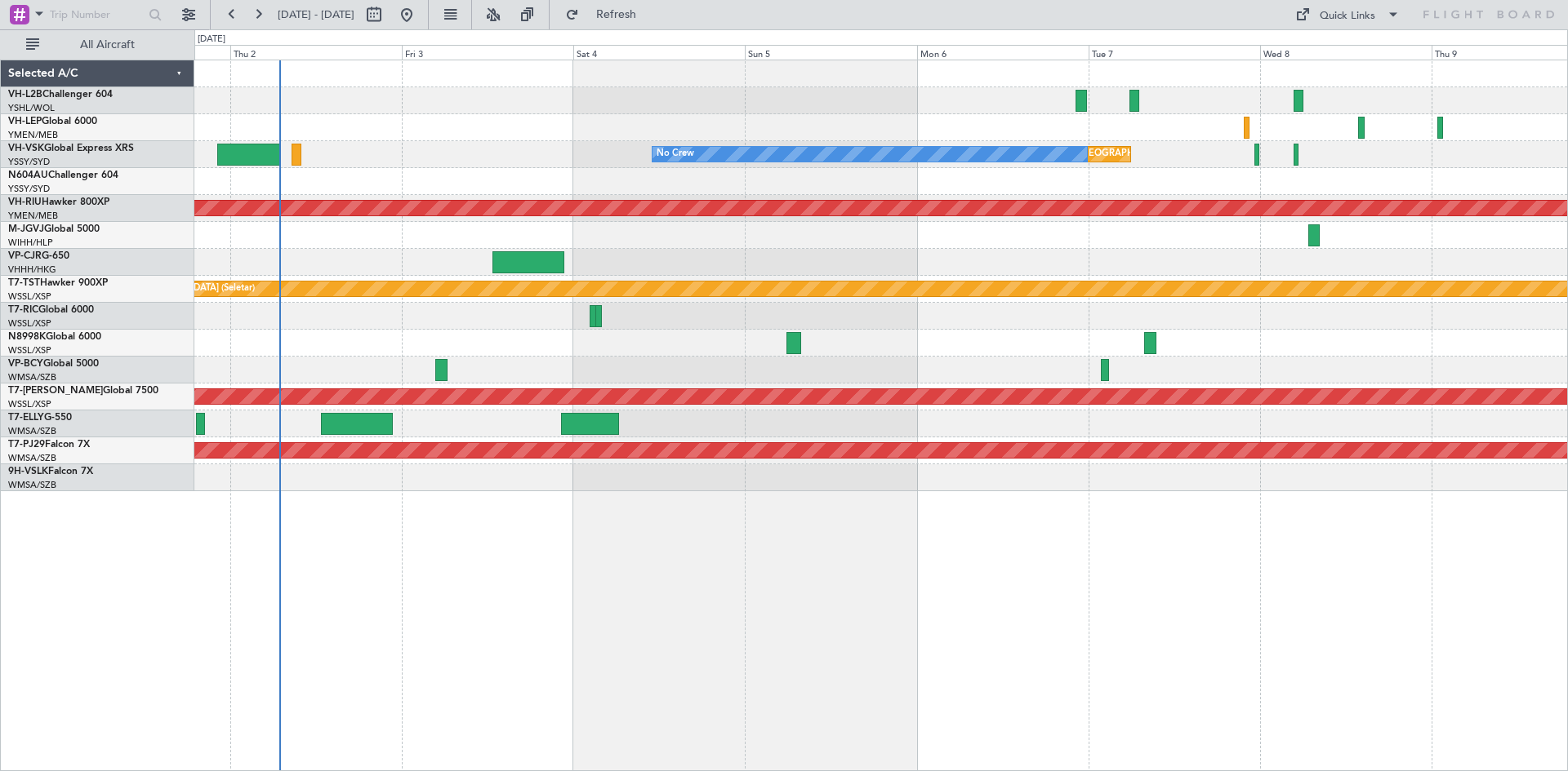
click at [828, 194] on div at bounding box center [881, 182] width 1373 height 27
click at [985, 193] on div at bounding box center [881, 182] width 1373 height 27
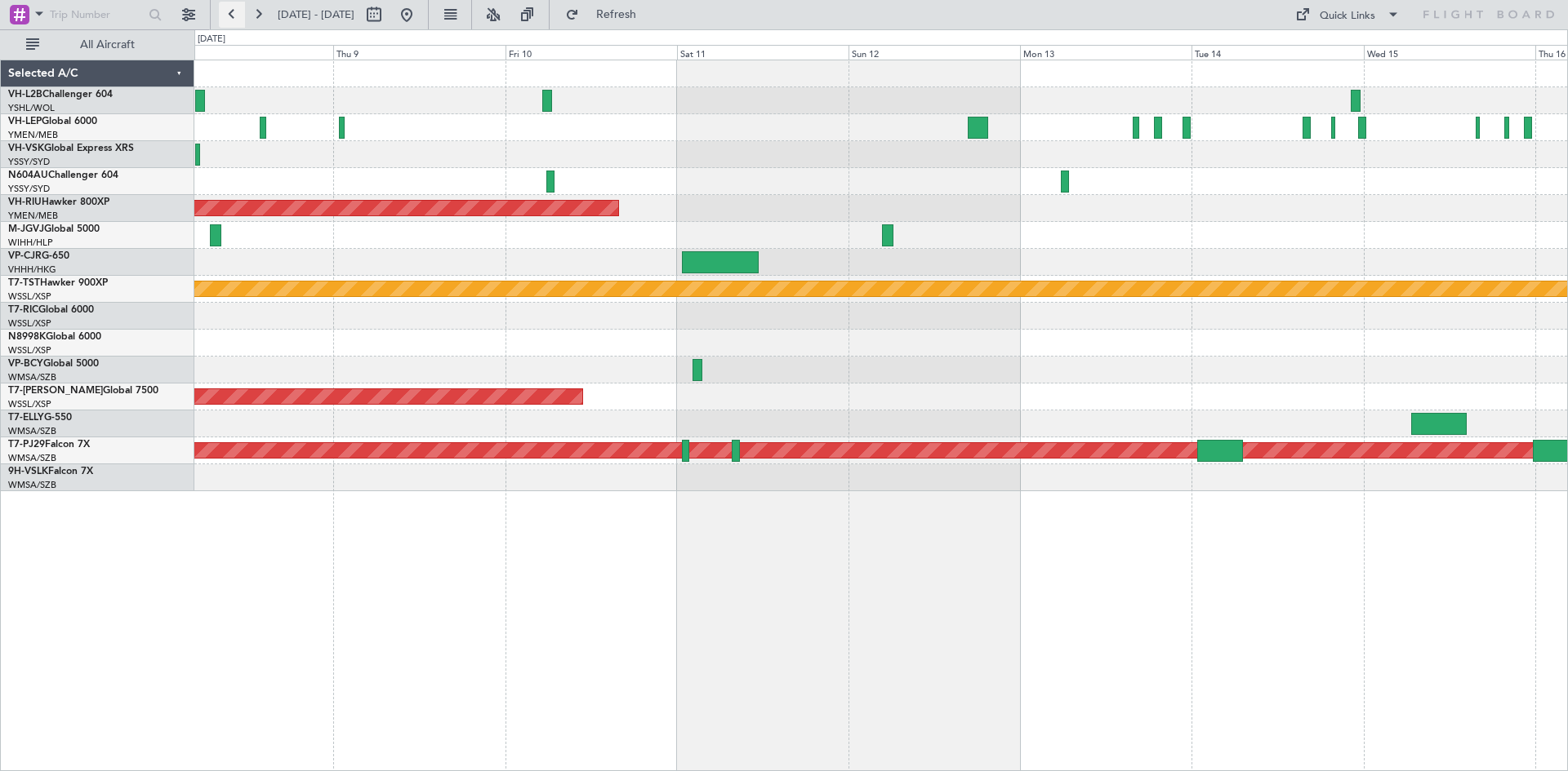
click at [223, 11] on button at bounding box center [231, 14] width 26 height 26
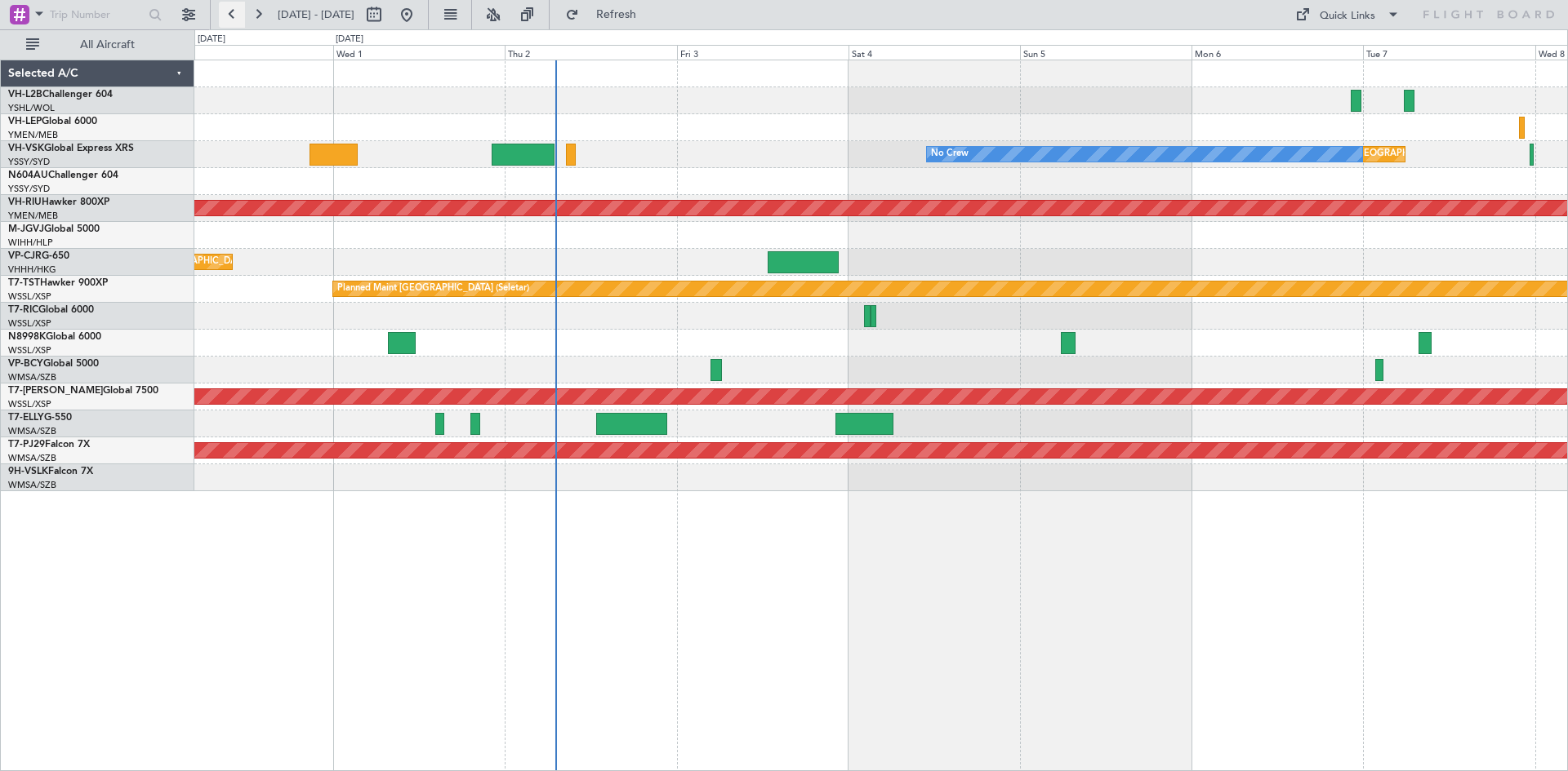
click at [223, 11] on button at bounding box center [231, 14] width 26 height 26
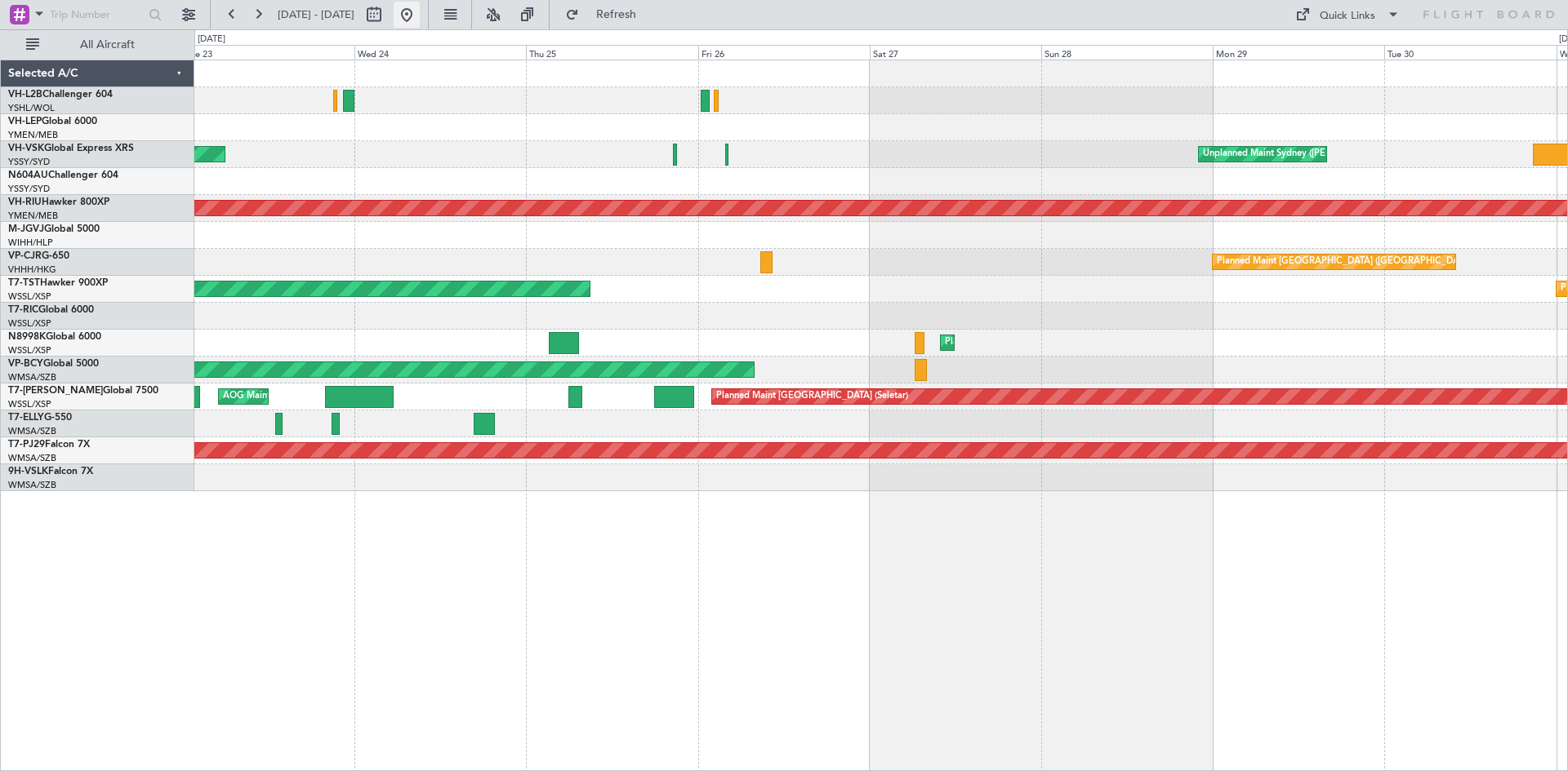
click at [420, 8] on button at bounding box center [406, 14] width 26 height 26
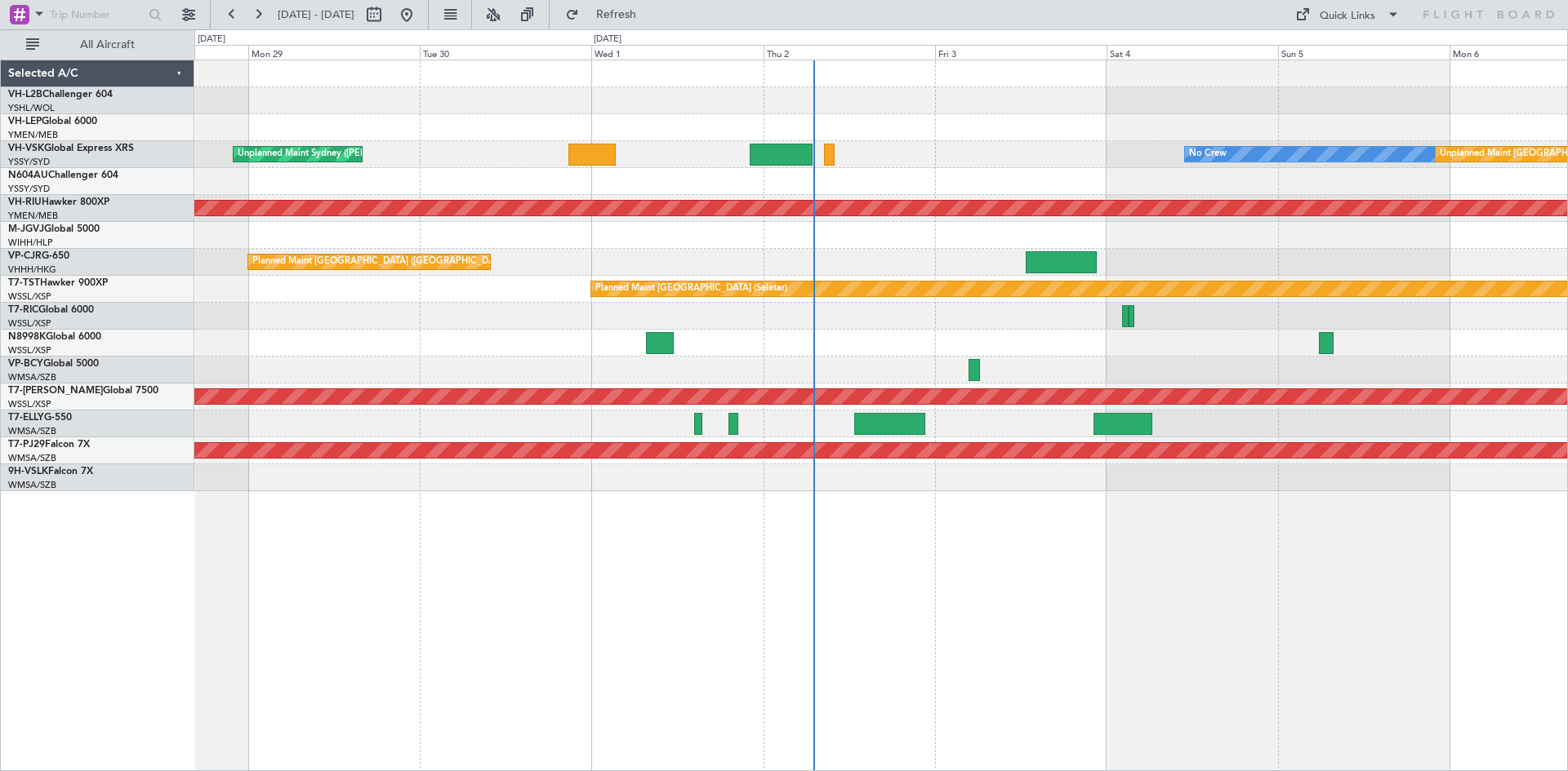
click at [653, 163] on div "Unplanned Maint Sydney ([PERSON_NAME] Intl) No Crew Unplanned Maint [GEOGRAPHIC…" at bounding box center [881, 155] width 1373 height 27
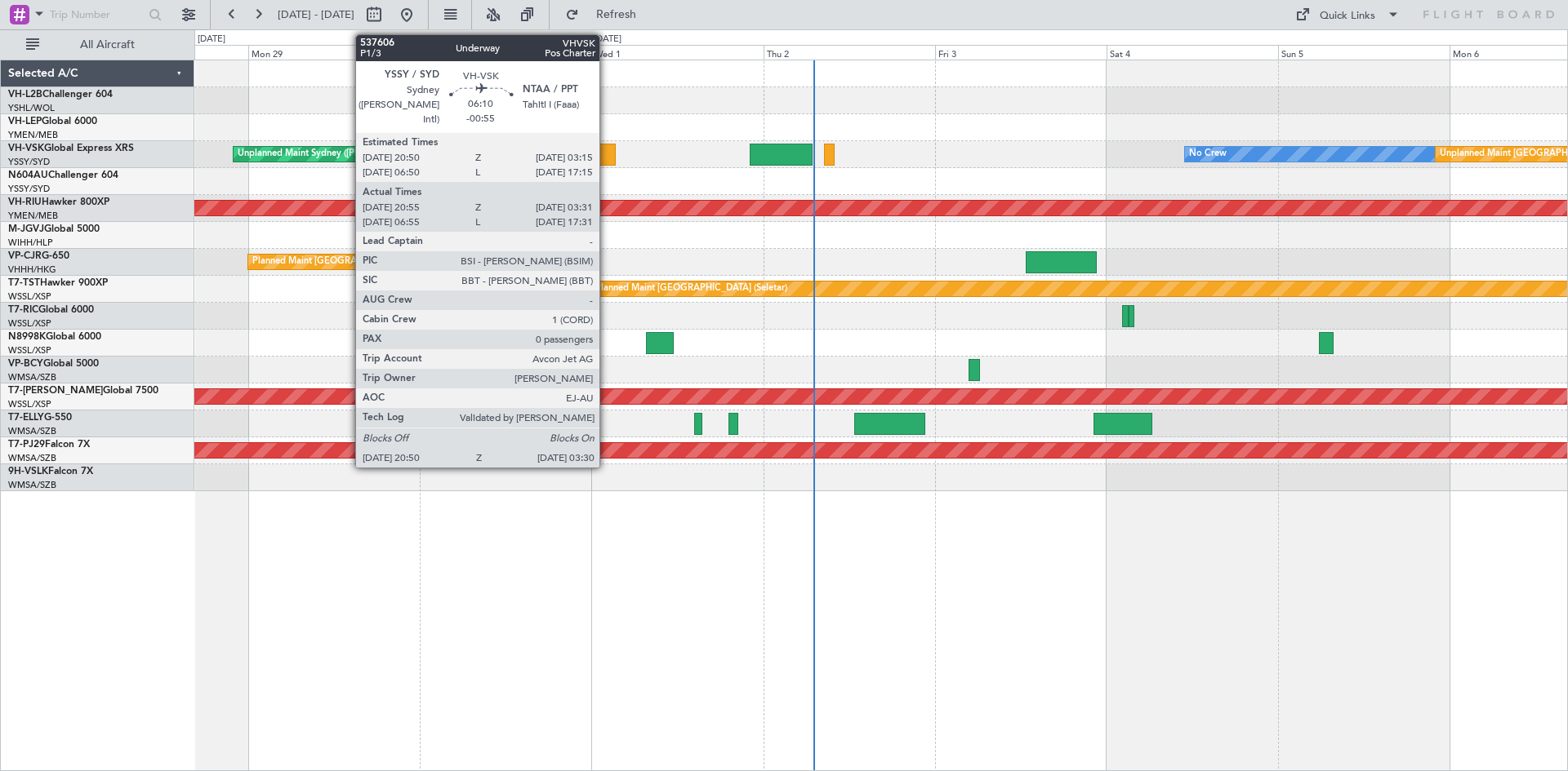
click at [607, 155] on div at bounding box center [593, 155] width 48 height 22
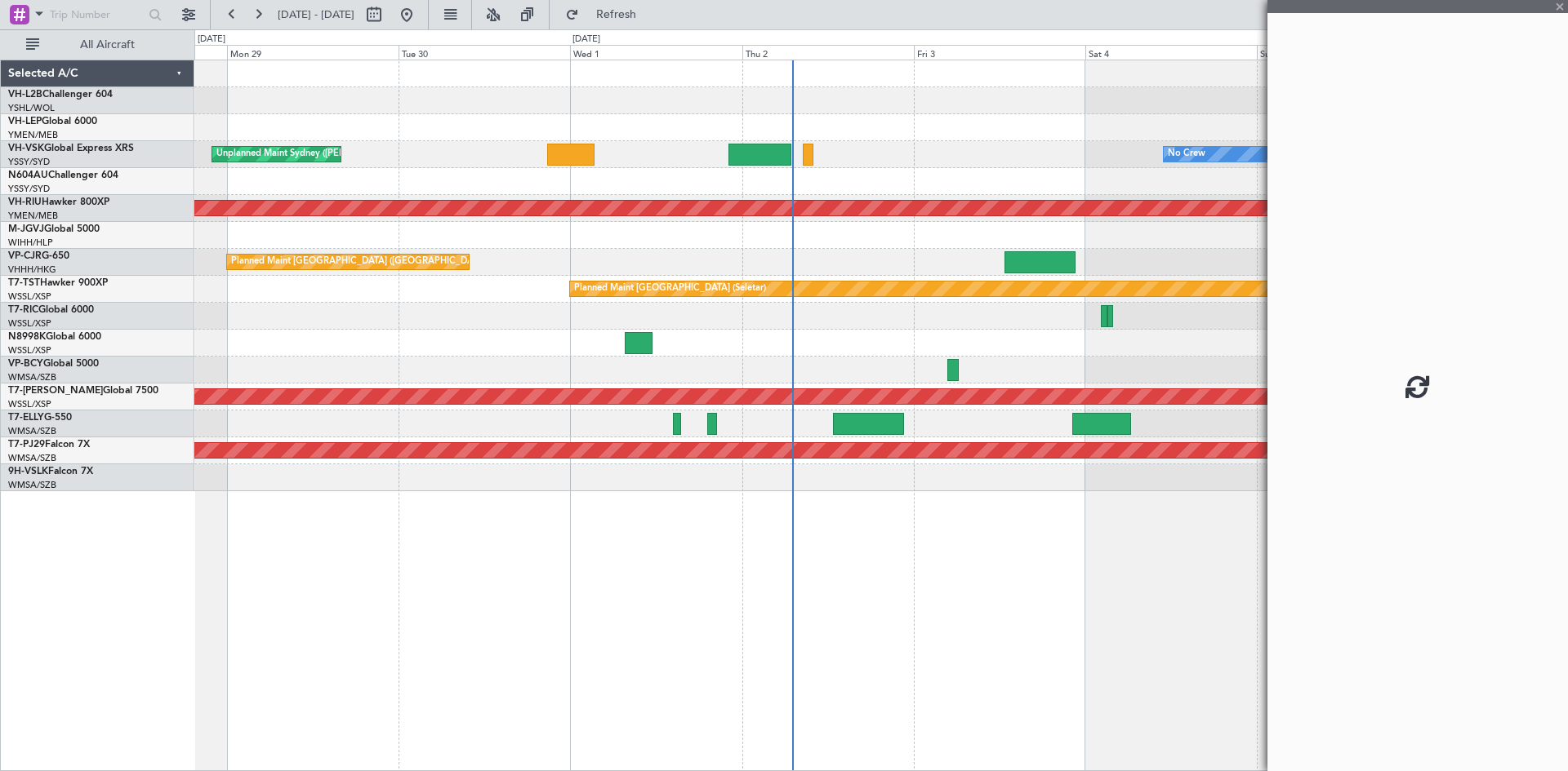
click at [663, 181] on div at bounding box center [881, 182] width 1373 height 27
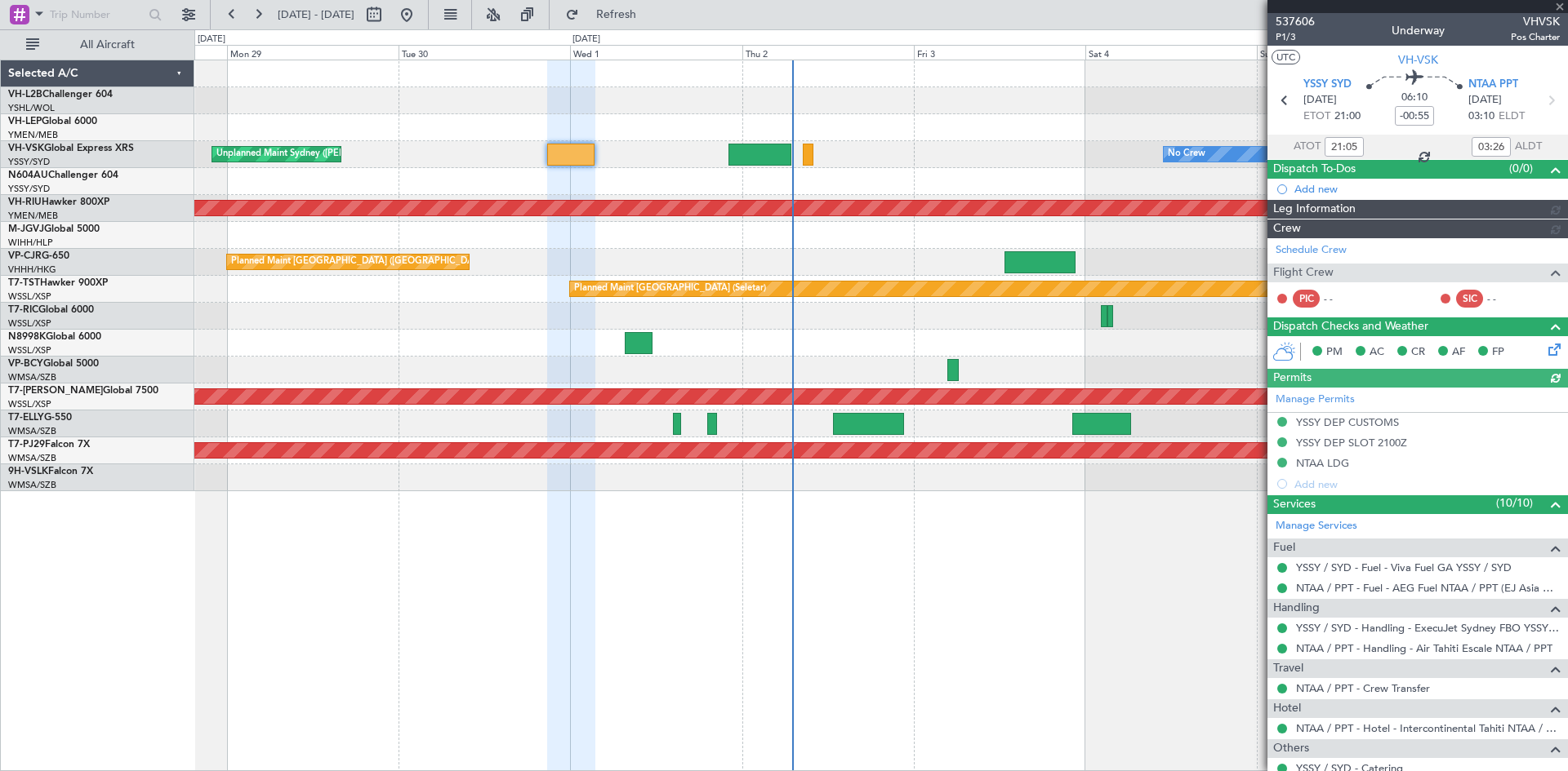
type input "[PERSON_NAME] (BTA)"
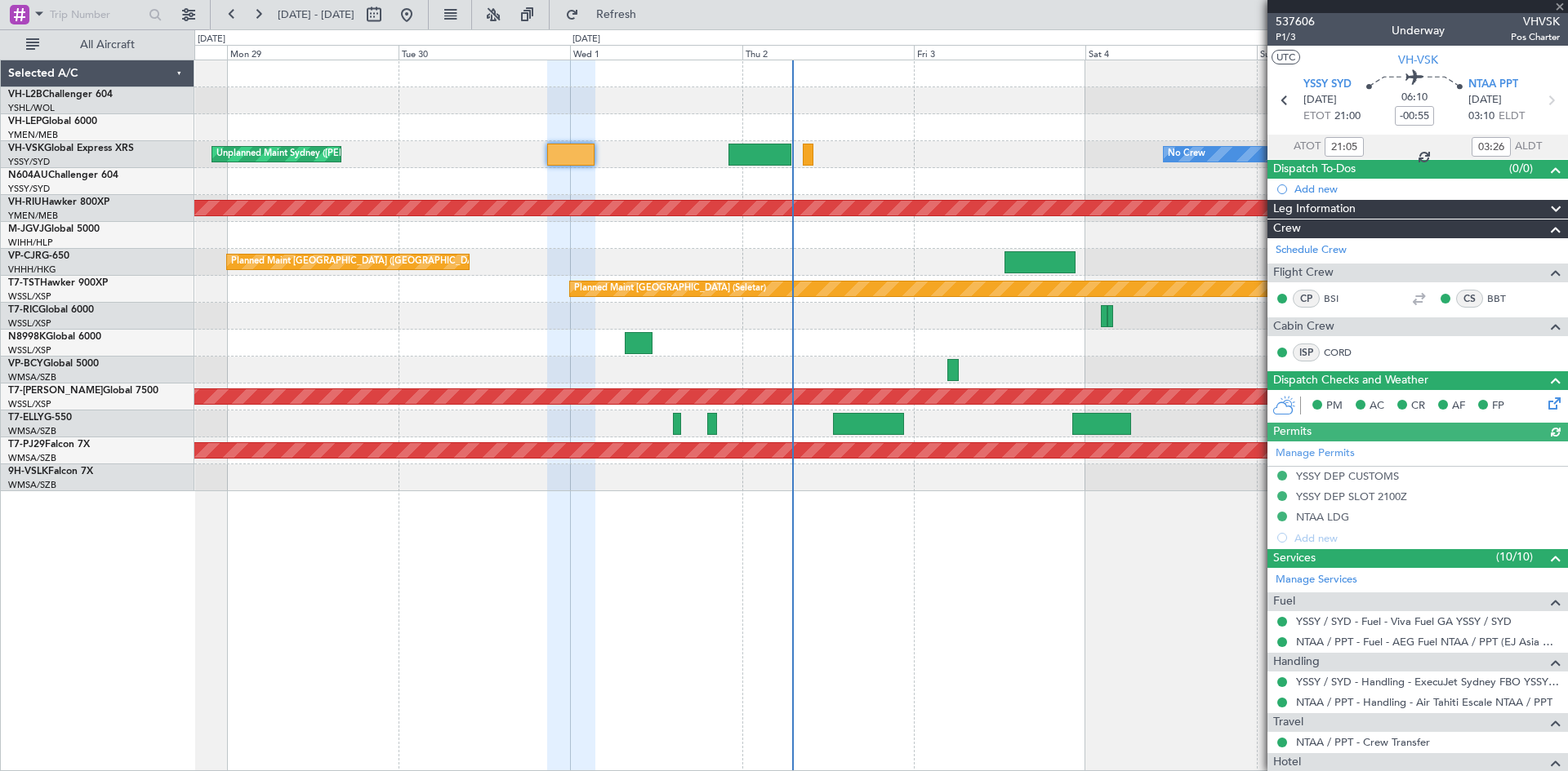
type input "07:05"
type input "17:26"
type input "21:05"
type input "03:26"
type input "[PERSON_NAME] (BTA)"
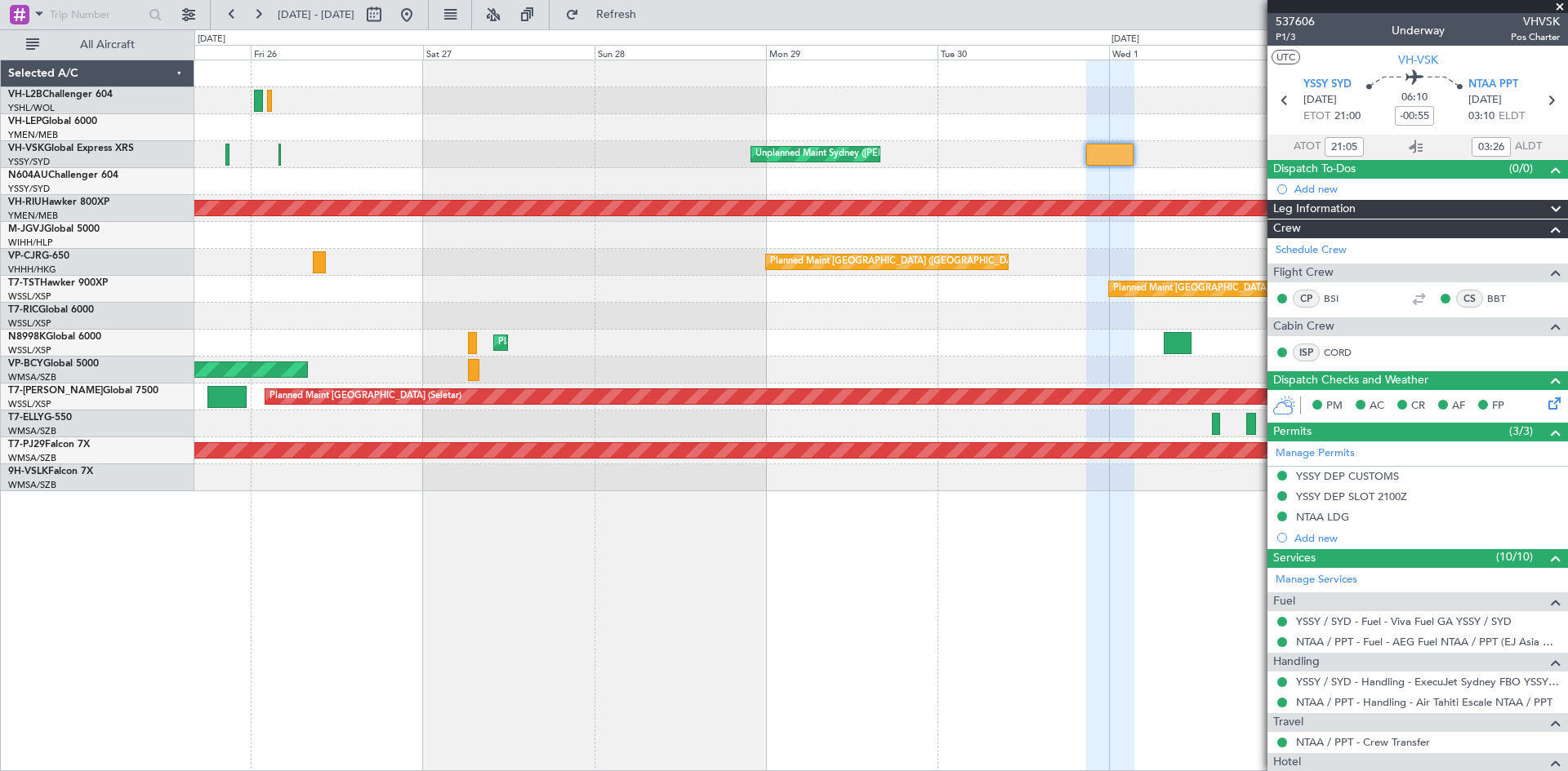
click at [959, 359] on div "Unplanned Maint Sydney ([PERSON_NAME] Intl) No Crew Planned Maint [GEOGRAPHIC_D…" at bounding box center [881, 275] width 1373 height 431
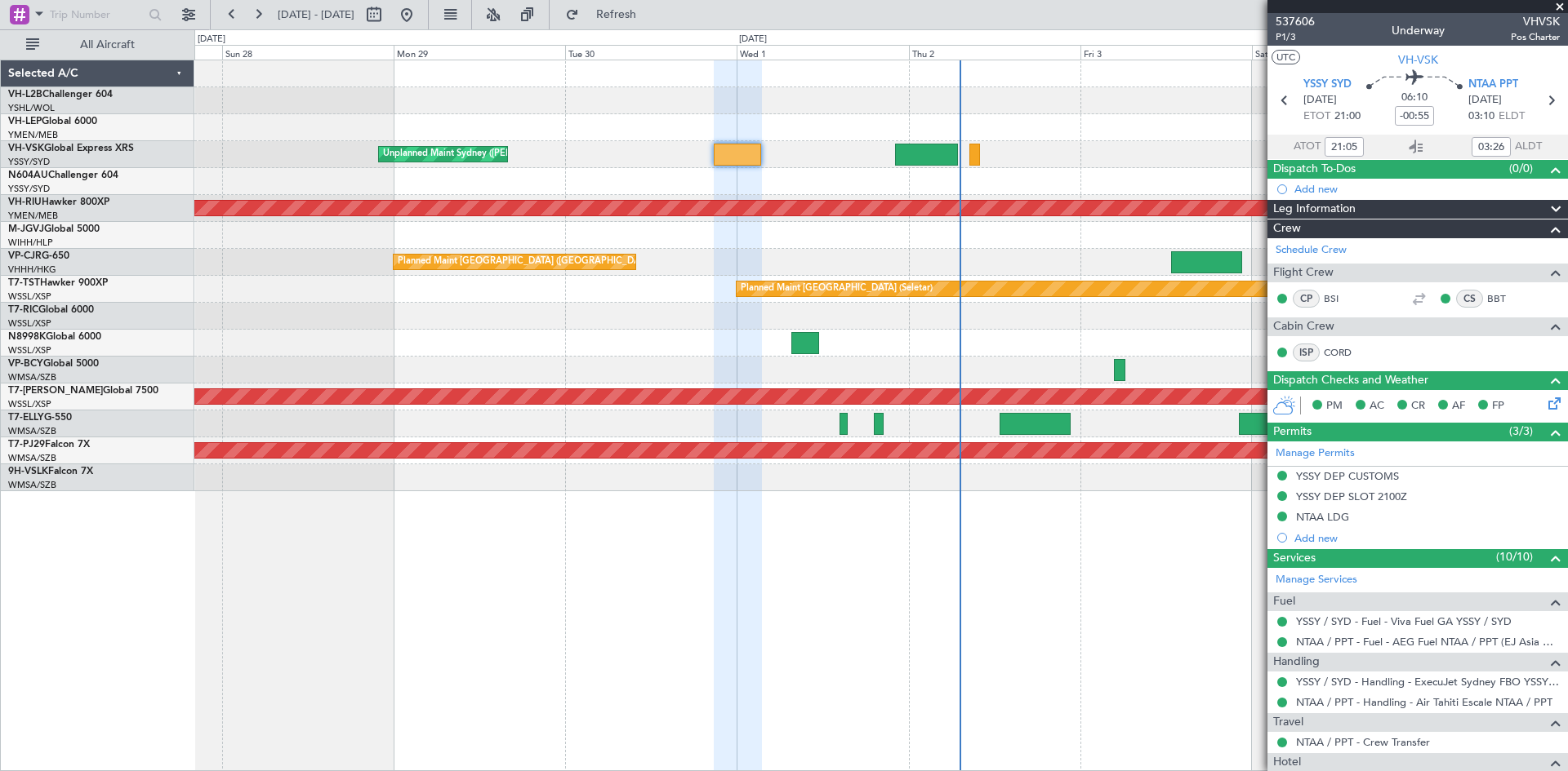
click at [563, 373] on div "Unplanned Maint [GEOGRAPHIC_DATA] (Sultan [PERSON_NAME] [PERSON_NAME] - Subang)" at bounding box center [881, 370] width 1373 height 27
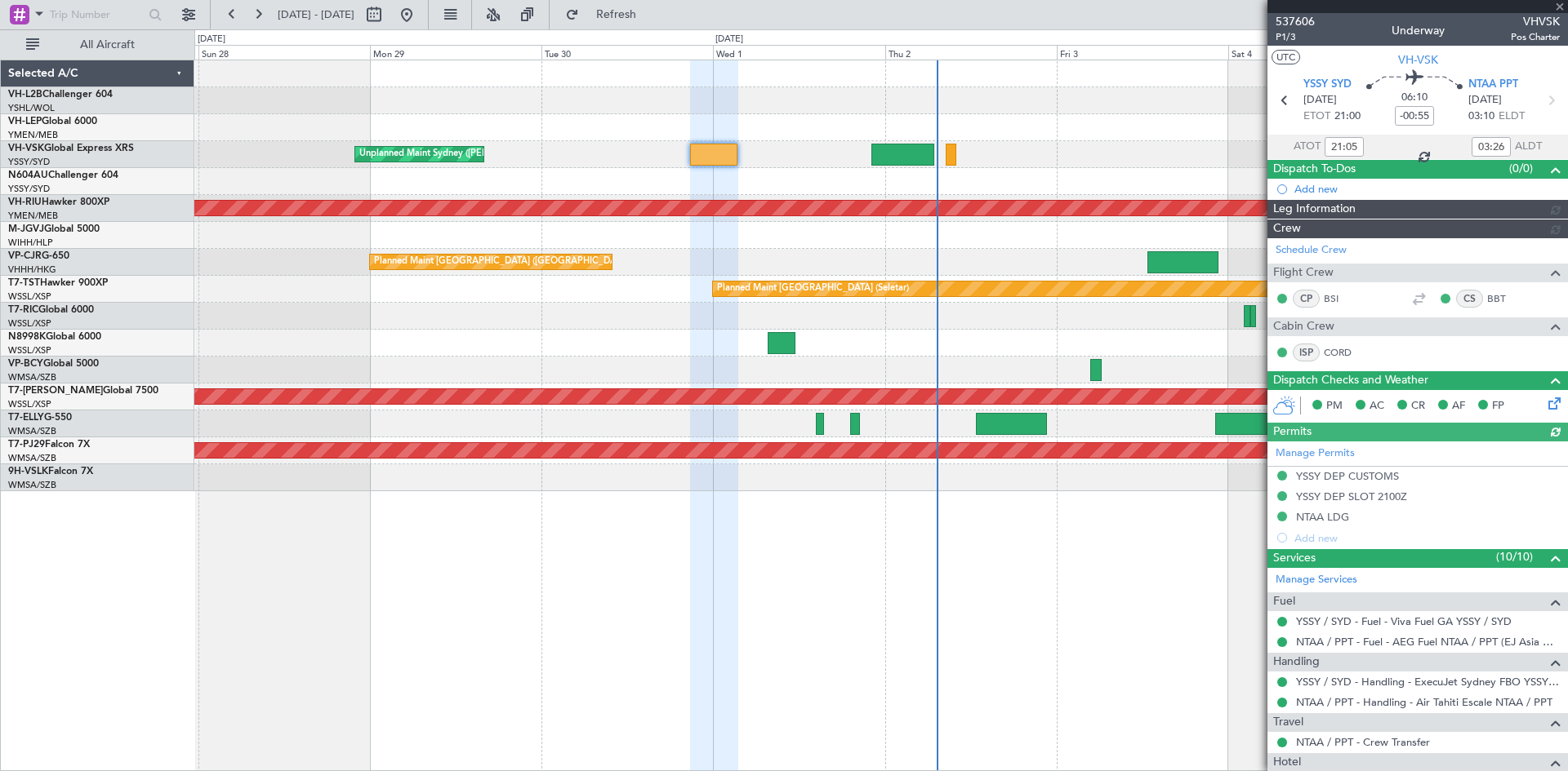
type input "[PERSON_NAME] (BTA)"
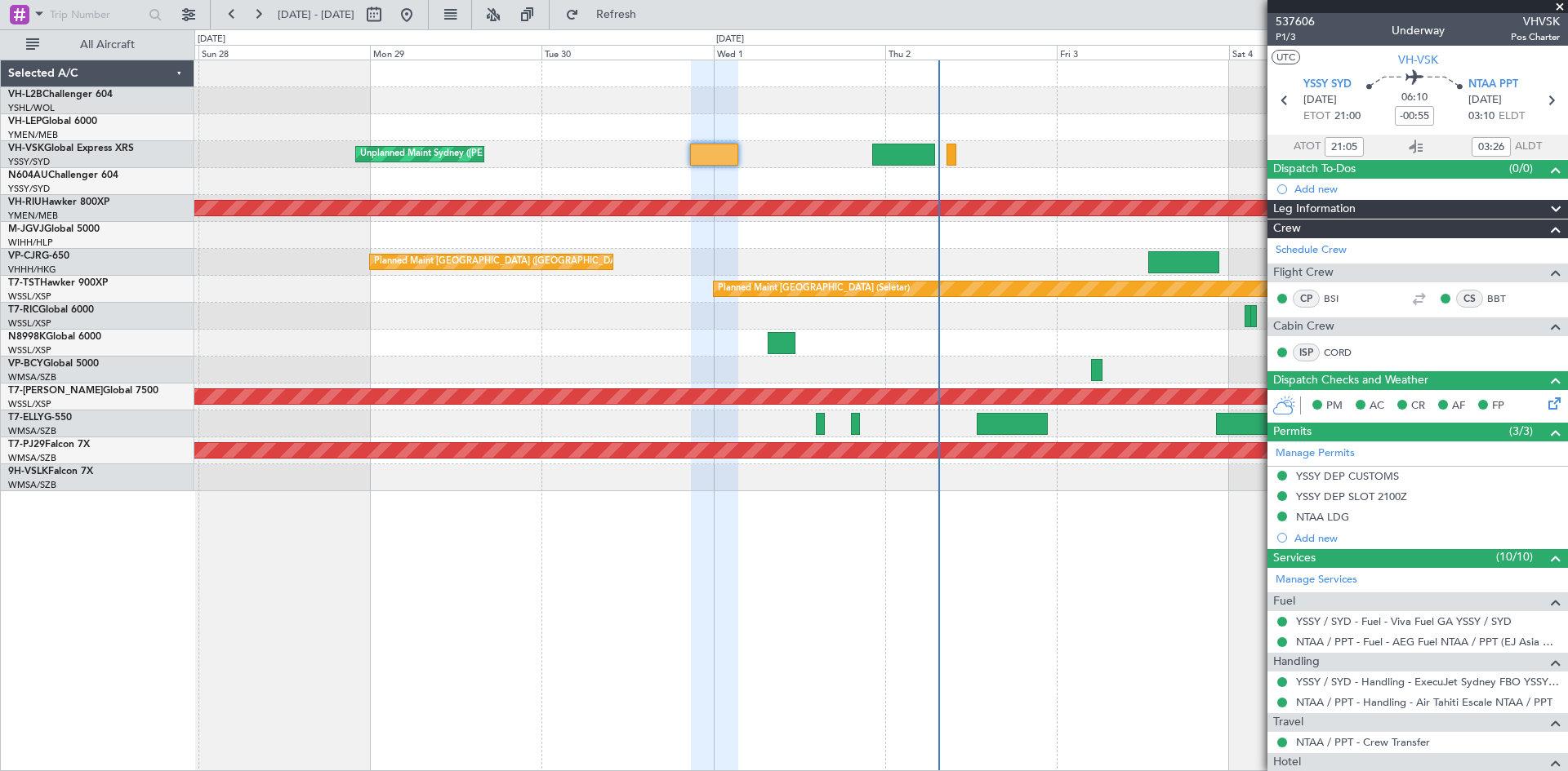
type input "[PERSON_NAME] (BTA)"
